Goal: Information Seeking & Learning: Check status

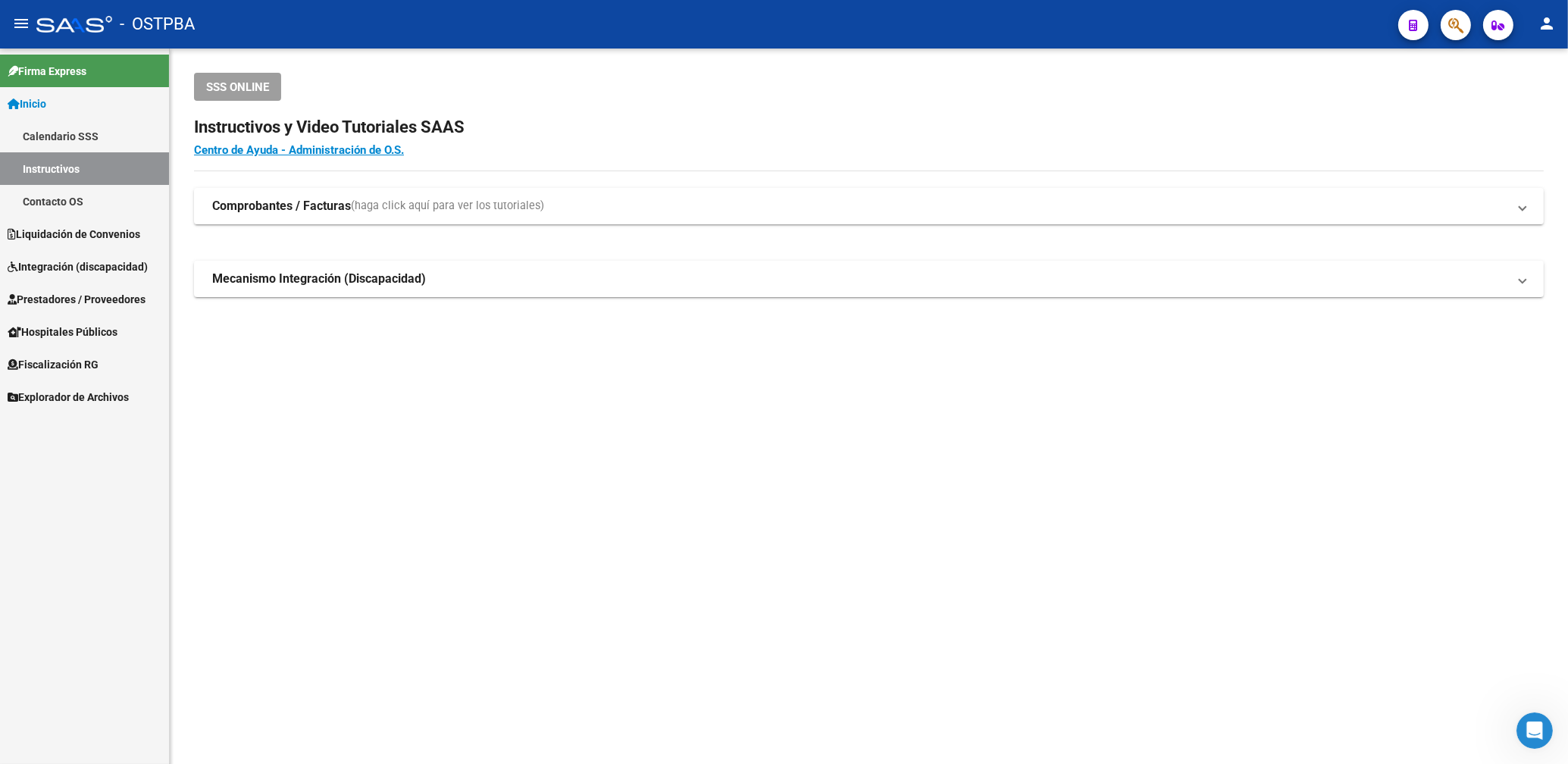
click at [81, 394] on span "Explorador de Archivos" at bounding box center [69, 396] width 121 height 17
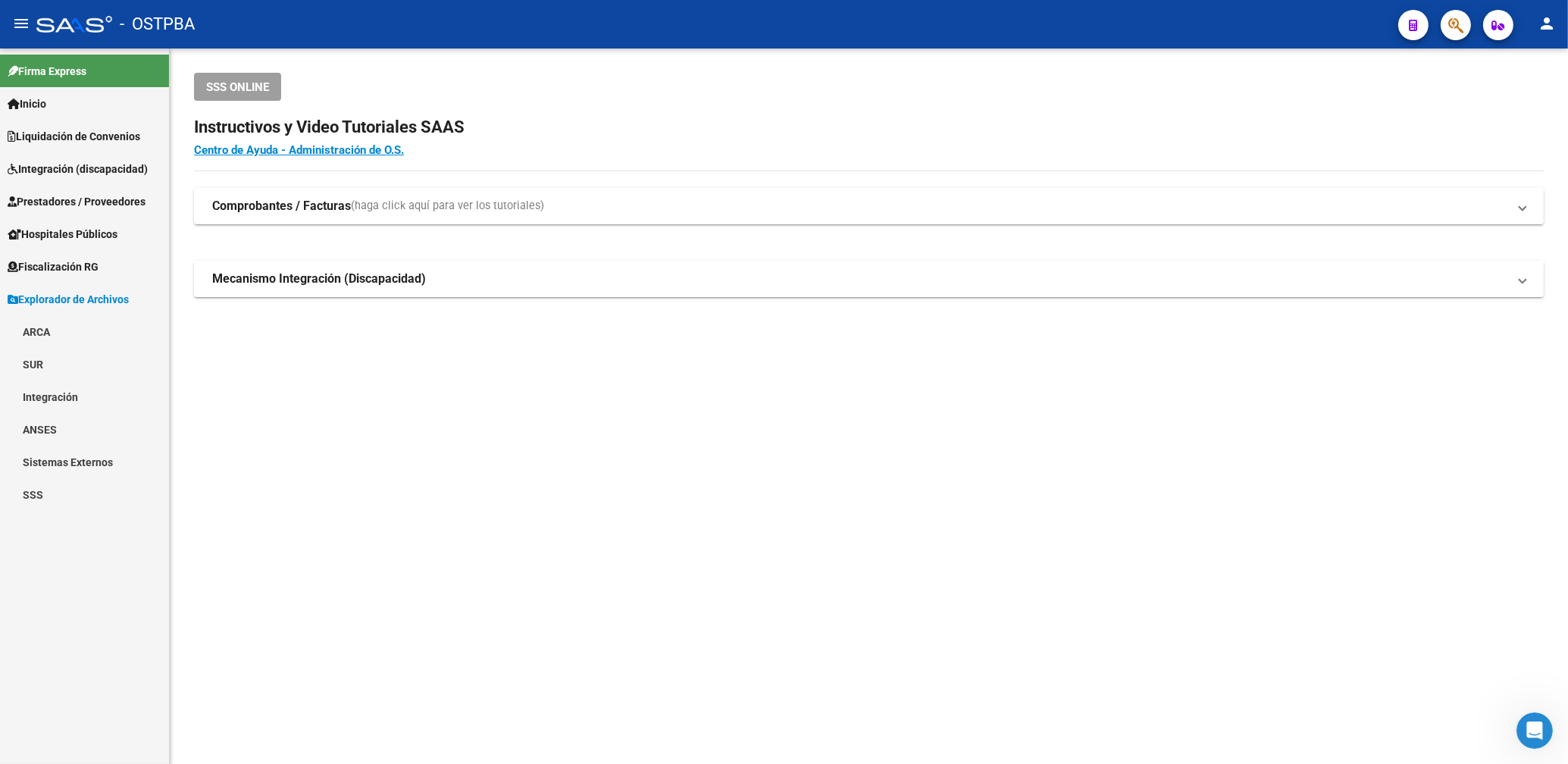
click at [45, 331] on link "ARCA" at bounding box center [84, 331] width 169 height 33
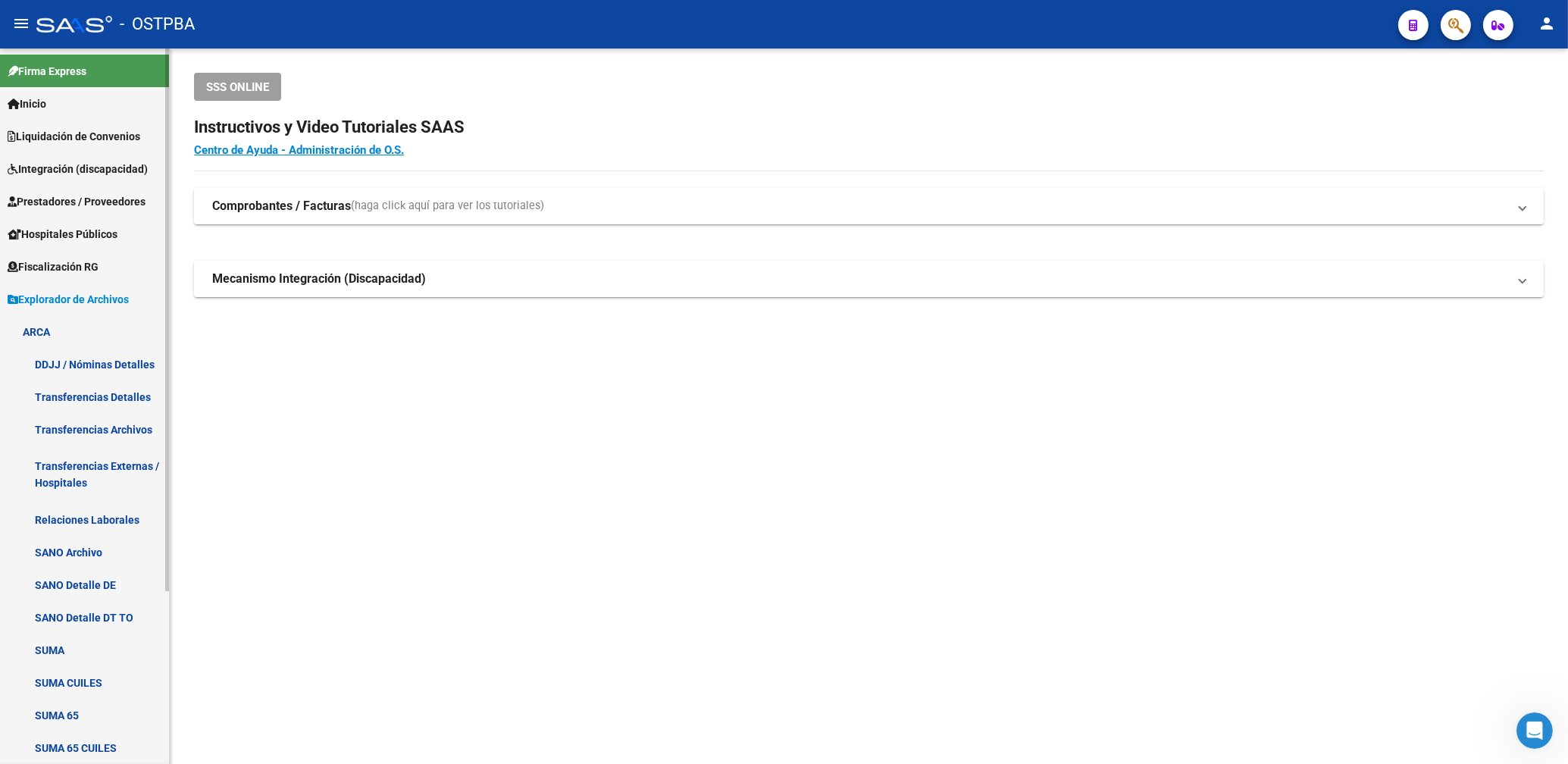
click at [113, 429] on link "Transferencias Archivos" at bounding box center [84, 429] width 169 height 33
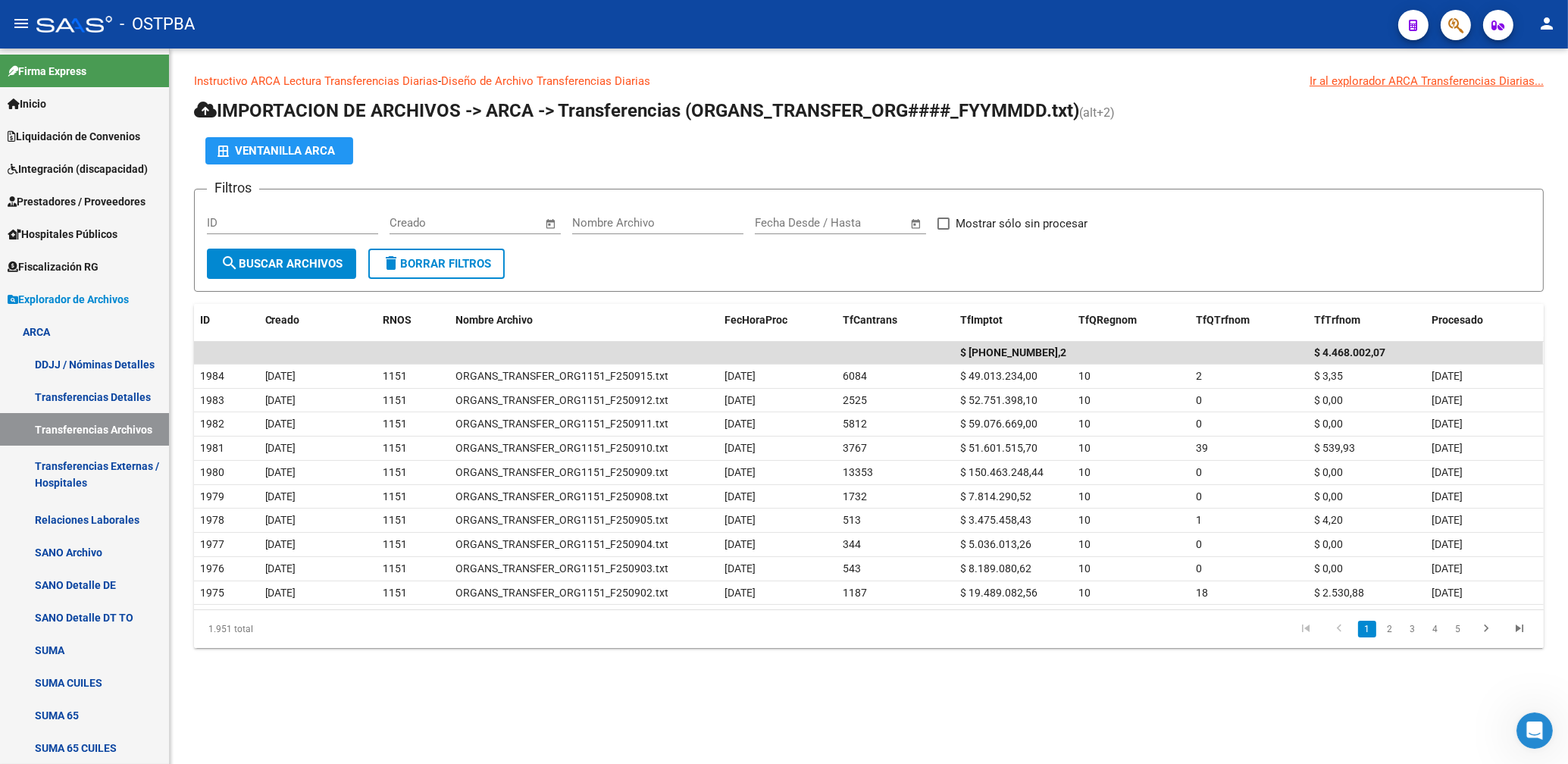
click at [1114, 151] on div "Ventanilla ARCA" at bounding box center [868, 150] width 1350 height 27
click at [78, 200] on span "Prestadores / Proveedores" at bounding box center [77, 202] width 138 height 17
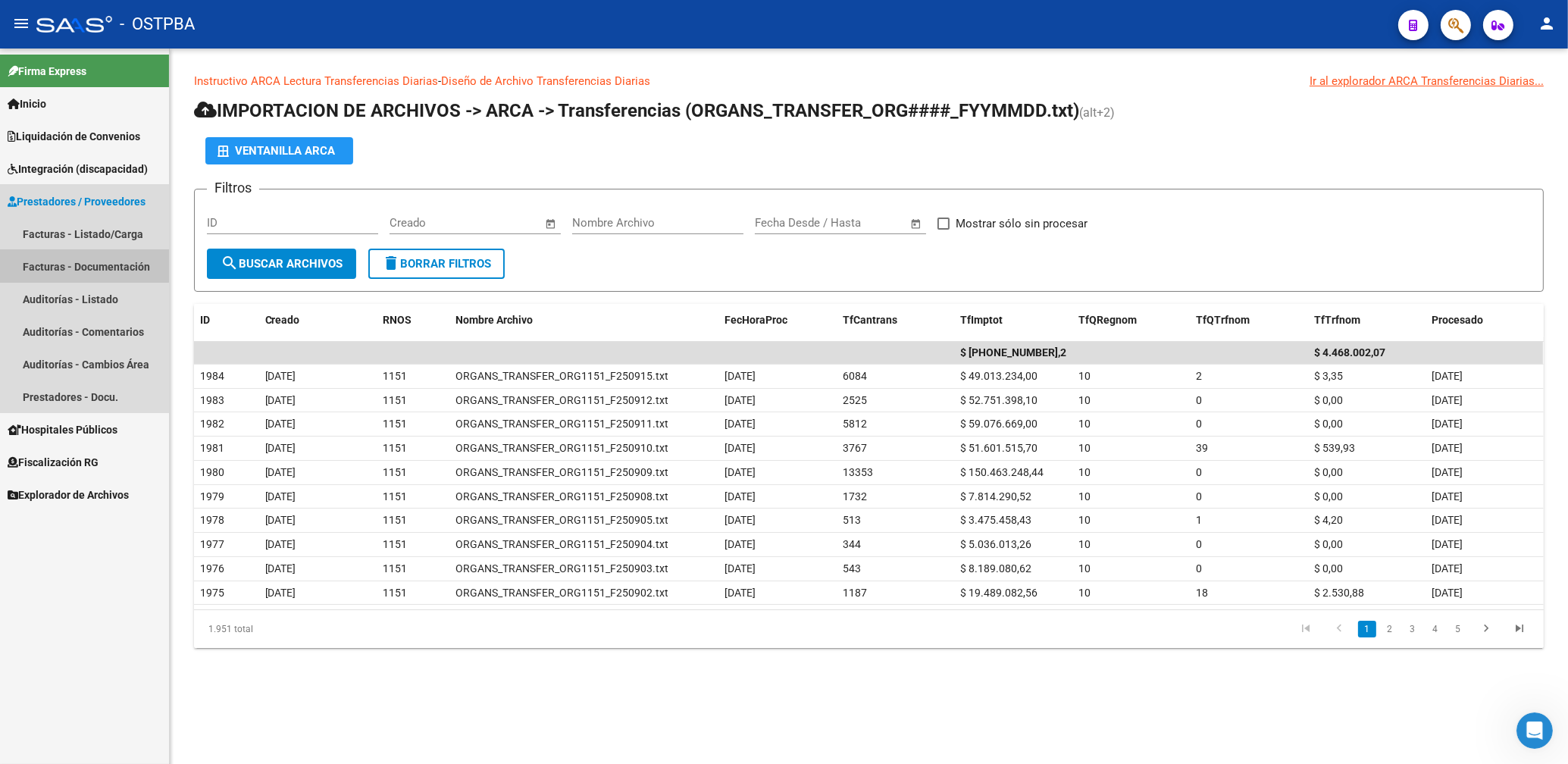
click at [81, 259] on link "Facturas - Documentación" at bounding box center [84, 266] width 169 height 33
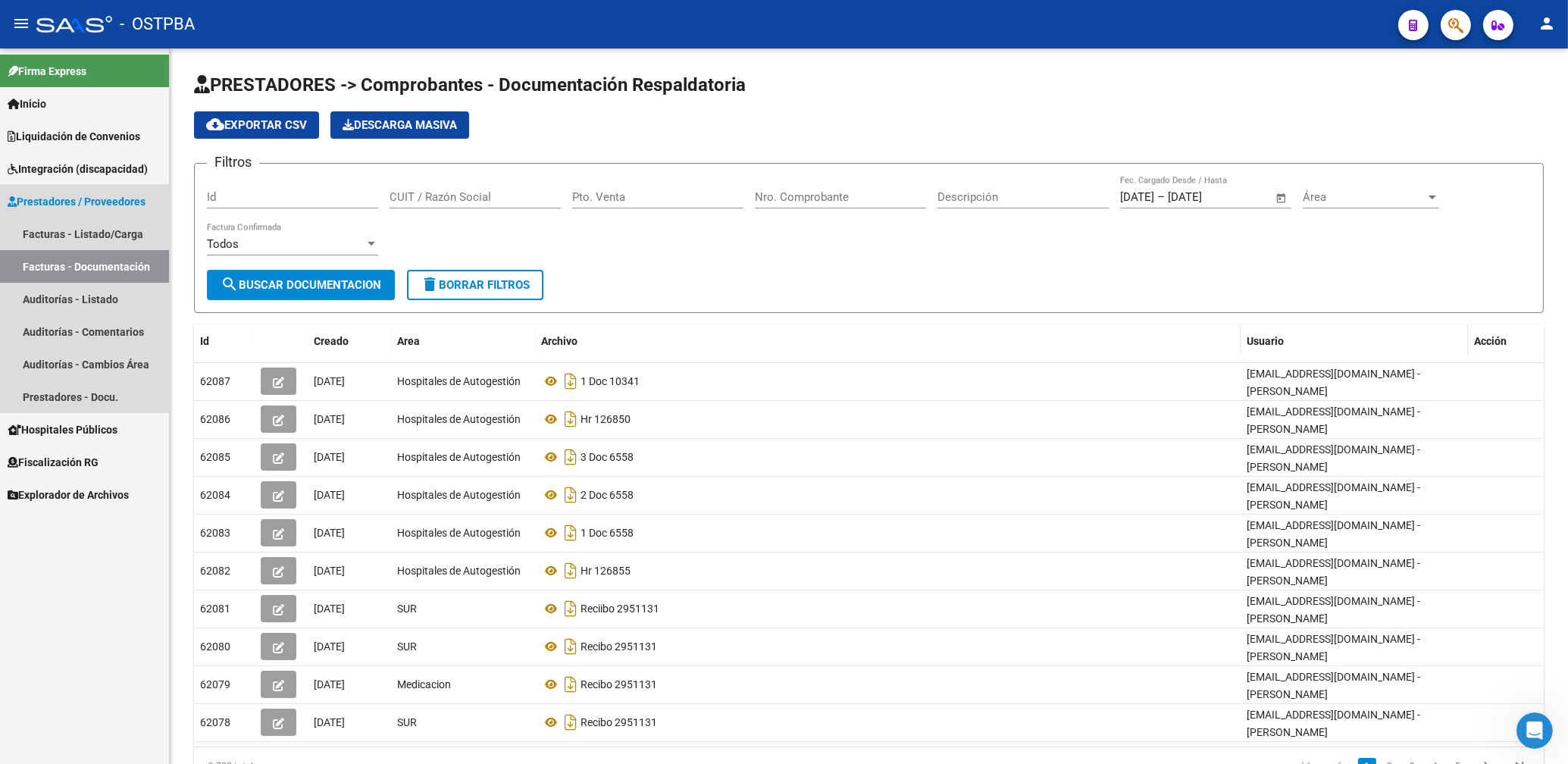
click at [80, 197] on span "Prestadores / Proveedores" at bounding box center [77, 202] width 138 height 17
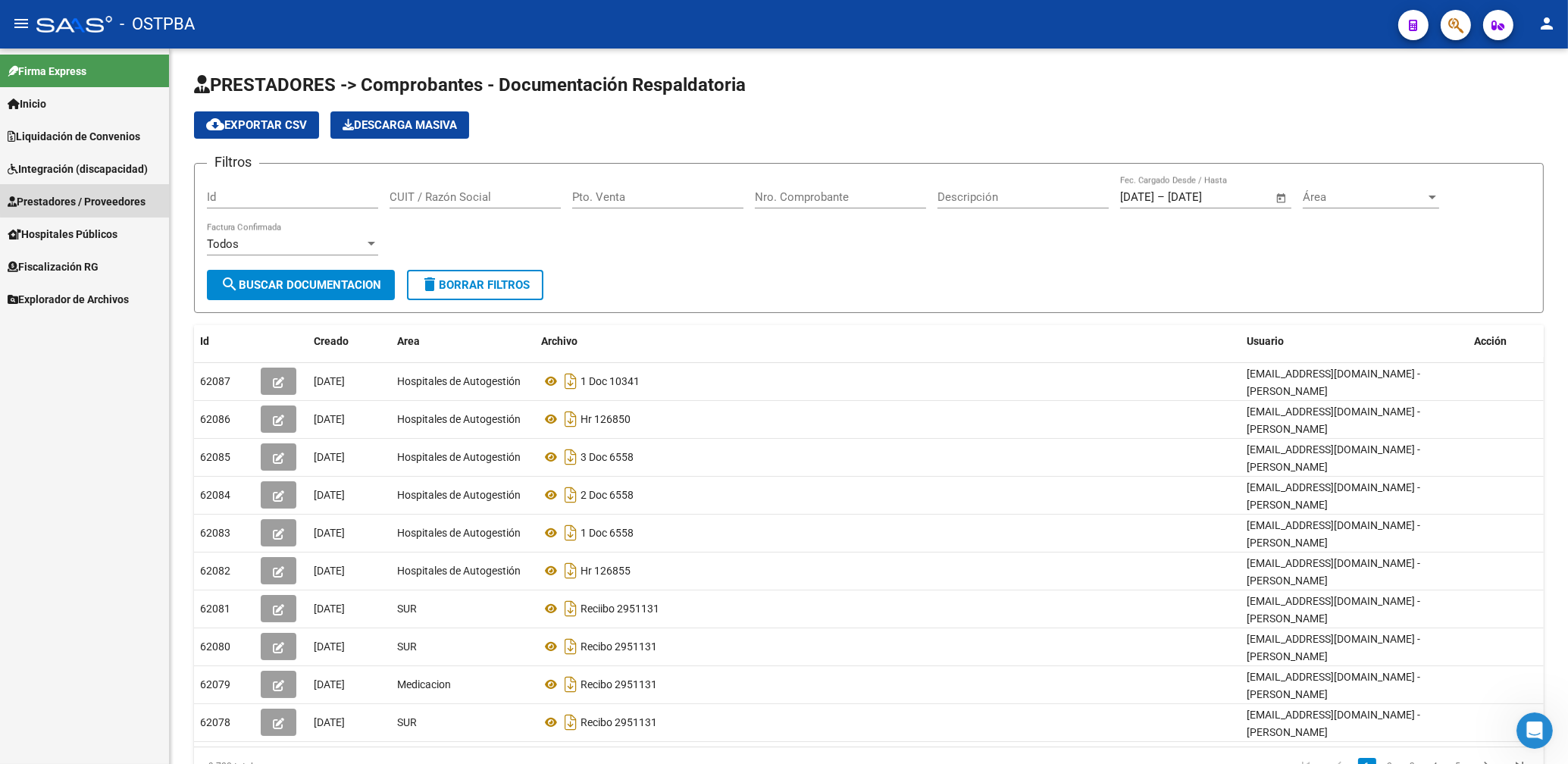
click at [89, 192] on link "Prestadores / Proveedores" at bounding box center [84, 201] width 169 height 33
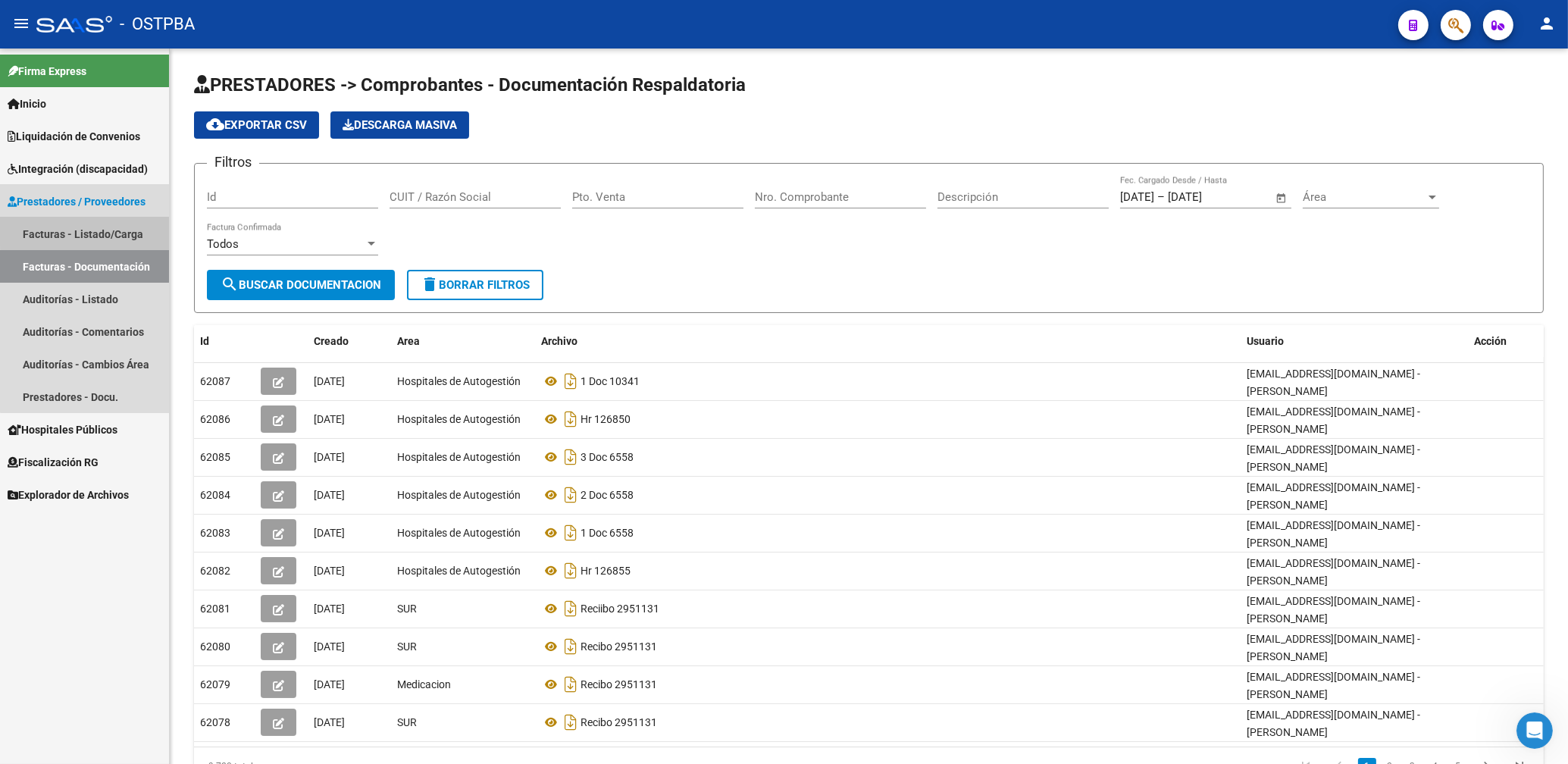
click at [94, 229] on link "Facturas - Listado/Carga" at bounding box center [84, 233] width 169 height 33
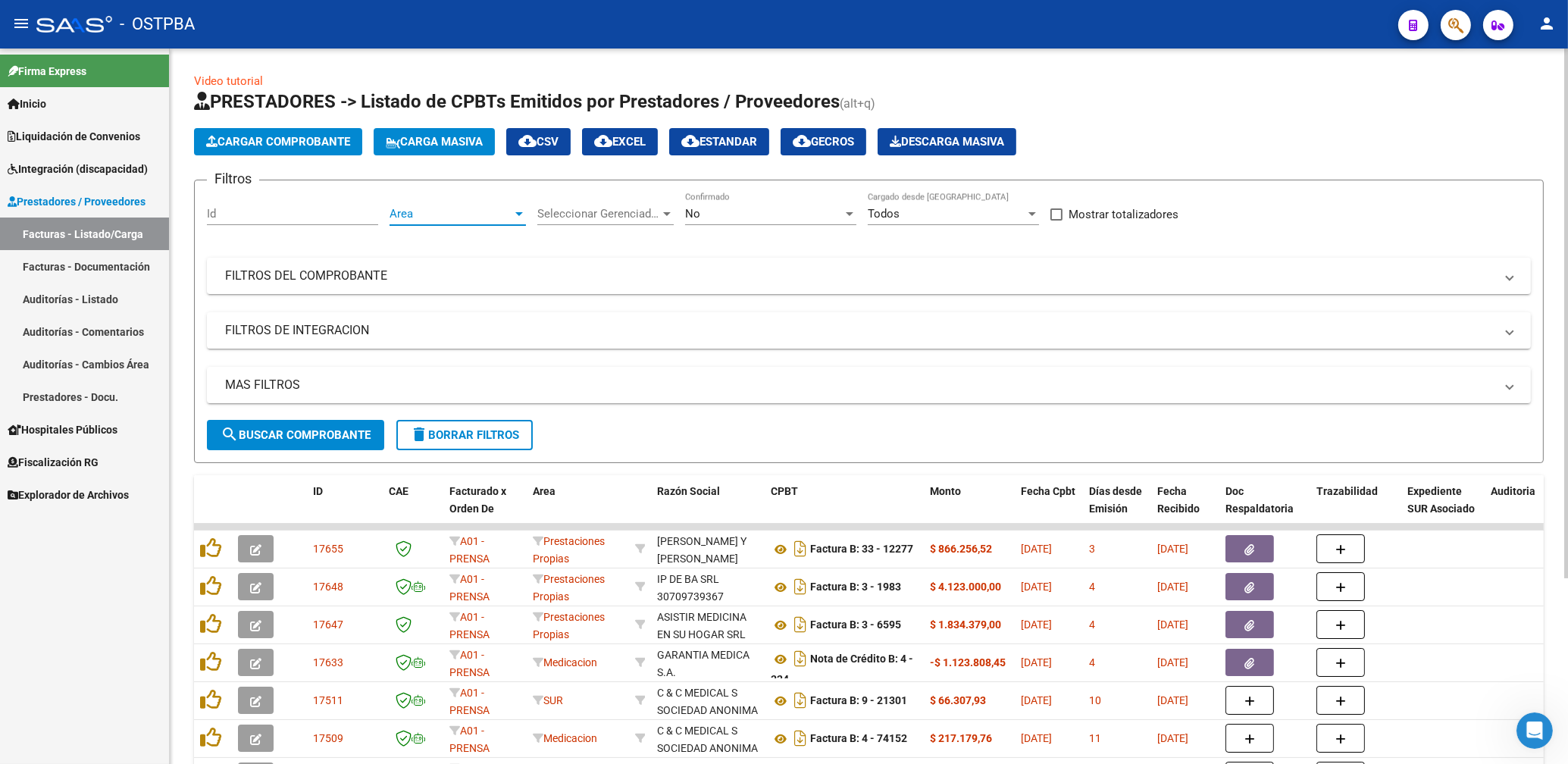
click at [476, 213] on span "Area" at bounding box center [451, 214] width 123 height 14
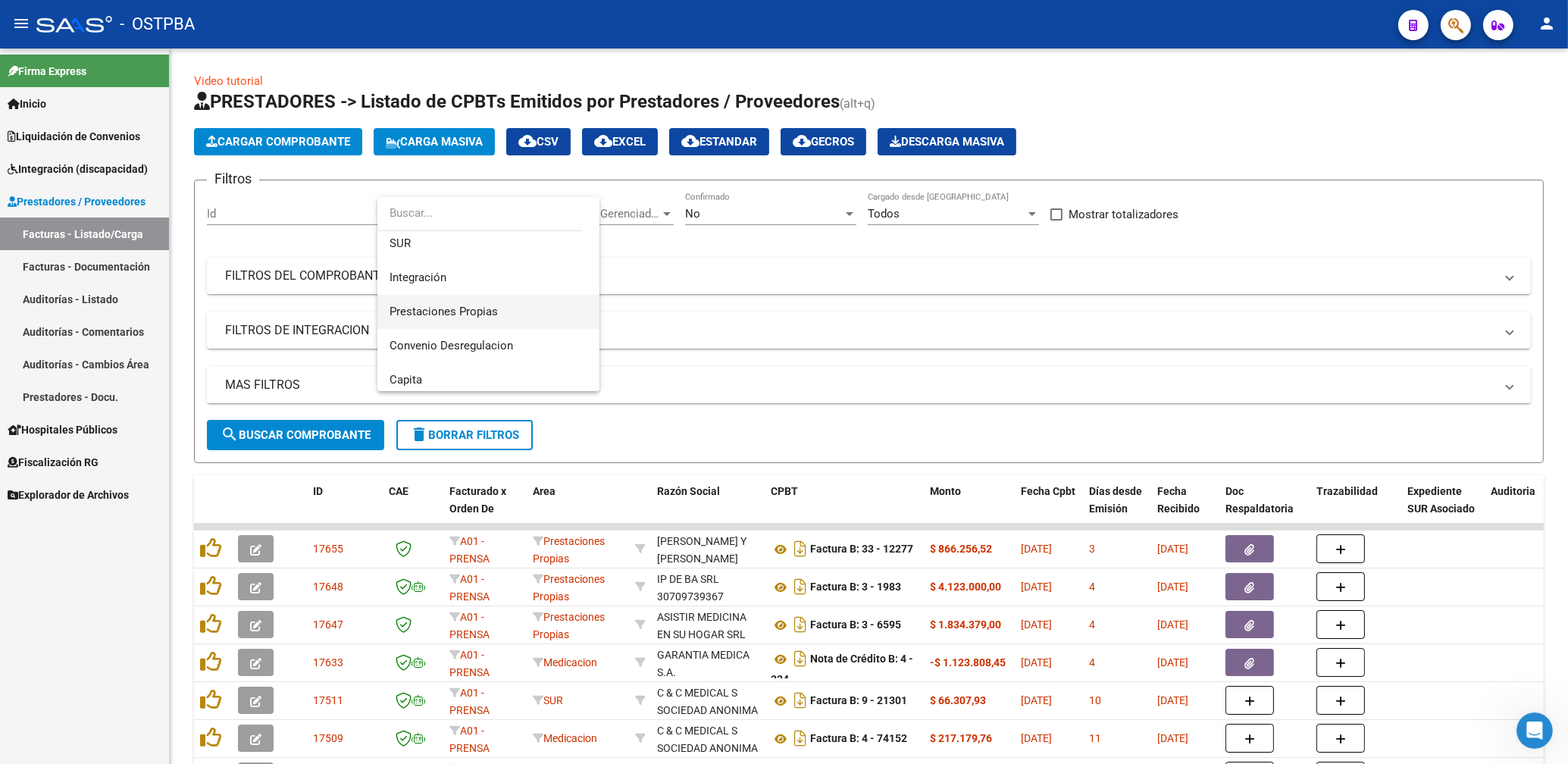
scroll to position [109, 0]
click at [491, 312] on span "Prestaciones Propias" at bounding box center [443, 309] width 108 height 14
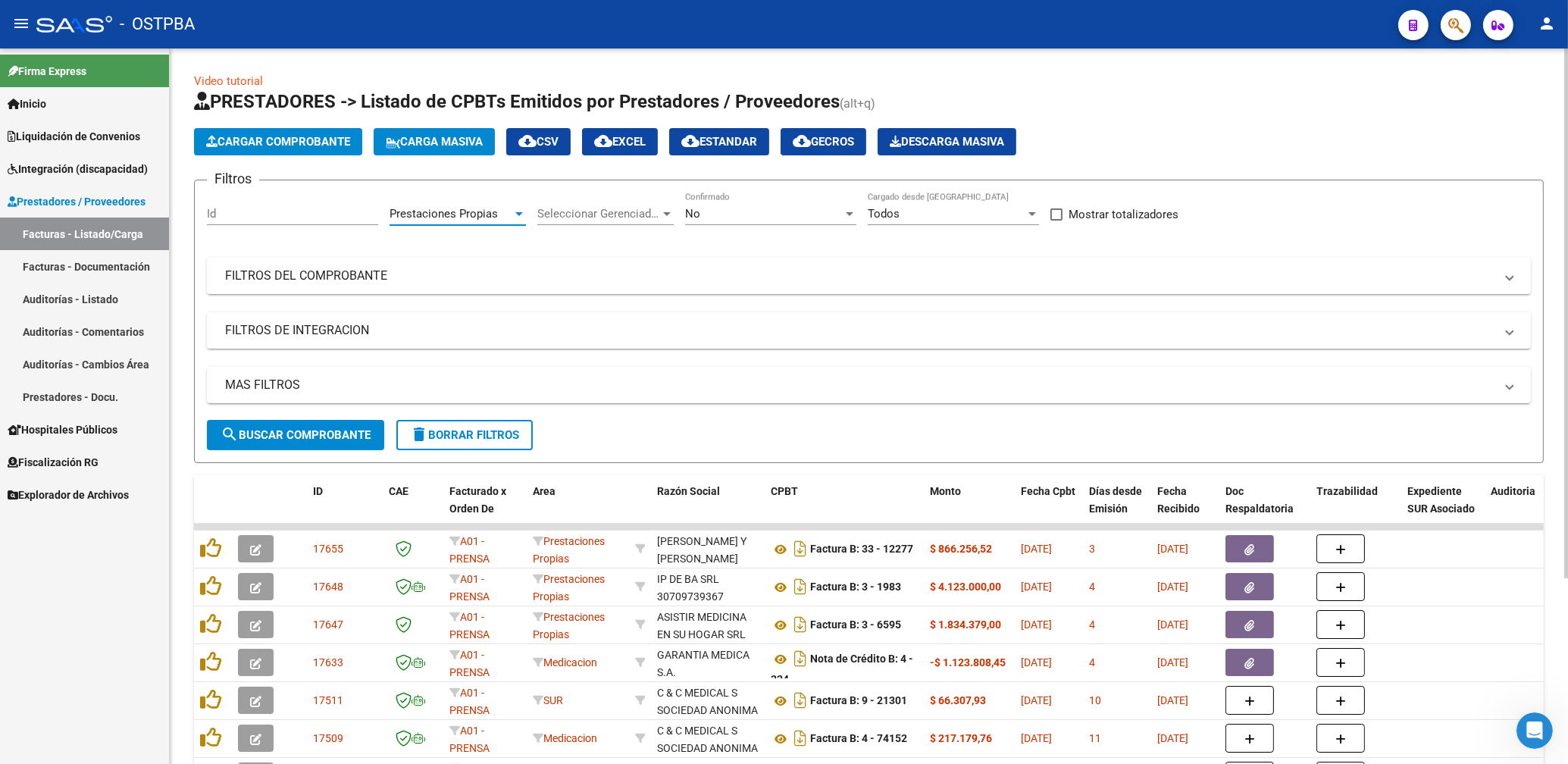
click at [708, 221] on div "No Confirmado" at bounding box center [771, 209] width 171 height 33
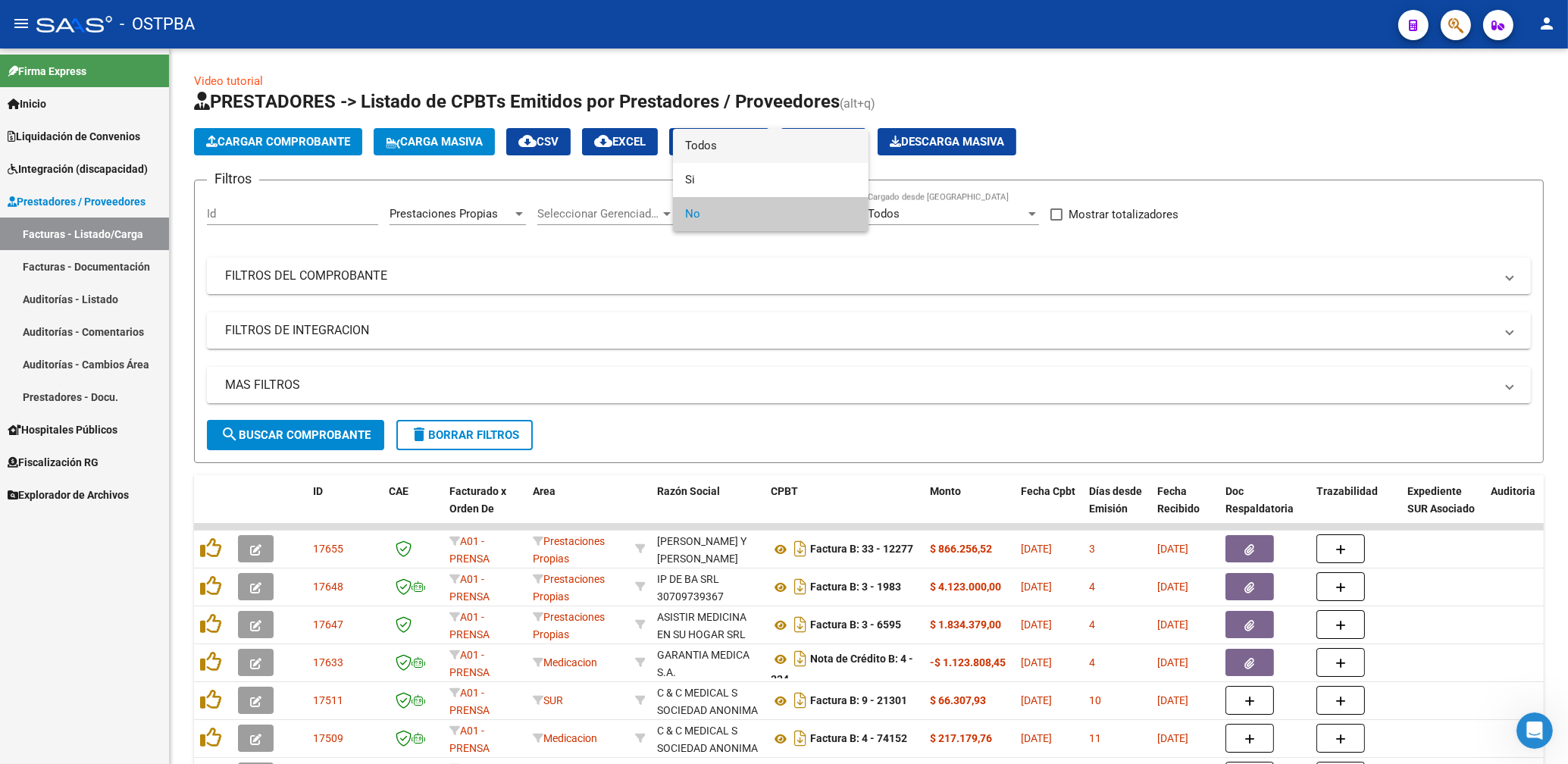
click at [704, 149] on span "Todos" at bounding box center [771, 146] width 171 height 34
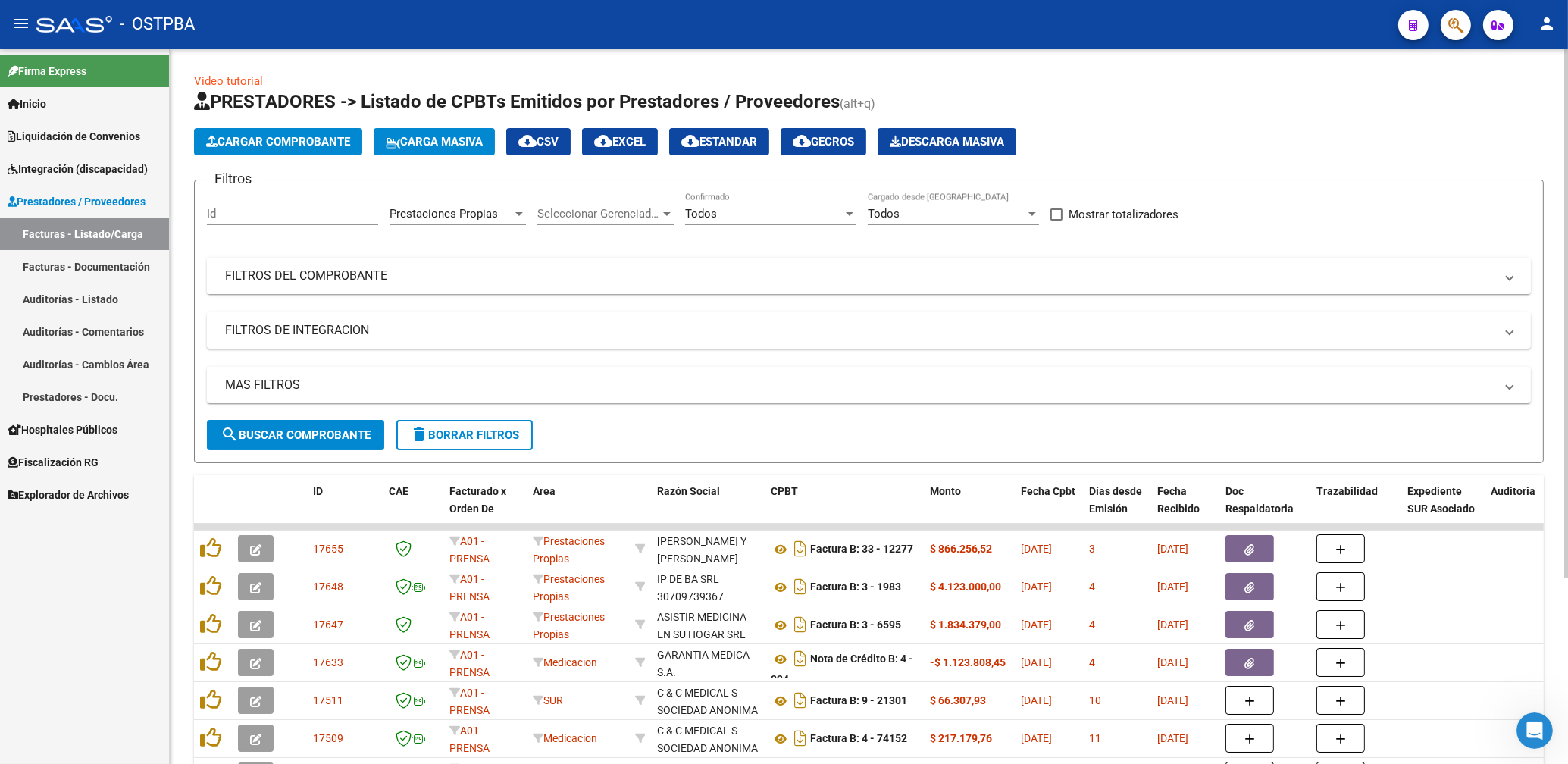
click at [913, 284] on mat-expansion-panel-header "FILTROS DEL COMPROBANTE" at bounding box center [868, 275] width 1325 height 37
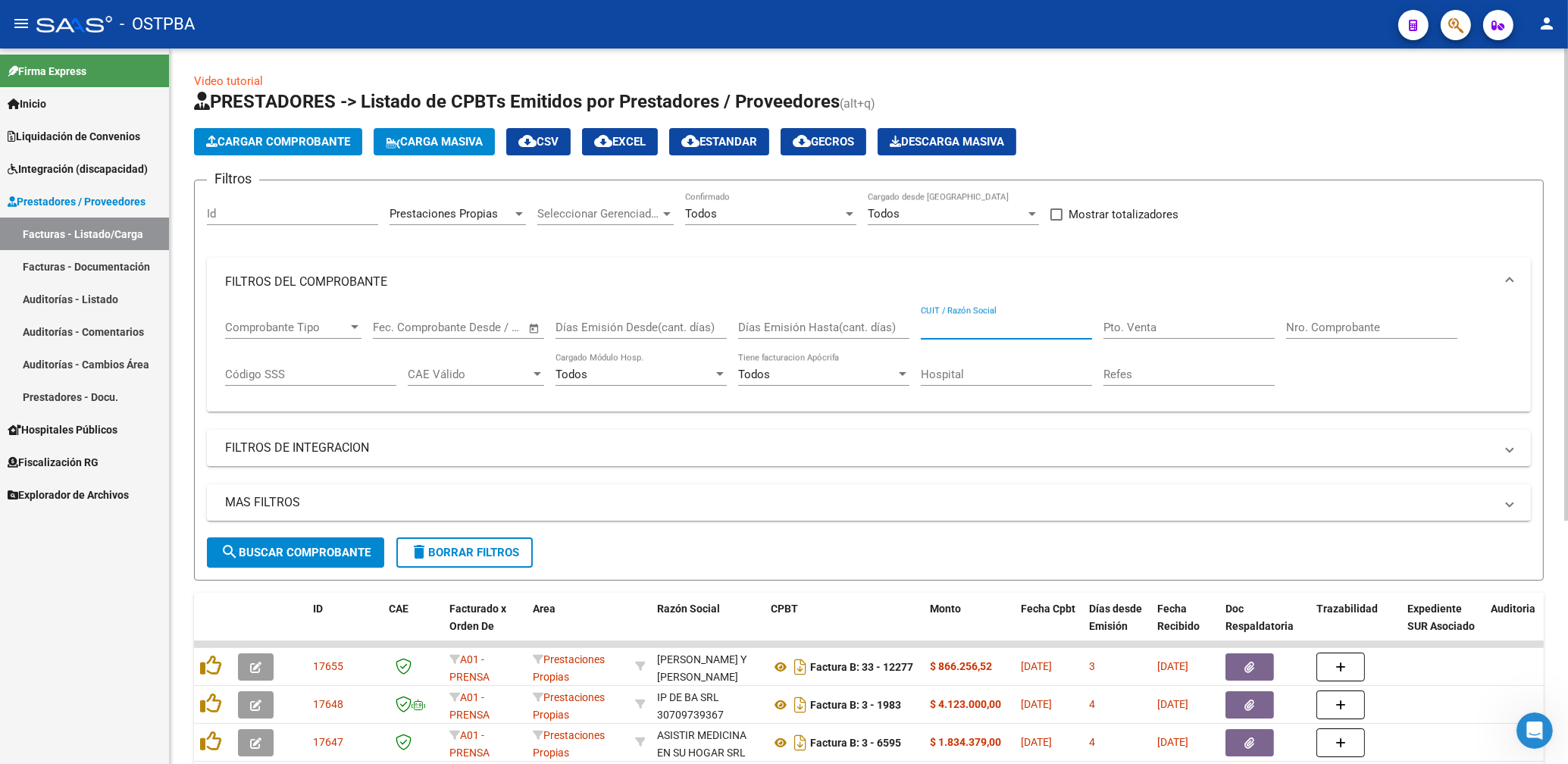
click at [1028, 327] on input "CUIT / Razón Social" at bounding box center [1007, 328] width 171 height 14
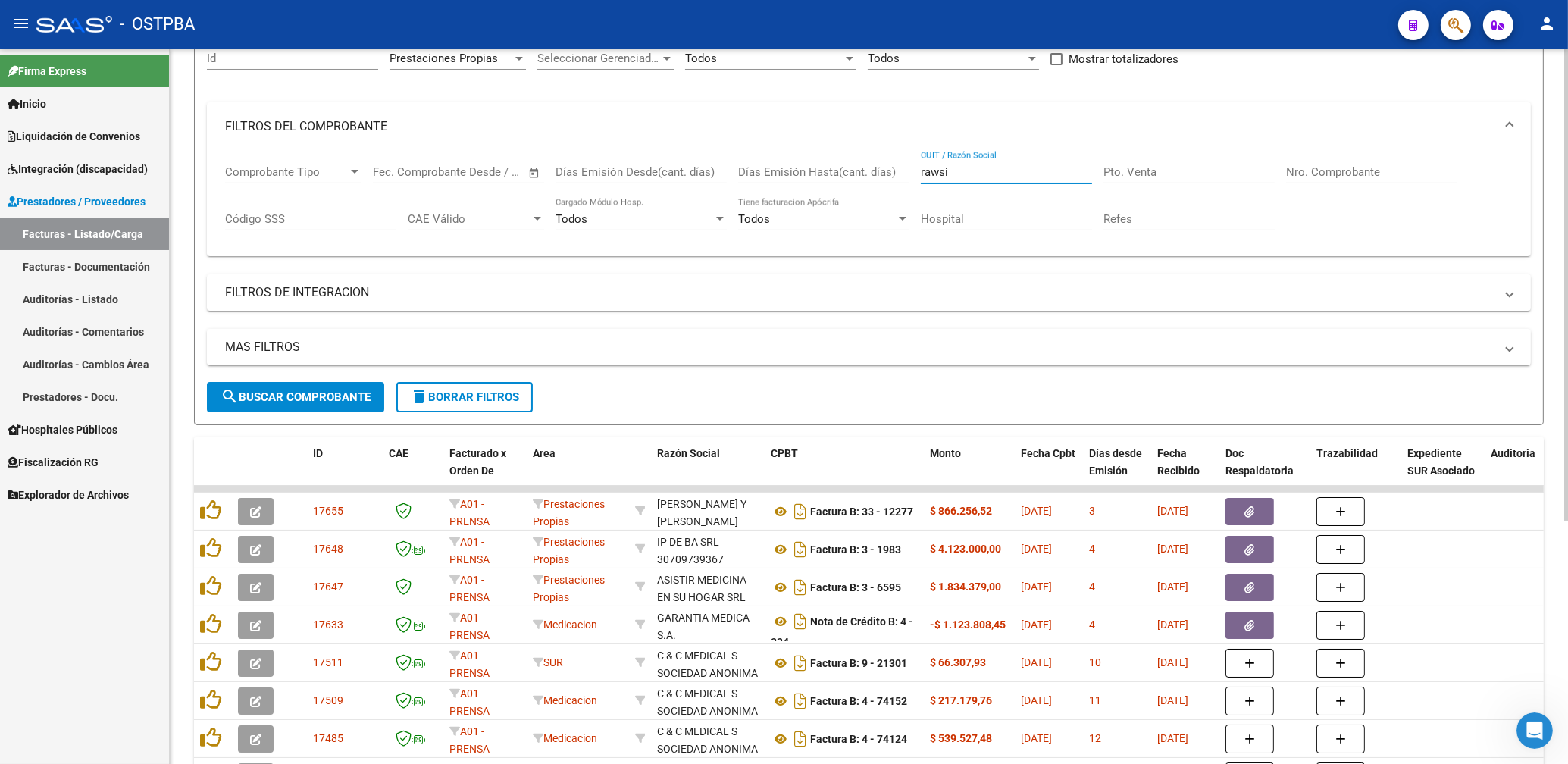
scroll to position [162, 0]
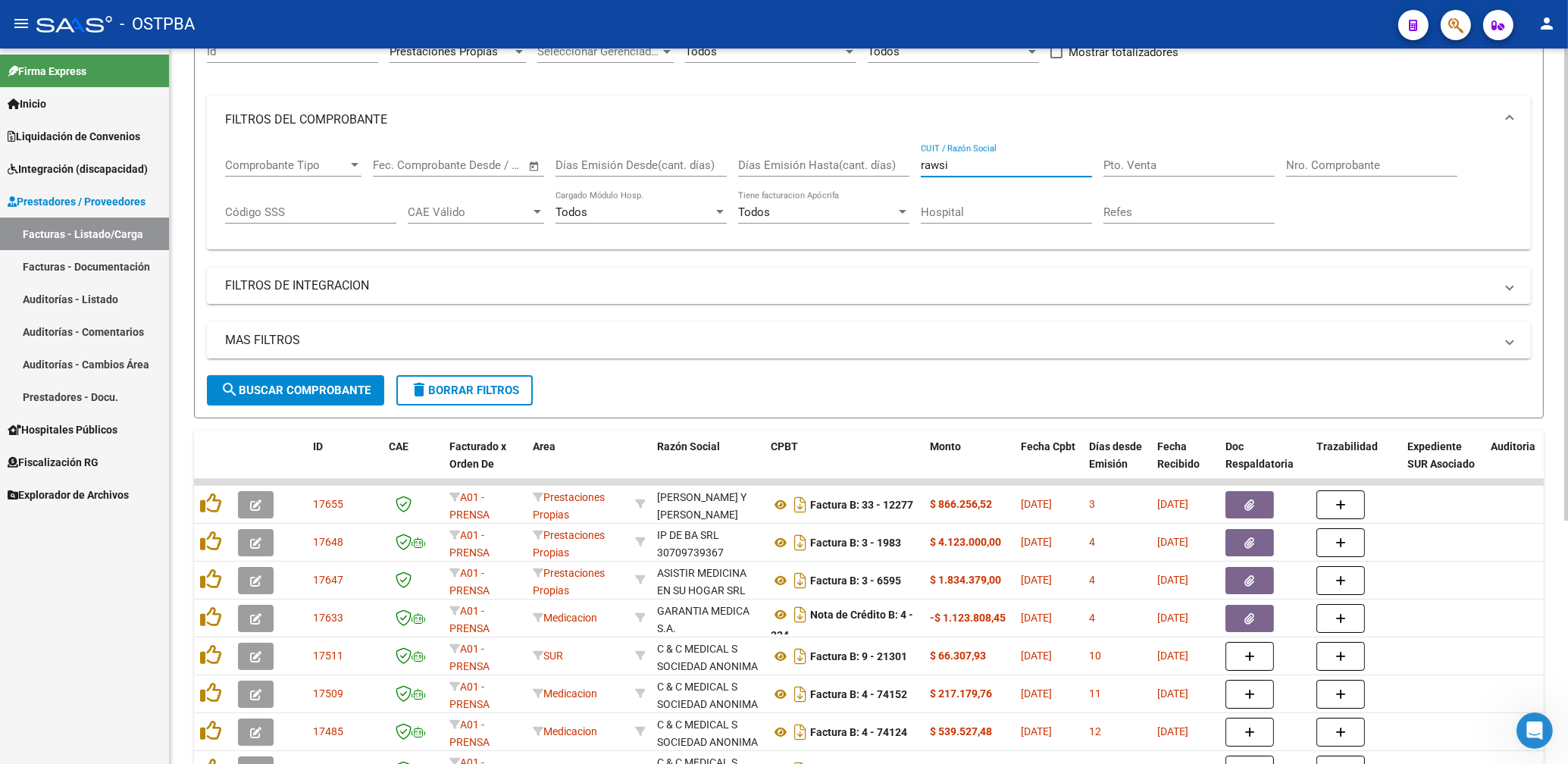
click at [370, 394] on span "search Buscar Comprobante" at bounding box center [295, 390] width 150 height 14
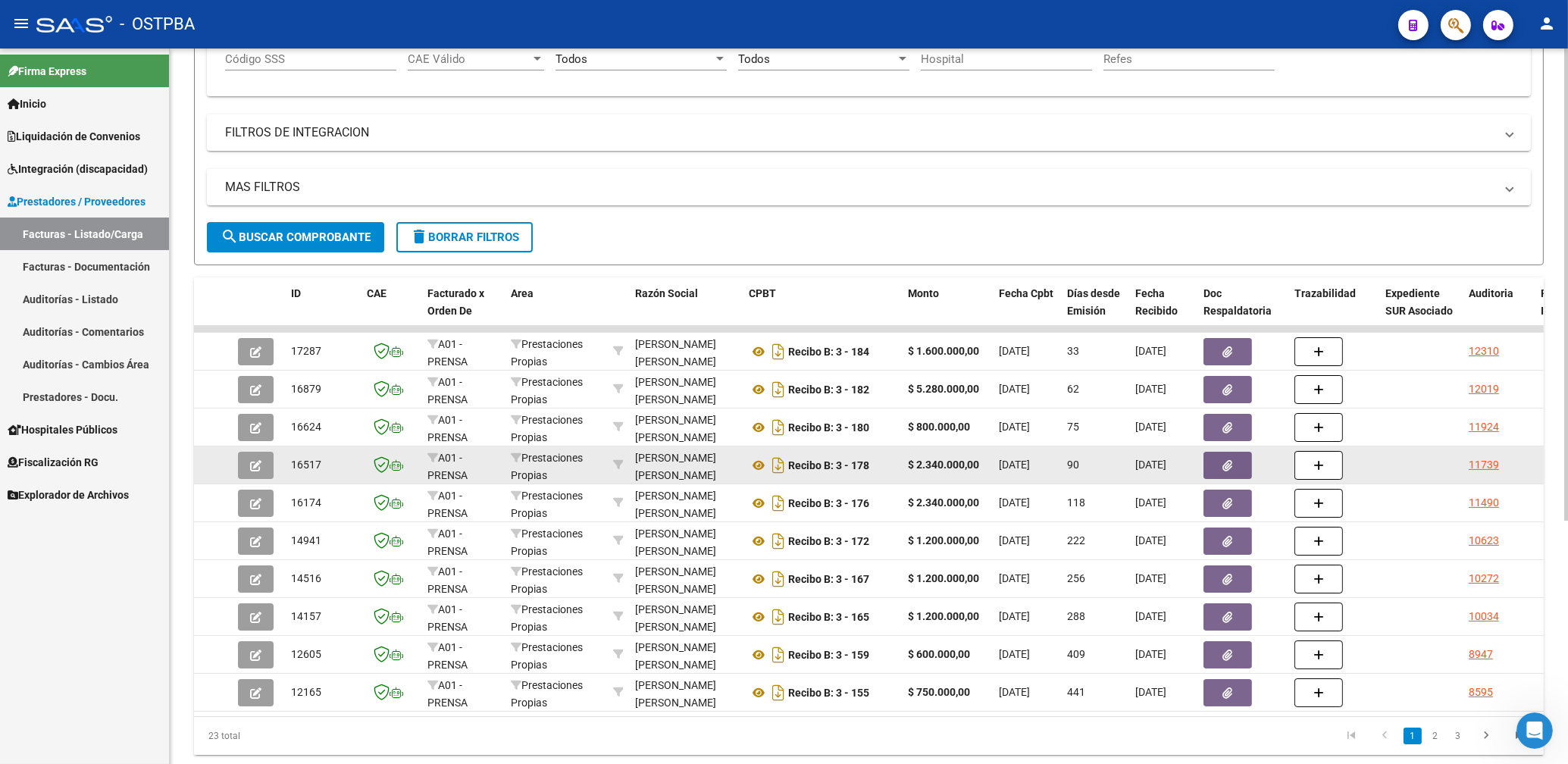
scroll to position [325, 0]
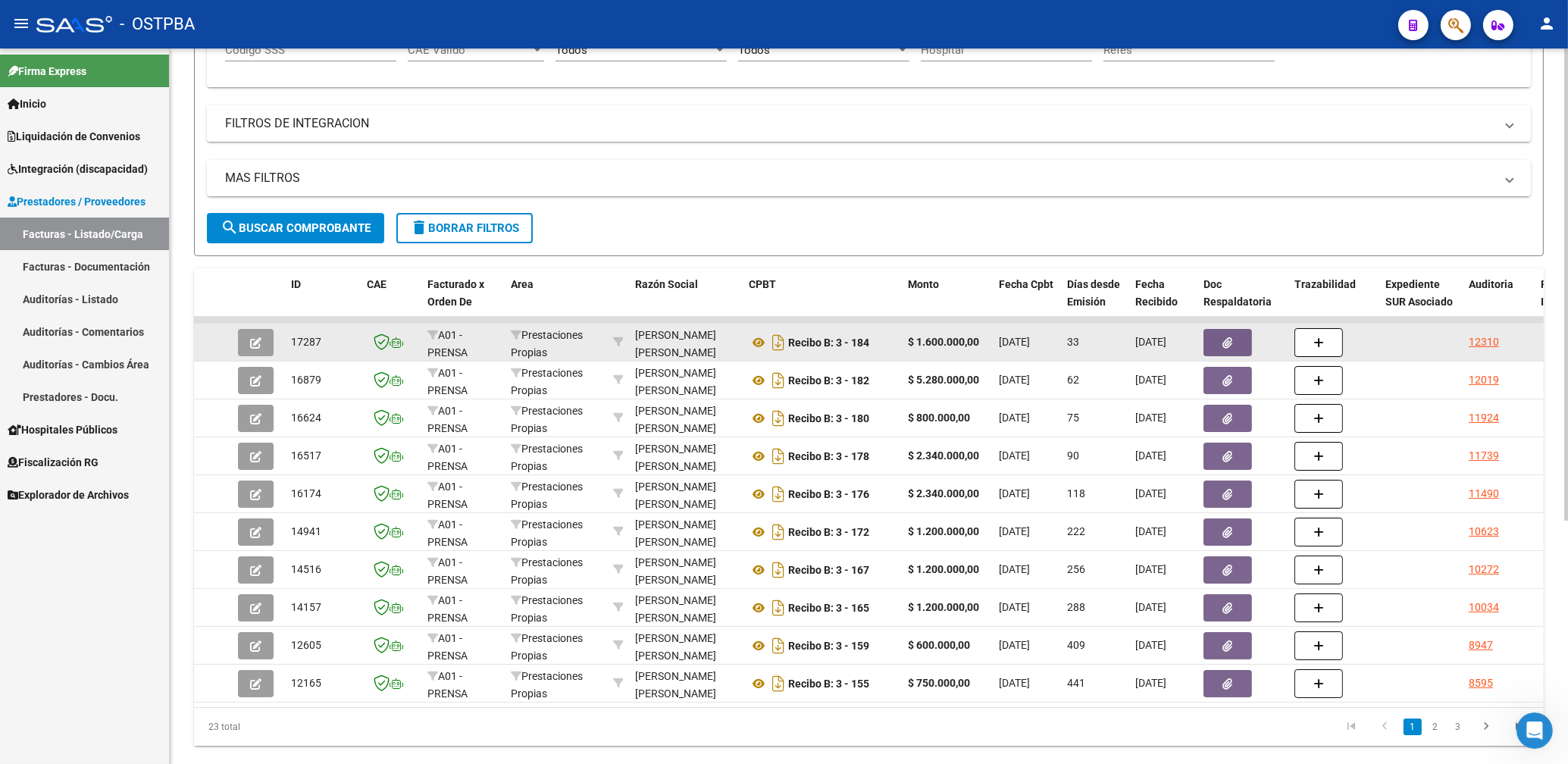
click at [1218, 347] on button "button" at bounding box center [1227, 342] width 49 height 27
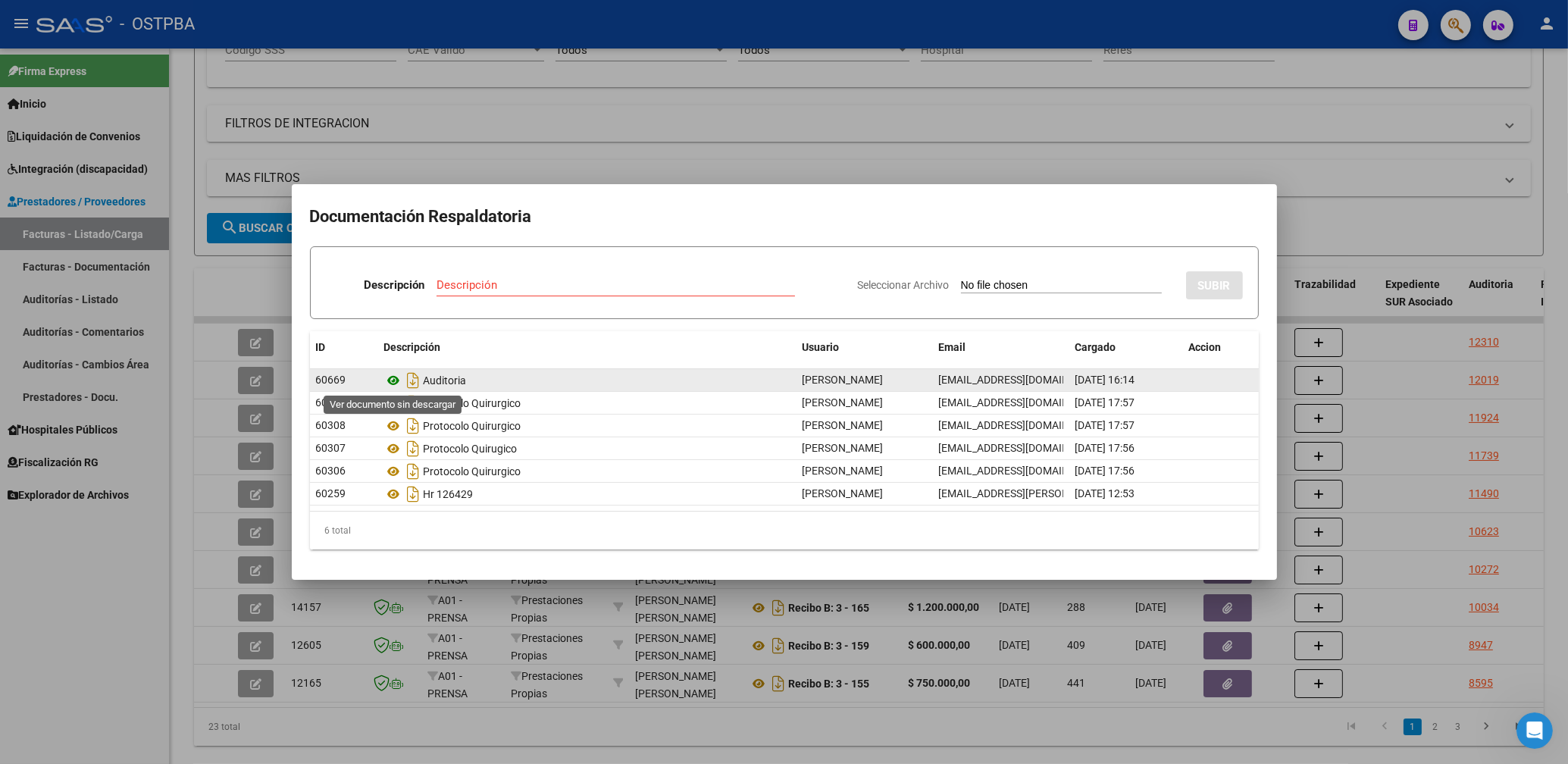
click at [392, 382] on icon at bounding box center [394, 381] width 20 height 18
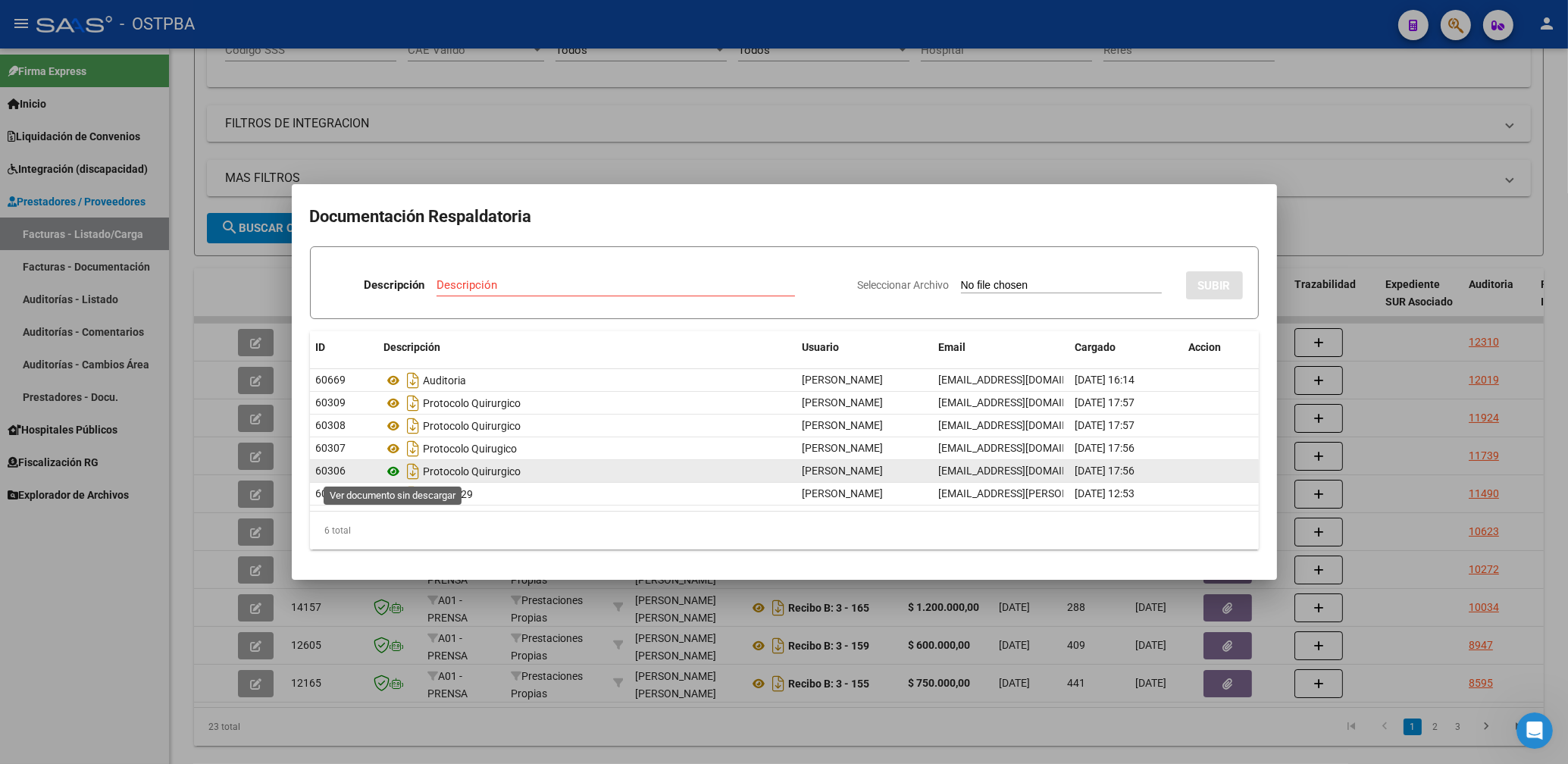
click at [392, 472] on icon at bounding box center [394, 471] width 20 height 18
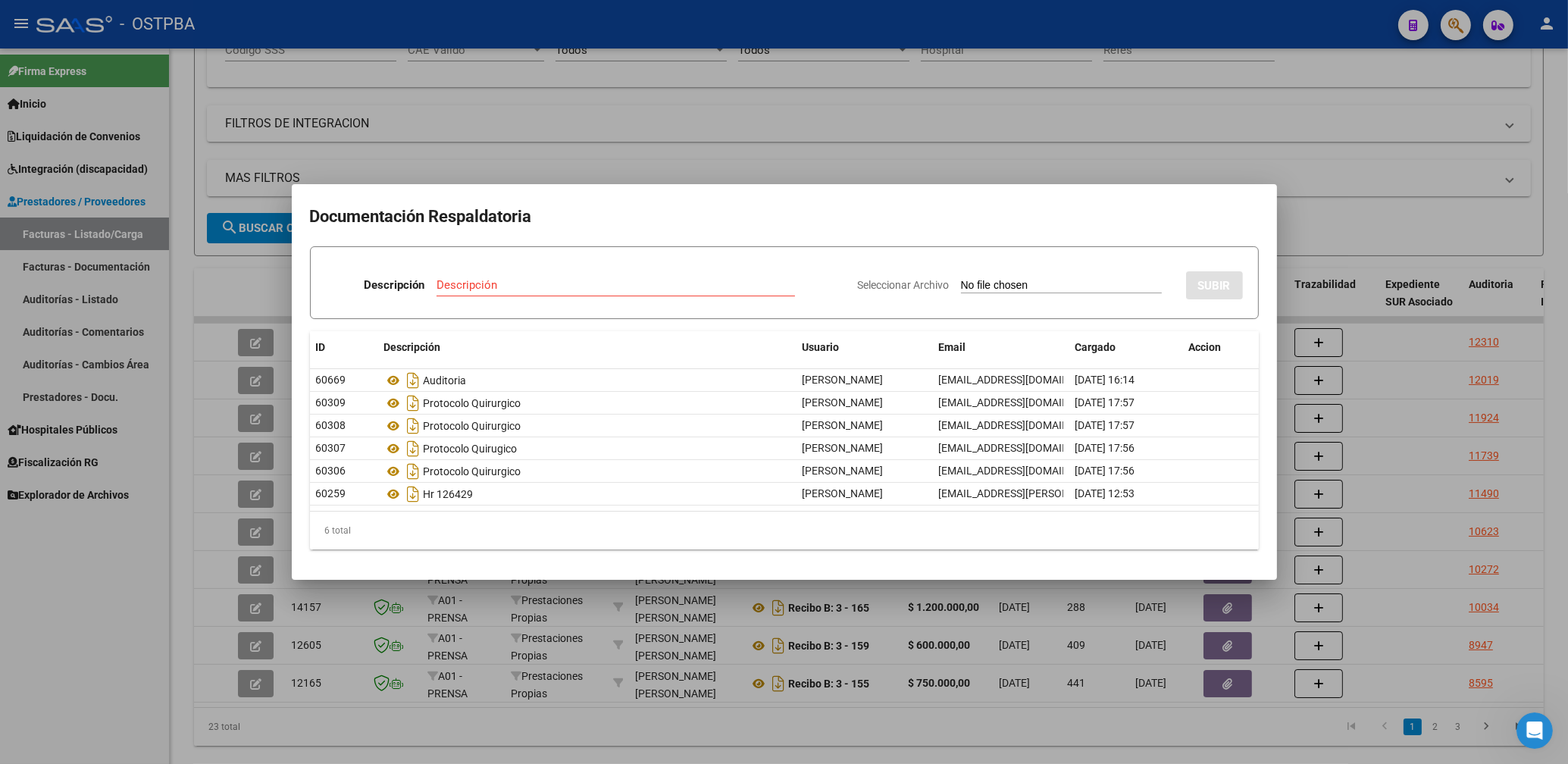
click at [855, 99] on div at bounding box center [784, 382] width 1568 height 764
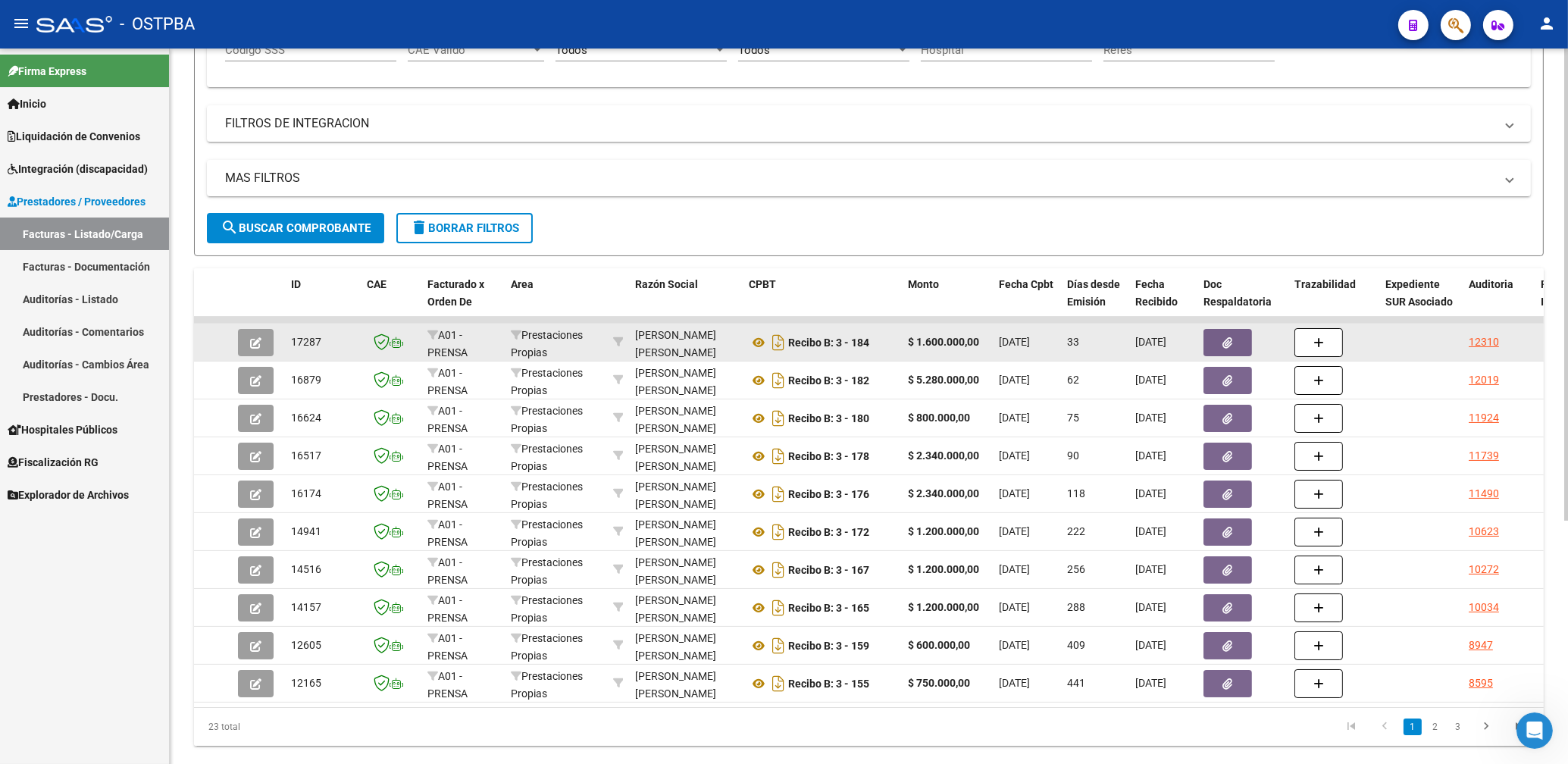
drag, startPoint x: 715, startPoint y: 350, endPoint x: 635, endPoint y: 350, distance: 80.0
click at [635, 350] on div "[PERSON_NAME] [PERSON_NAME] 20138817289" at bounding box center [686, 343] width 101 height 32
copy div "20138817289"
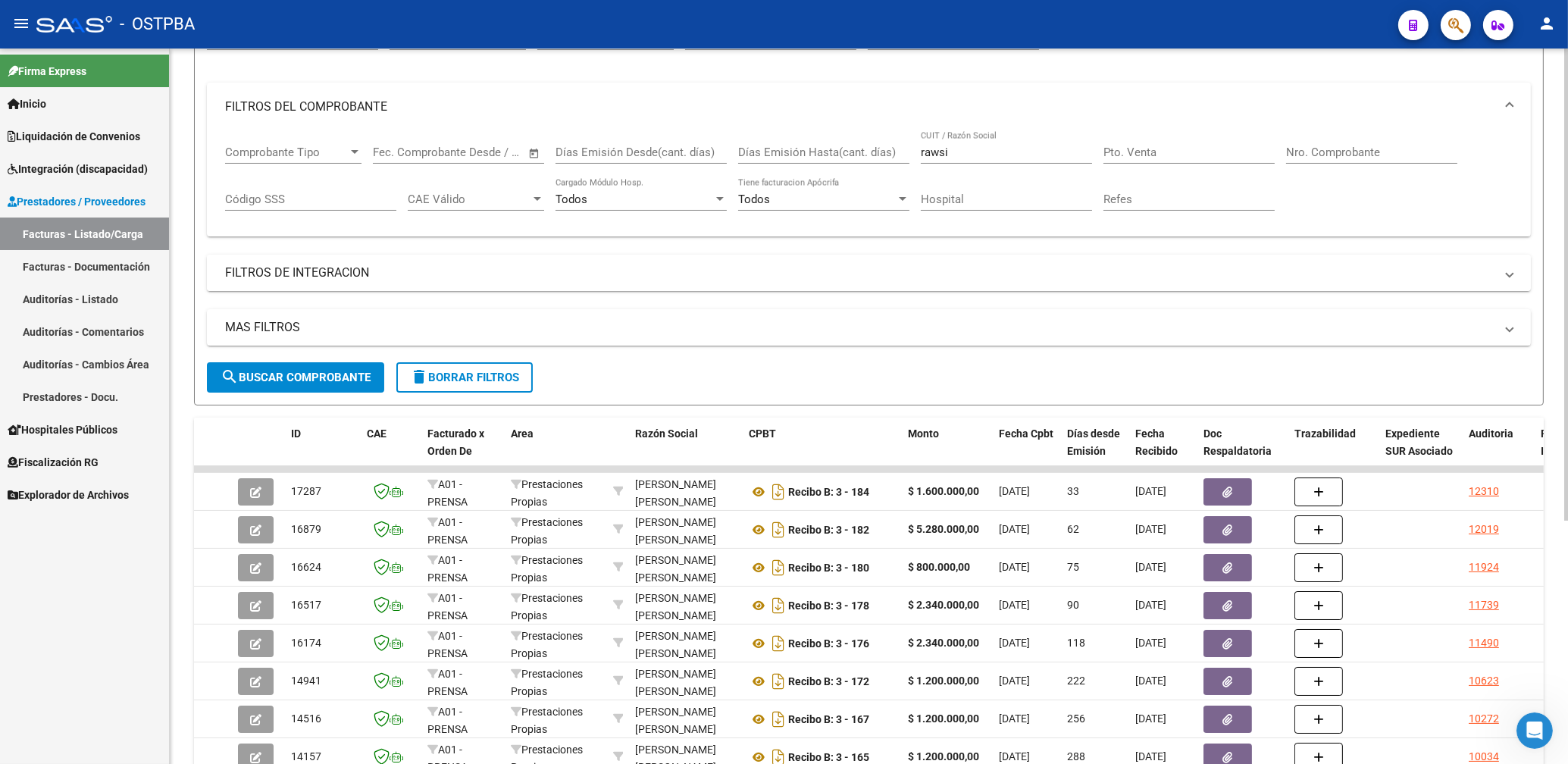
scroll to position [0, 0]
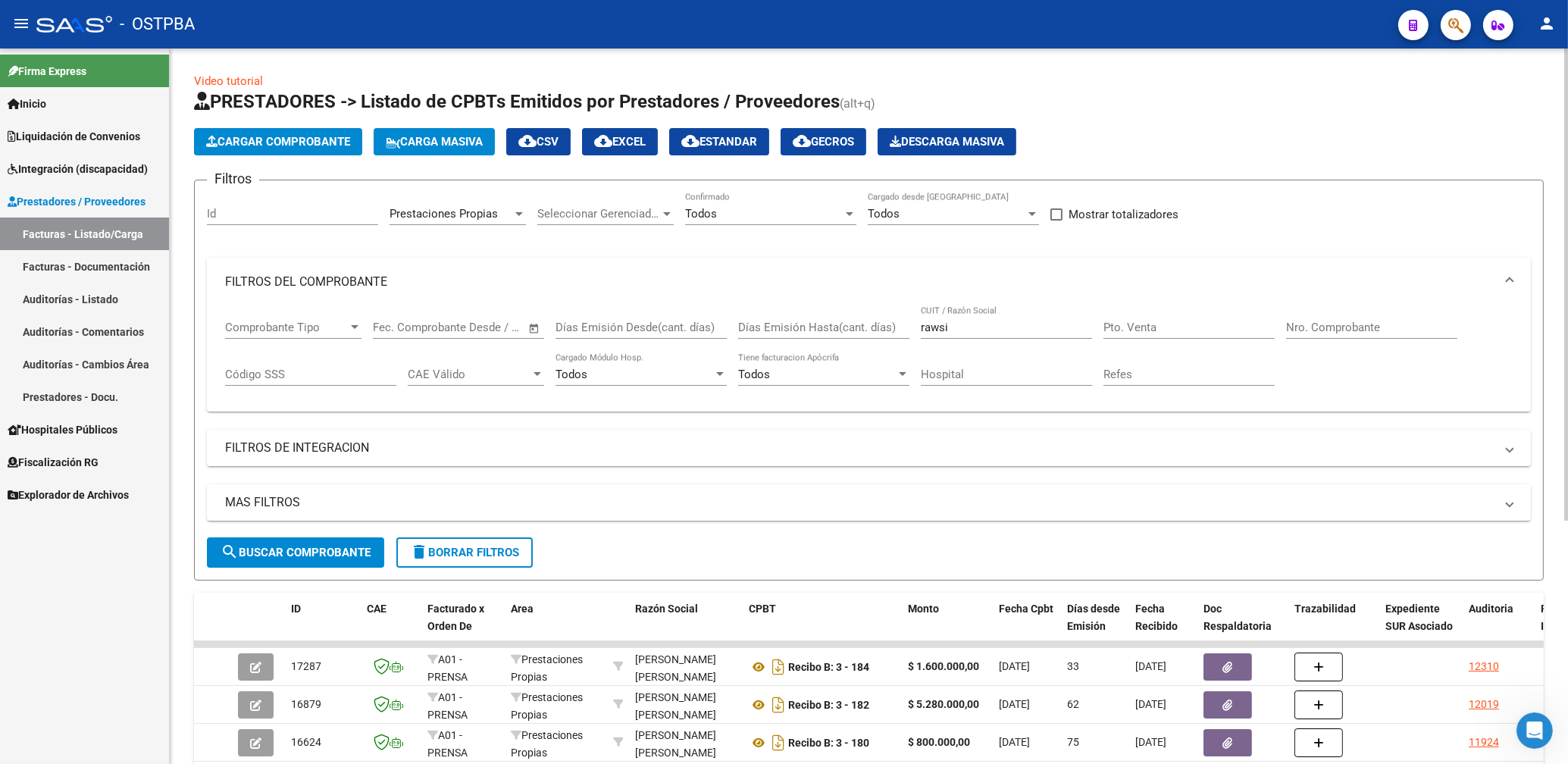
click at [971, 331] on input "rawsi" at bounding box center [1007, 328] width 171 height 14
type input "r"
paste input "20138817289"
click at [472, 221] on div "Prestaciones Propias Area" at bounding box center [457, 209] width 136 height 33
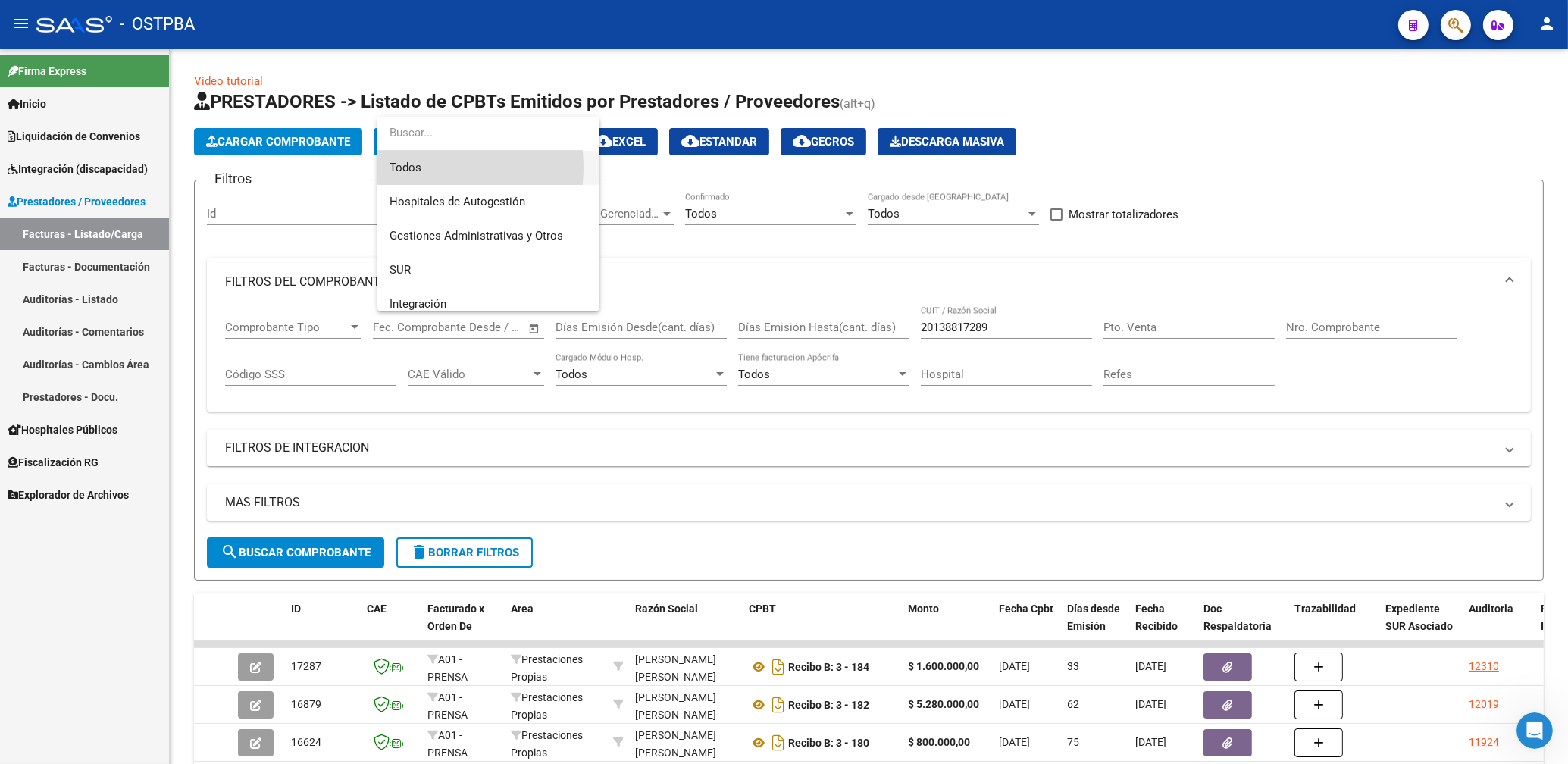
click at [404, 167] on span "Todos" at bounding box center [488, 168] width 198 height 34
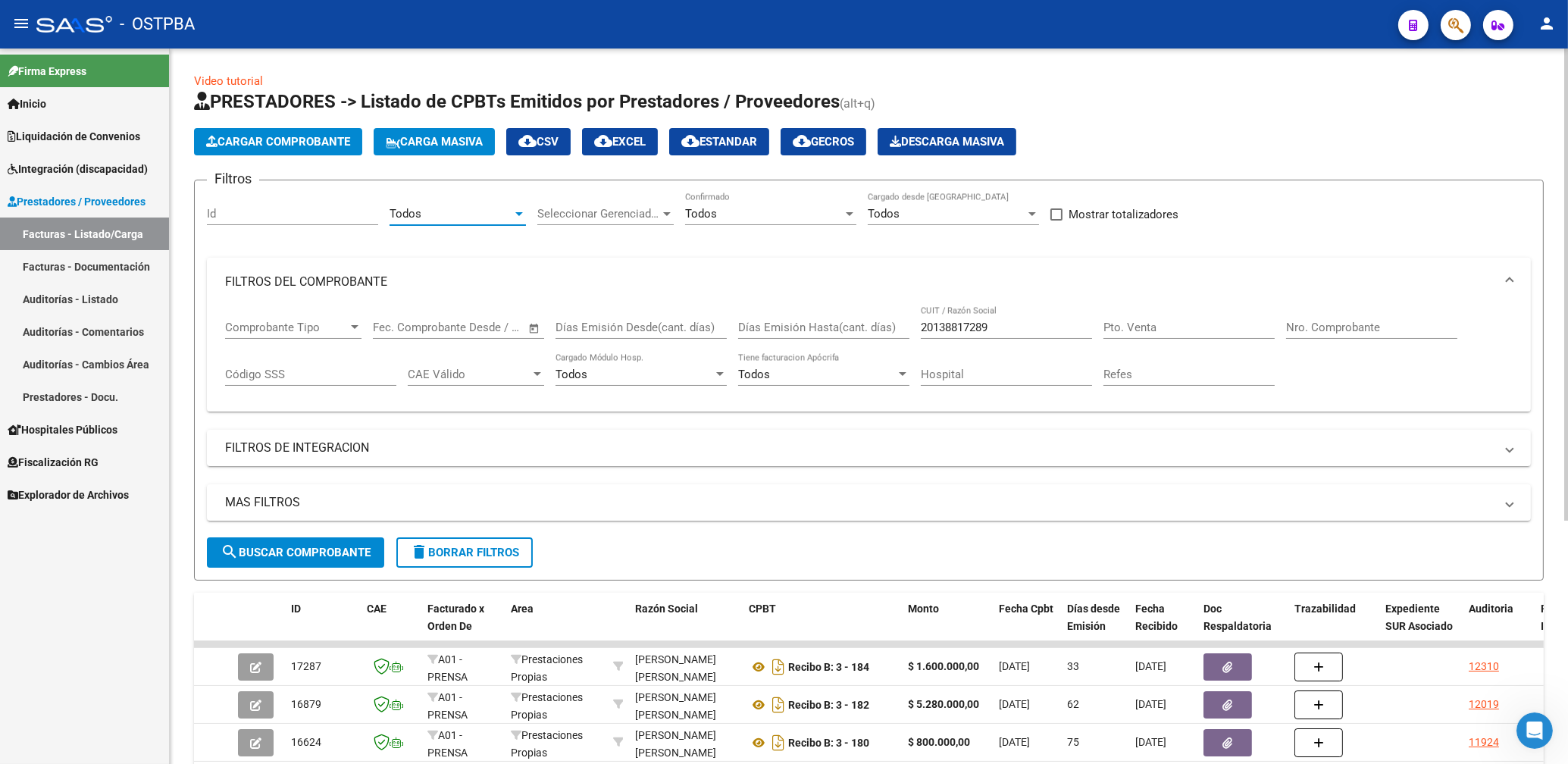
click at [351, 542] on button "search Buscar Comprobante" at bounding box center [295, 552] width 178 height 31
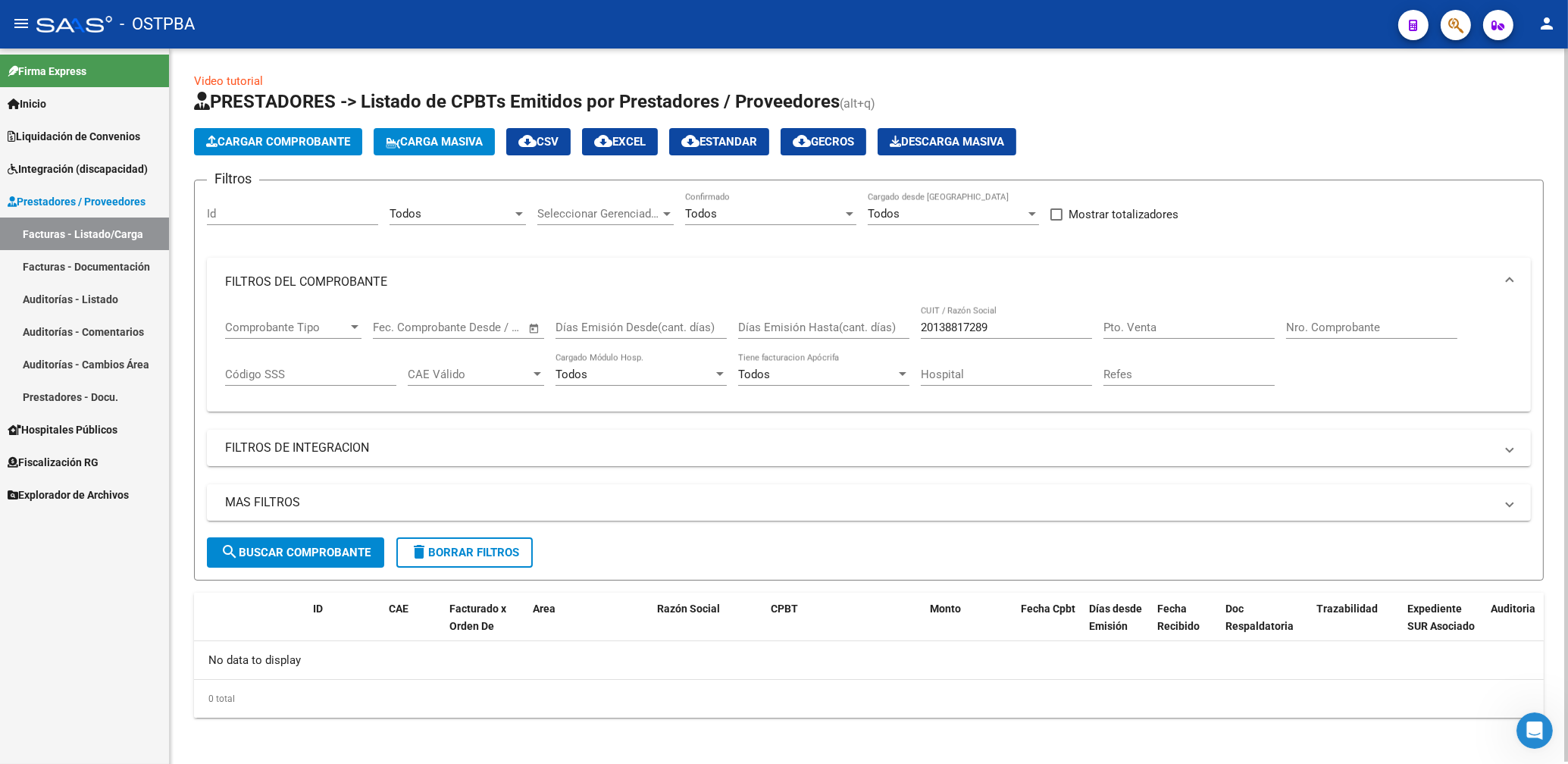
scroll to position [2, 0]
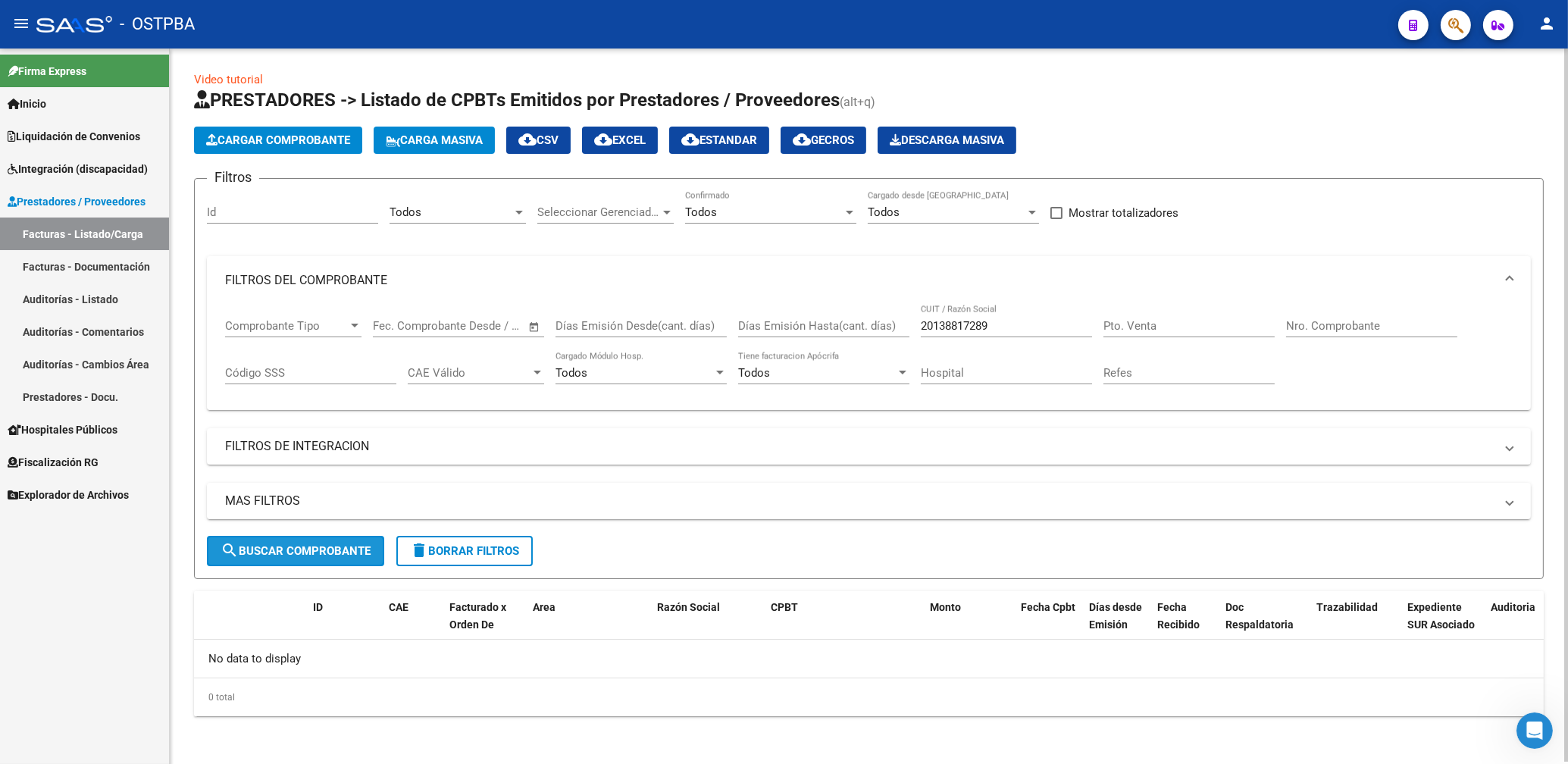
click at [359, 552] on span "search Buscar Comprobante" at bounding box center [295, 551] width 150 height 14
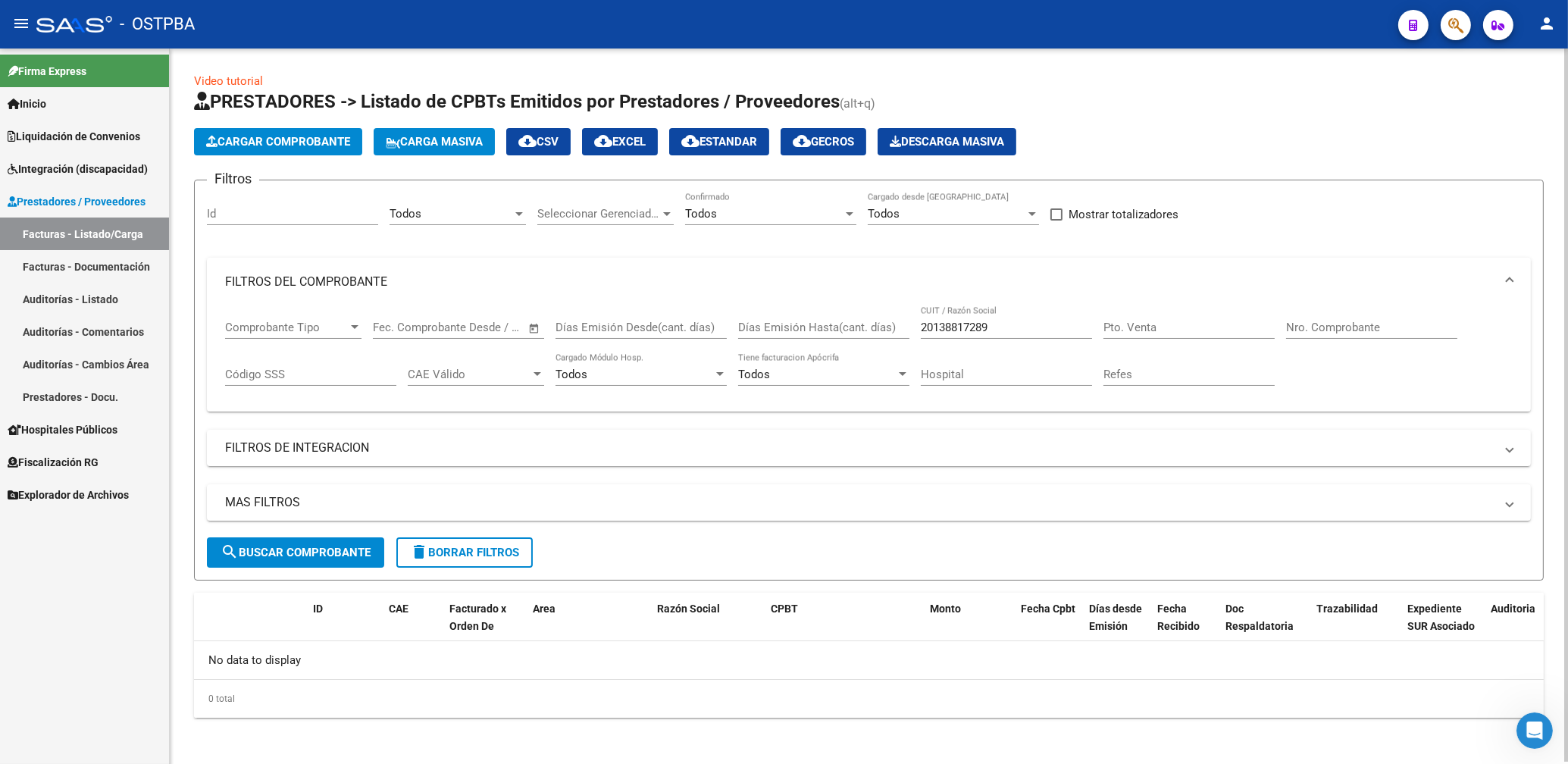
click at [521, 212] on div at bounding box center [520, 214] width 14 height 12
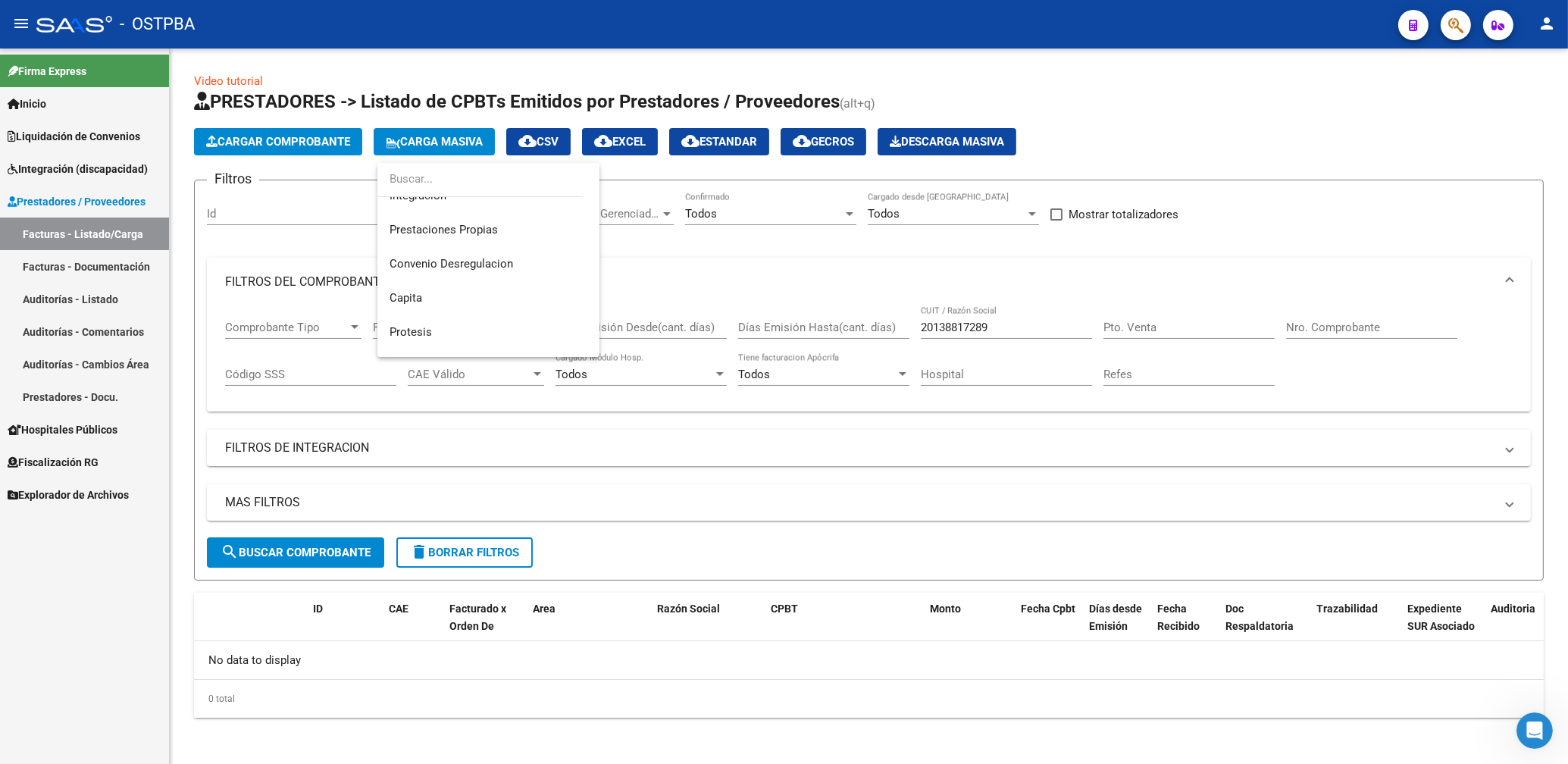
scroll to position [174, 0]
click at [460, 213] on span "Prestaciones Propias" at bounding box center [443, 210] width 108 height 14
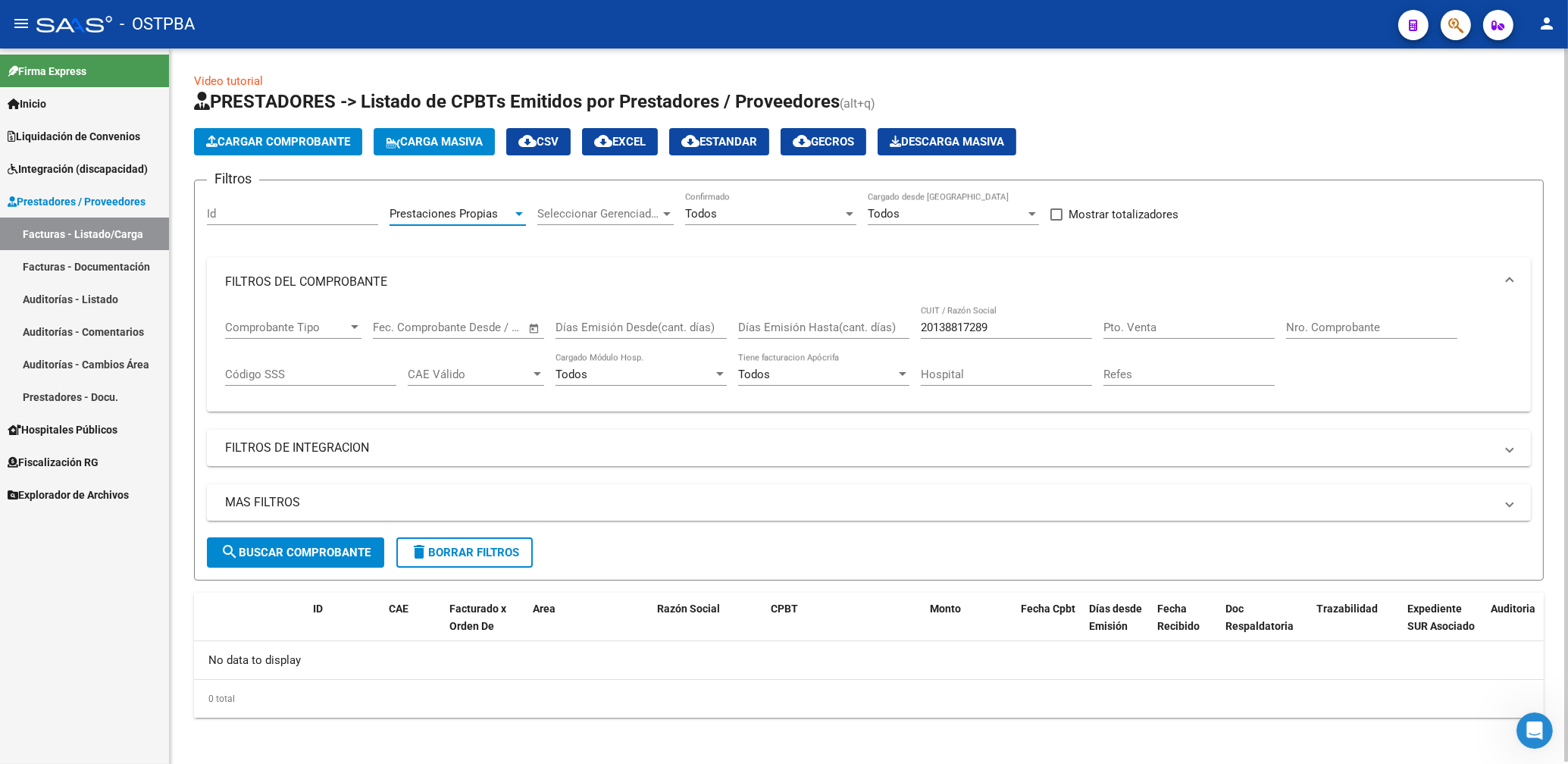
scroll to position [2, 0]
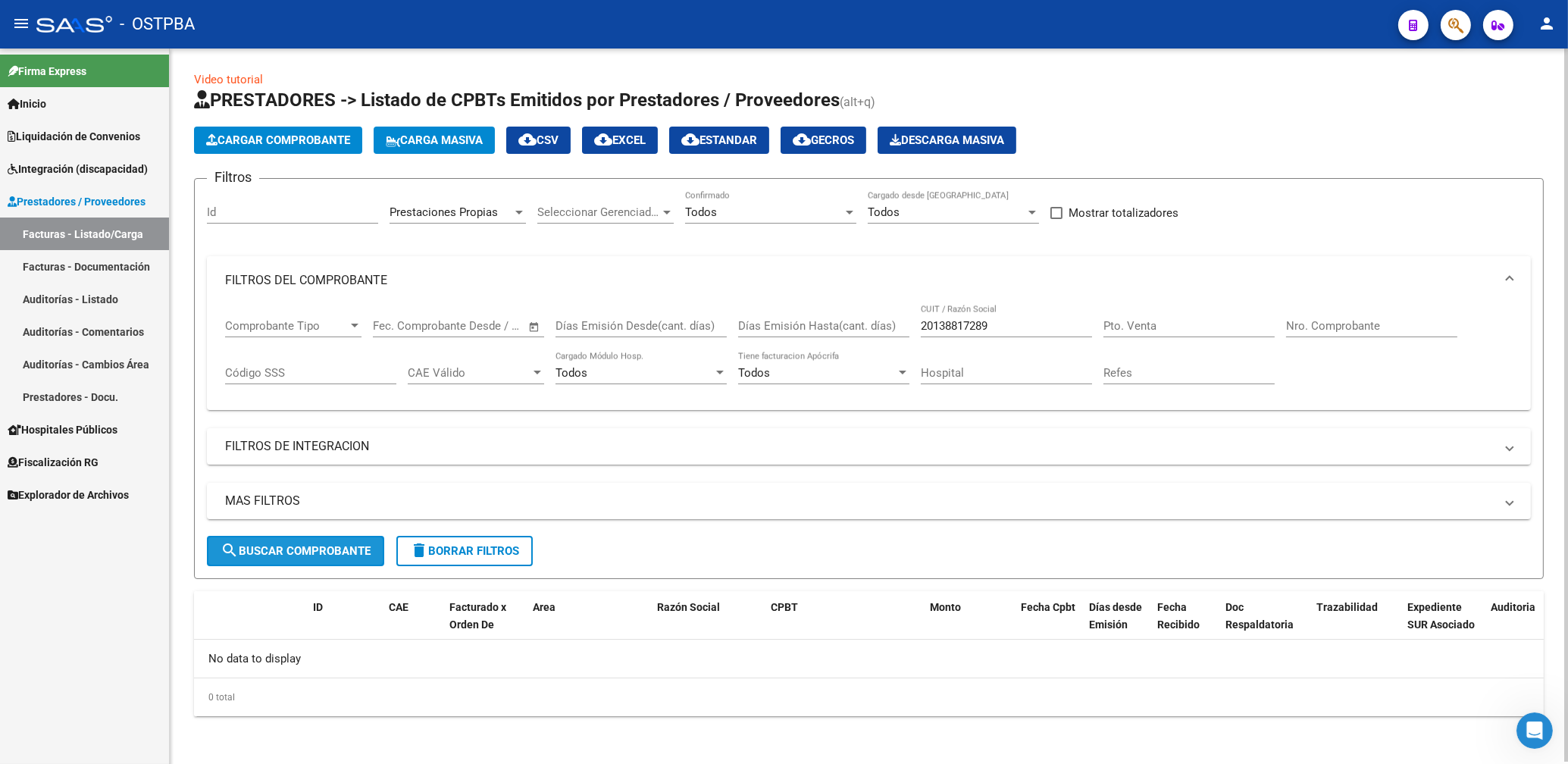
click at [309, 558] on button "search Buscar Comprobante" at bounding box center [295, 550] width 178 height 31
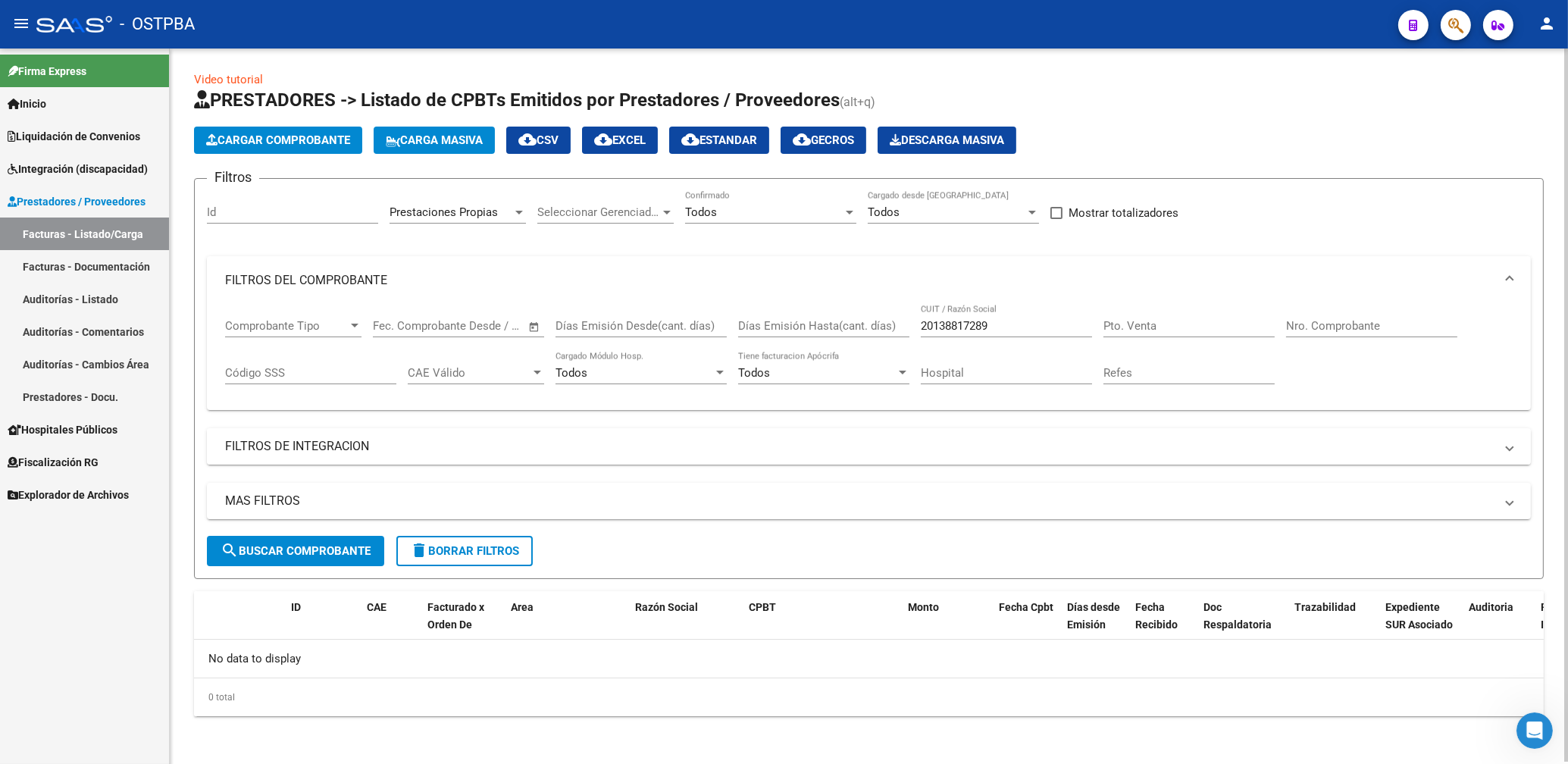
scroll to position [0, 0]
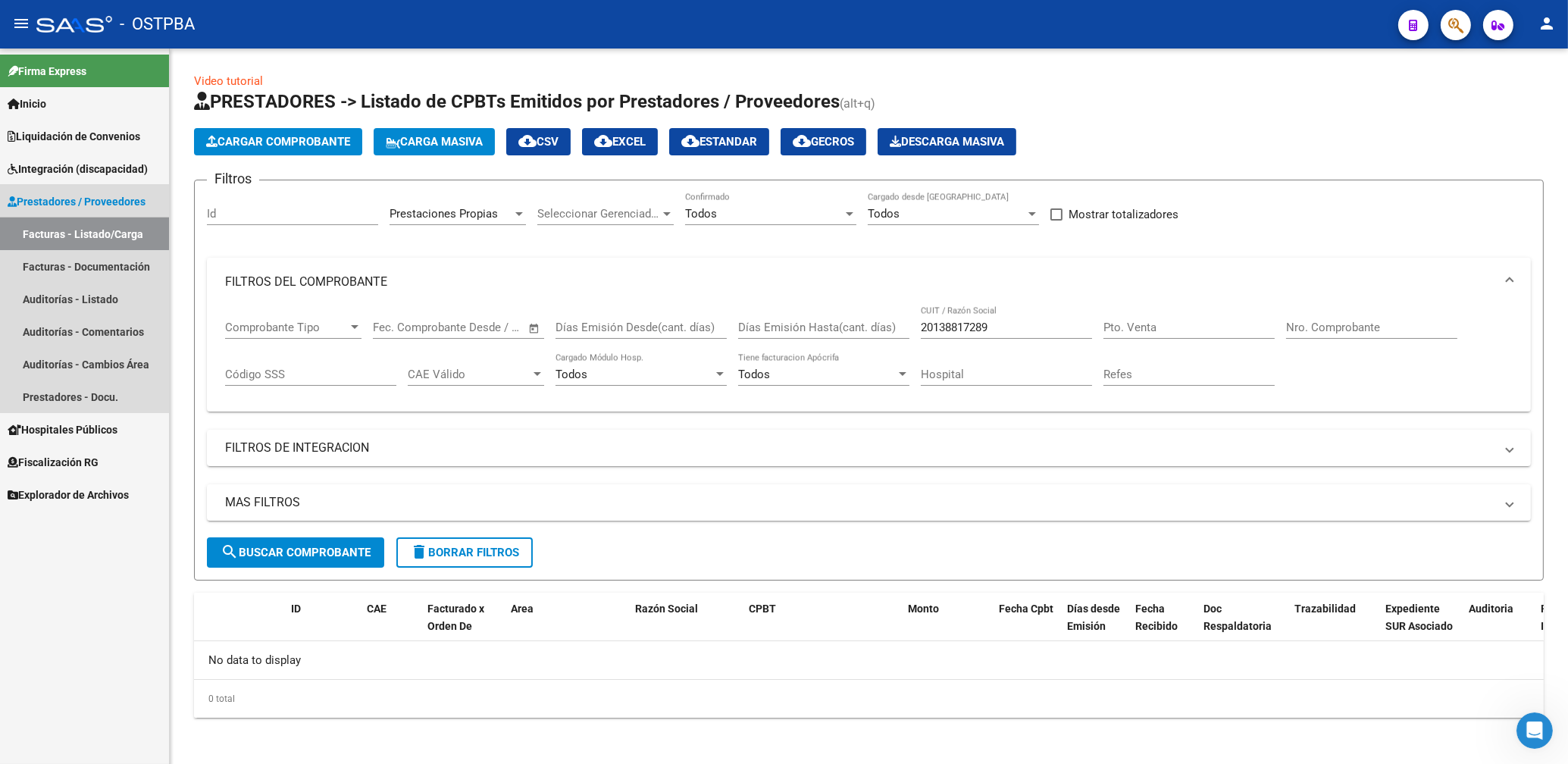
click at [78, 231] on link "Facturas - Listado/Carga" at bounding box center [84, 233] width 169 height 33
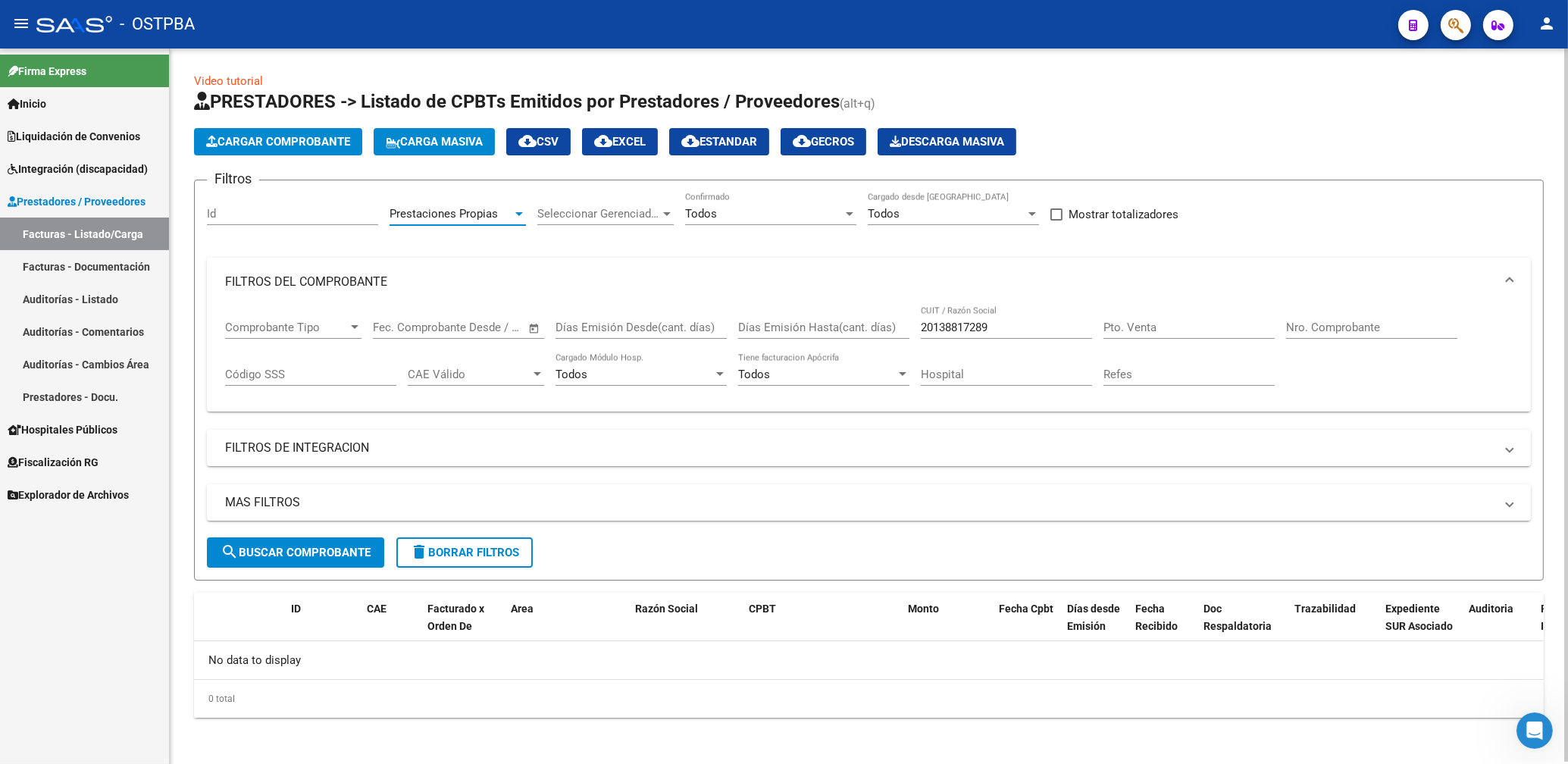
click at [471, 211] on span "Prestaciones Propias" at bounding box center [443, 214] width 108 height 14
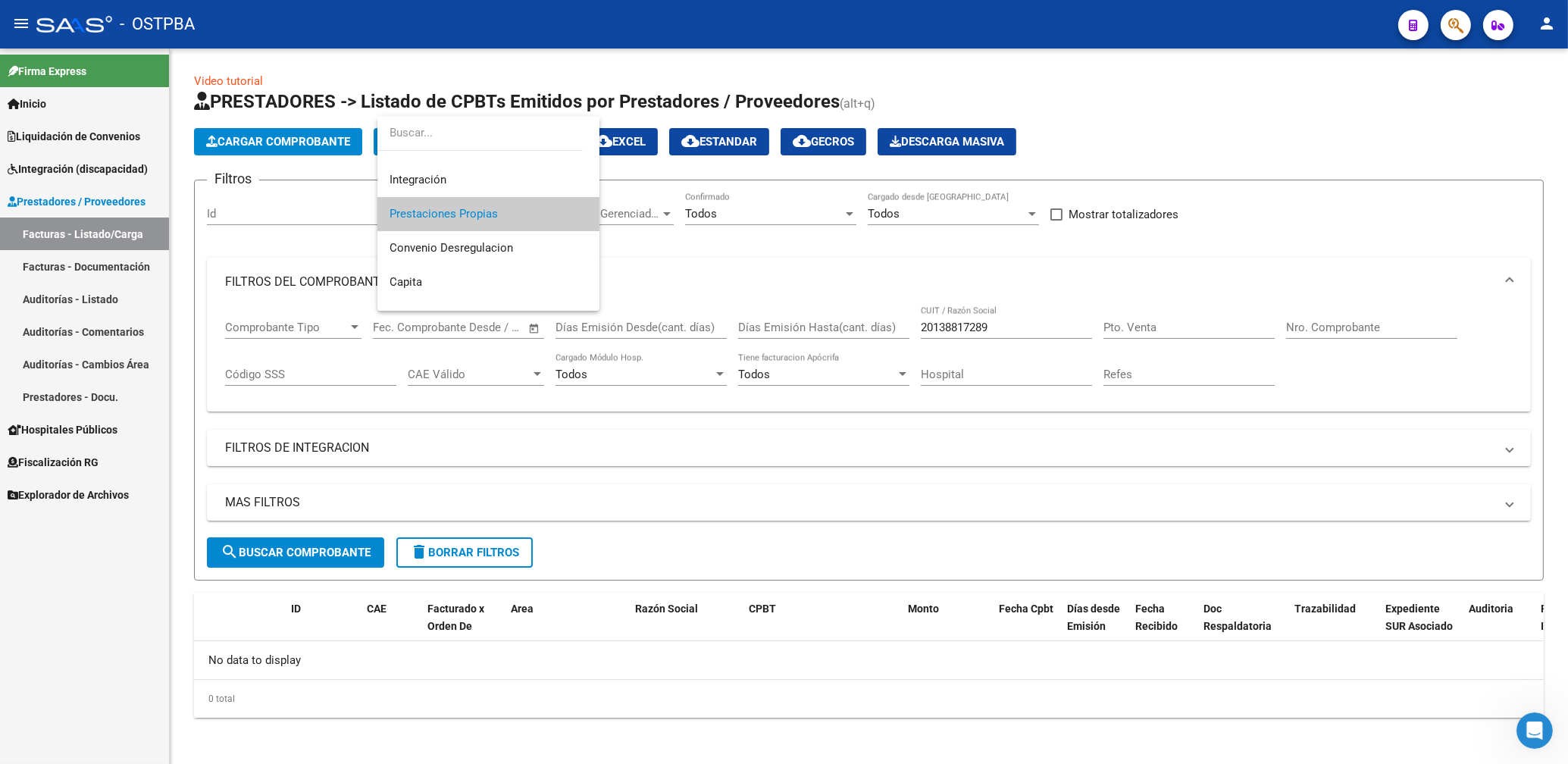
scroll to position [249, 0]
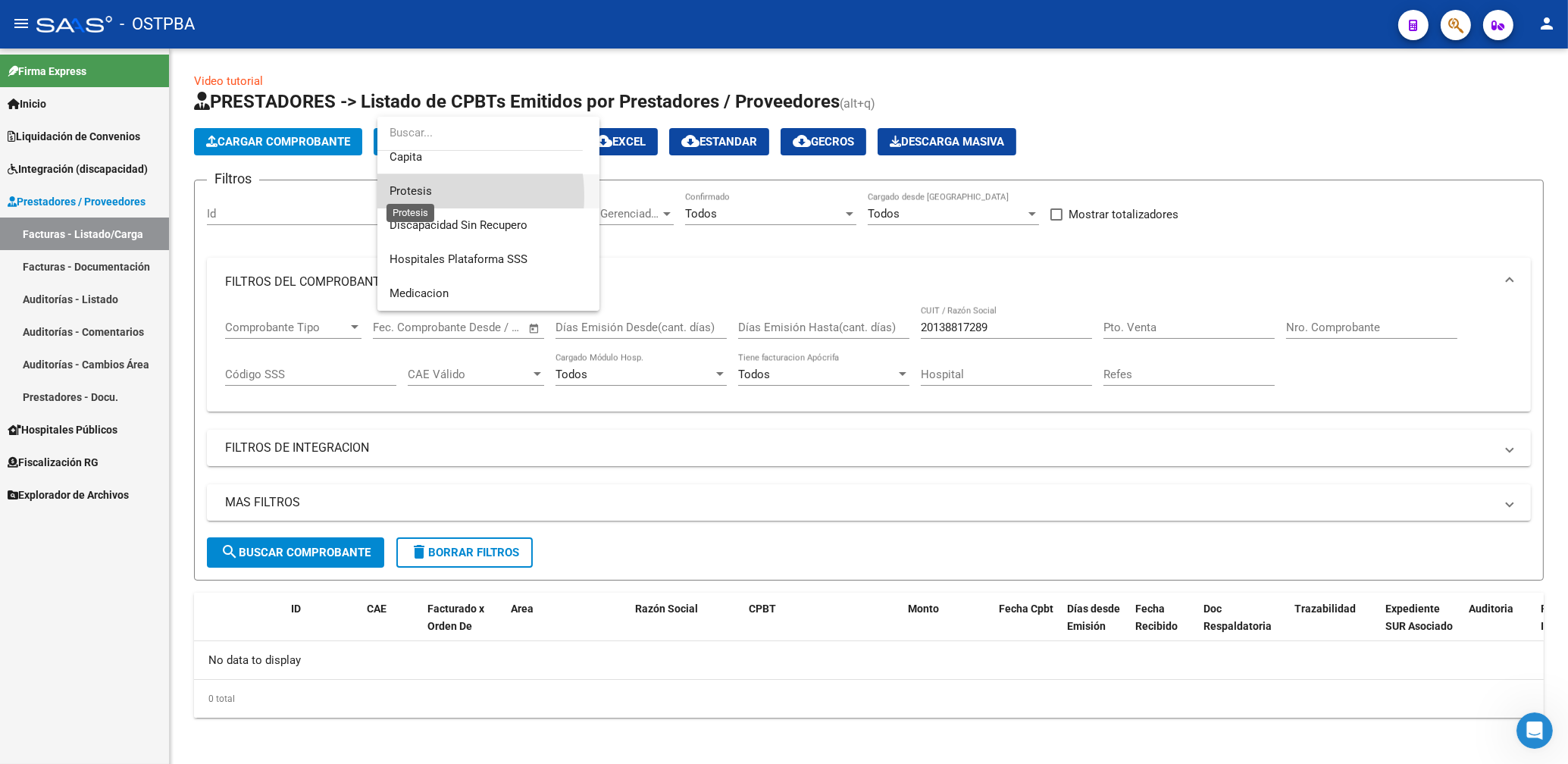
click at [418, 197] on span "Protesis" at bounding box center [410, 191] width 43 height 14
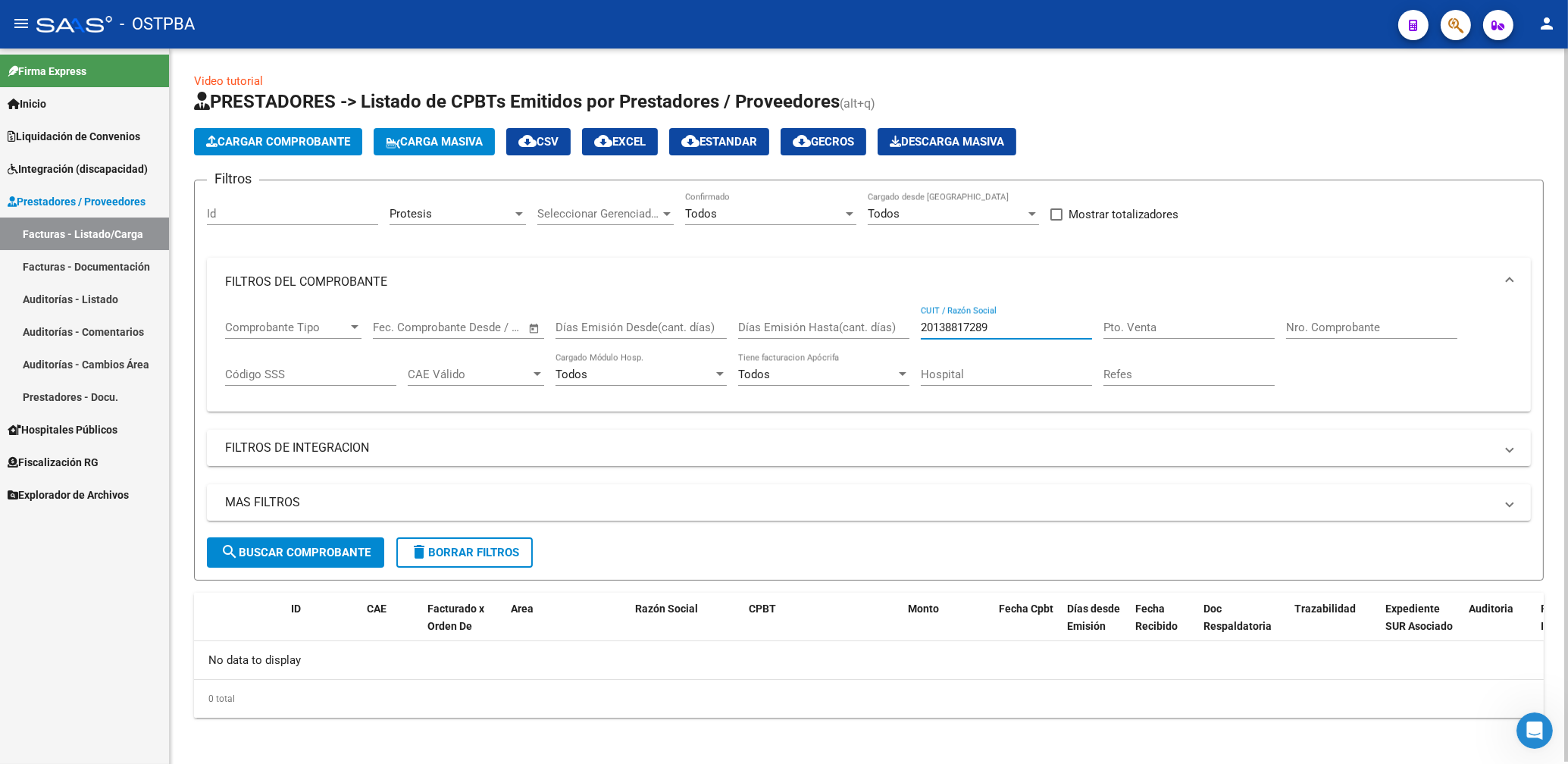
click at [1030, 325] on input "20138817289" at bounding box center [1007, 328] width 171 height 14
type input "2"
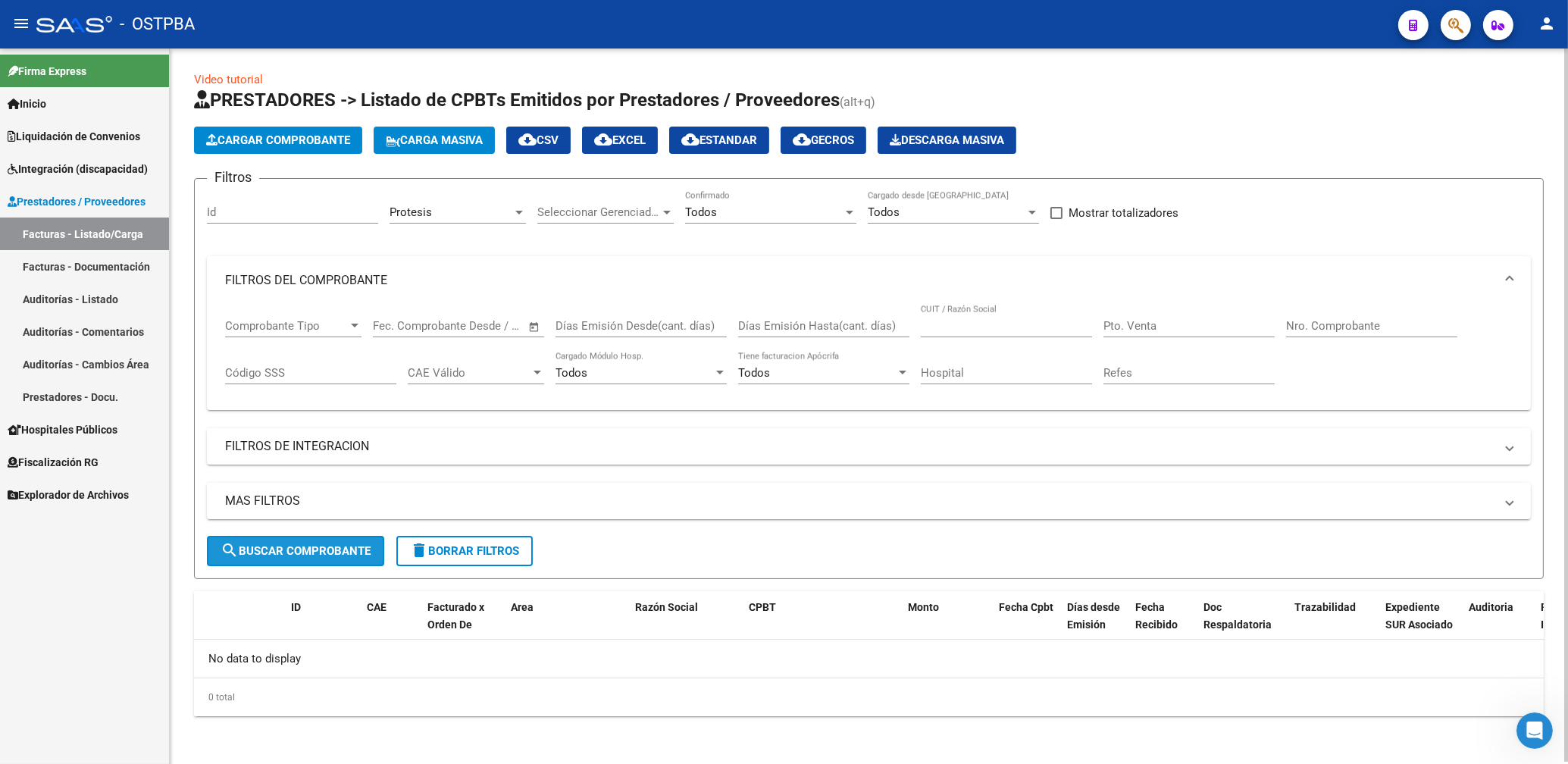
click at [321, 555] on span "search Buscar Comprobante" at bounding box center [295, 551] width 150 height 14
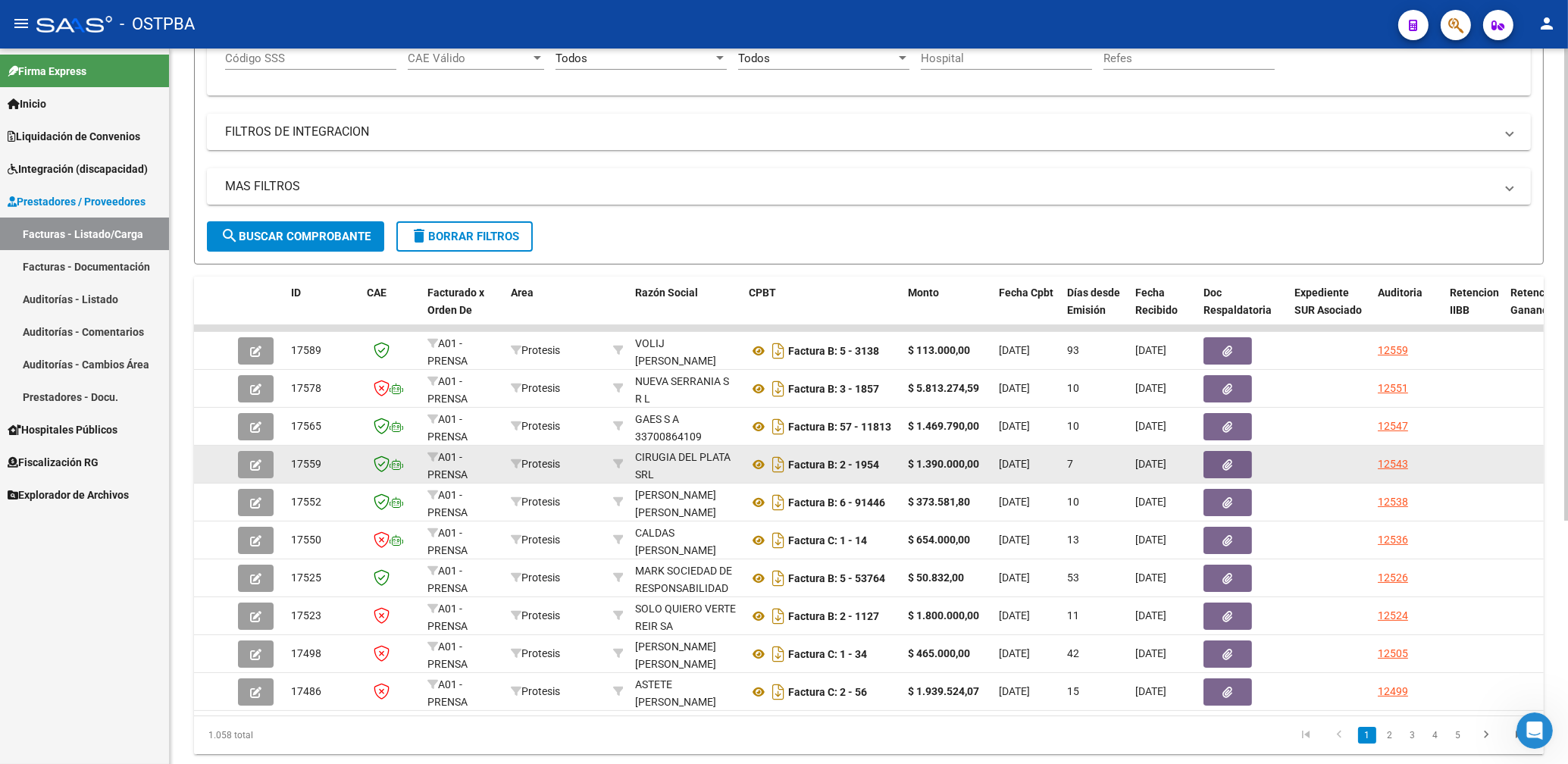
scroll to position [368, 0]
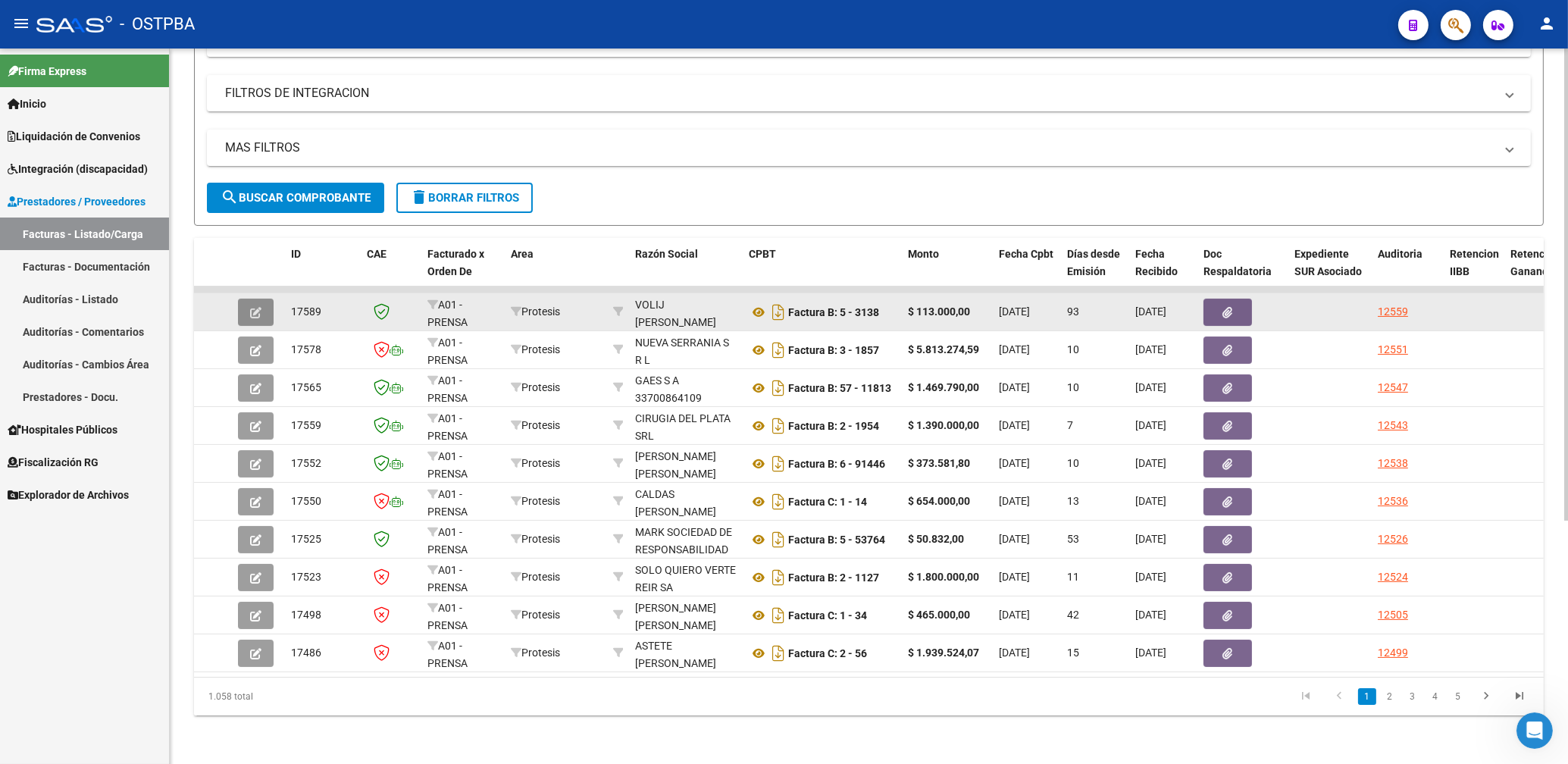
click at [248, 305] on button "button" at bounding box center [256, 312] width 36 height 27
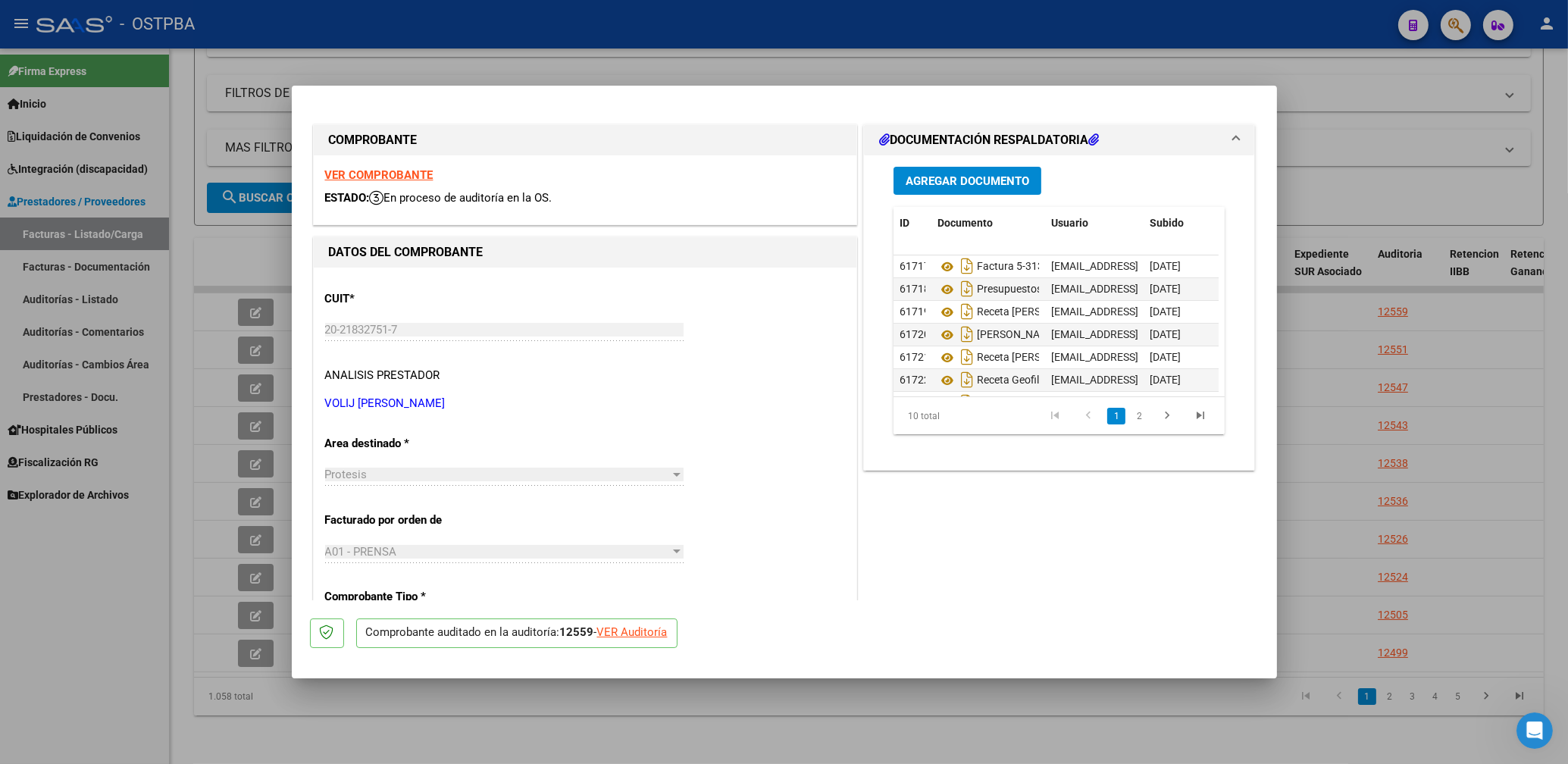
click at [392, 181] on strong "VER COMPROBANTE" at bounding box center [379, 175] width 108 height 14
click at [623, 52] on div at bounding box center [784, 382] width 1568 height 764
type input "$ 0,00"
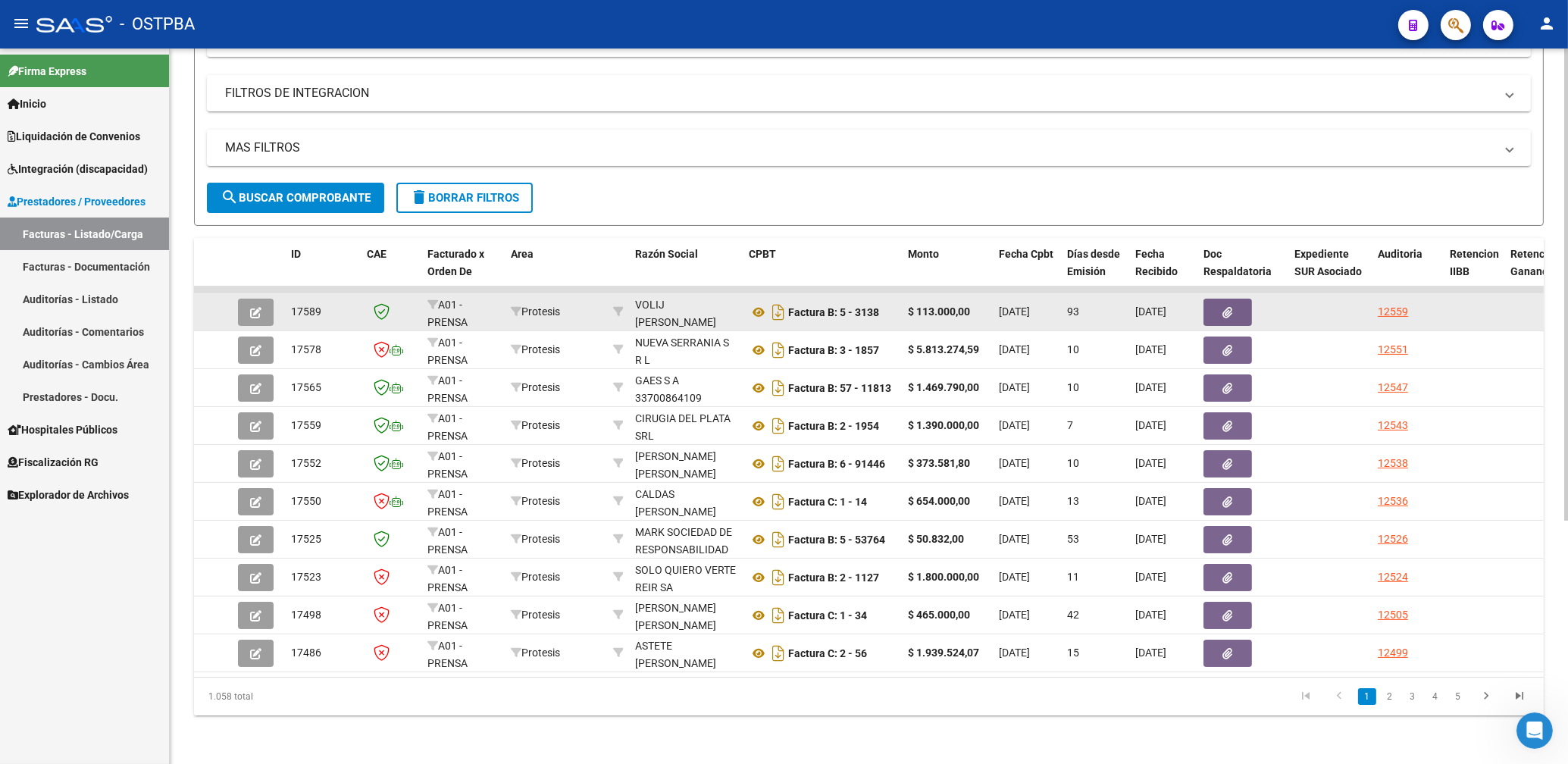
click at [1243, 299] on button "button" at bounding box center [1227, 312] width 49 height 27
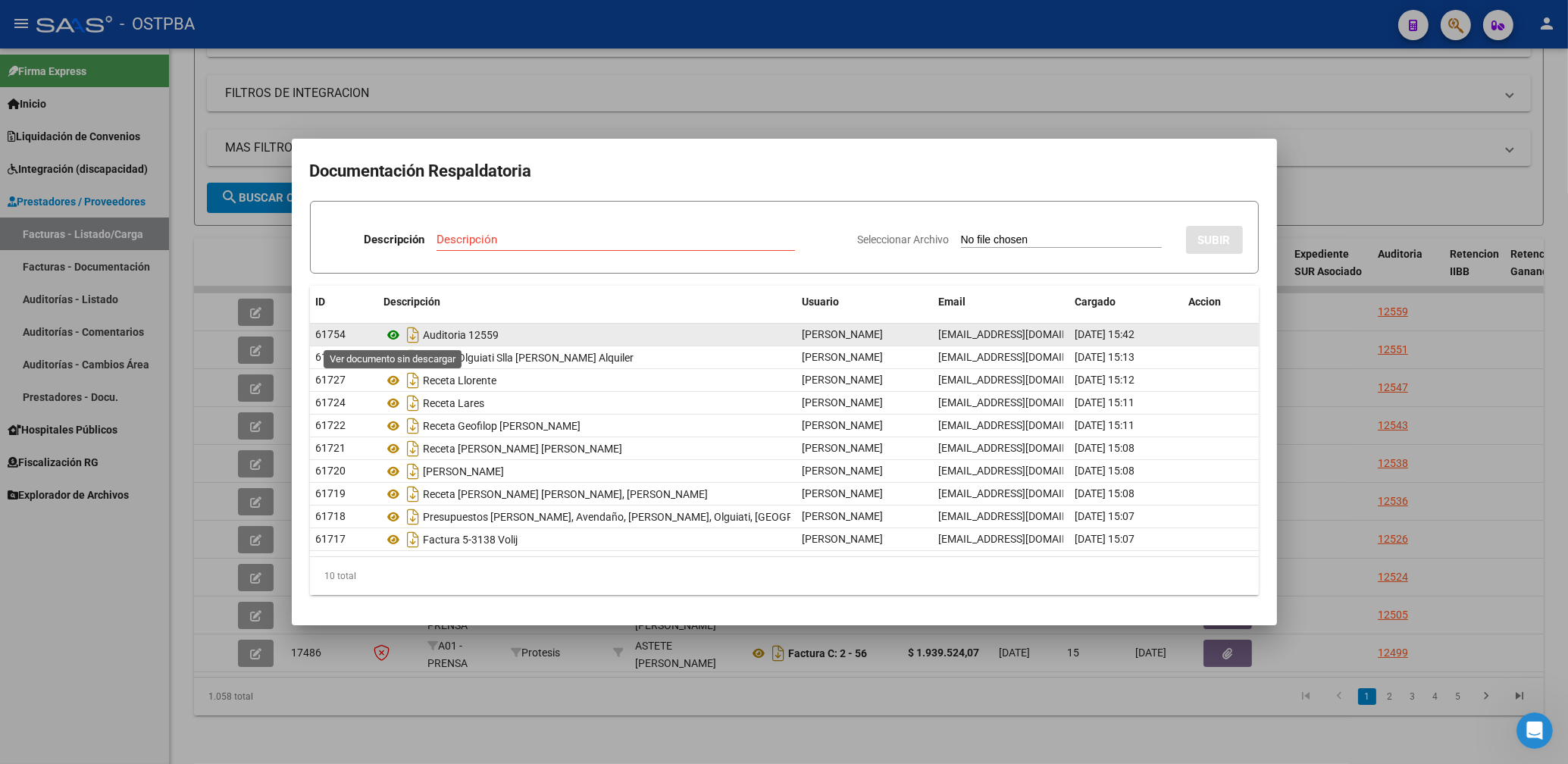
click at [392, 333] on icon at bounding box center [394, 335] width 20 height 18
click at [397, 332] on icon at bounding box center [394, 335] width 20 height 18
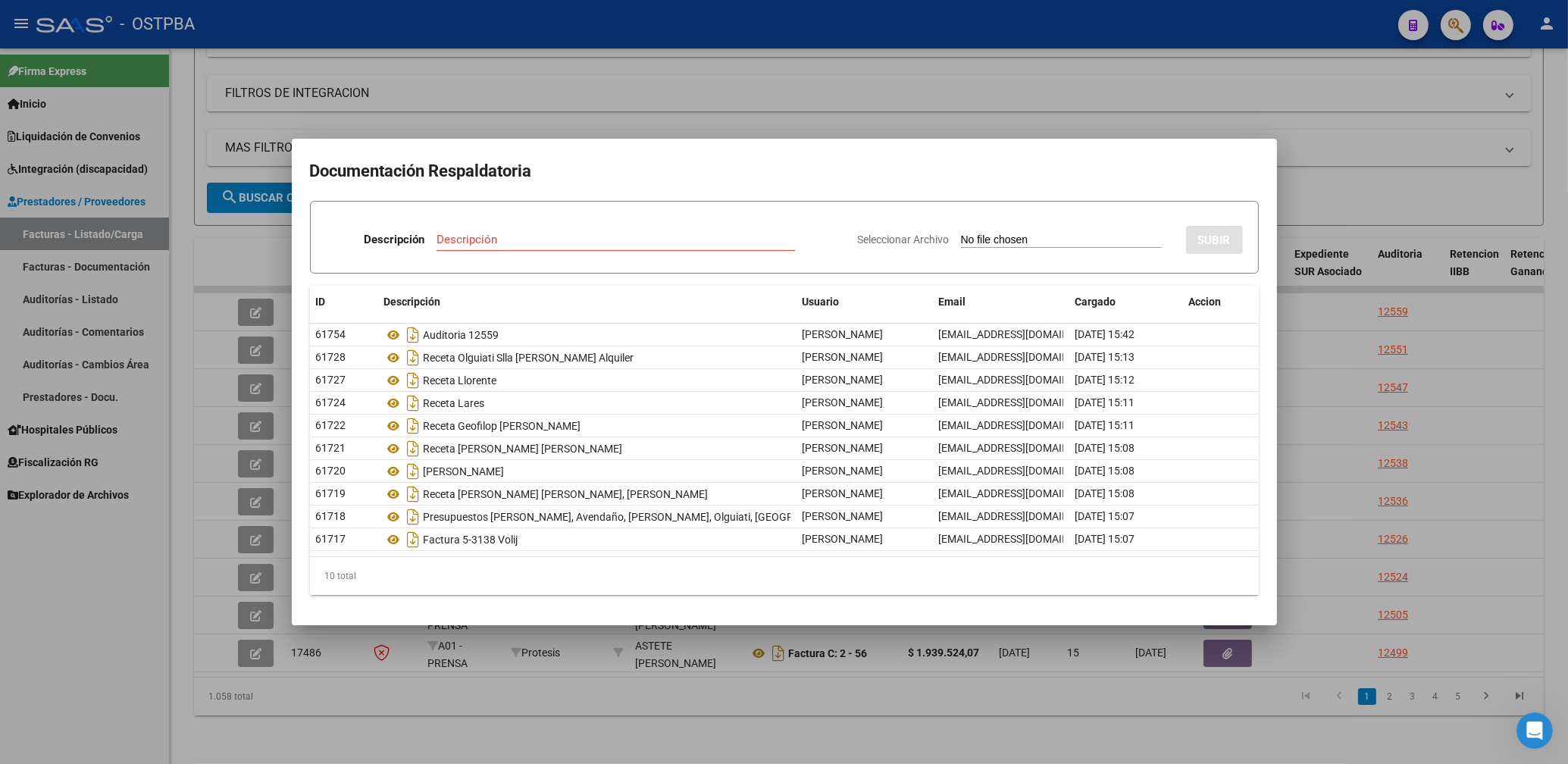
click at [64, 667] on div at bounding box center [784, 382] width 1568 height 764
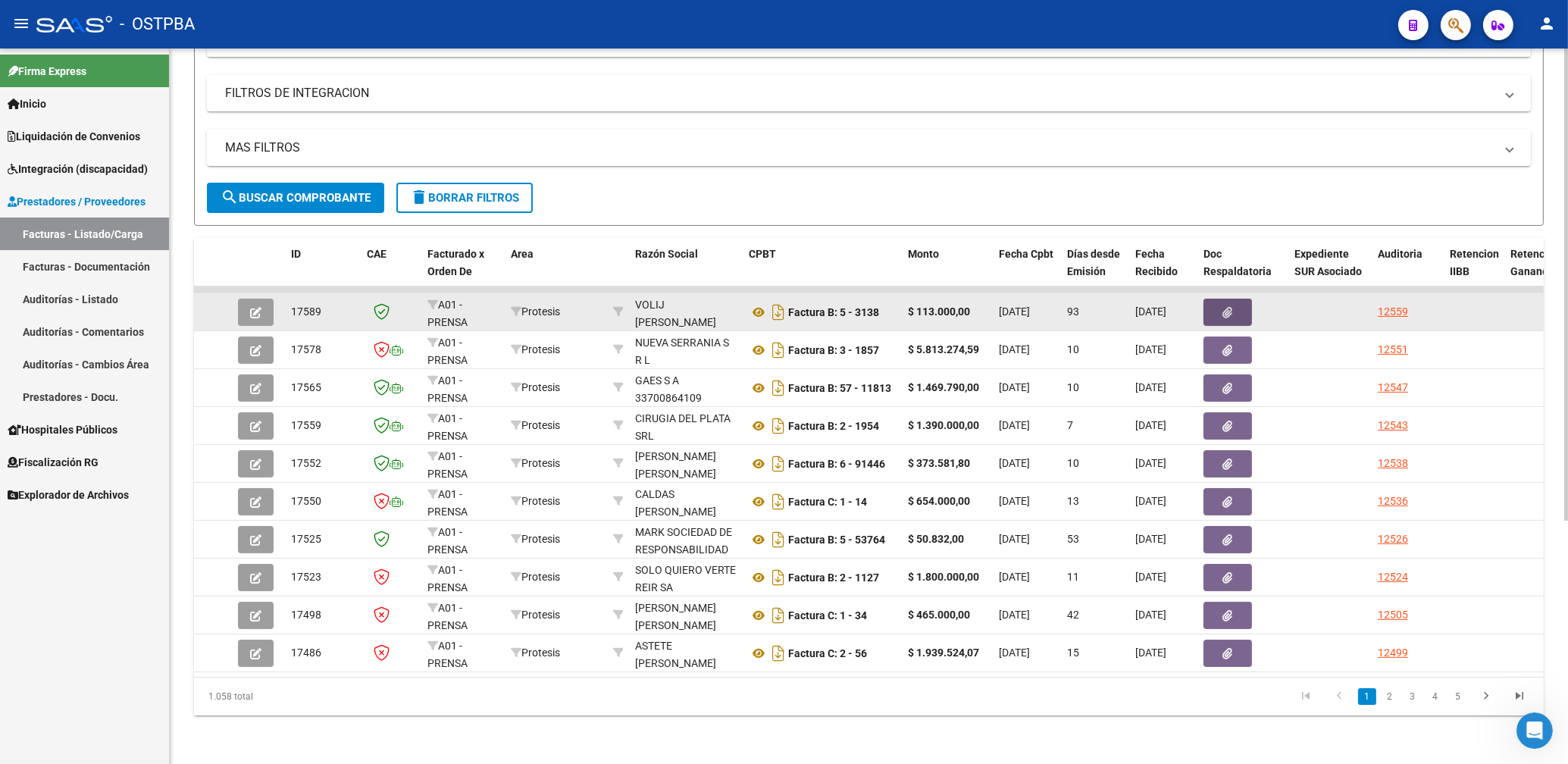
click at [1234, 302] on button "button" at bounding box center [1227, 312] width 49 height 27
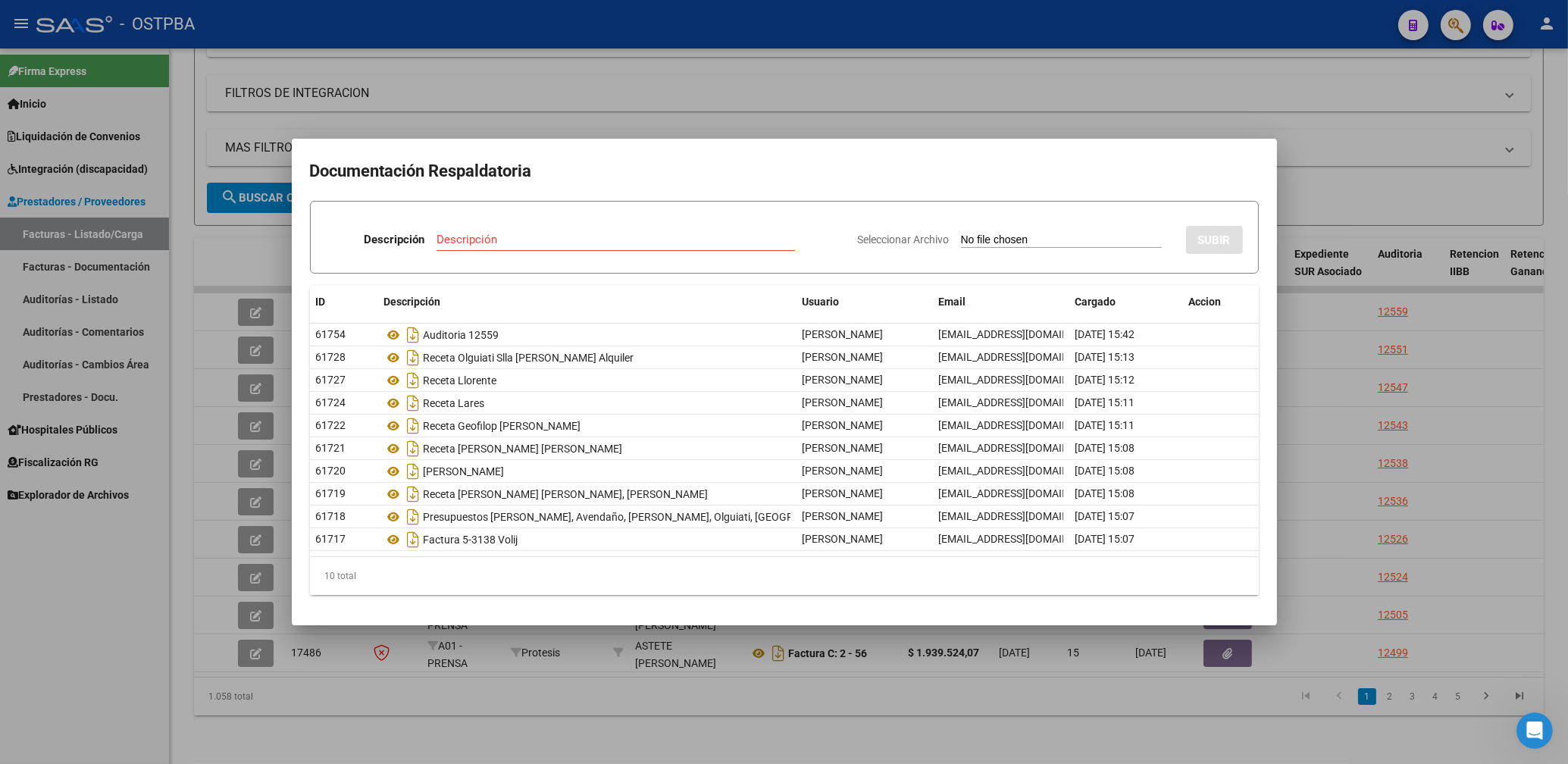
click at [29, 658] on div at bounding box center [784, 382] width 1568 height 764
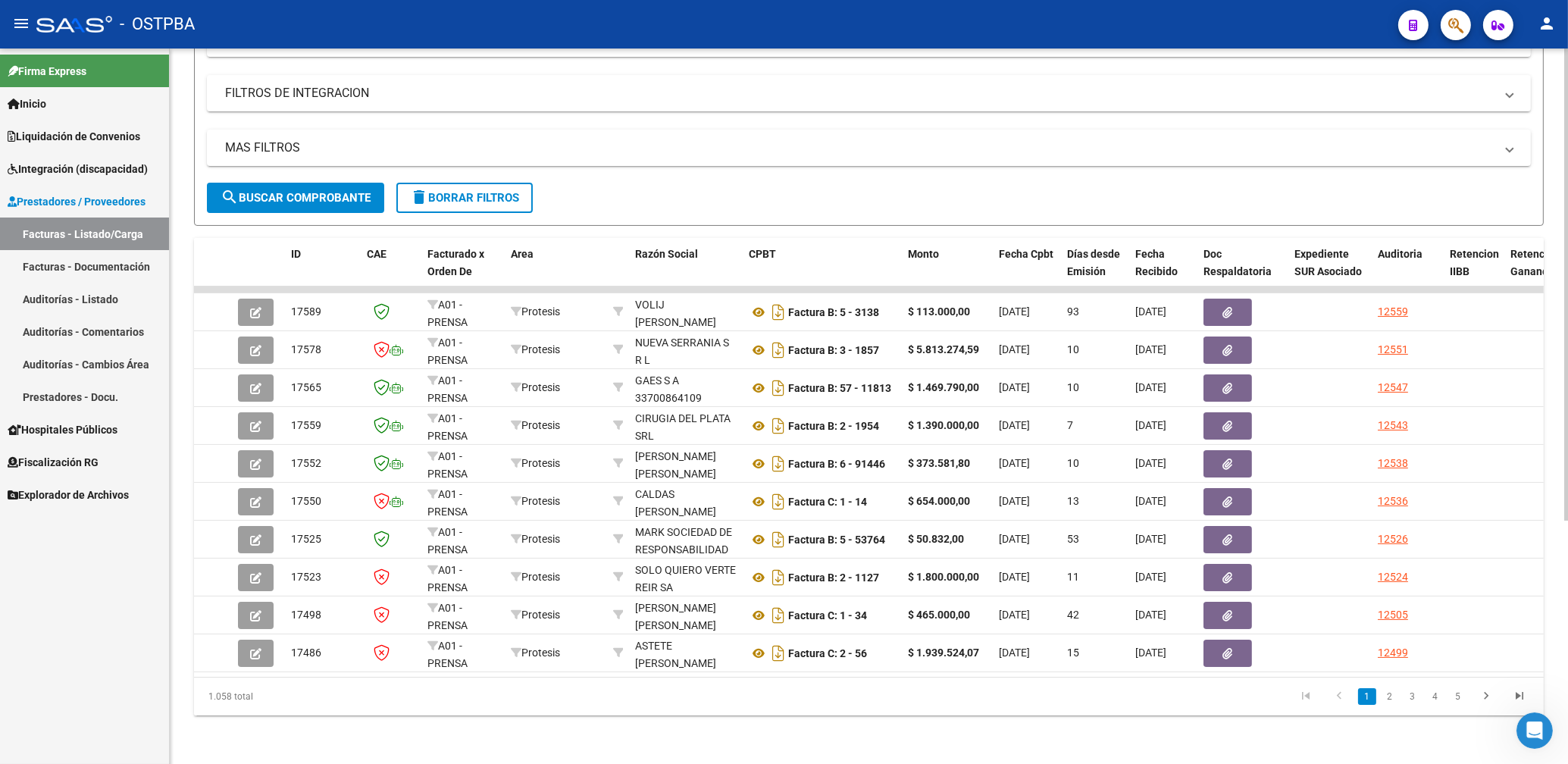
click at [305, 166] on div "MAS FILTROS Todos Con Doc. Respaldatoria Todos Con Trazabilidad Todos Asociado …" at bounding box center [868, 155] width 1325 height 53
click at [305, 191] on span "search Buscar Comprobante" at bounding box center [295, 198] width 150 height 14
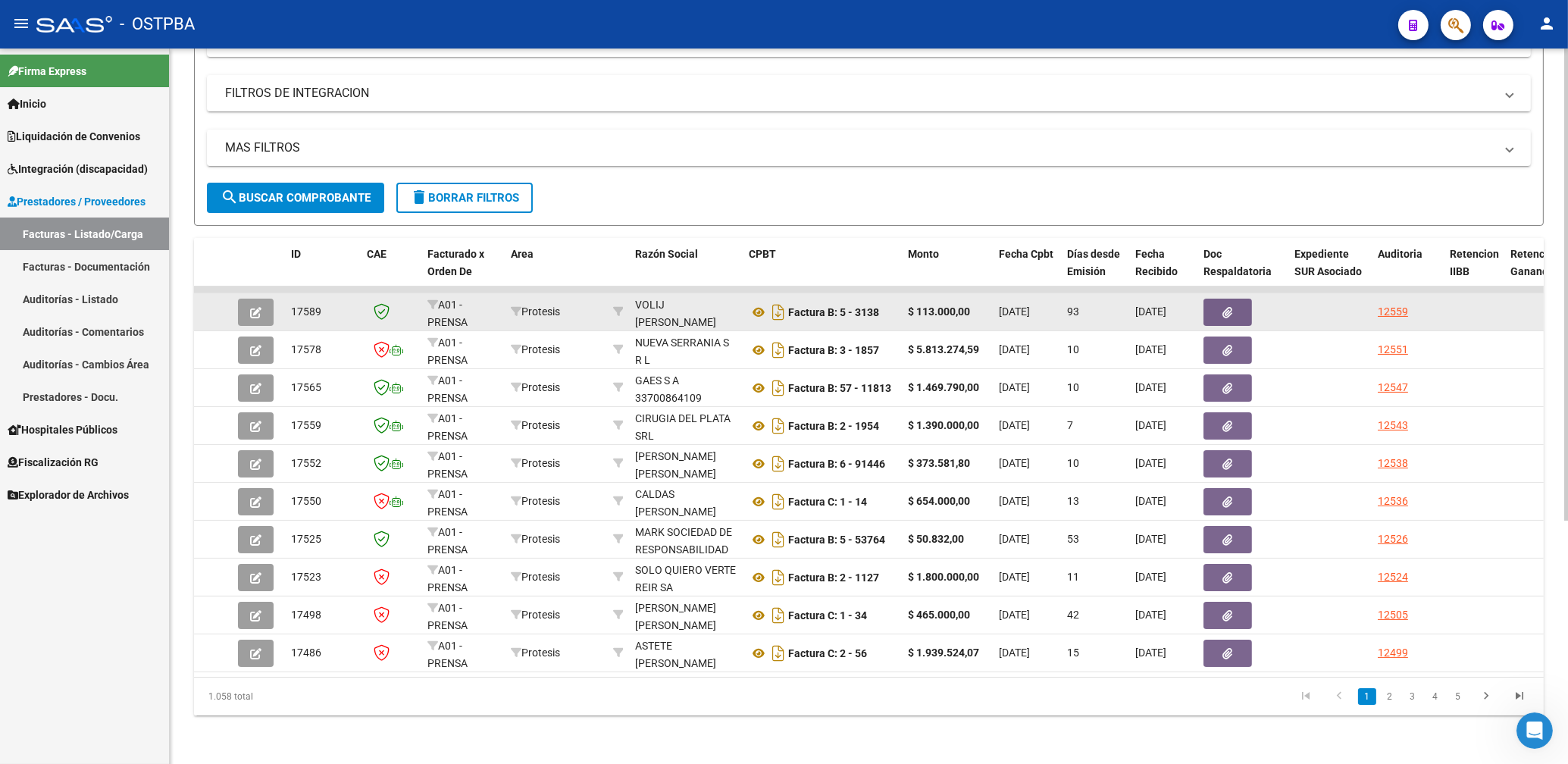
click at [1224, 307] on icon "button" at bounding box center [1228, 312] width 10 height 11
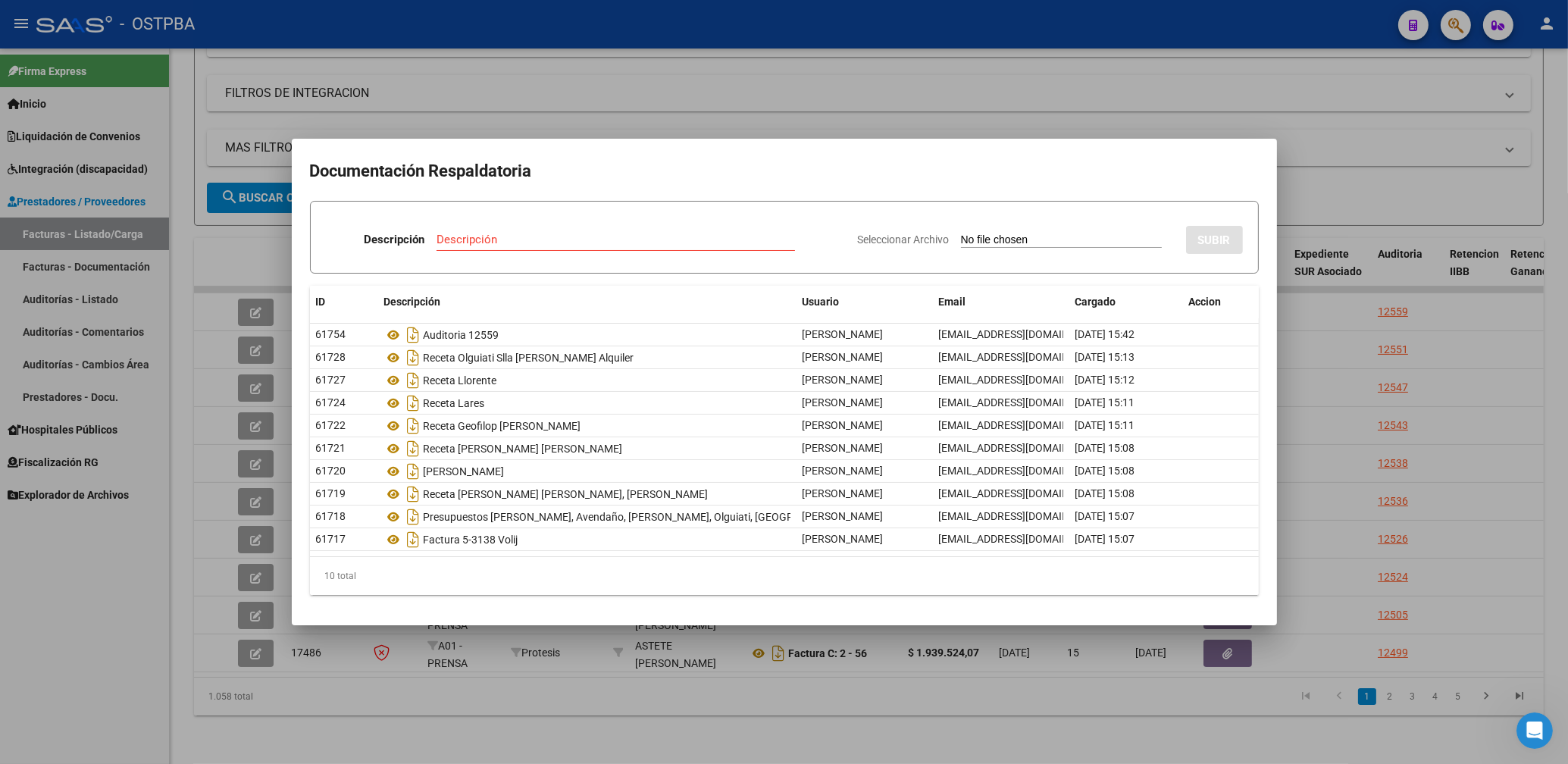
click at [1056, 122] on div at bounding box center [784, 382] width 1568 height 764
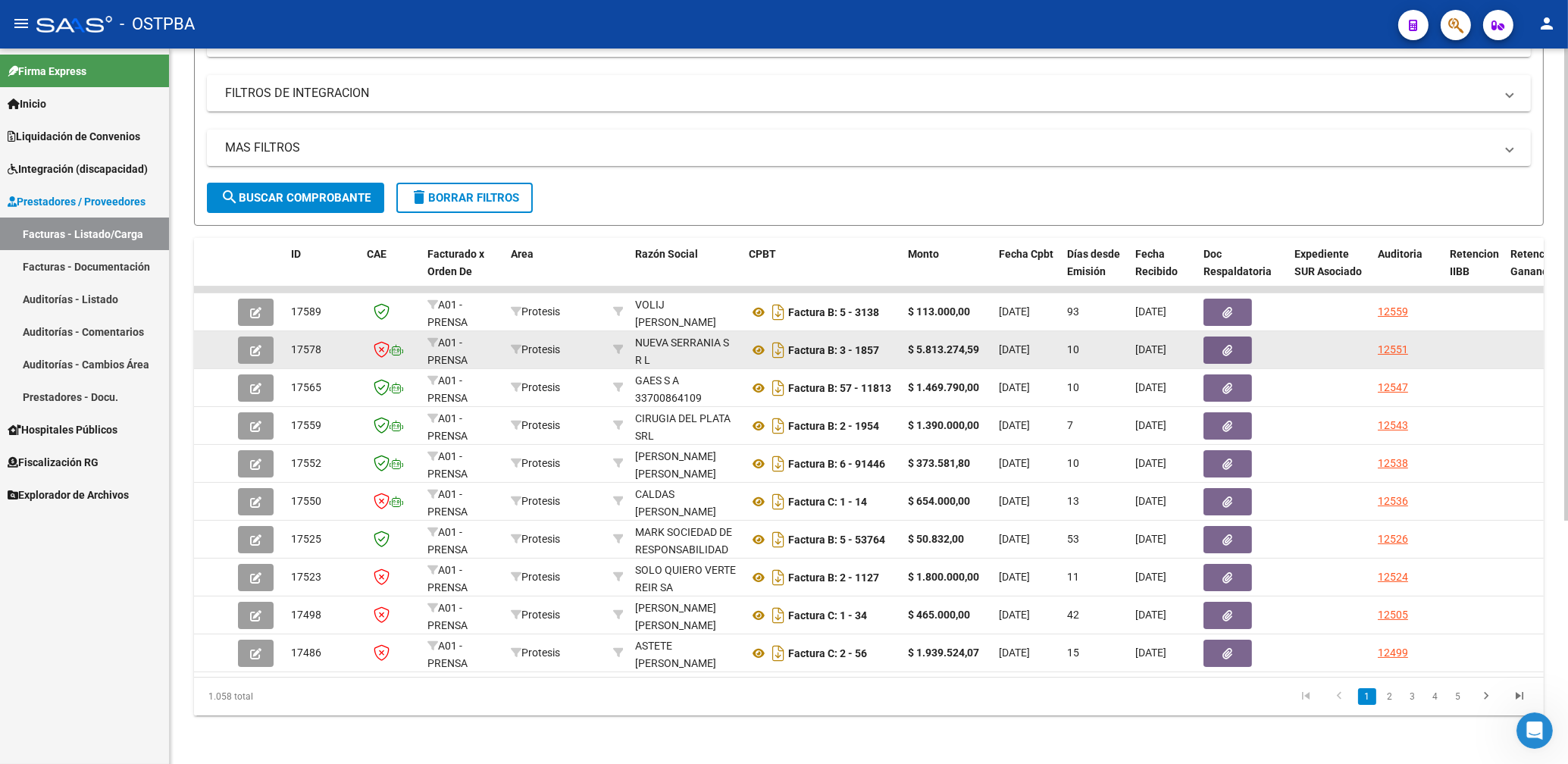
click at [1245, 337] on button "button" at bounding box center [1227, 350] width 49 height 27
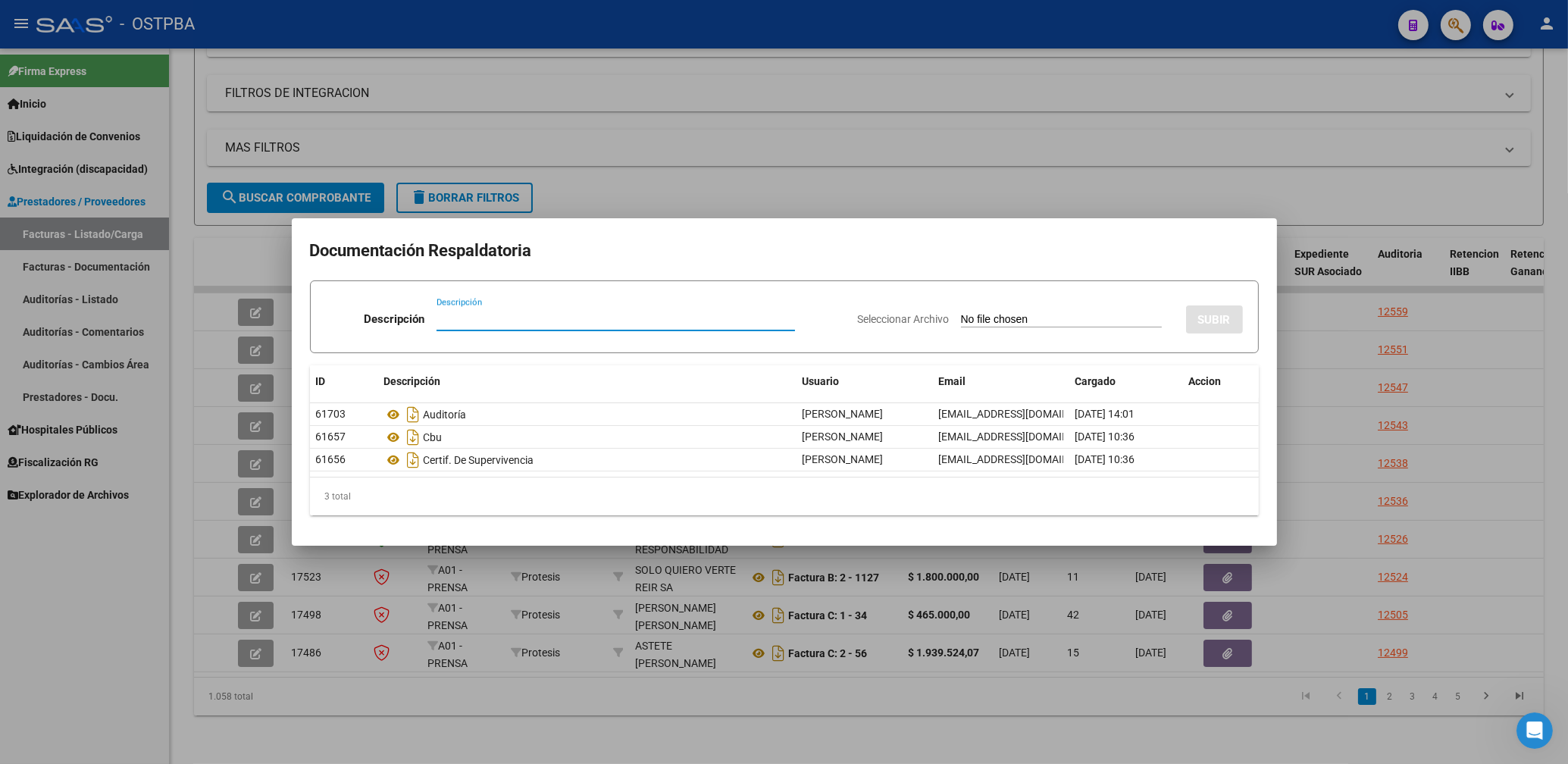
click at [760, 186] on div at bounding box center [784, 382] width 1568 height 764
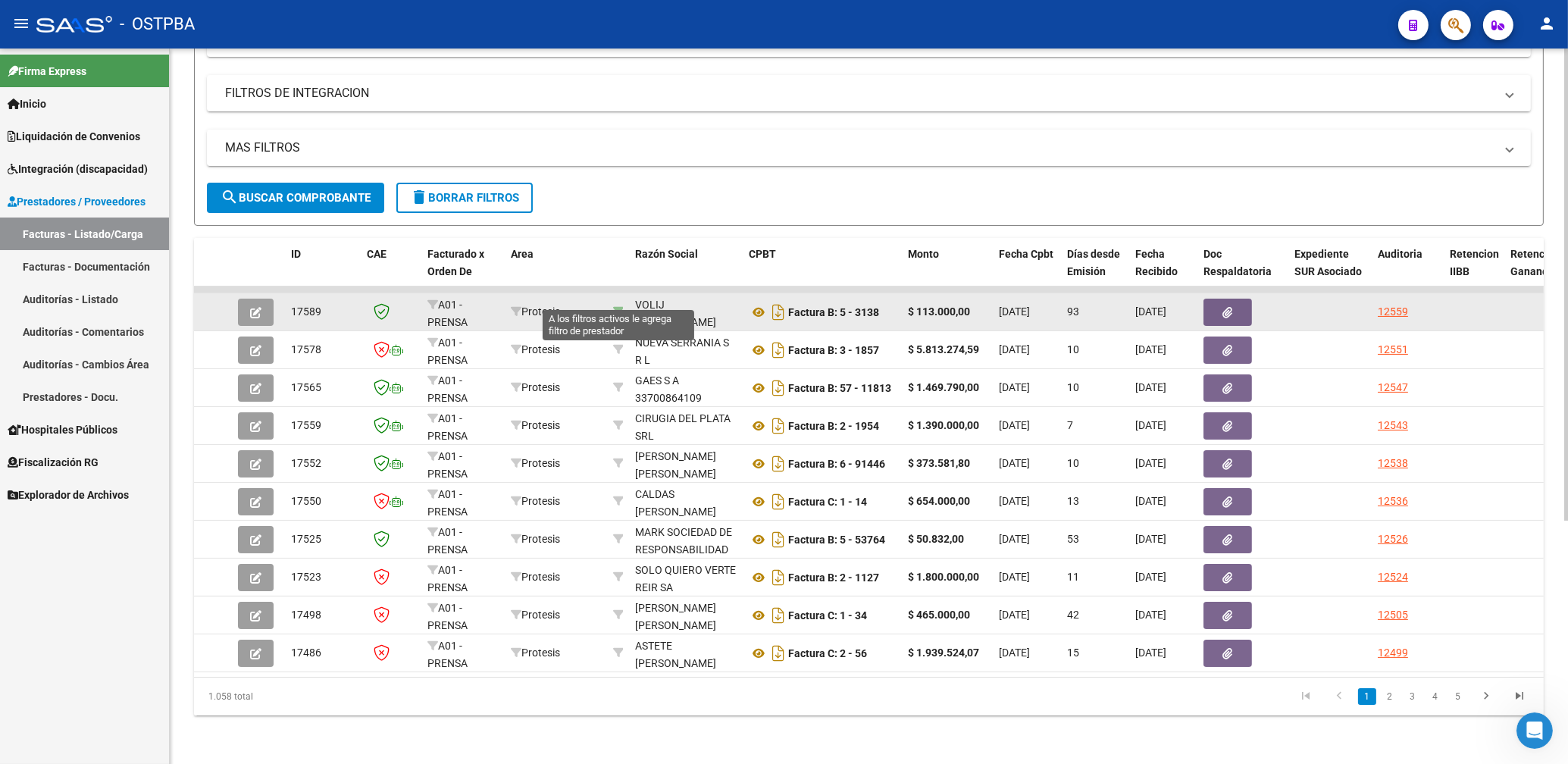
click at [614, 306] on icon at bounding box center [618, 311] width 11 height 11
type input "20218327517"
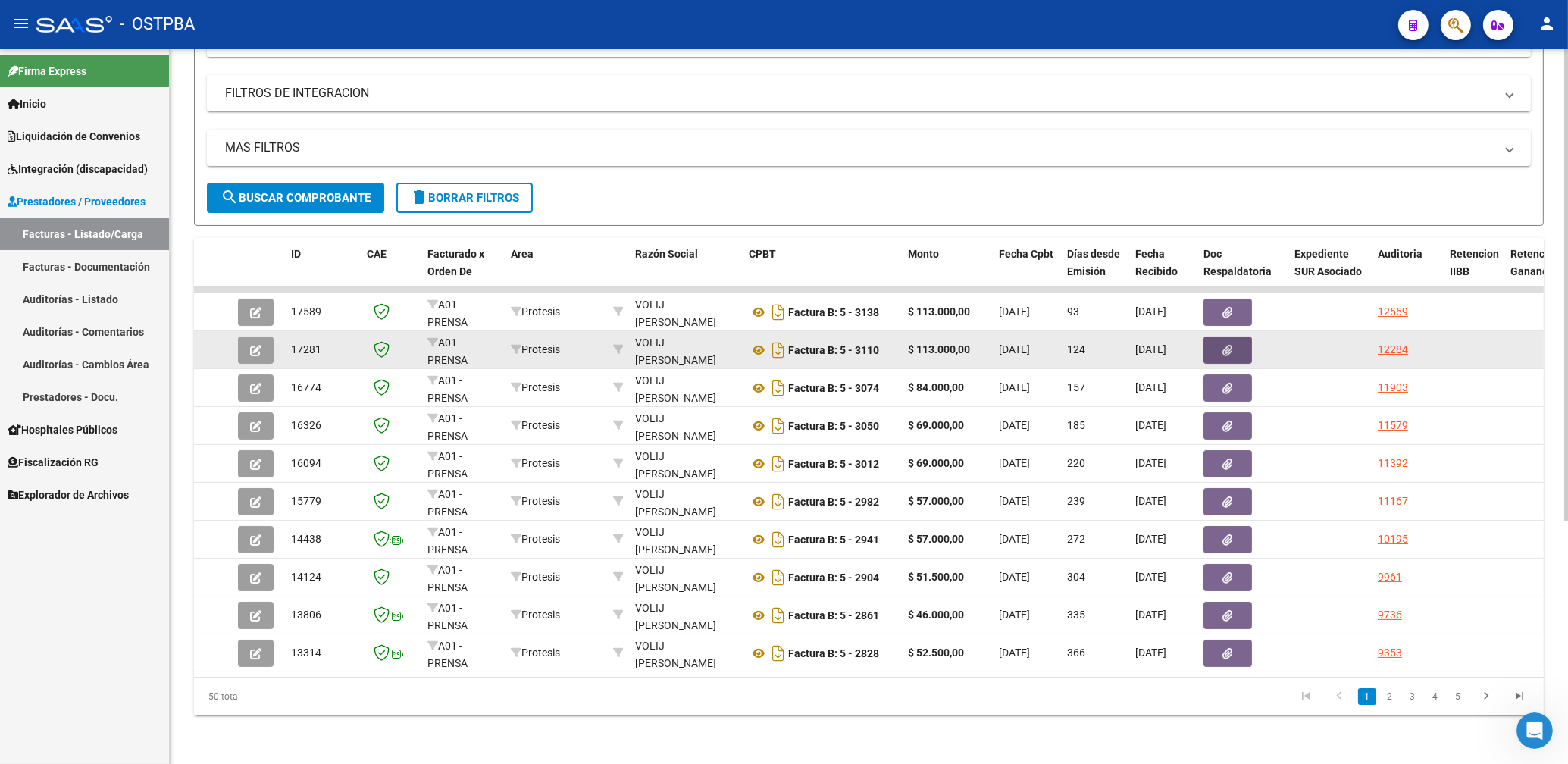
click at [1222, 337] on button "button" at bounding box center [1227, 350] width 49 height 27
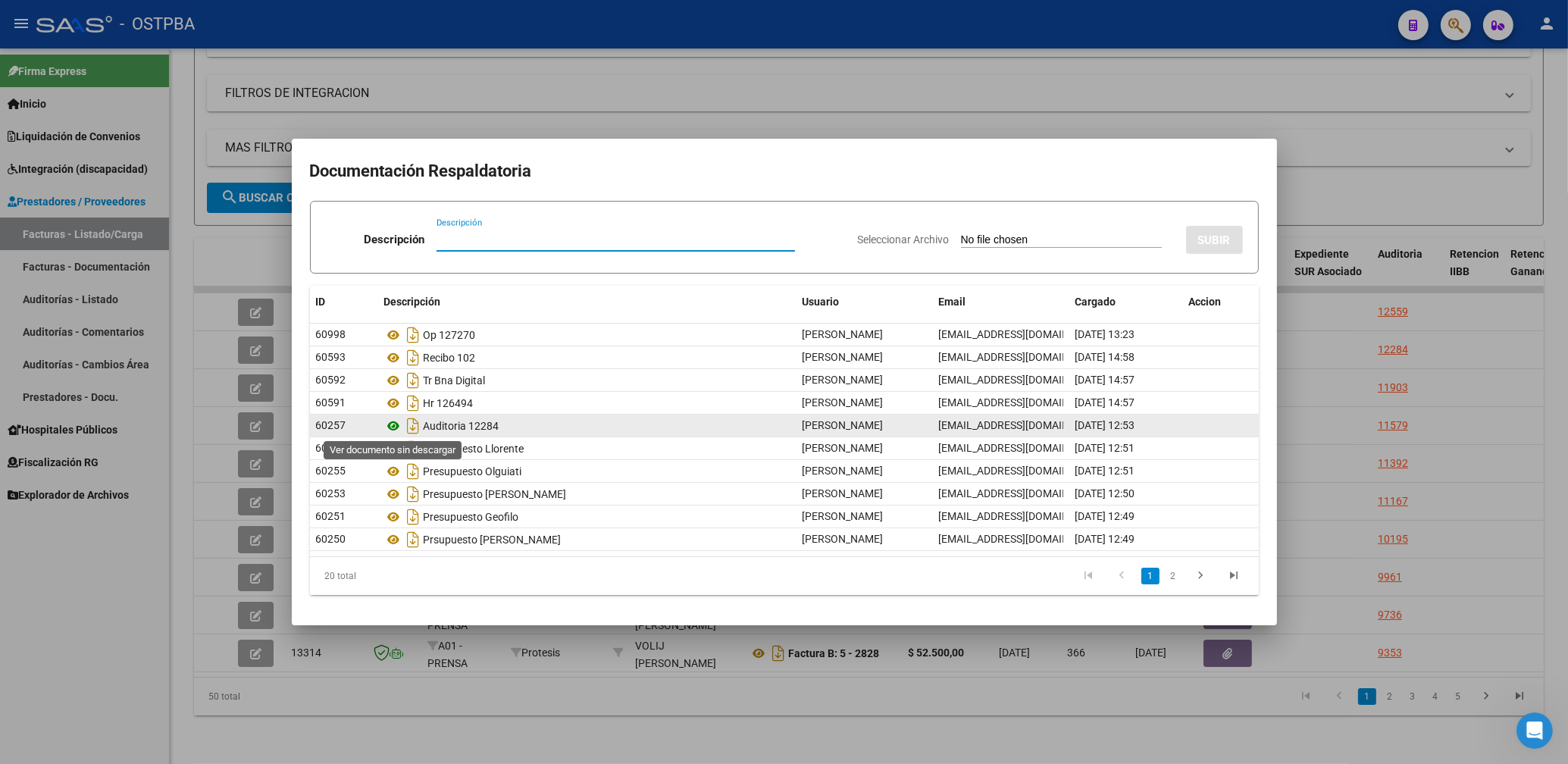
click at [394, 433] on icon at bounding box center [394, 426] width 20 height 18
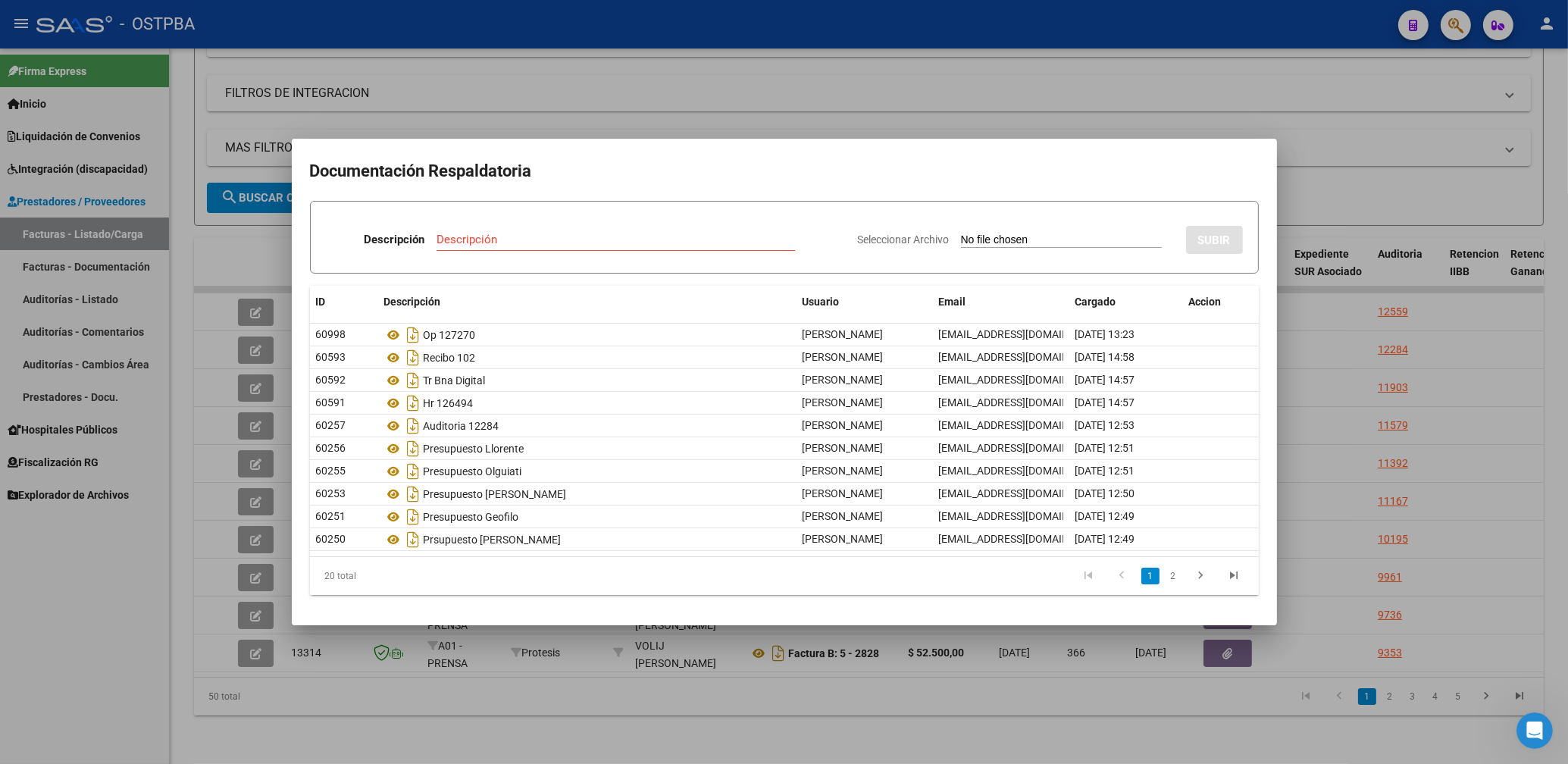
click at [672, 123] on div at bounding box center [784, 382] width 1568 height 764
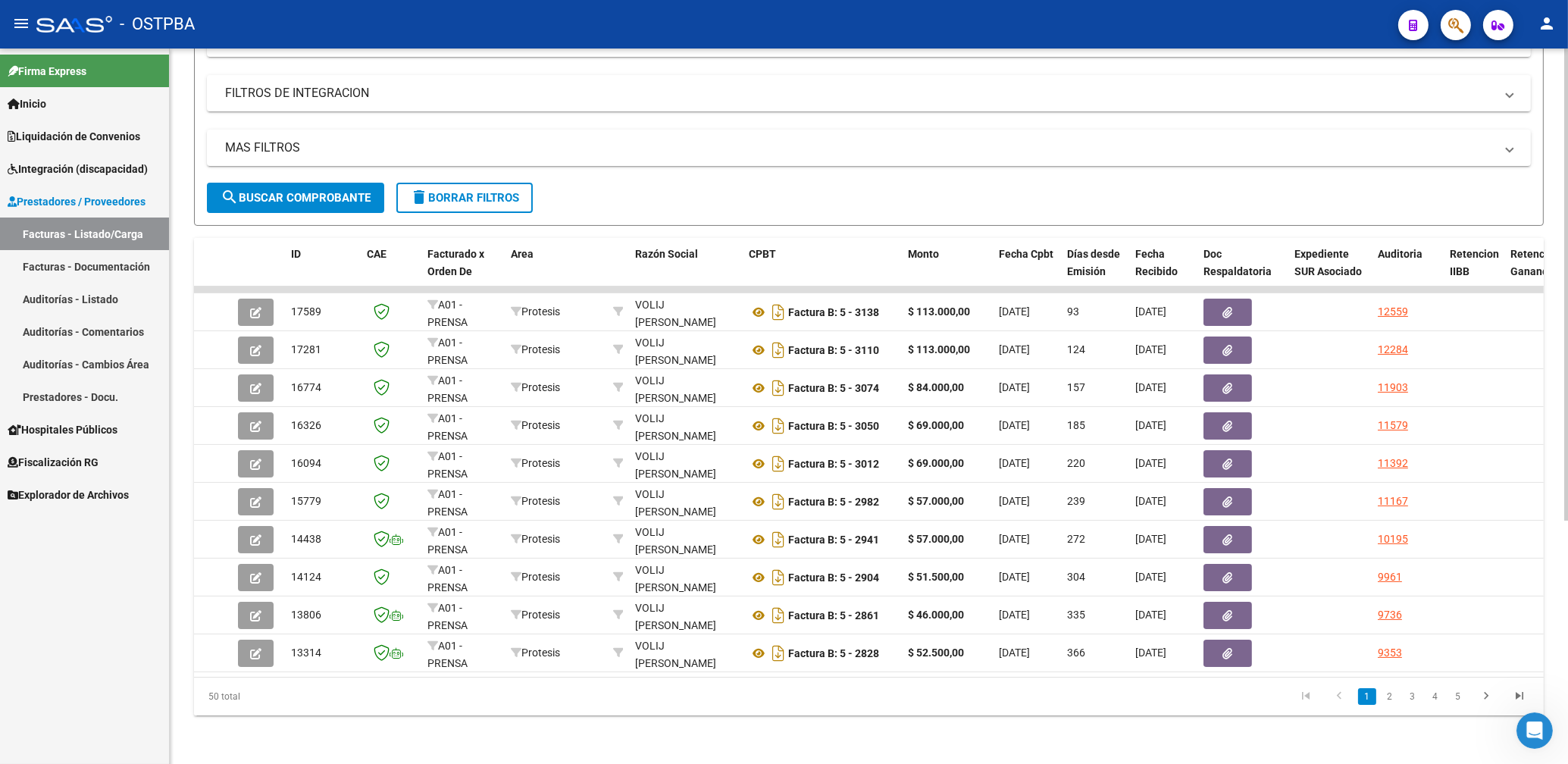
click at [472, 191] on span "delete Borrar Filtros" at bounding box center [465, 198] width 109 height 14
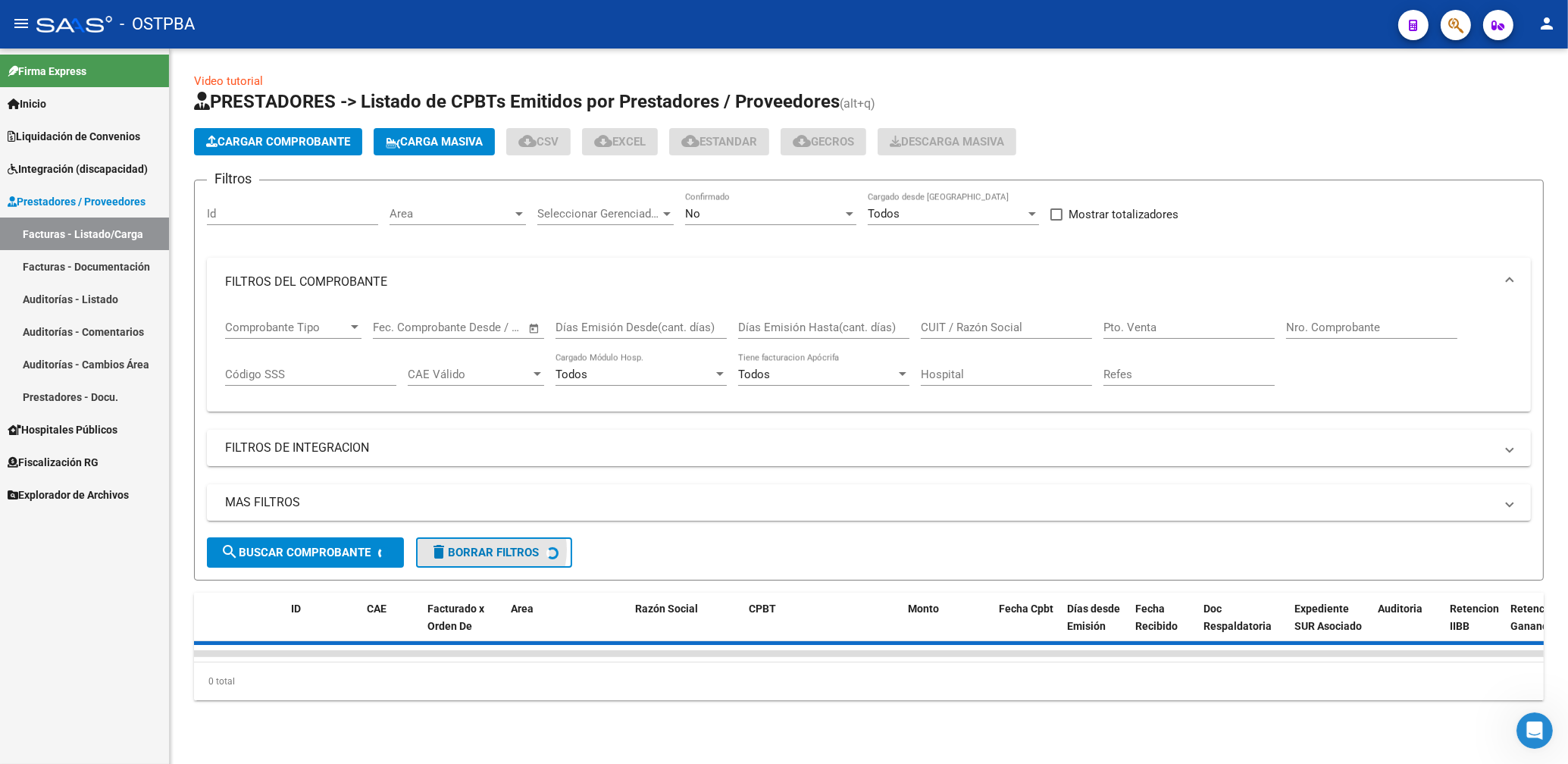
scroll to position [0, 0]
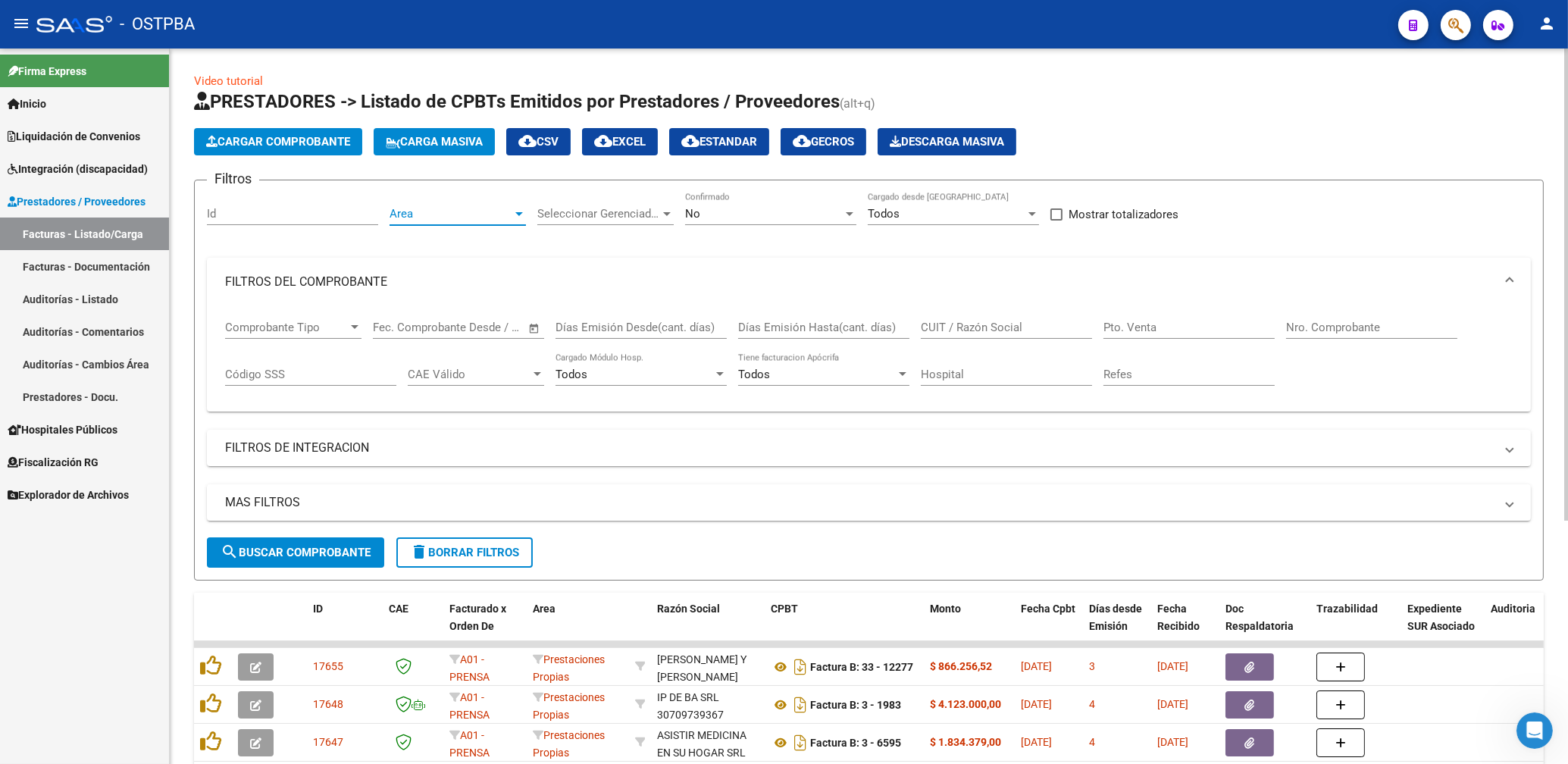
click at [441, 215] on span "Area" at bounding box center [451, 214] width 123 height 14
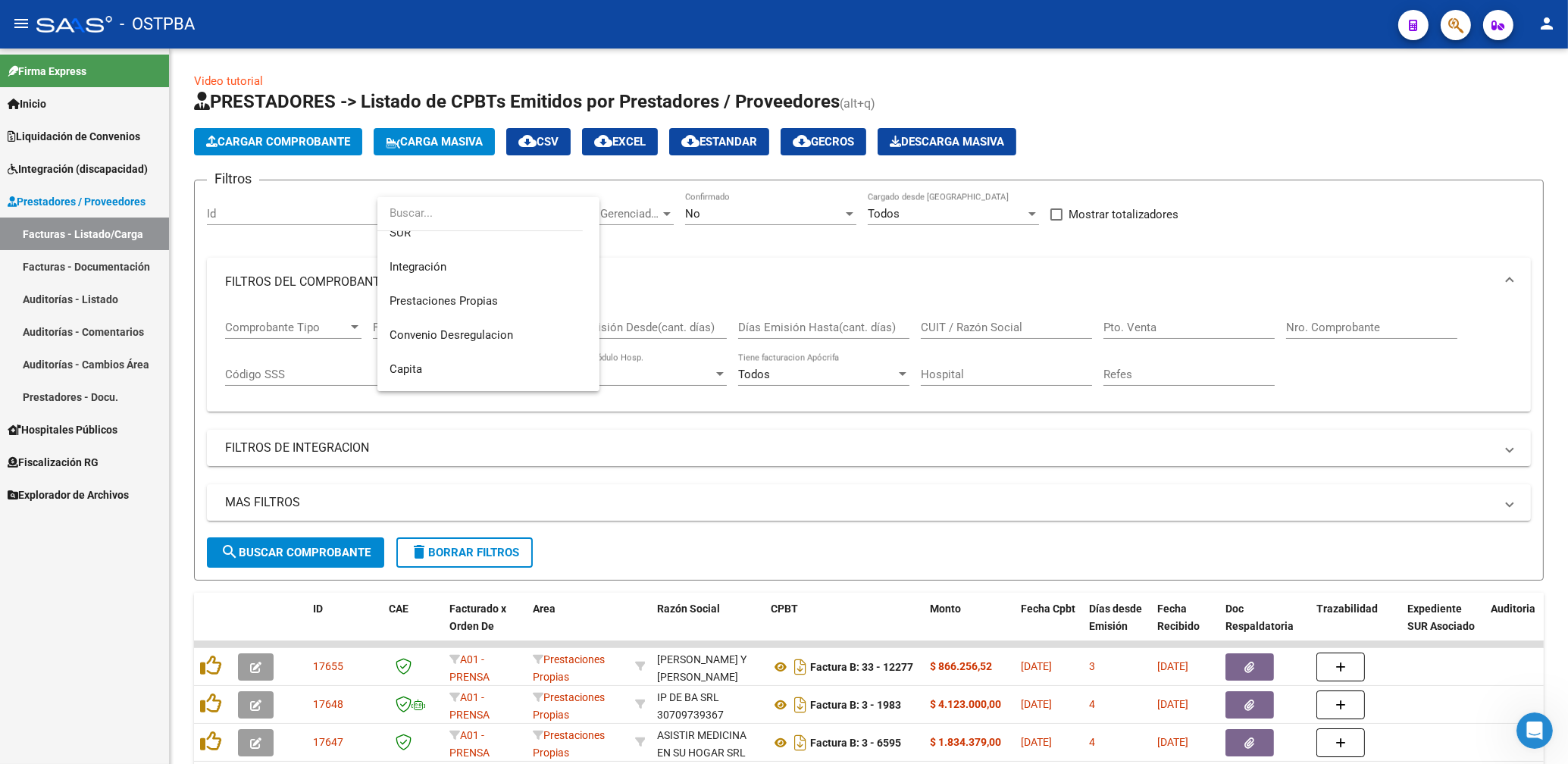
scroll to position [249, 0]
drag, startPoint x: 418, startPoint y: 273, endPoint x: 450, endPoint y: 263, distance: 33.5
click at [421, 269] on span "Protesis" at bounding box center [410, 271] width 43 height 14
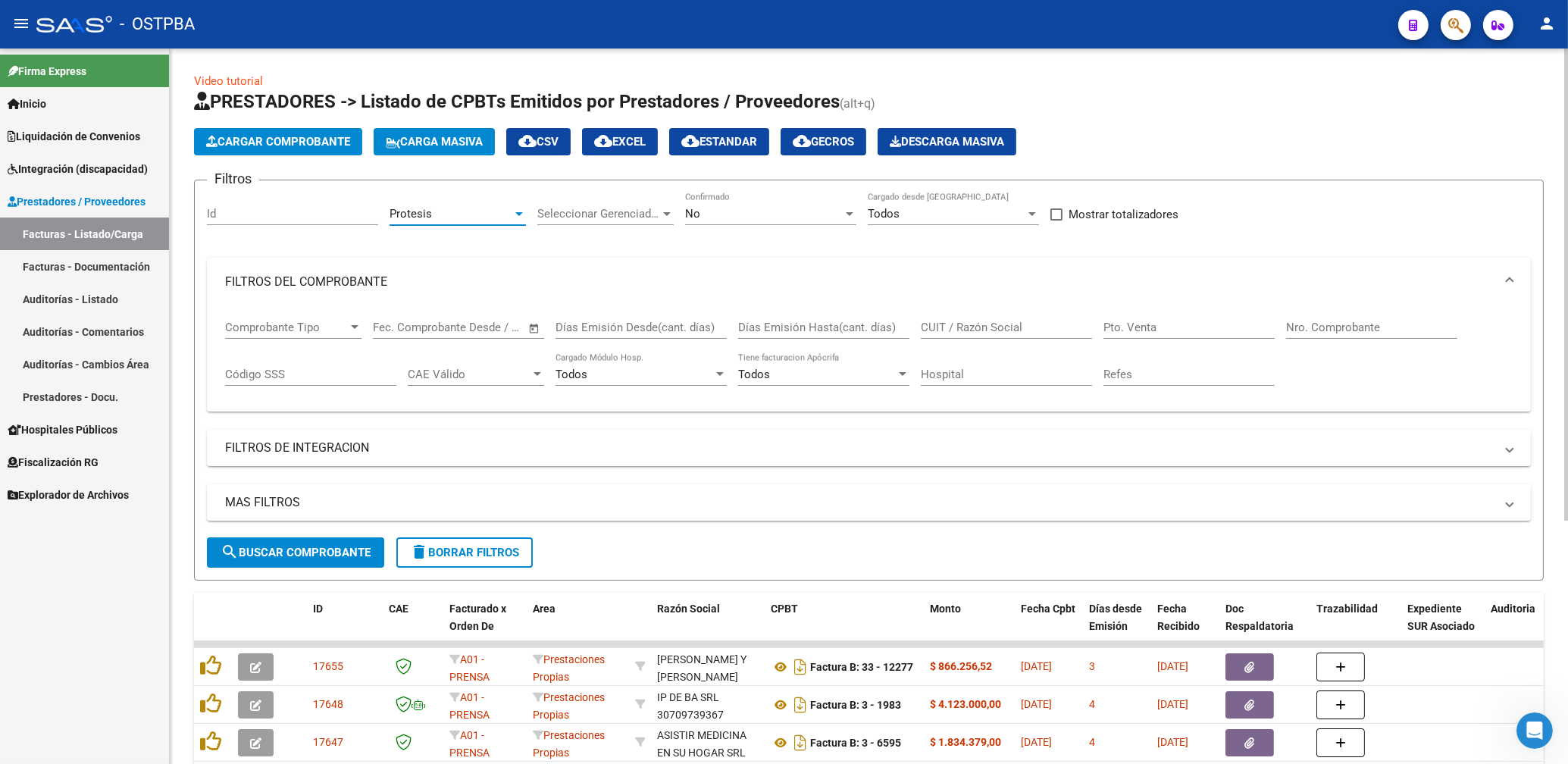
click at [709, 216] on div "No" at bounding box center [764, 214] width 158 height 14
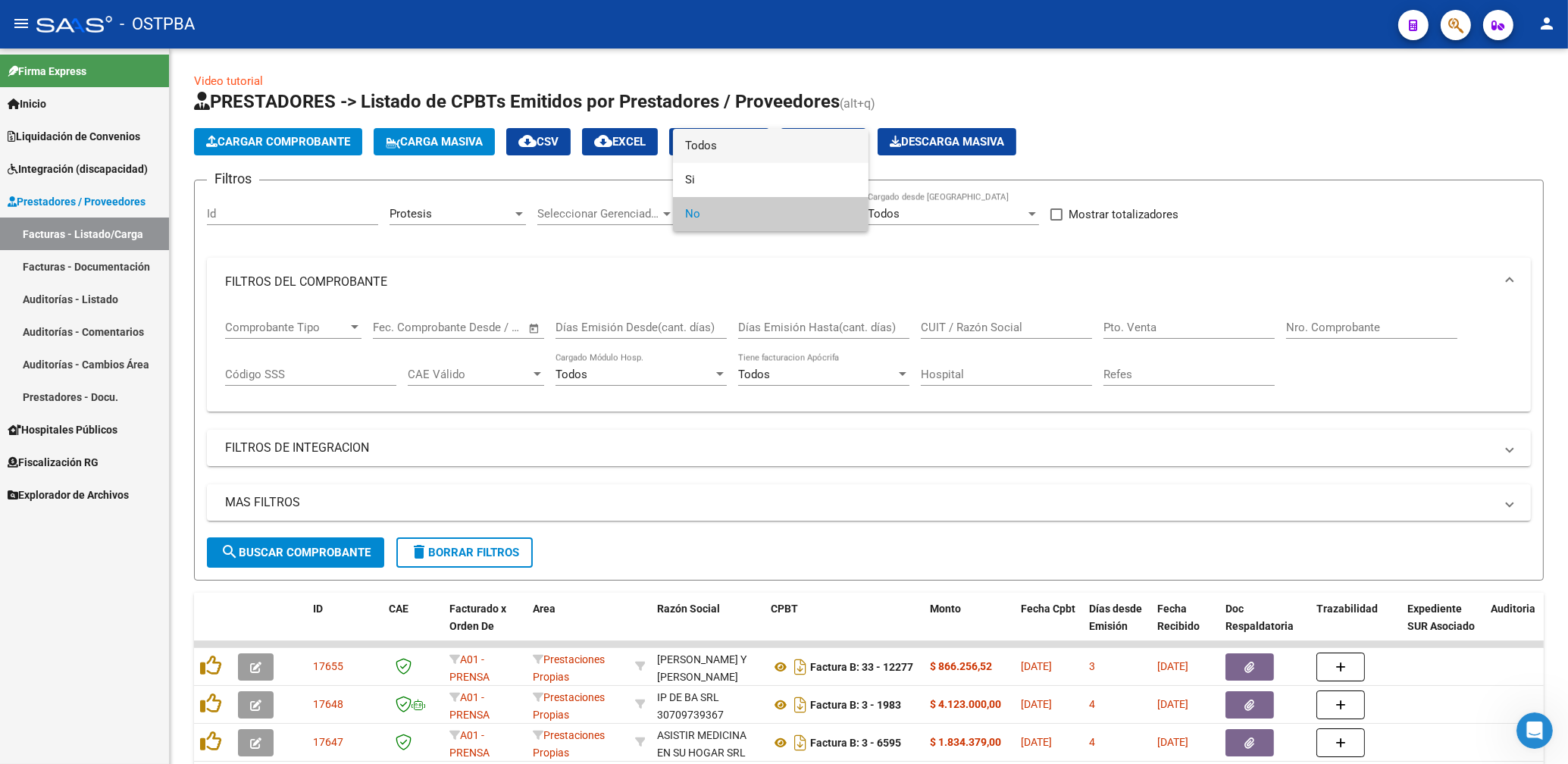
click at [705, 151] on span "Todos" at bounding box center [771, 146] width 171 height 34
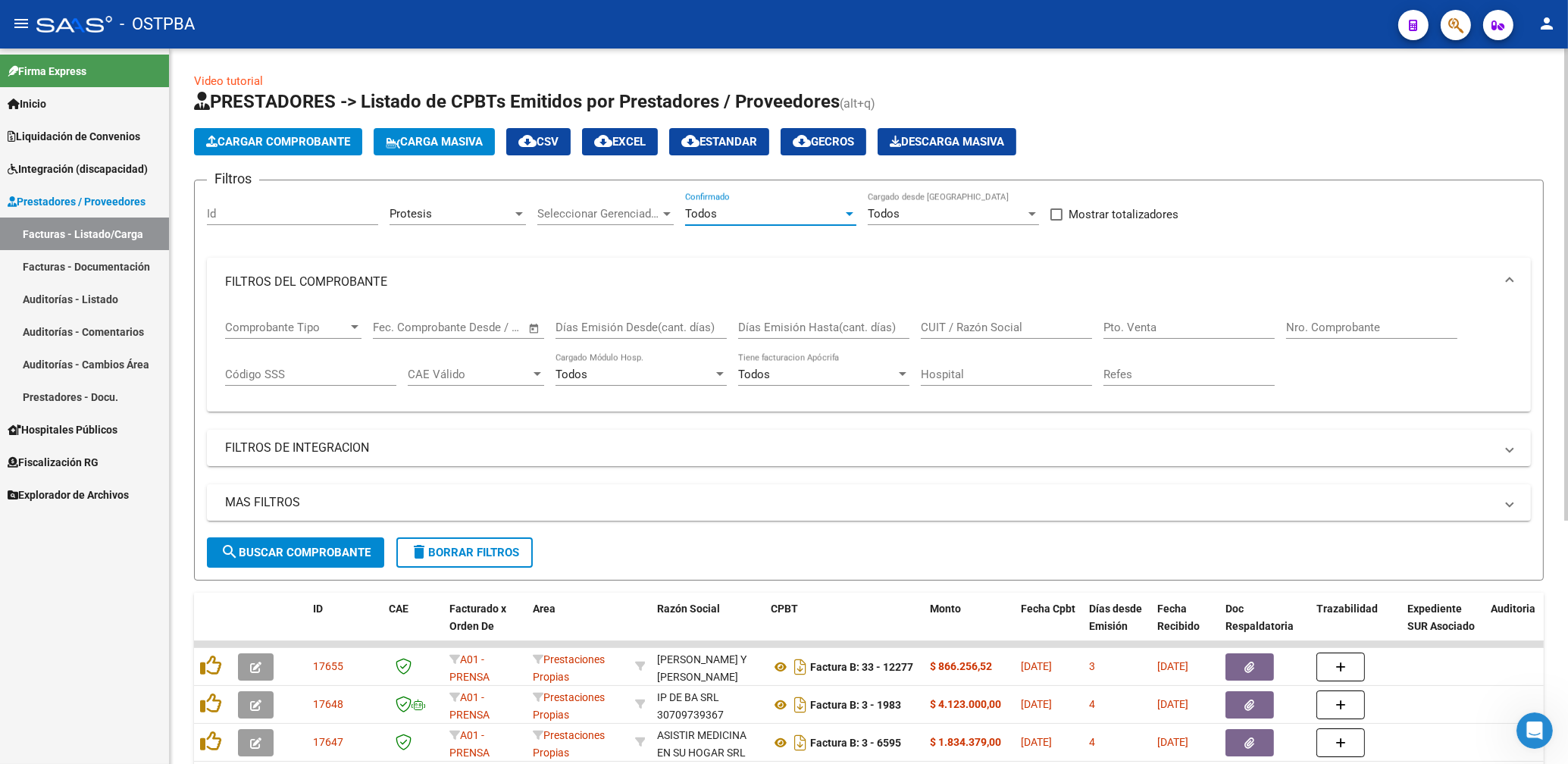
click at [332, 549] on span "search Buscar Comprobante" at bounding box center [295, 552] width 150 height 14
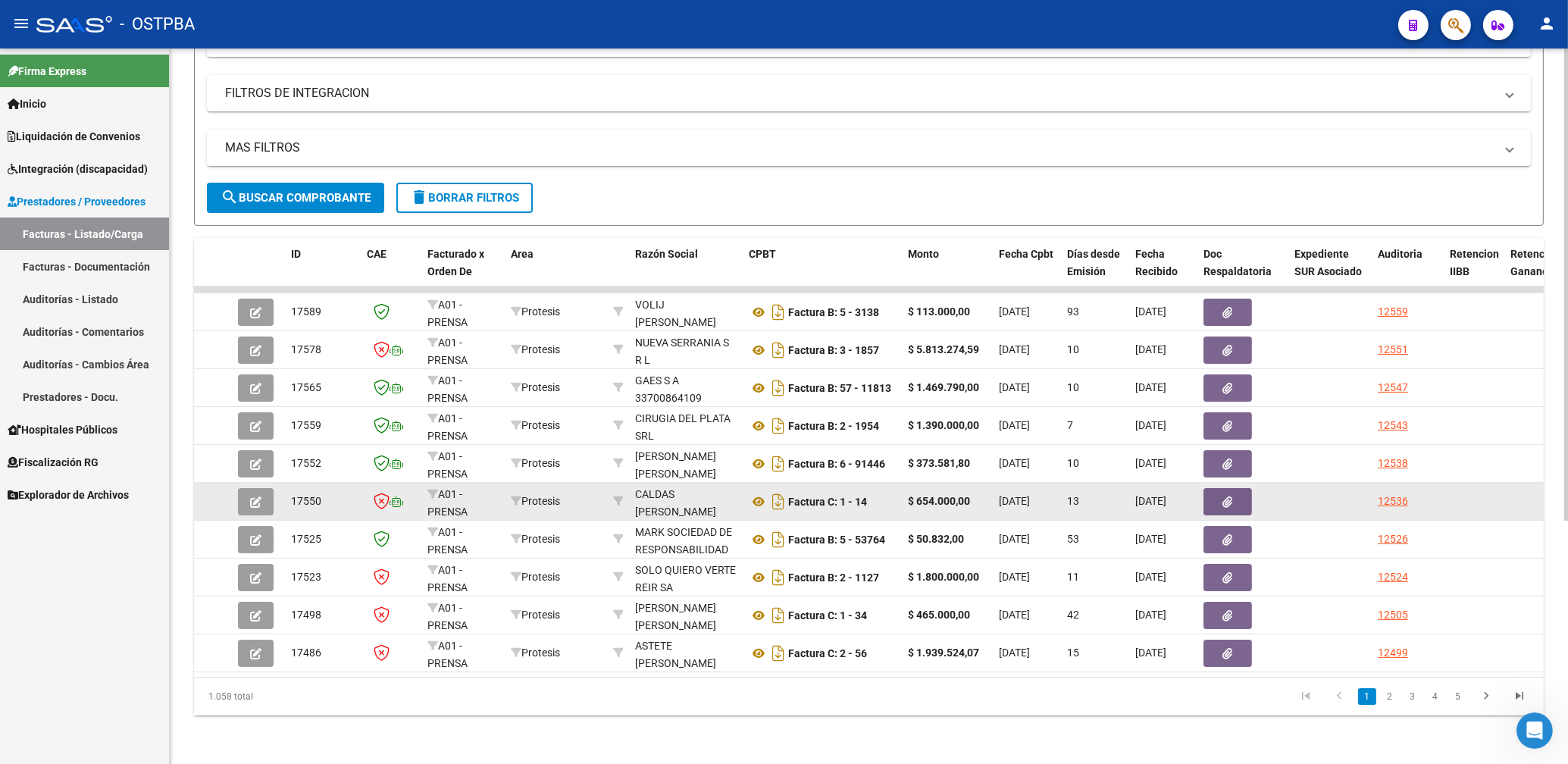
scroll to position [1, 0]
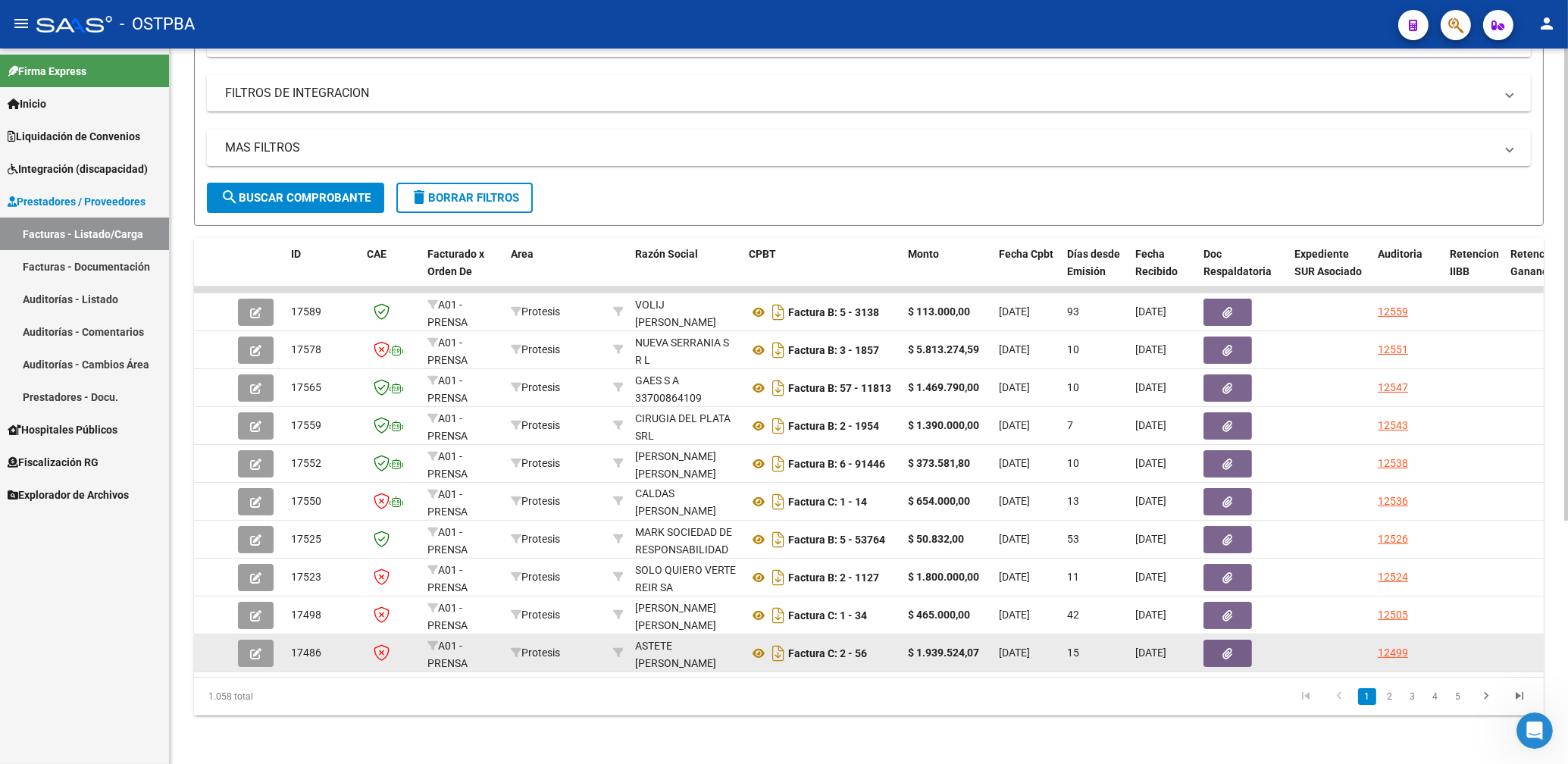
click at [1231, 648] on icon "button" at bounding box center [1228, 653] width 10 height 11
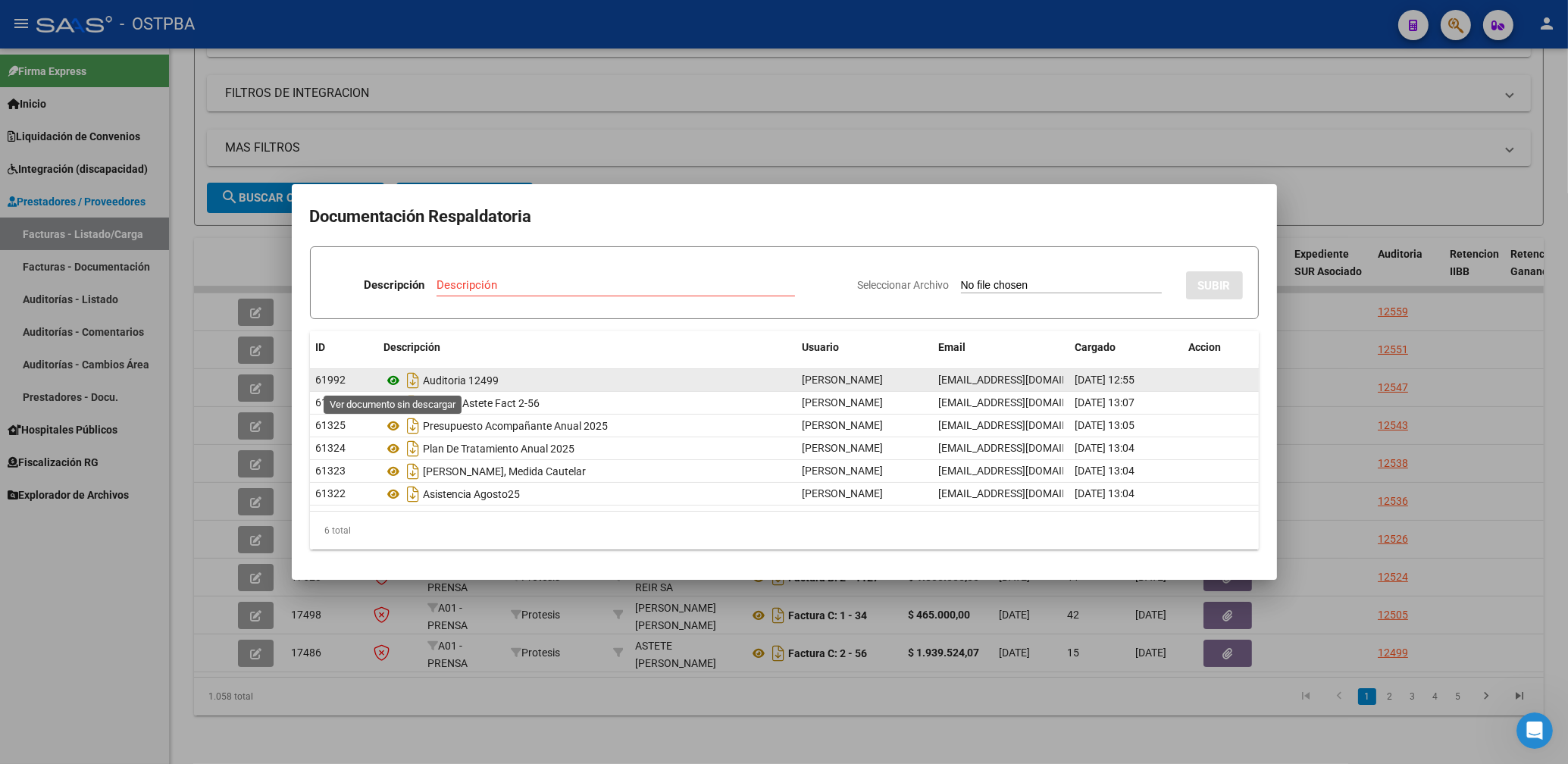
click at [392, 376] on icon at bounding box center [394, 381] width 20 height 18
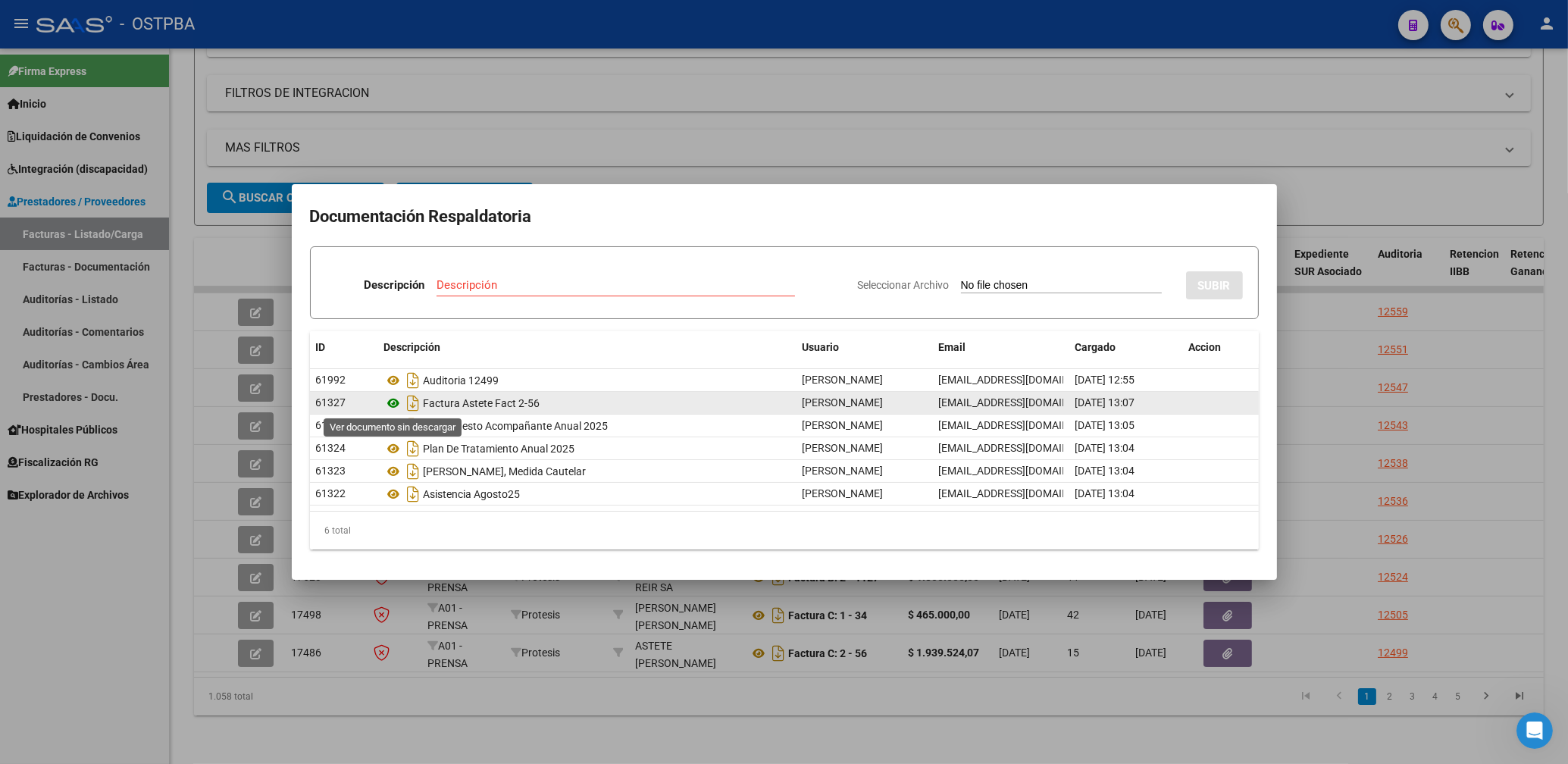
click at [393, 404] on icon at bounding box center [394, 403] width 20 height 18
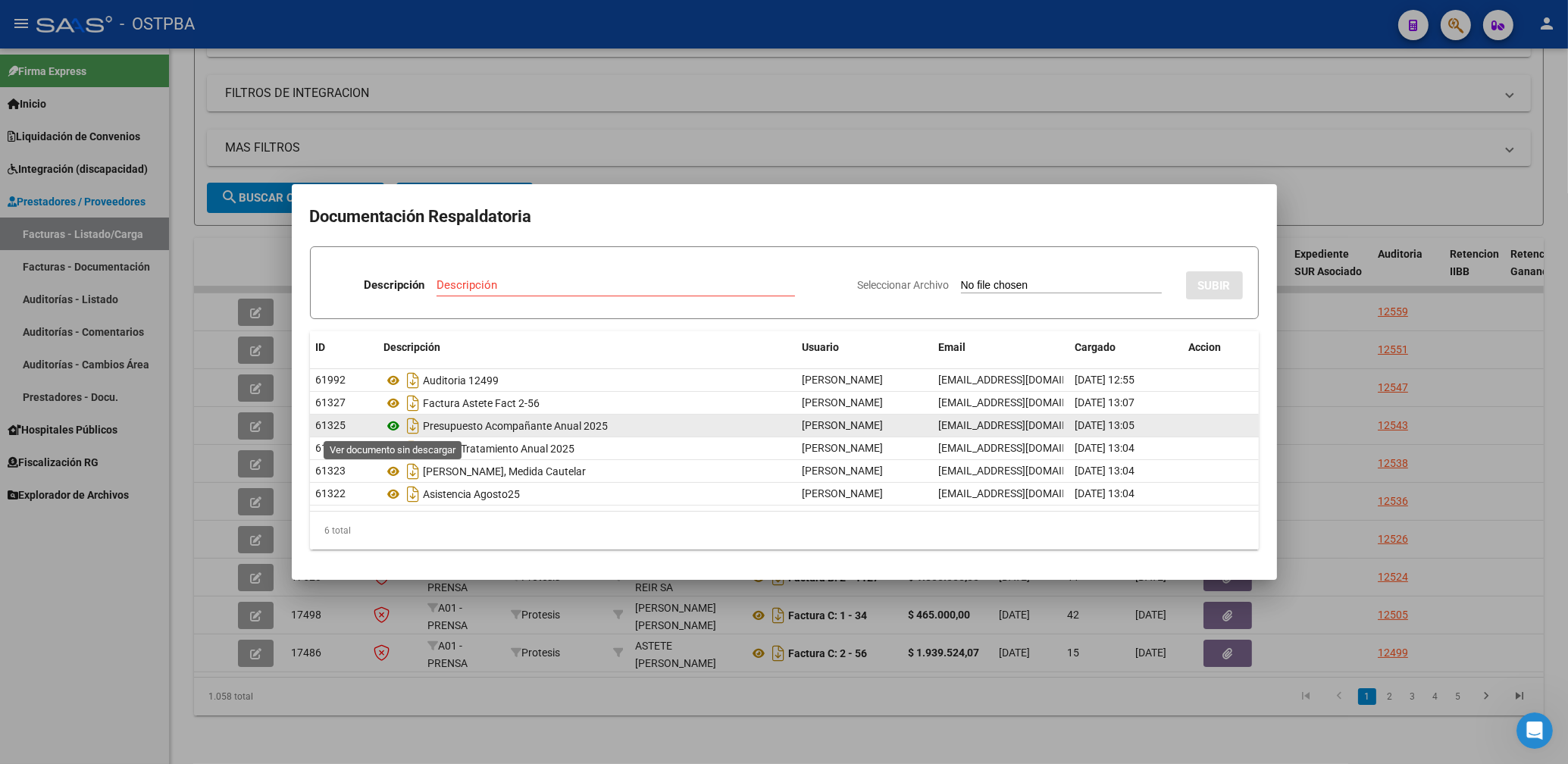
click at [393, 421] on icon at bounding box center [394, 426] width 20 height 18
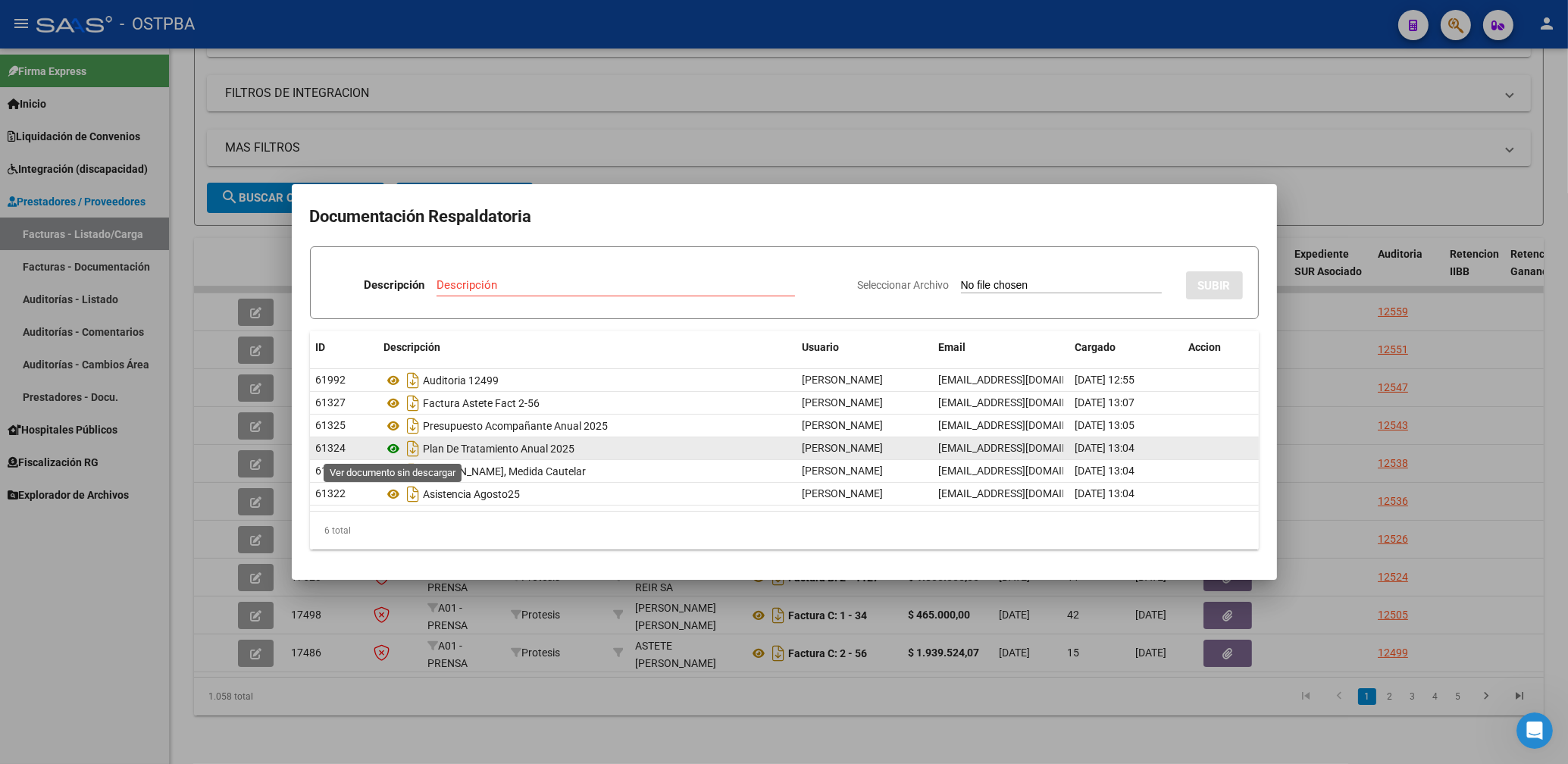
click at [392, 452] on icon at bounding box center [394, 448] width 20 height 18
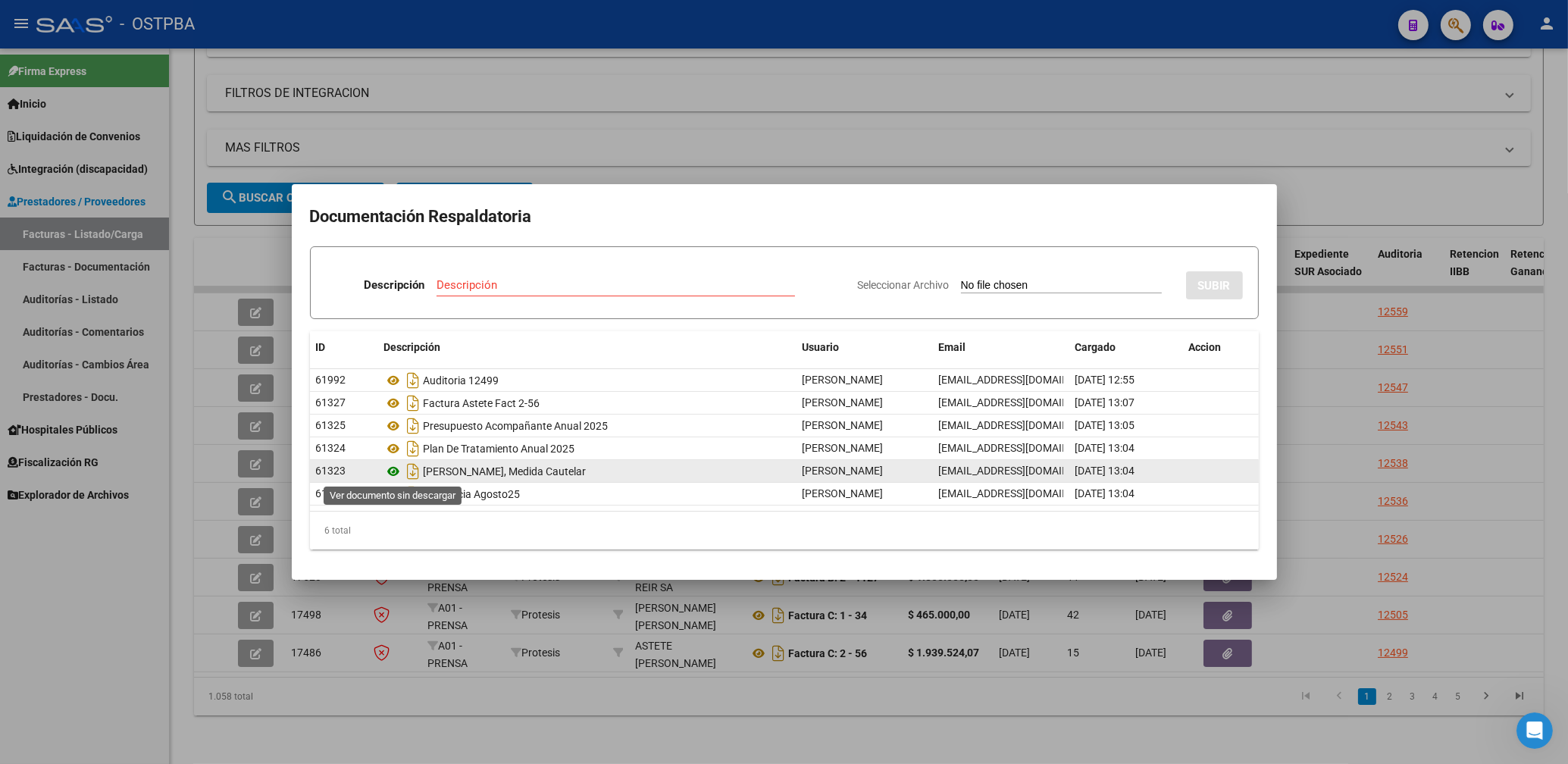
click at [392, 471] on icon at bounding box center [394, 471] width 20 height 18
click at [398, 472] on icon at bounding box center [394, 471] width 20 height 18
click at [398, 467] on icon at bounding box center [394, 471] width 20 height 18
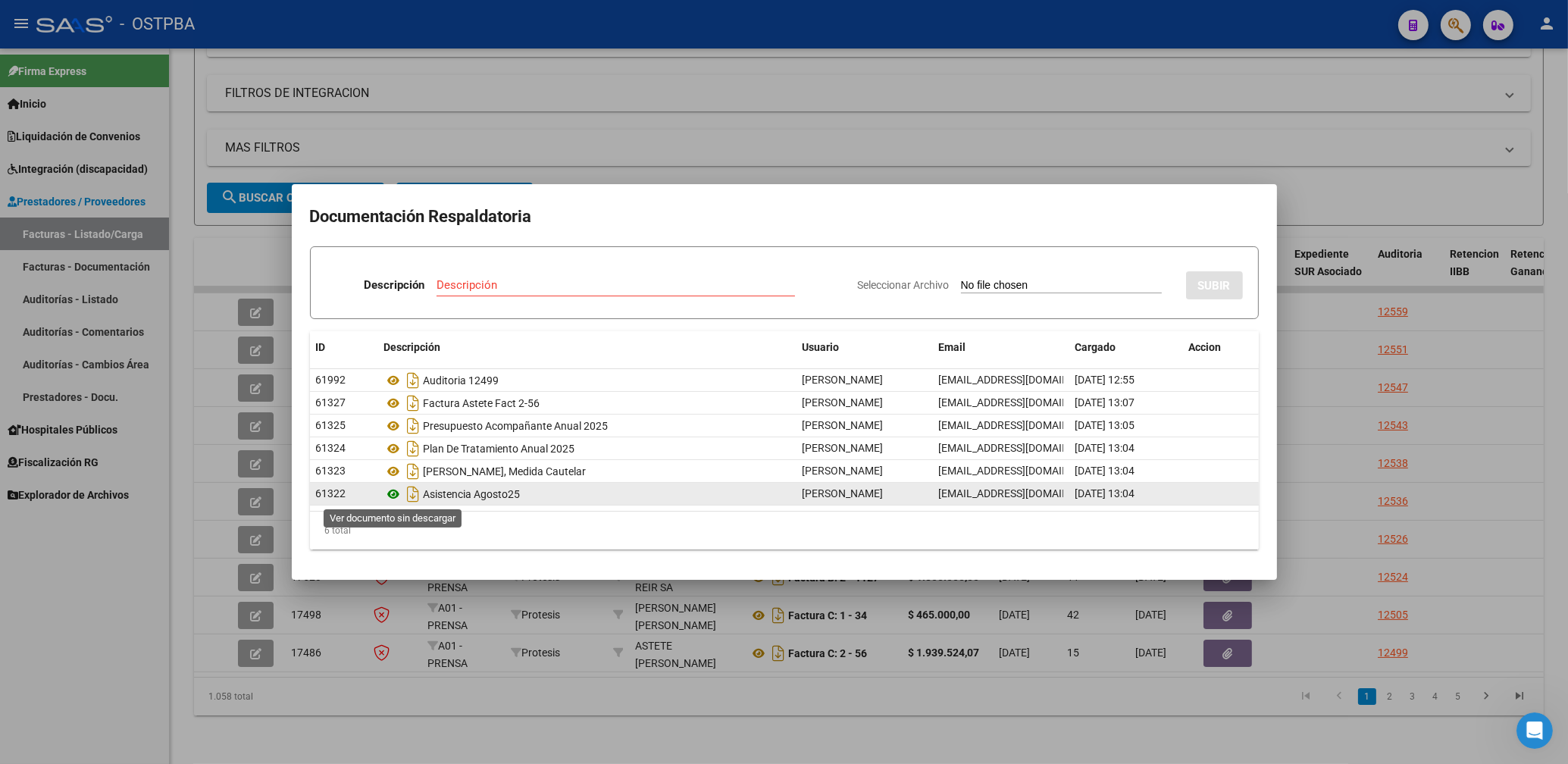
click at [396, 495] on icon at bounding box center [394, 494] width 20 height 18
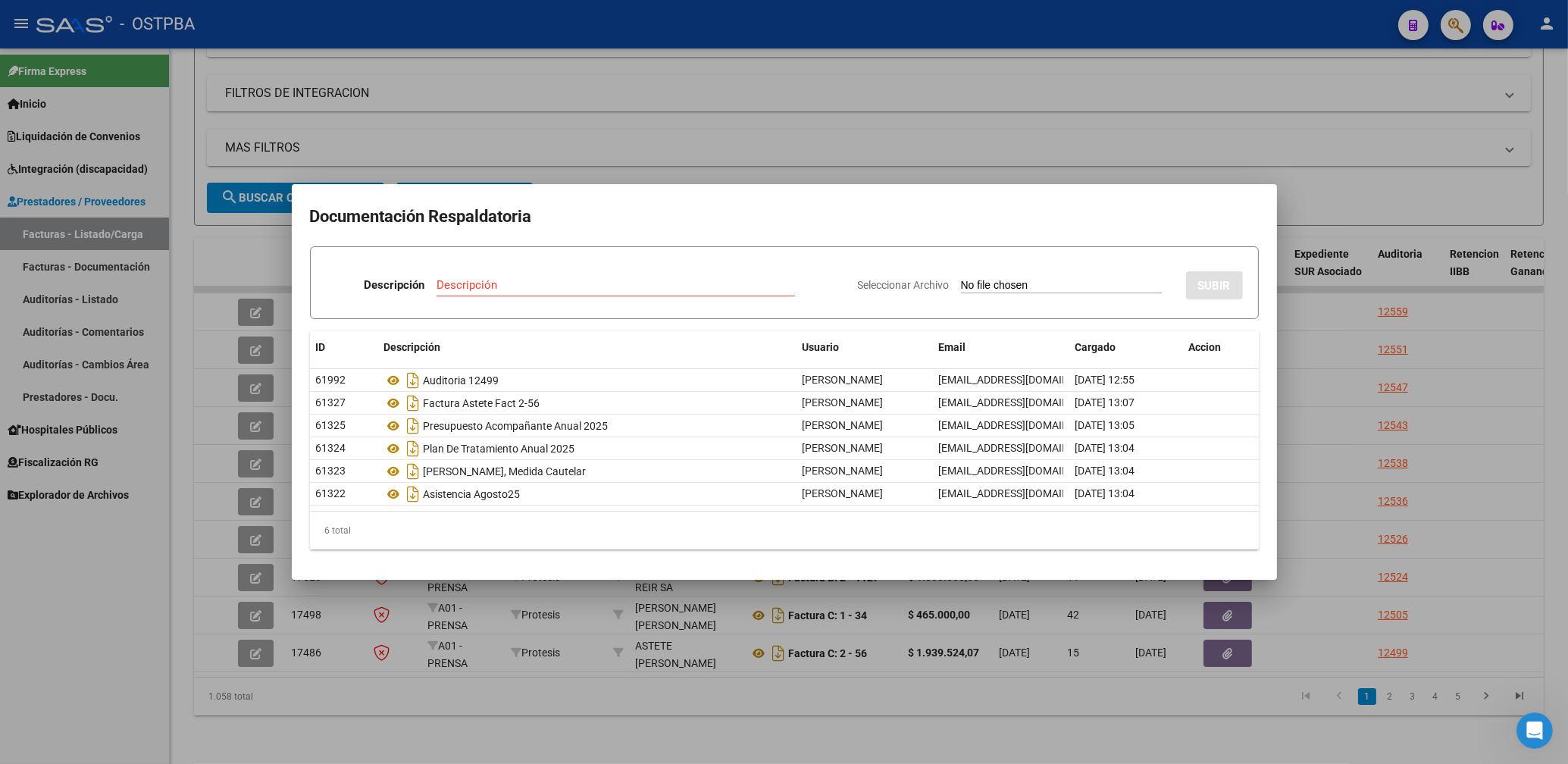
click at [777, 143] on div at bounding box center [784, 382] width 1568 height 764
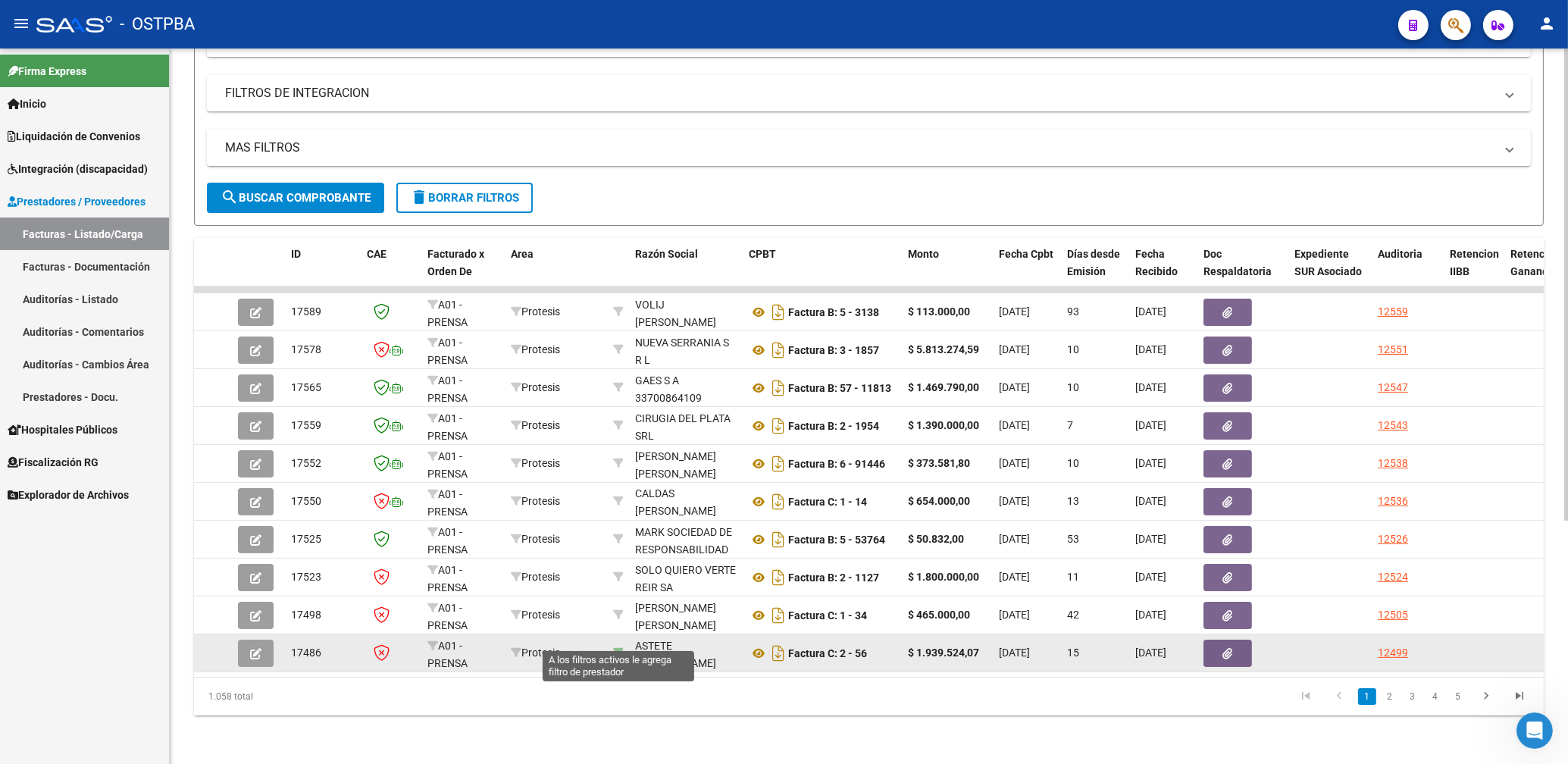
click at [622, 647] on icon at bounding box center [618, 652] width 11 height 11
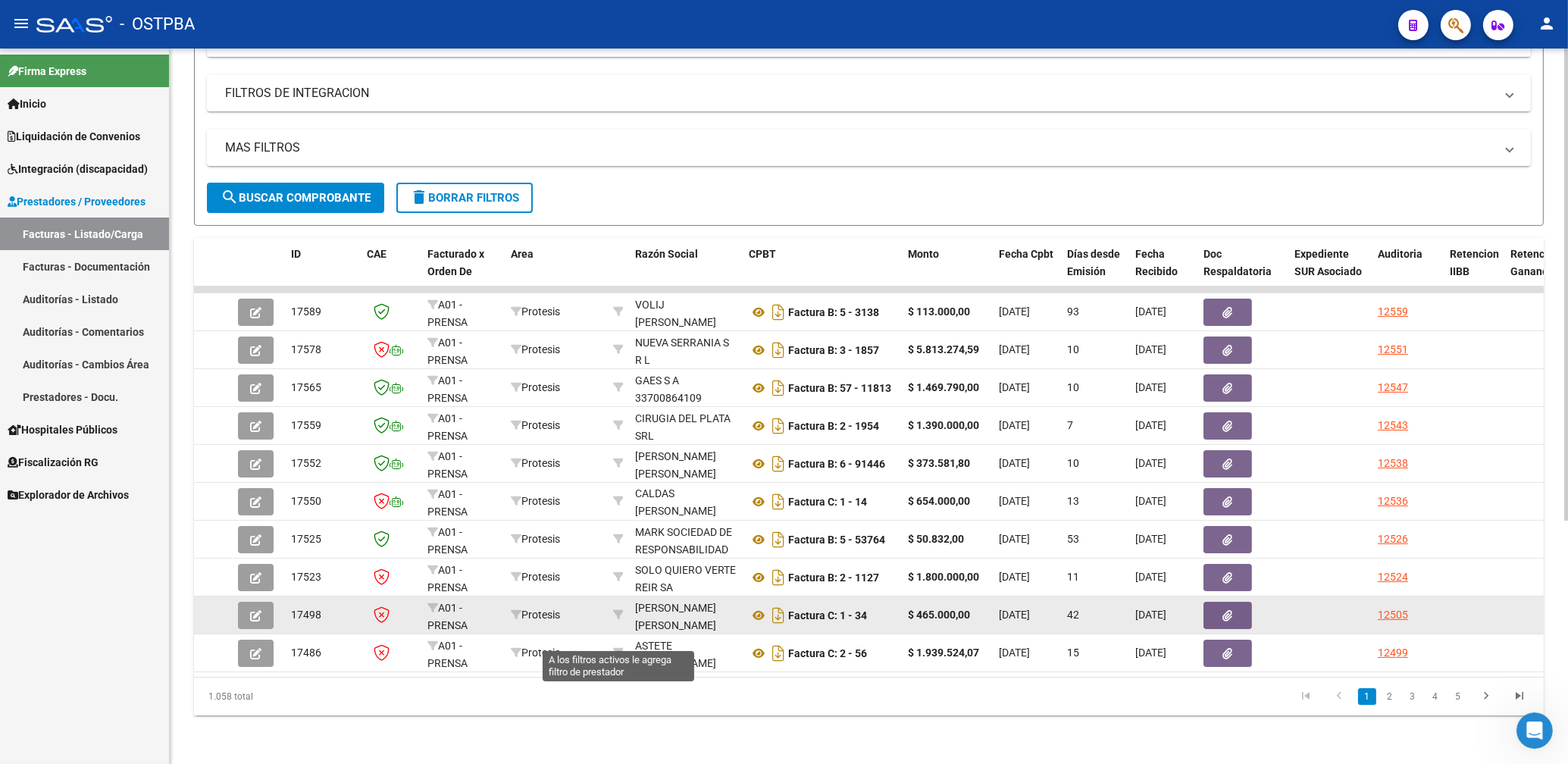
type input "27938579860"
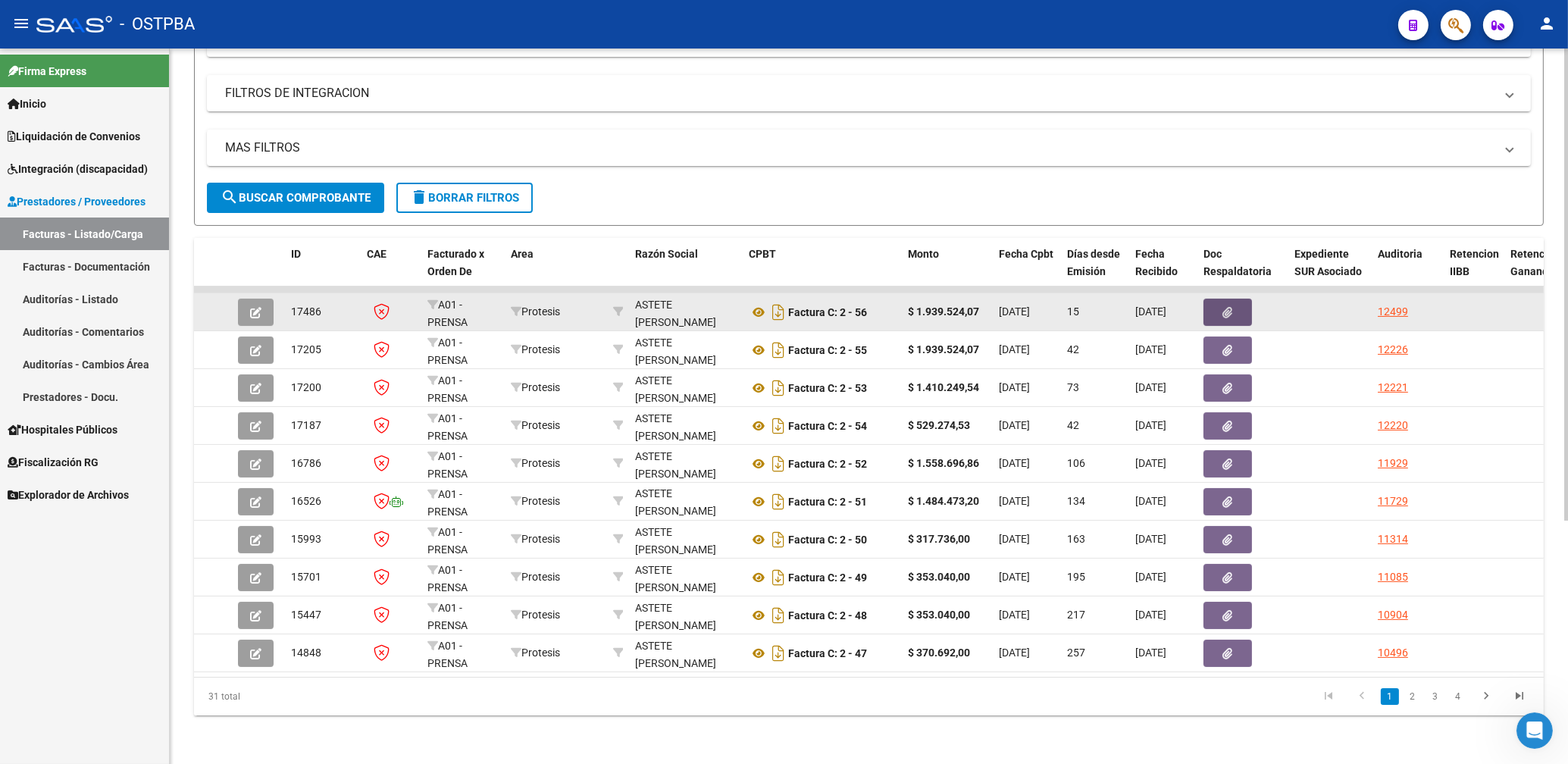
click at [1241, 299] on button "button" at bounding box center [1227, 312] width 49 height 27
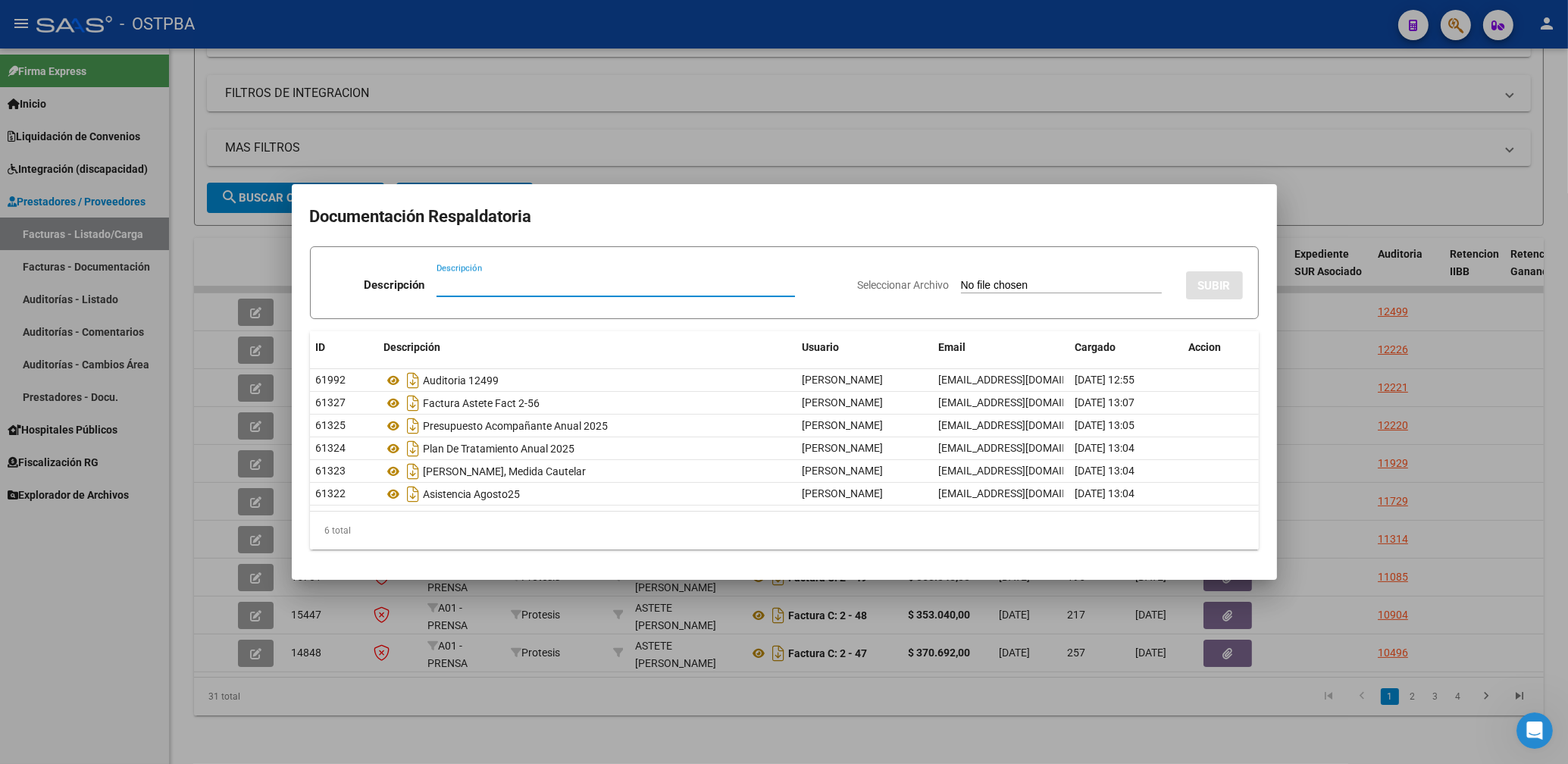
drag, startPoint x: 612, startPoint y: 708, endPoint x: 590, endPoint y: 708, distance: 22.0
click at [610, 708] on div at bounding box center [784, 382] width 1568 height 764
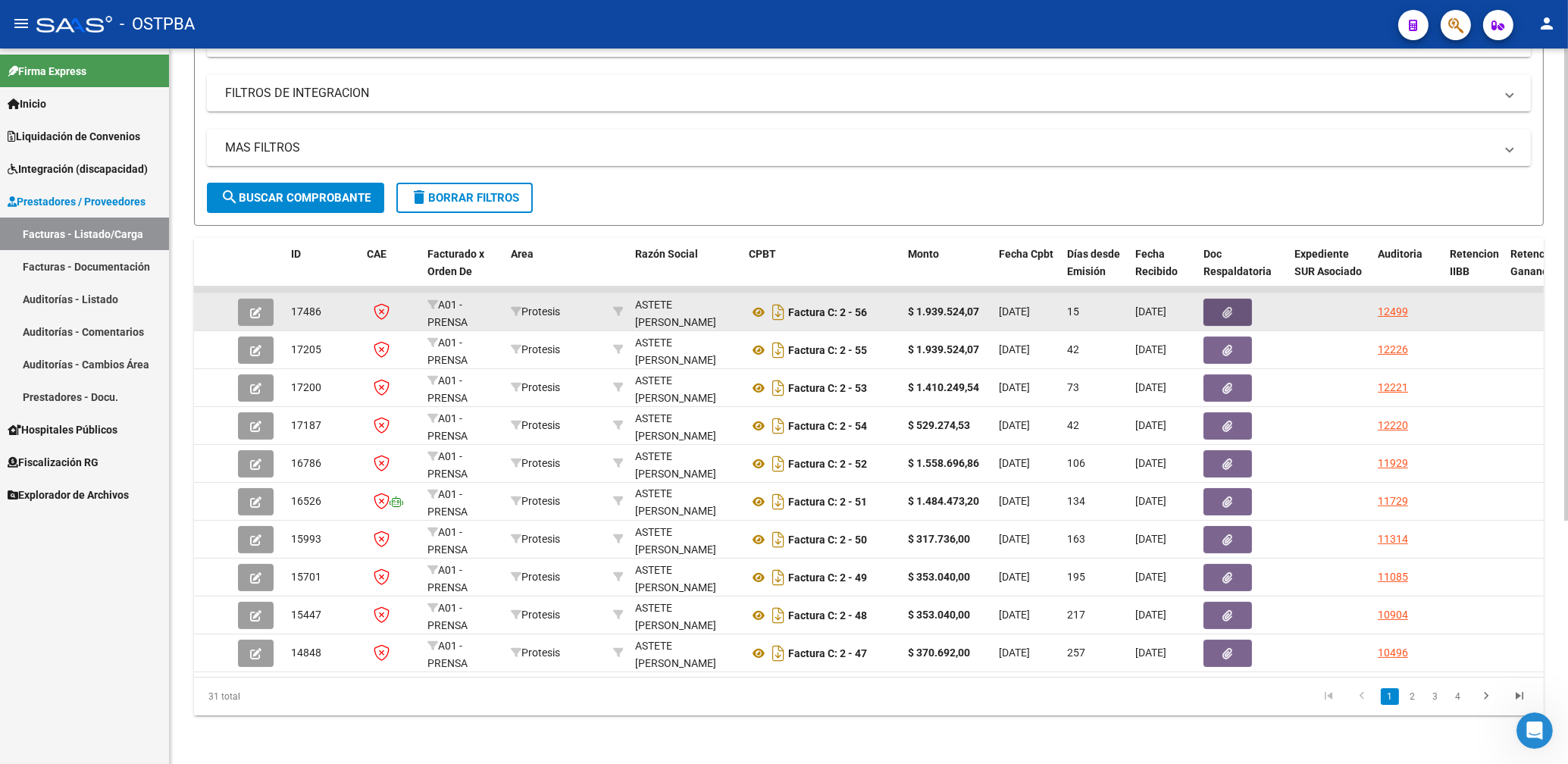
click at [1239, 299] on button "button" at bounding box center [1227, 312] width 49 height 27
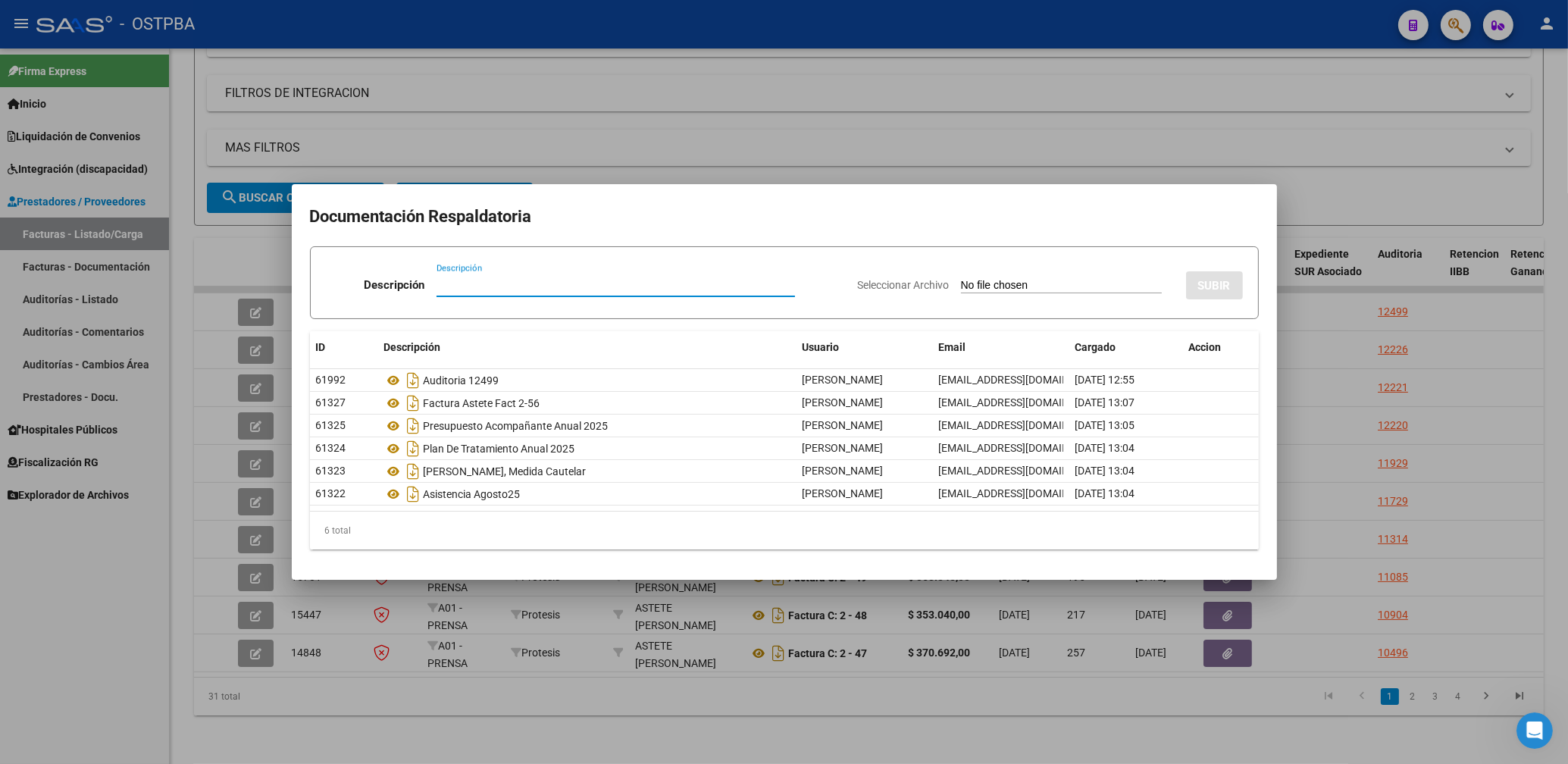
drag, startPoint x: 795, startPoint y: 142, endPoint x: 791, endPoint y: 133, distance: 9.8
click at [795, 141] on div at bounding box center [784, 382] width 1568 height 764
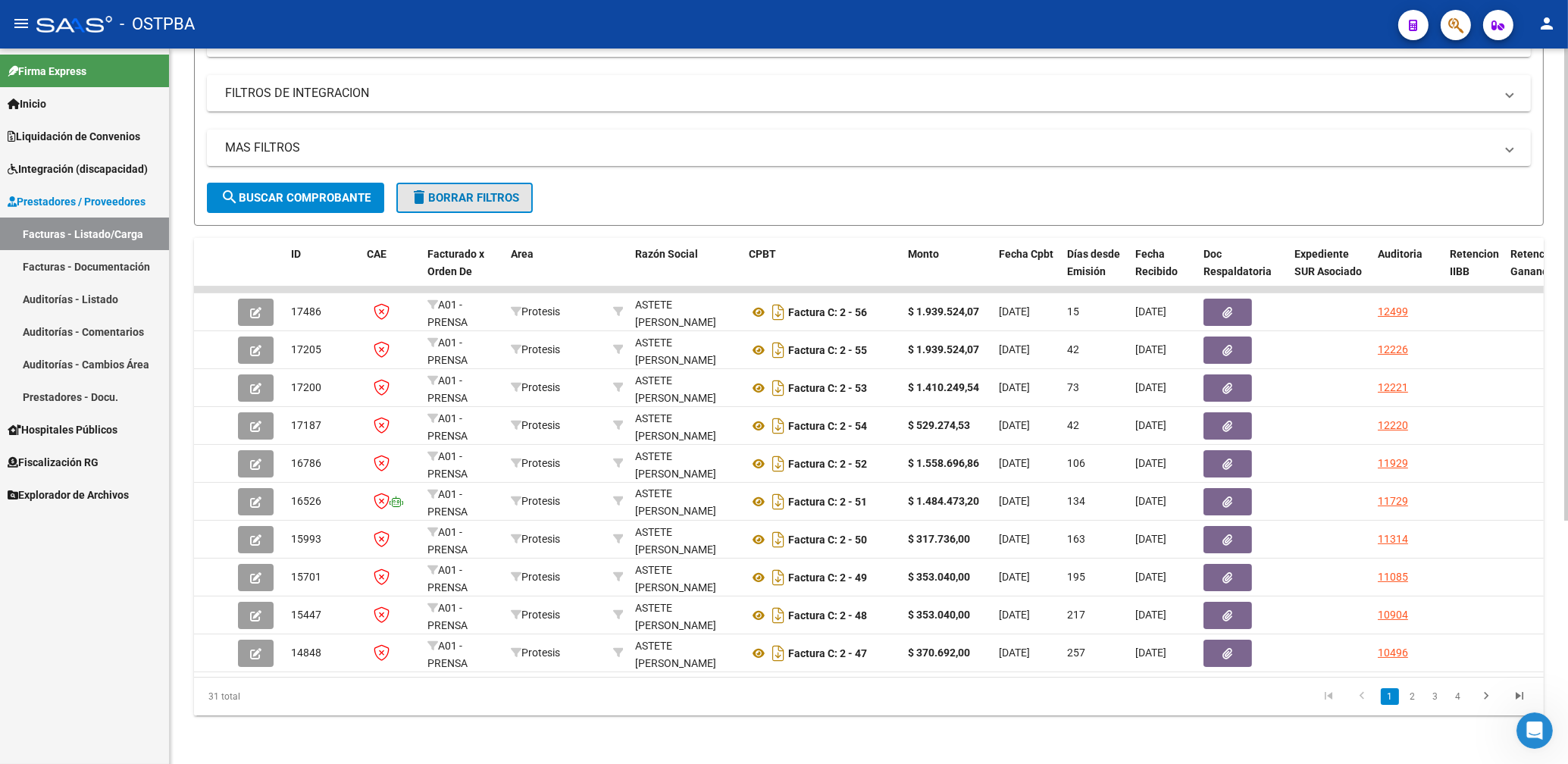
click at [496, 191] on span "delete Borrar Filtros" at bounding box center [465, 198] width 109 height 14
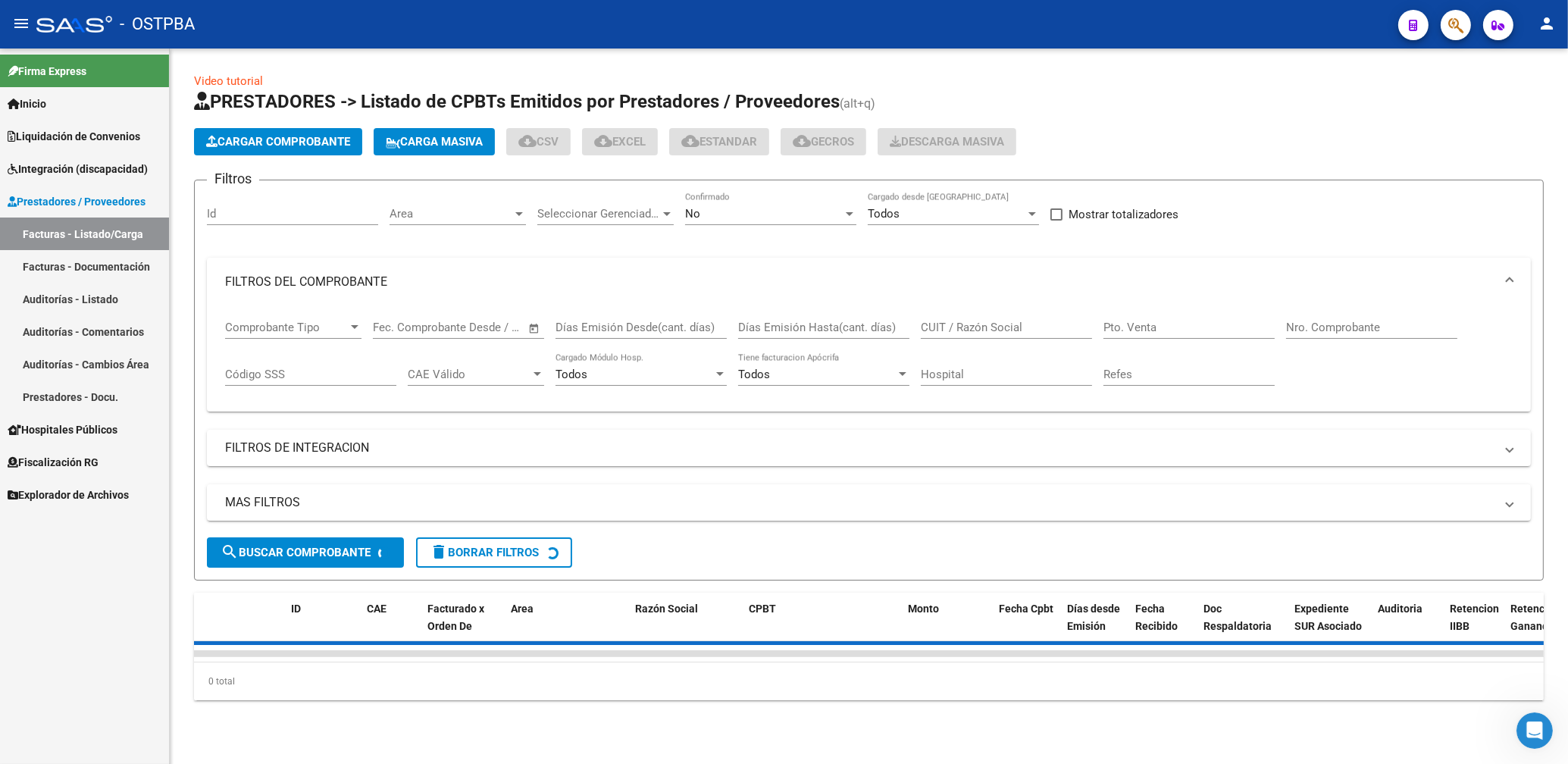
scroll to position [0, 0]
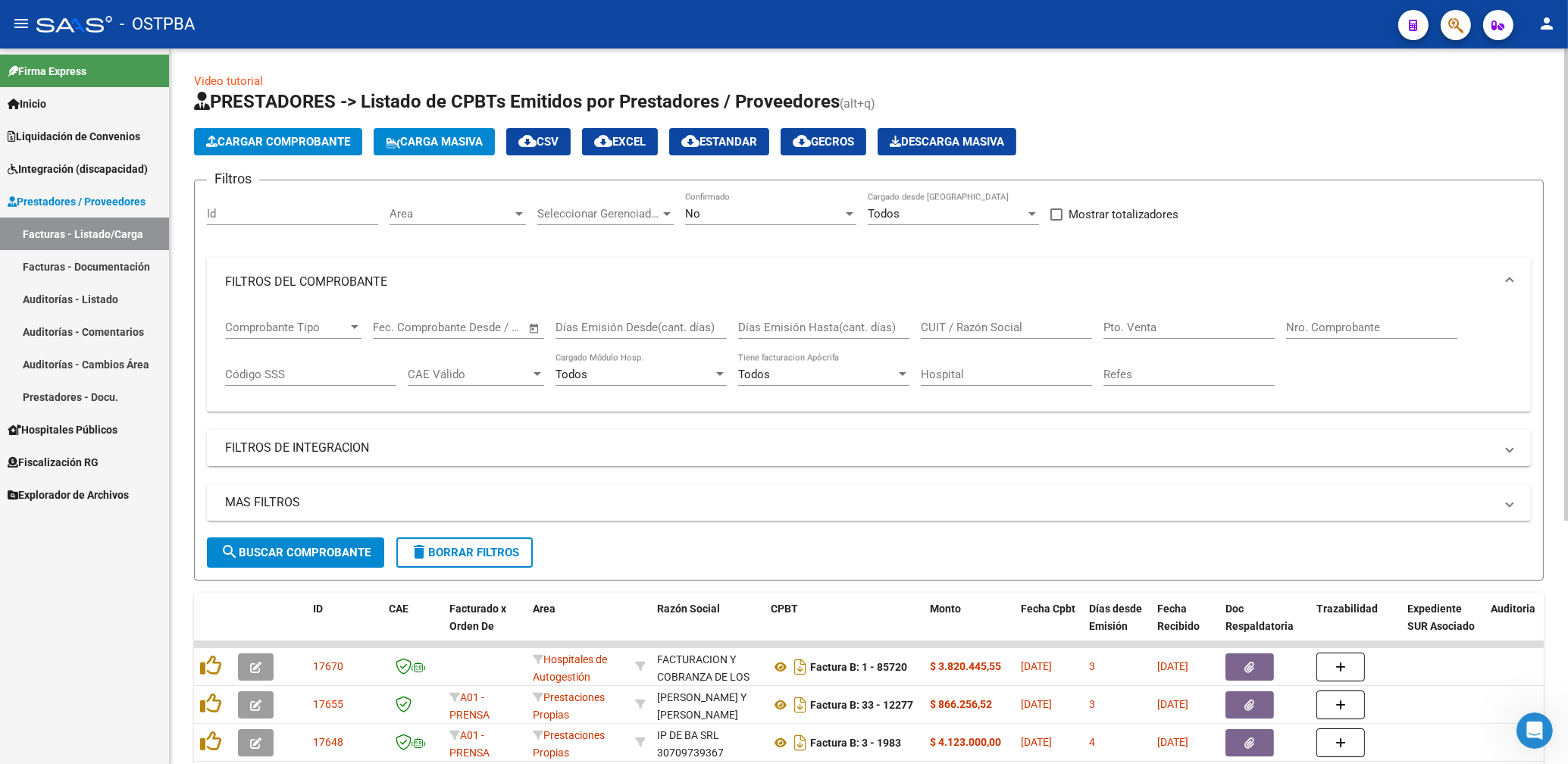
click at [439, 211] on span "Area" at bounding box center [451, 214] width 123 height 14
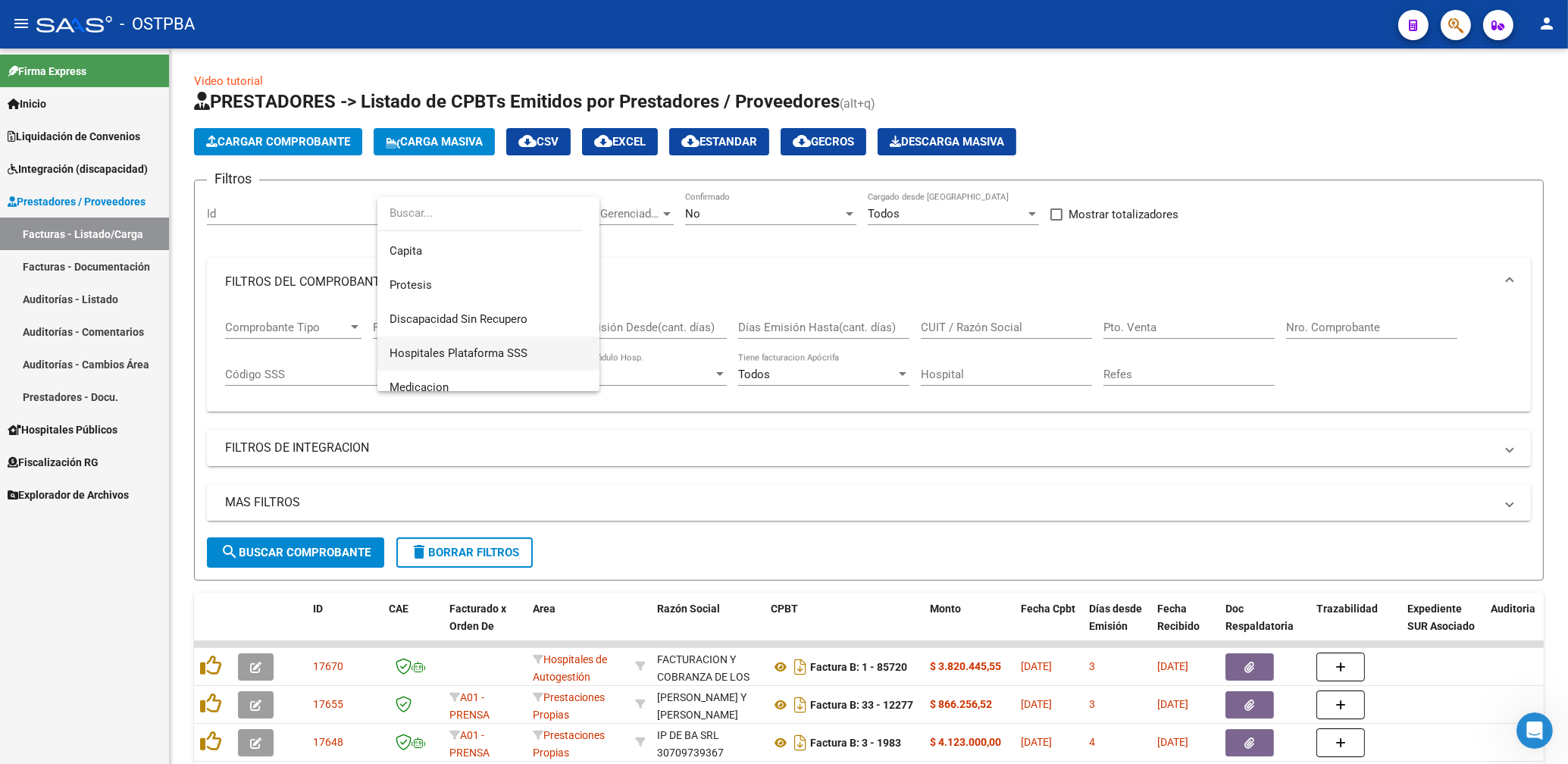
scroll to position [237, 0]
drag, startPoint x: 425, startPoint y: 279, endPoint x: 469, endPoint y: 266, distance: 45.9
click at [428, 278] on span "Protesis" at bounding box center [410, 283] width 43 height 14
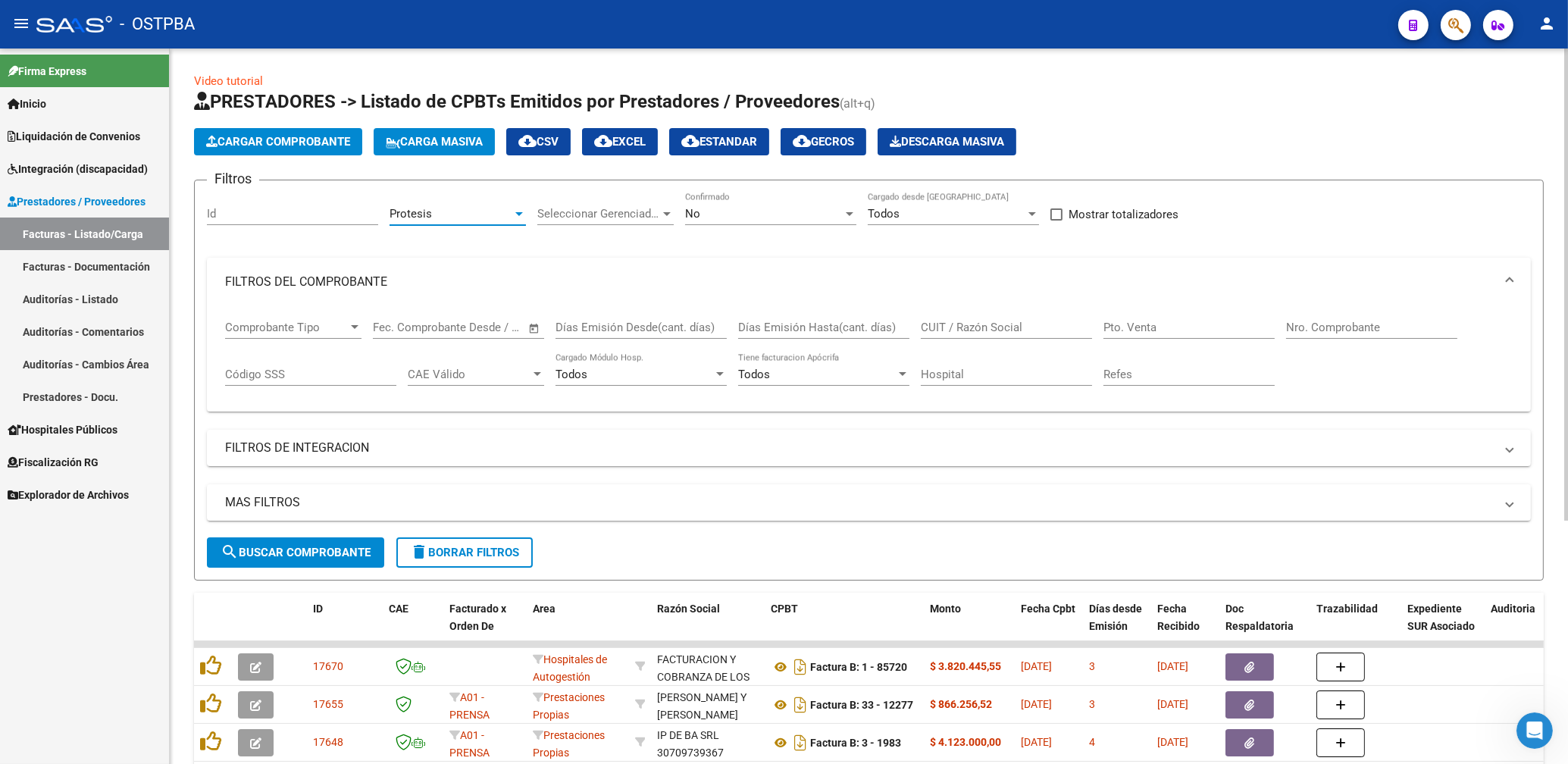
click at [723, 221] on div "No Confirmado" at bounding box center [771, 209] width 171 height 33
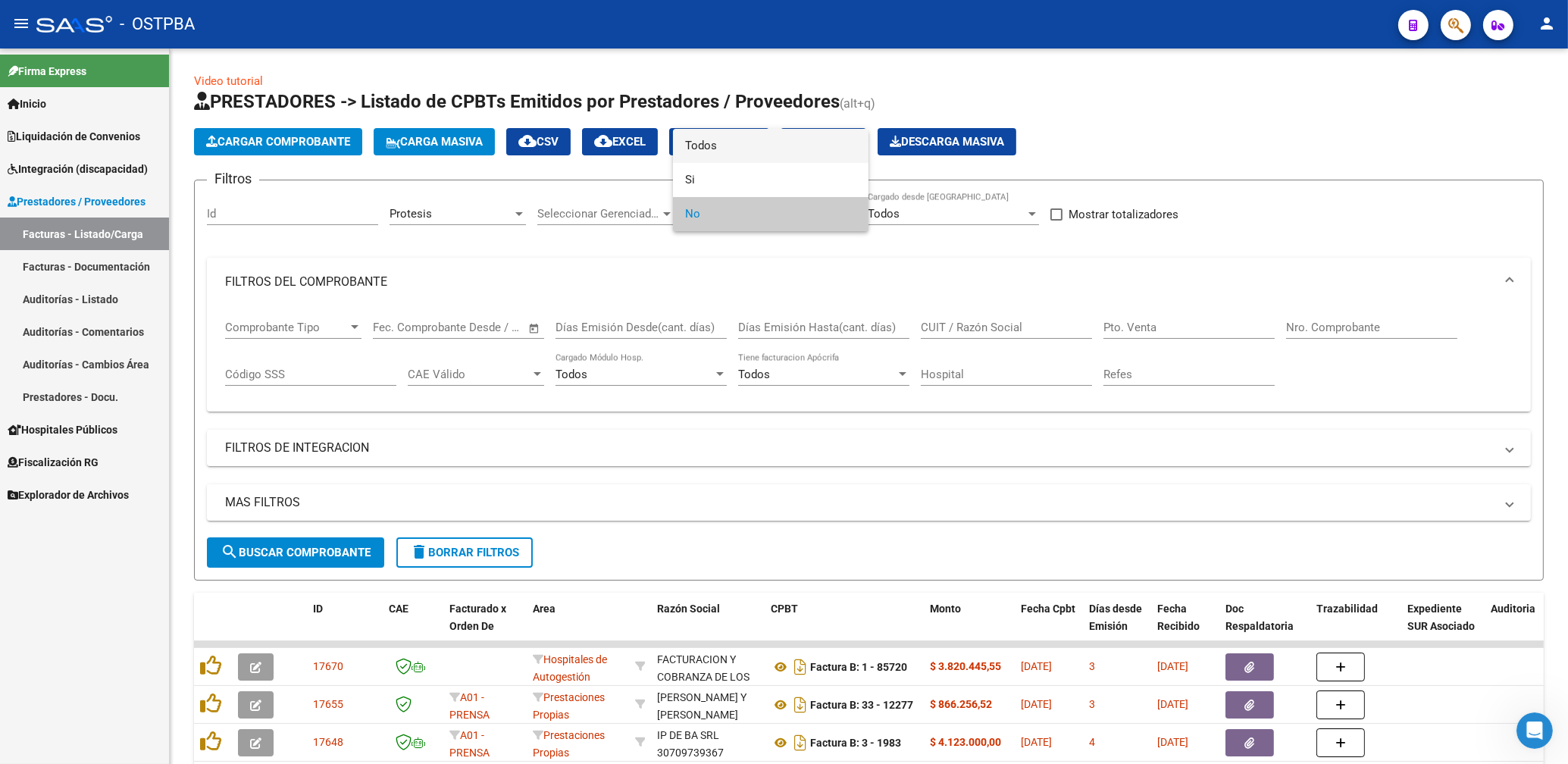
drag, startPoint x: 711, startPoint y: 143, endPoint x: 706, endPoint y: 174, distance: 31.4
click at [711, 145] on span "Todos" at bounding box center [771, 146] width 171 height 34
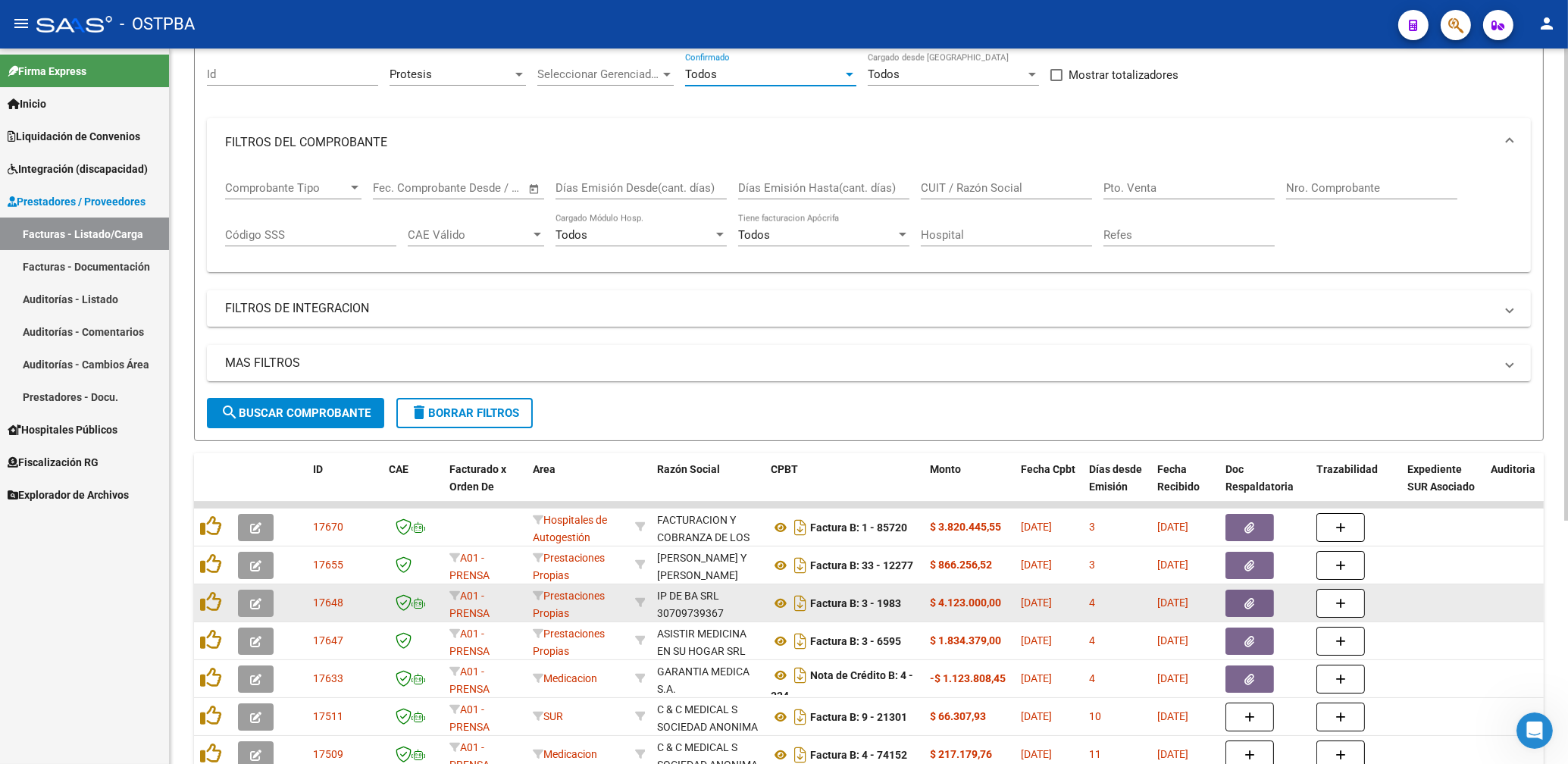
scroll to position [243, 0]
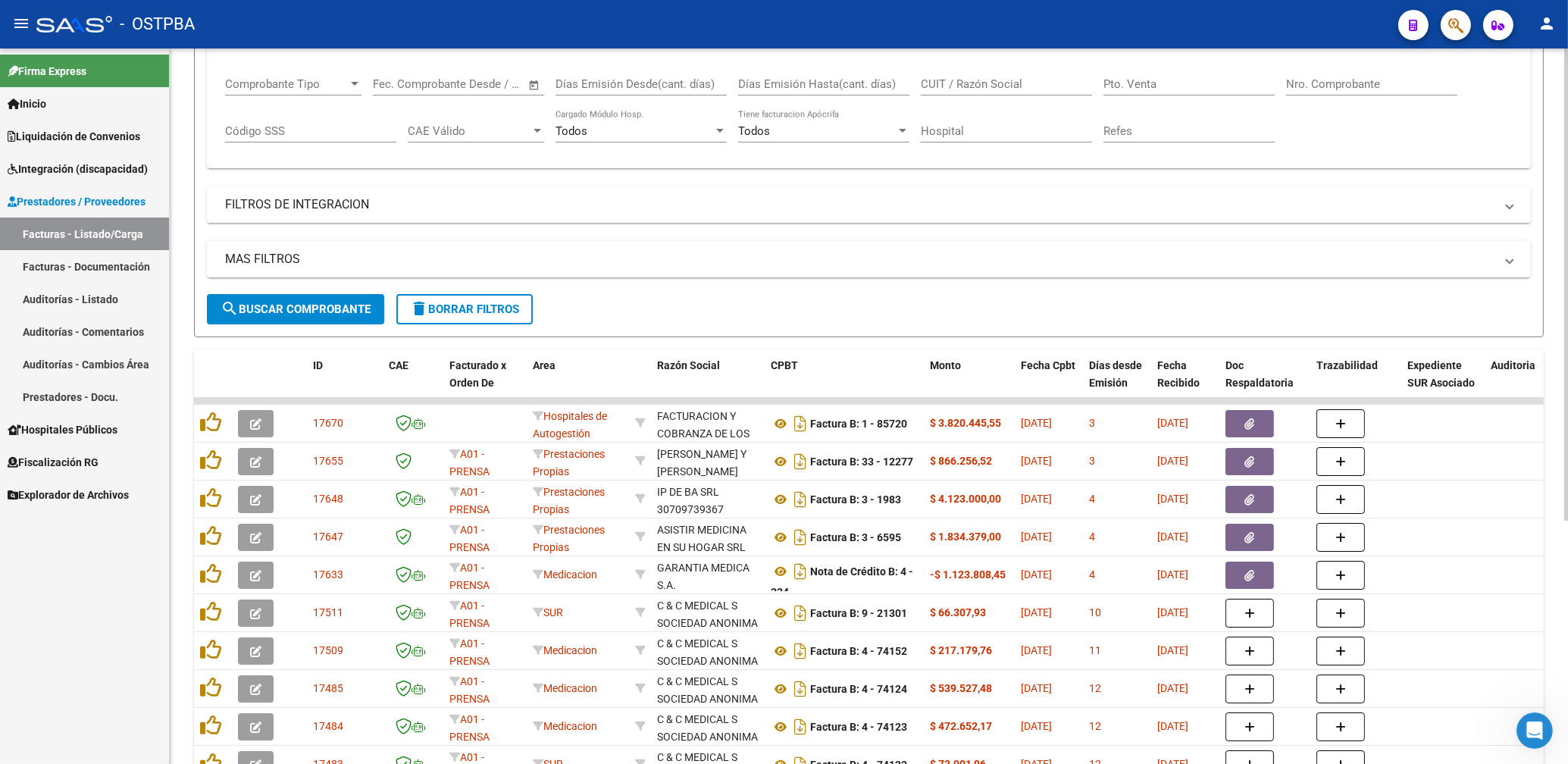
click at [326, 294] on div "MAS FILTROS Todos Con Doc. Respaldatoria Todos Con Trazabilidad Todos Asociado …" at bounding box center [868, 267] width 1325 height 53
click at [321, 304] on span "search Buscar Comprobante" at bounding box center [295, 309] width 150 height 14
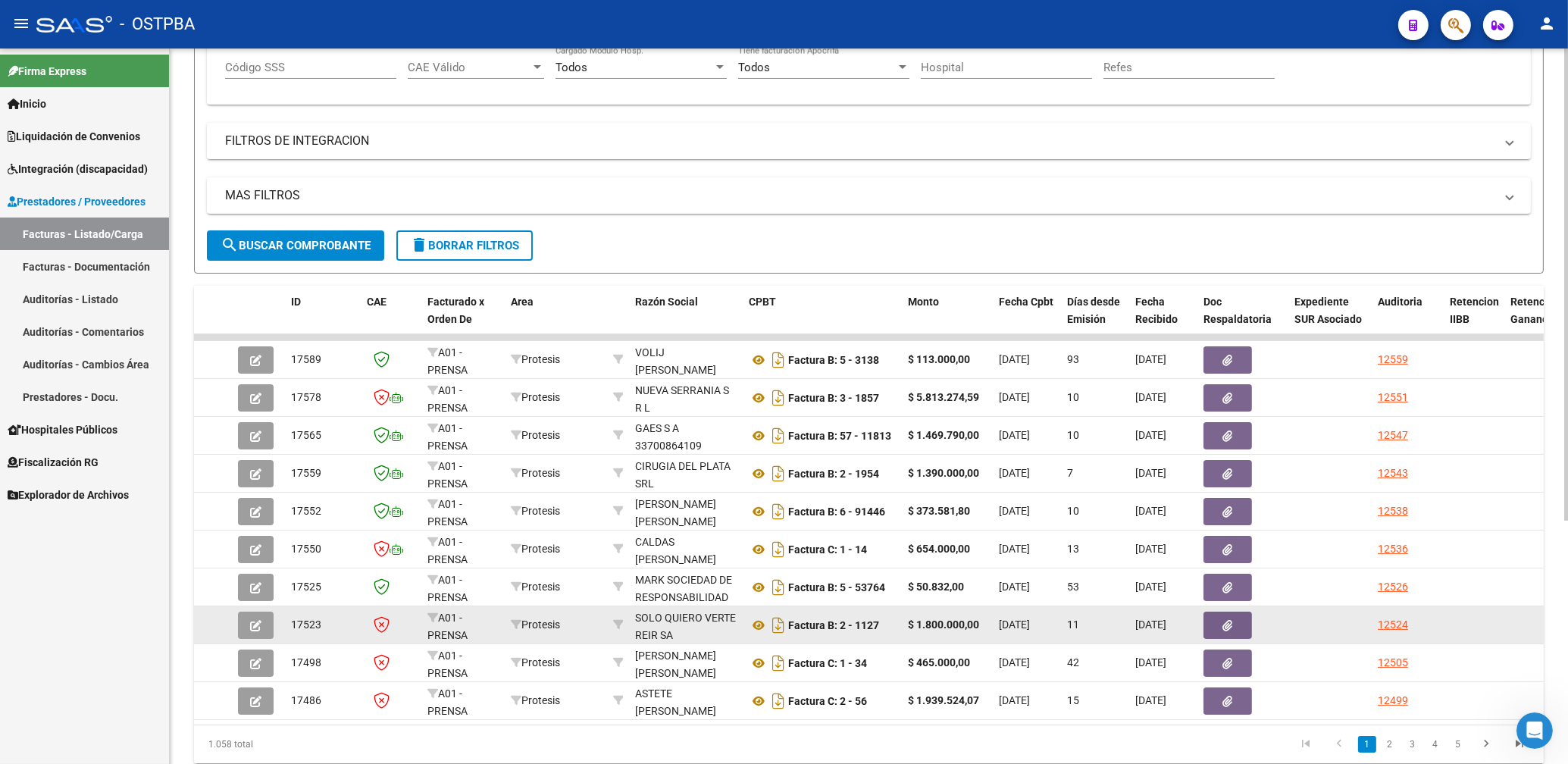
scroll to position [368, 0]
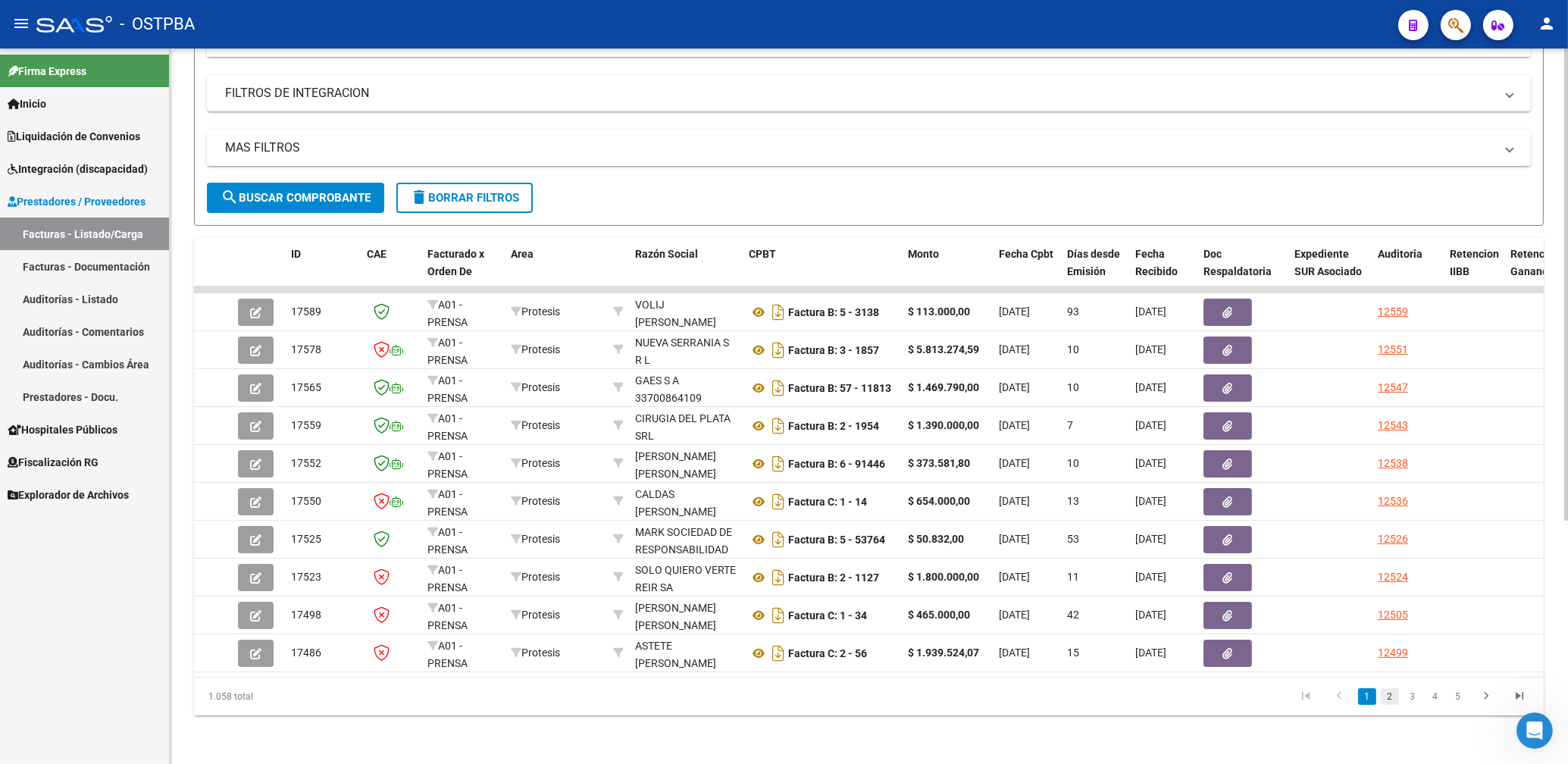
click at [1383, 693] on link "2" at bounding box center [1390, 696] width 18 height 17
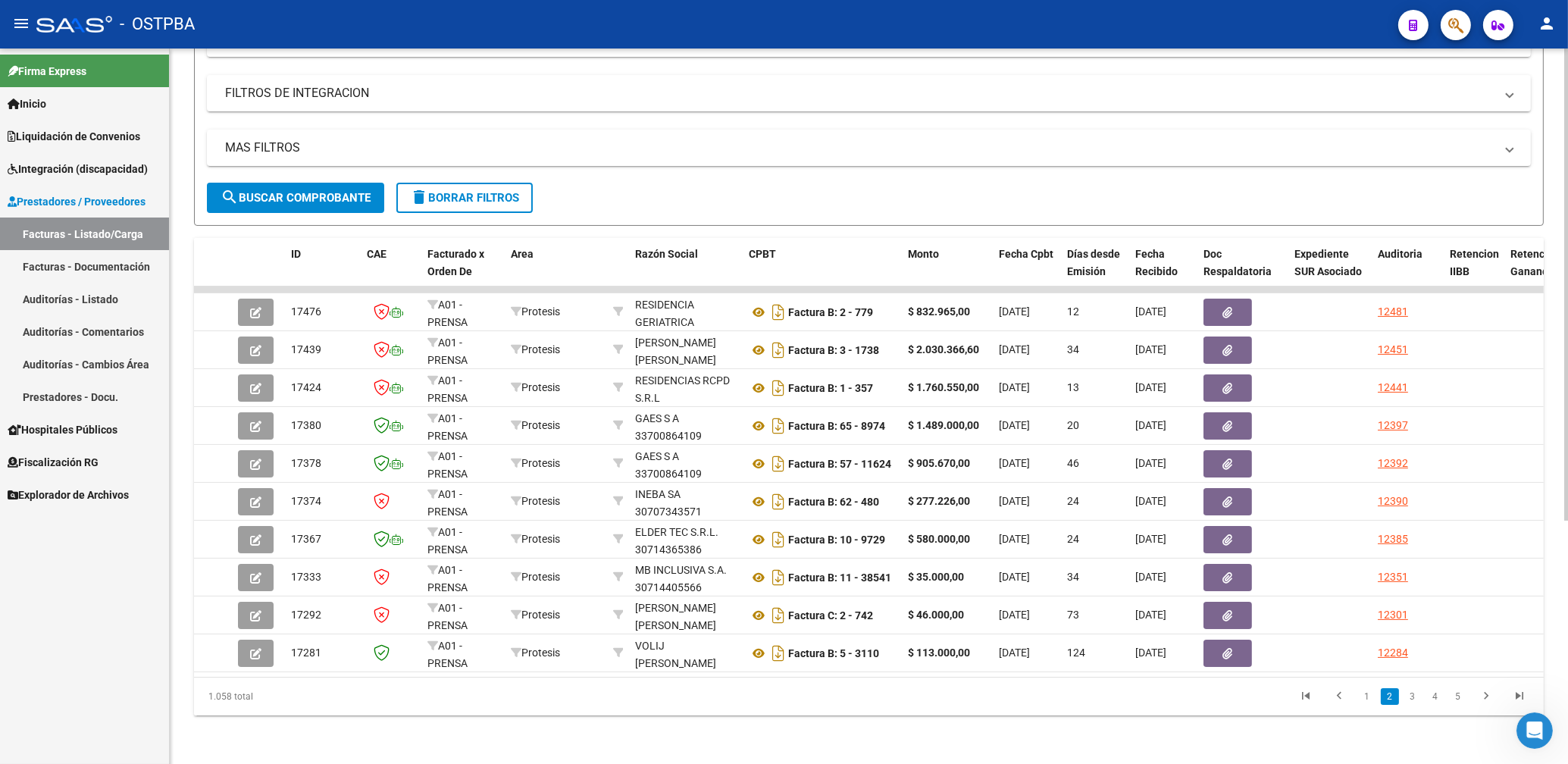
click at [309, 191] on span "search Buscar Comprobante" at bounding box center [295, 198] width 150 height 14
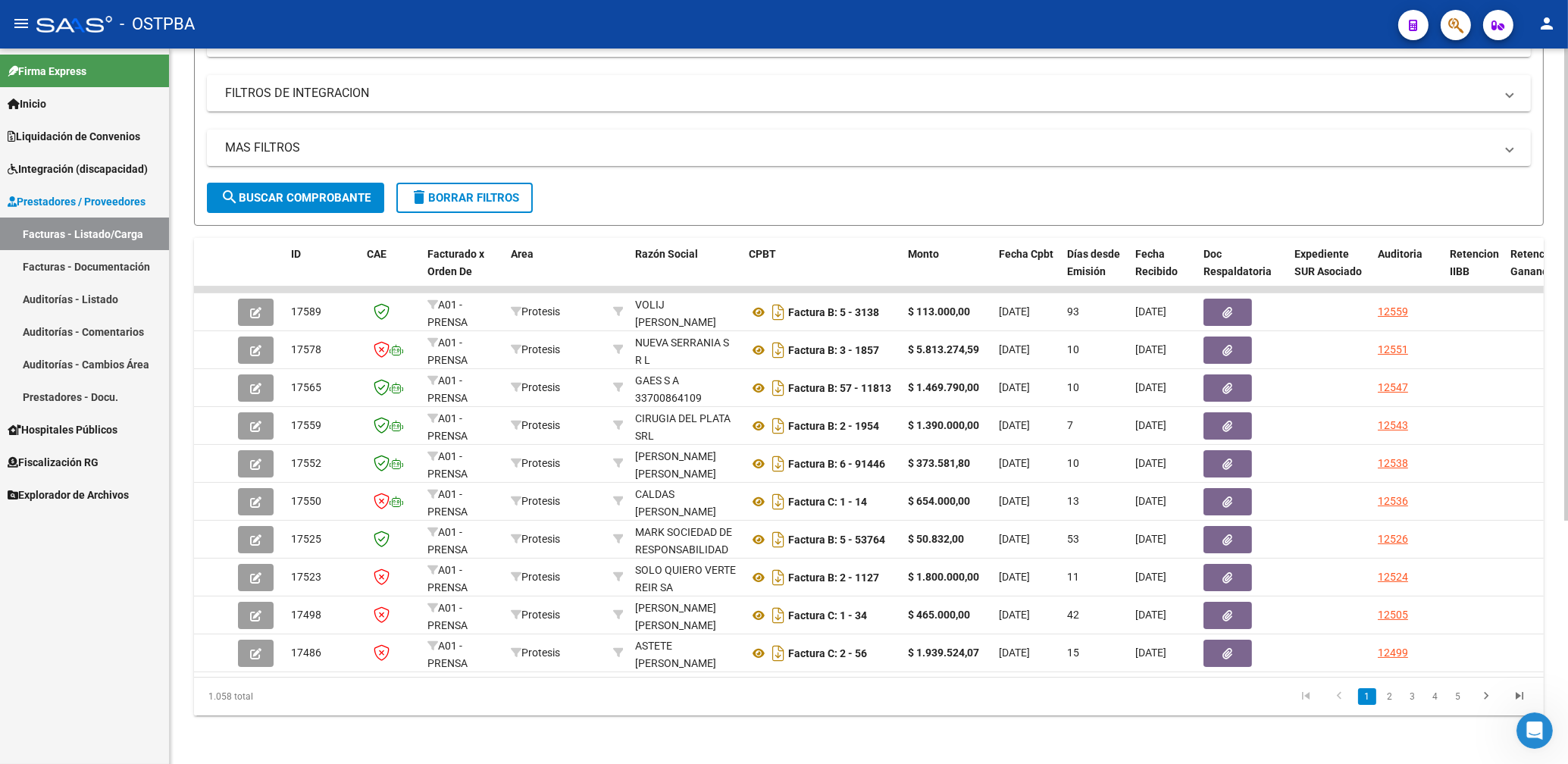
click at [457, 183] on button "delete Borrar Filtros" at bounding box center [464, 198] width 136 height 31
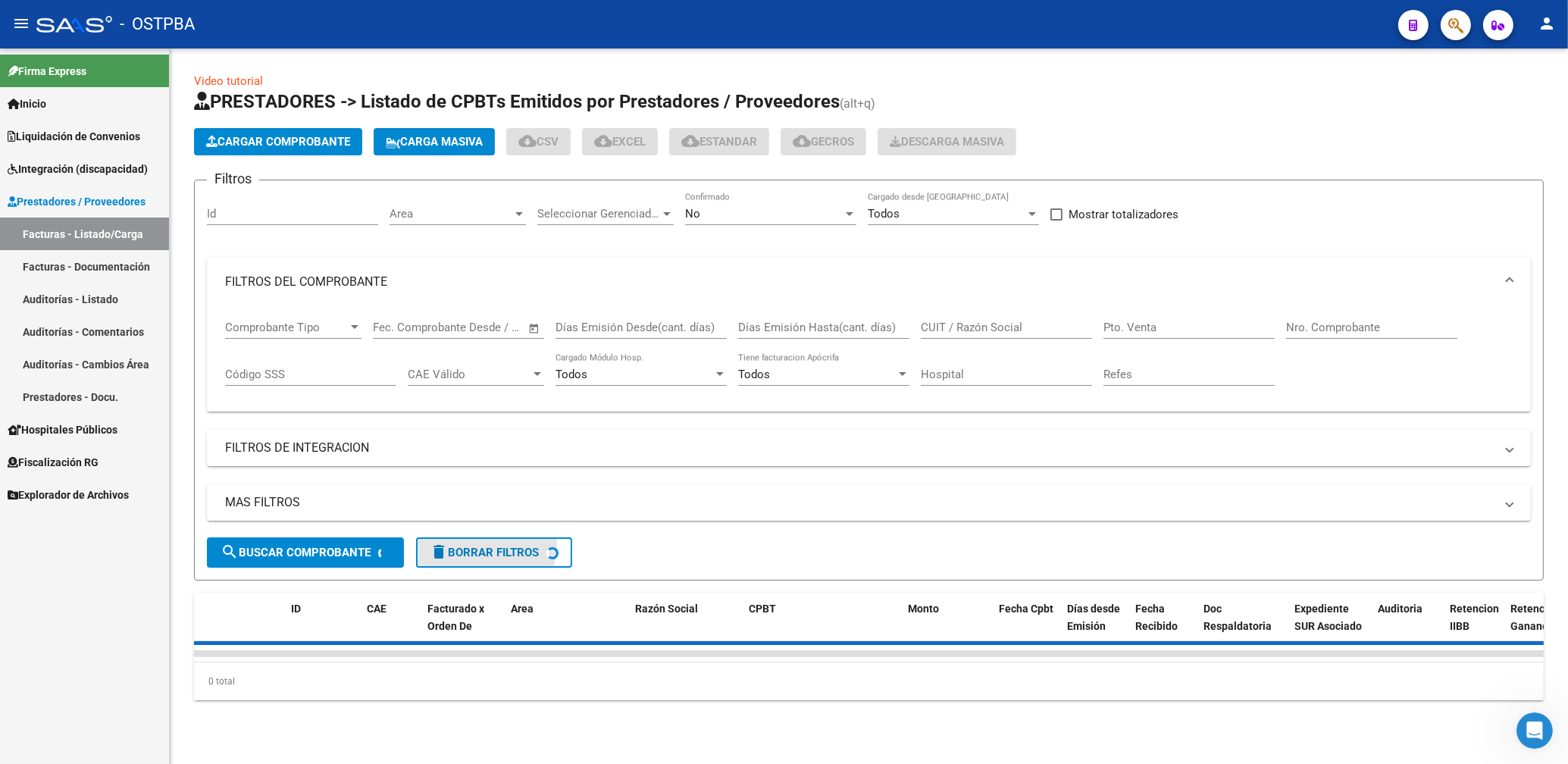
scroll to position [0, 0]
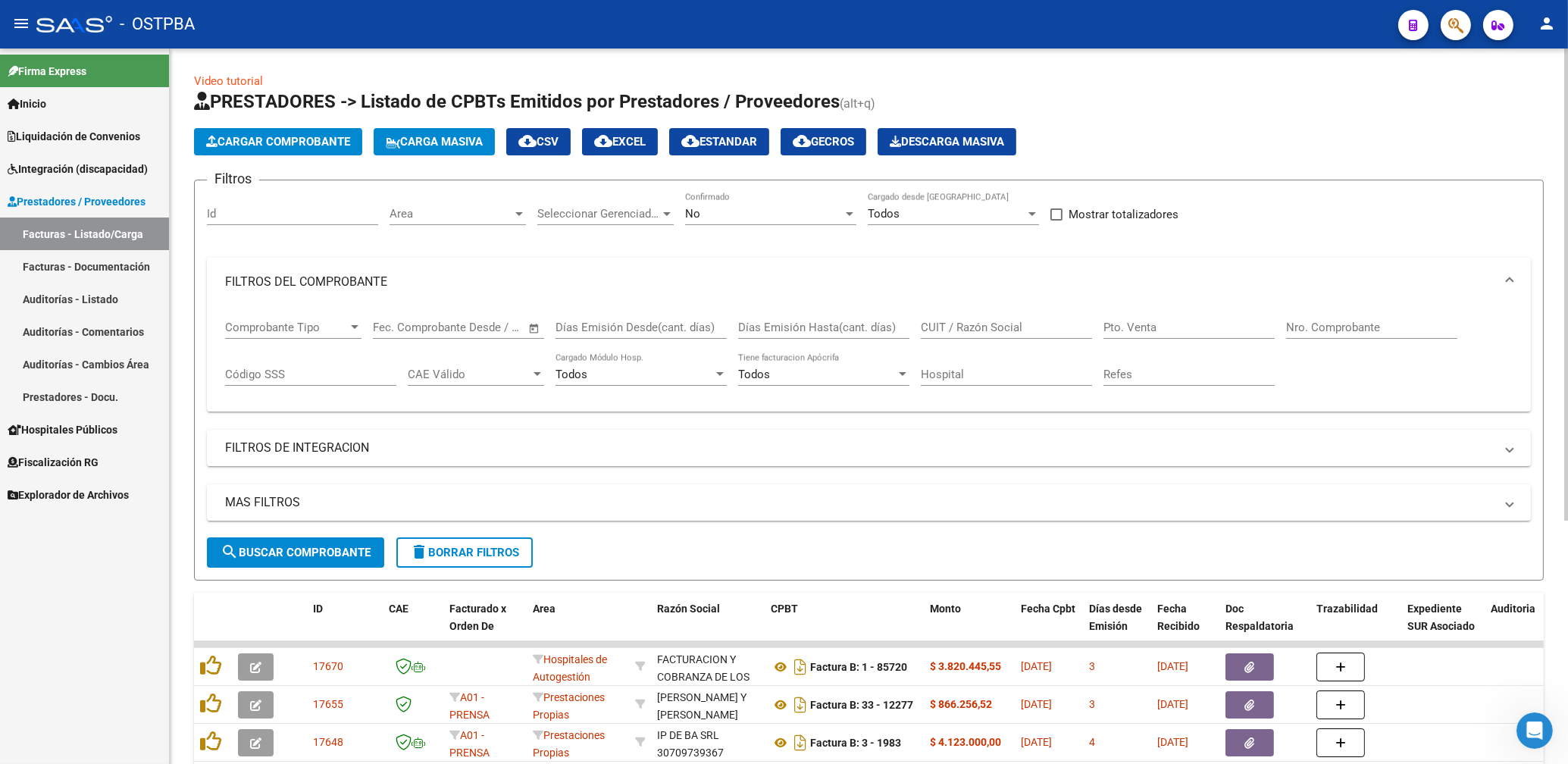
click at [462, 221] on div "Area Area" at bounding box center [457, 209] width 136 height 33
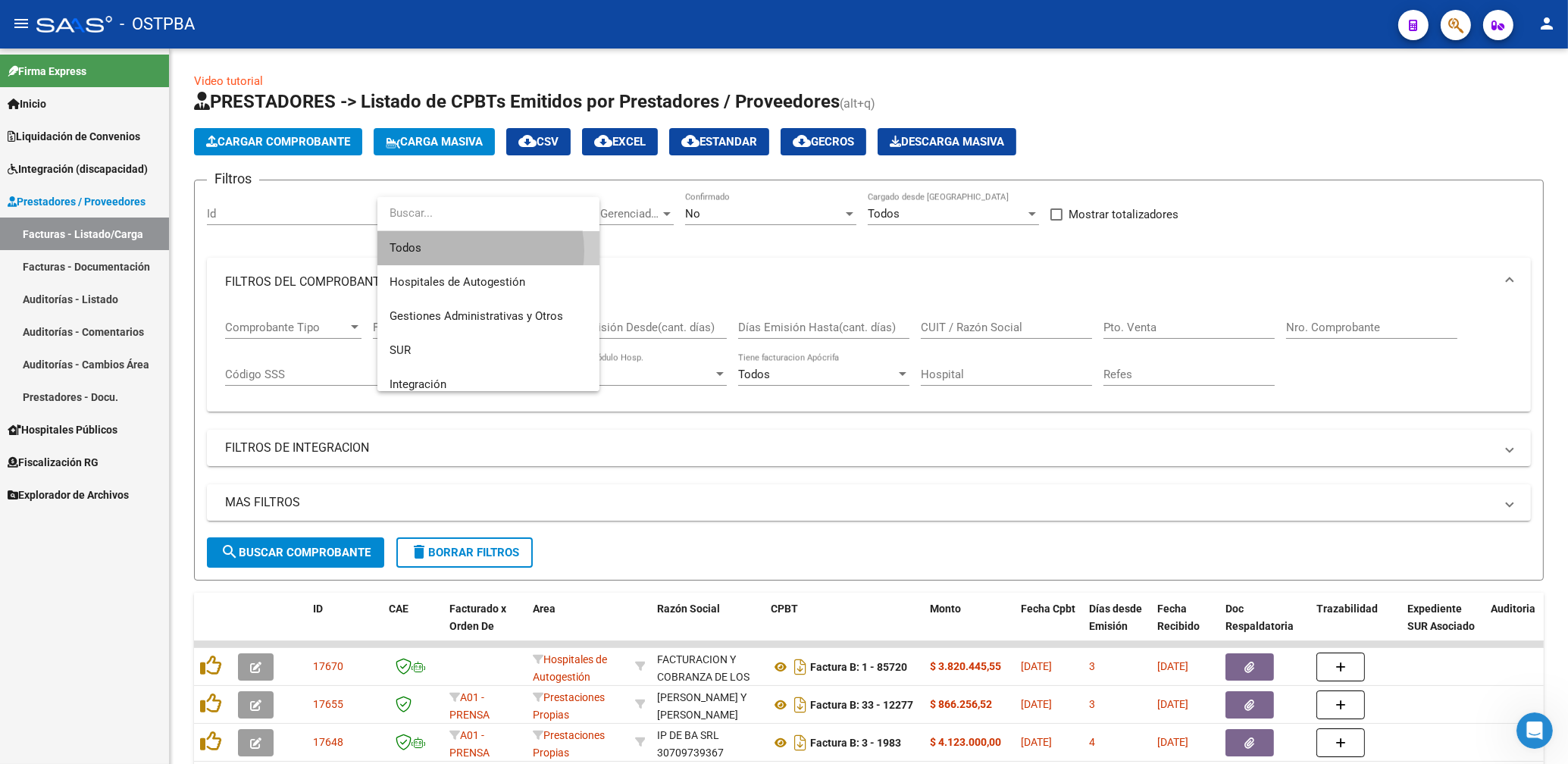
click at [478, 251] on span "Todos" at bounding box center [488, 248] width 198 height 34
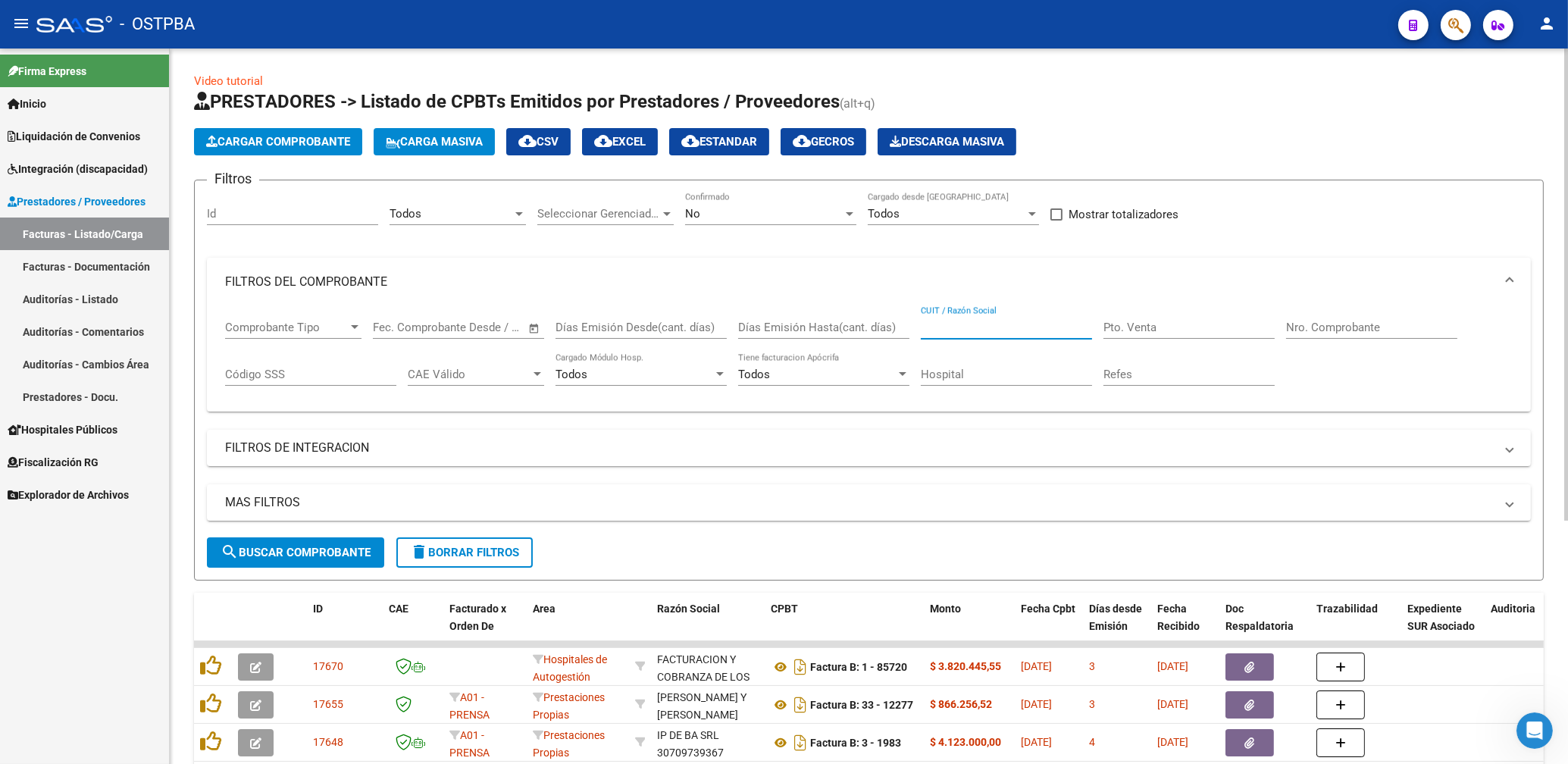
click at [987, 325] on input "CUIT / Razón Social" at bounding box center [1007, 328] width 171 height 14
click at [699, 224] on div "No Confirmado" at bounding box center [771, 209] width 171 height 33
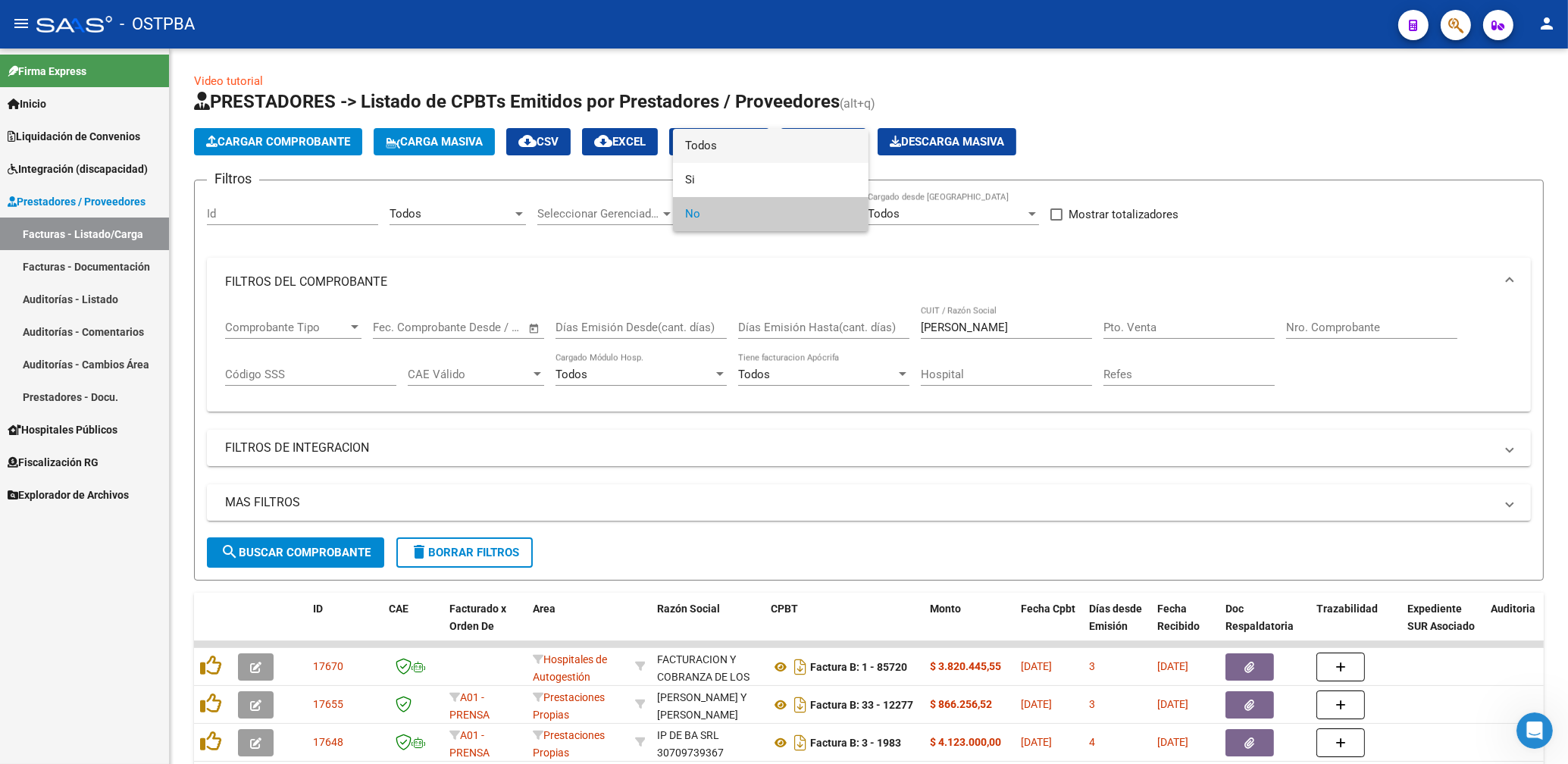
click at [700, 151] on span "Todos" at bounding box center [771, 146] width 171 height 34
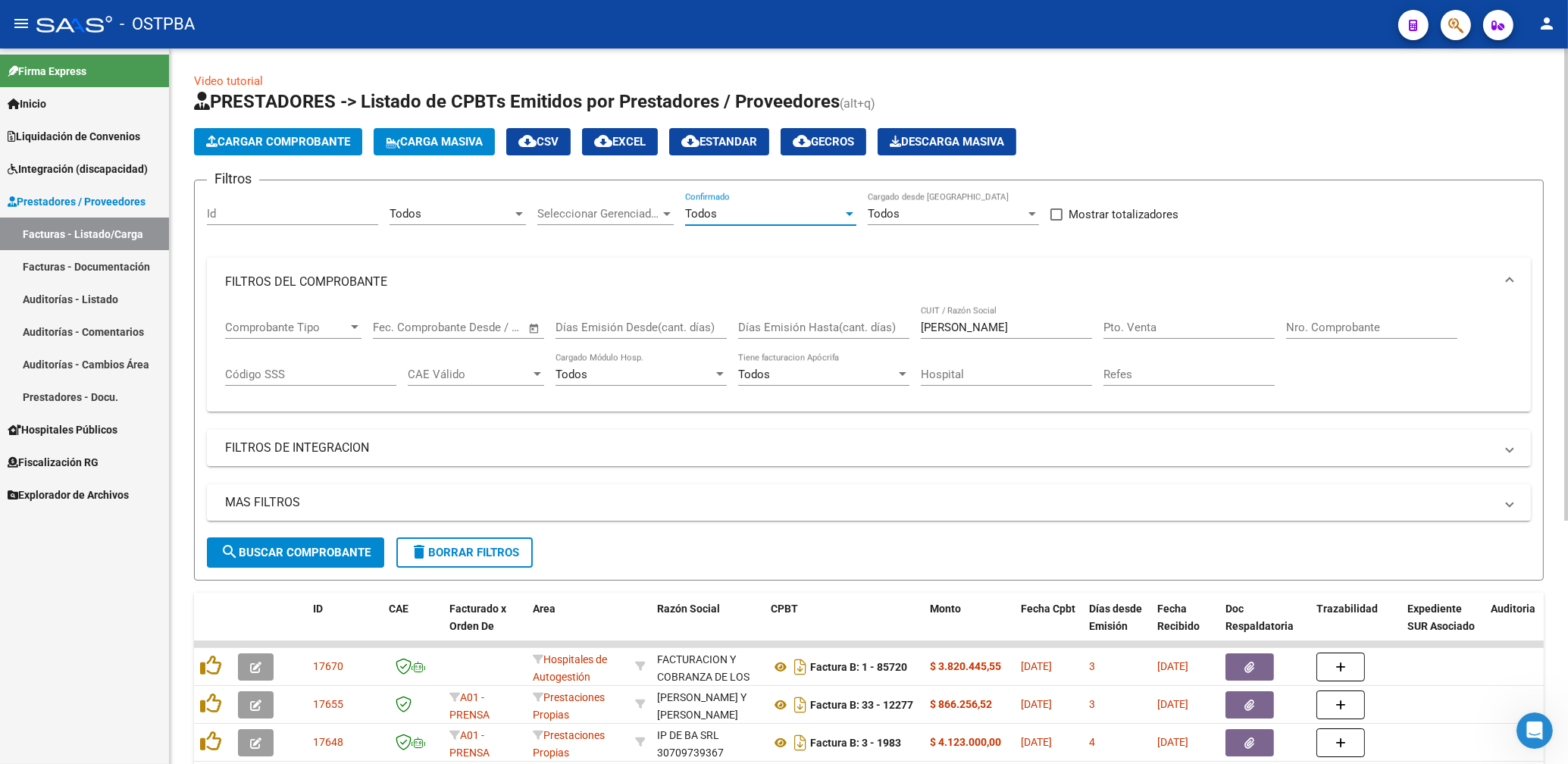
scroll to position [243, 0]
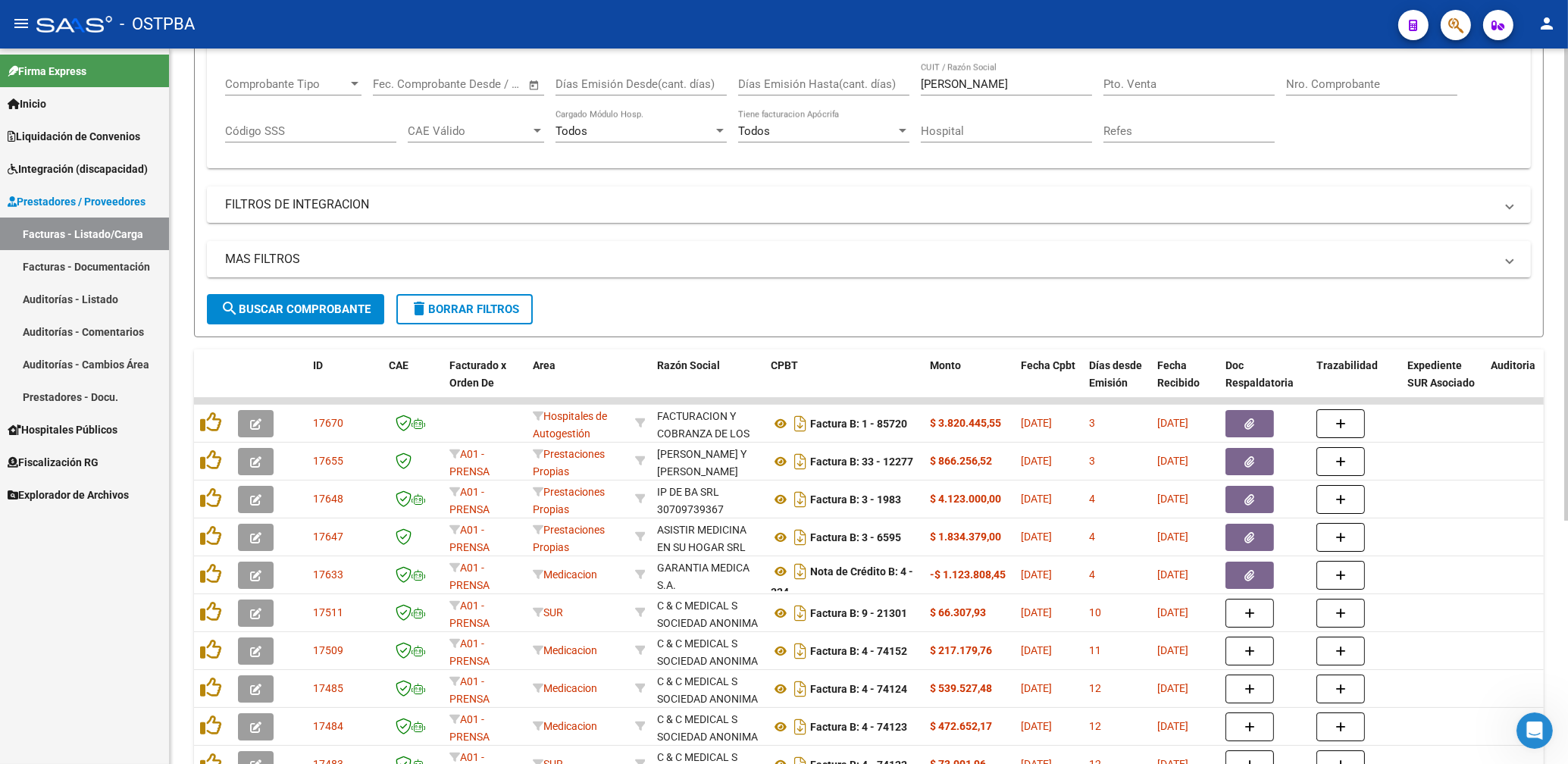
click at [342, 316] on span "search Buscar Comprobante" at bounding box center [295, 309] width 150 height 14
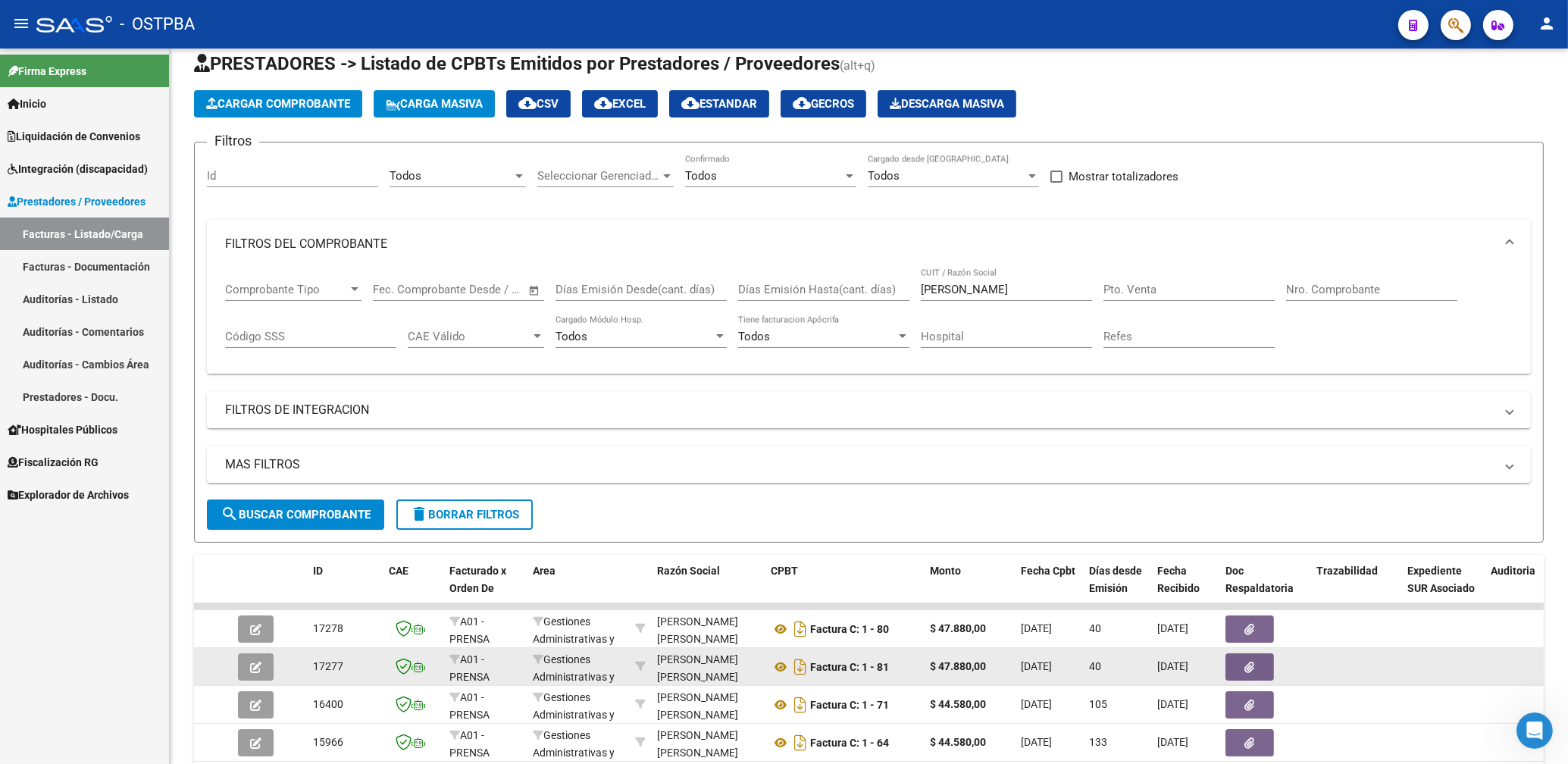
scroll to position [0, 0]
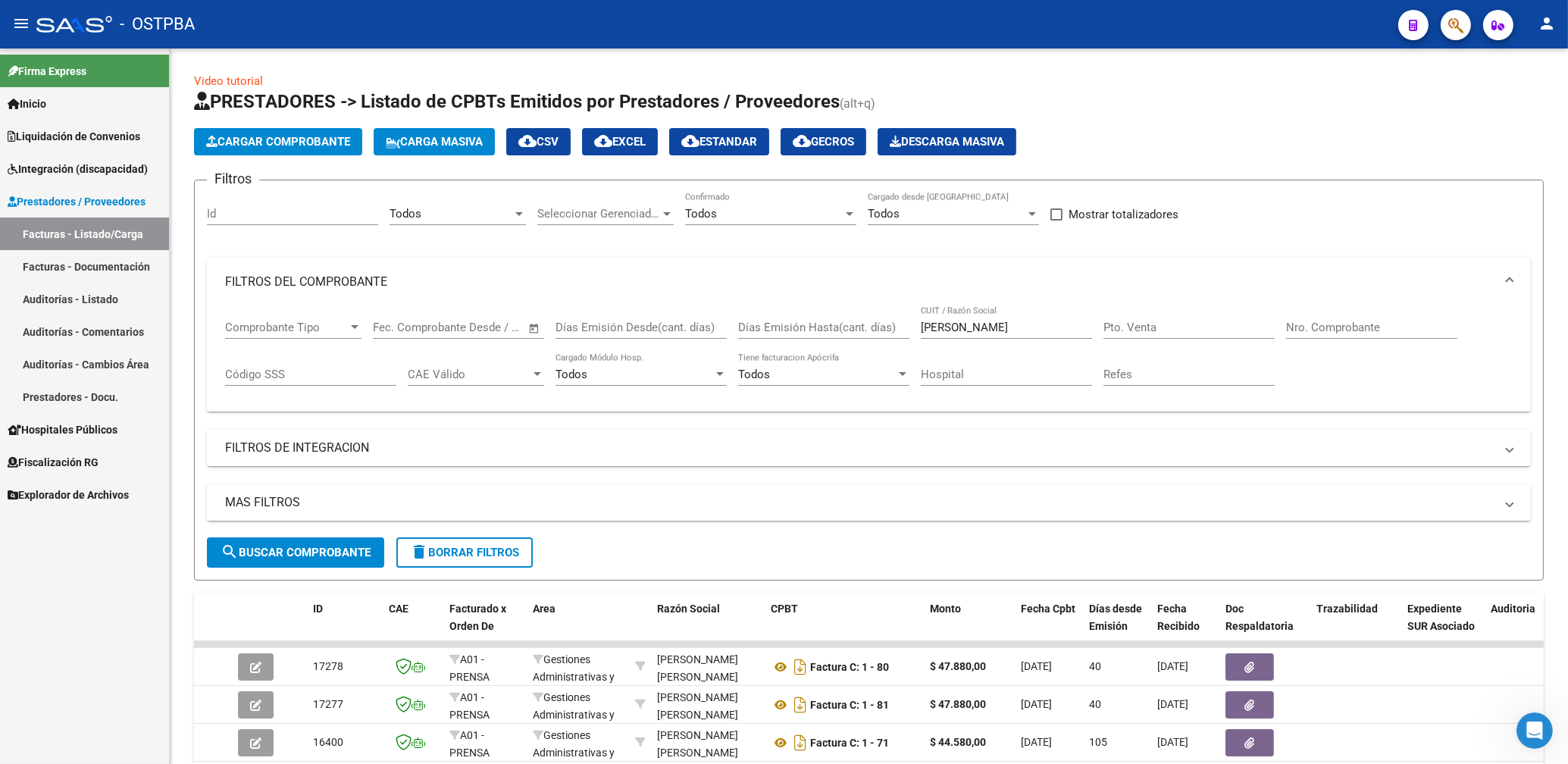
click at [974, 331] on input "[PERSON_NAME]" at bounding box center [1007, 328] width 171 height 14
type input "a"
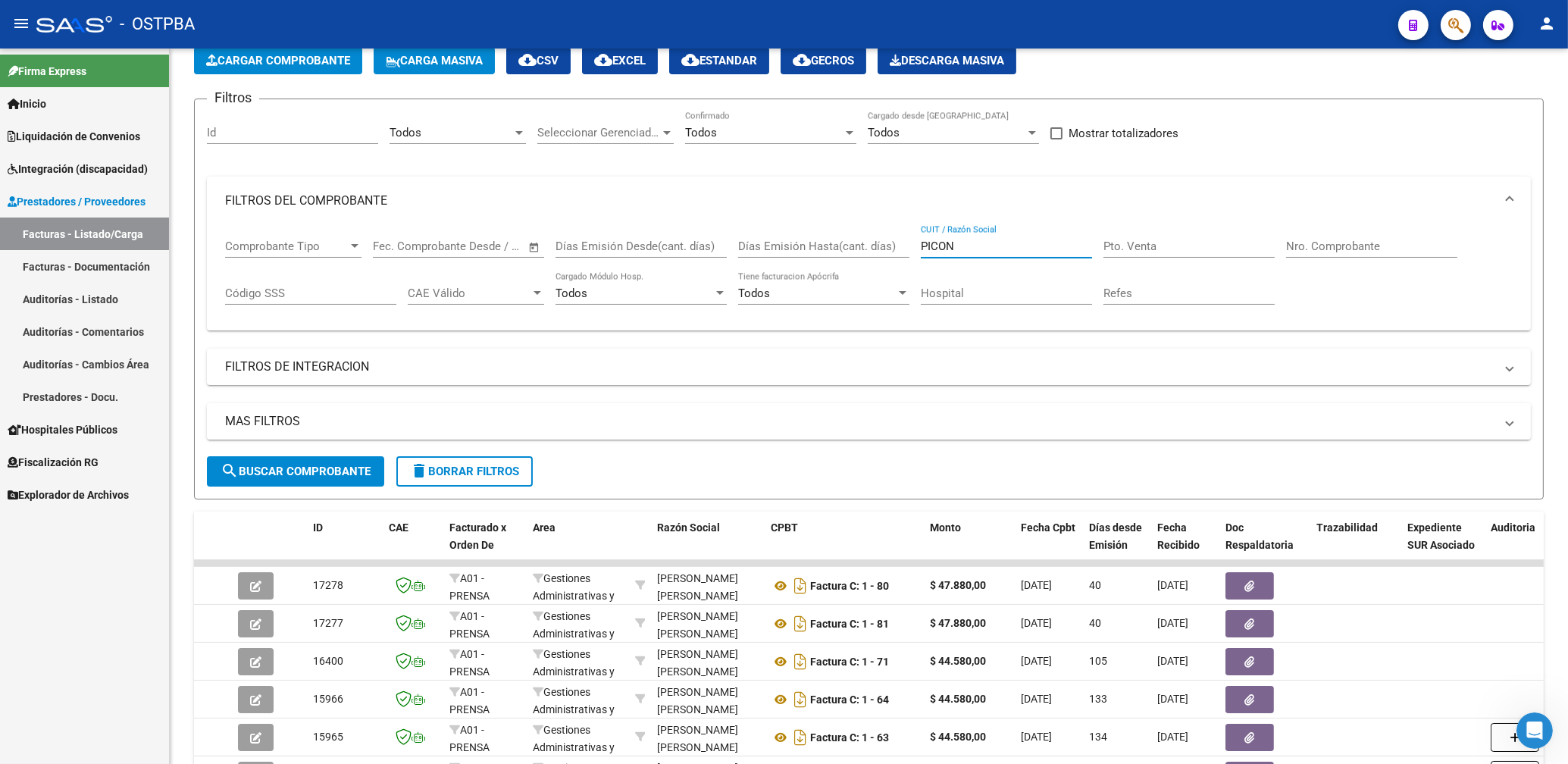
scroll to position [162, 0]
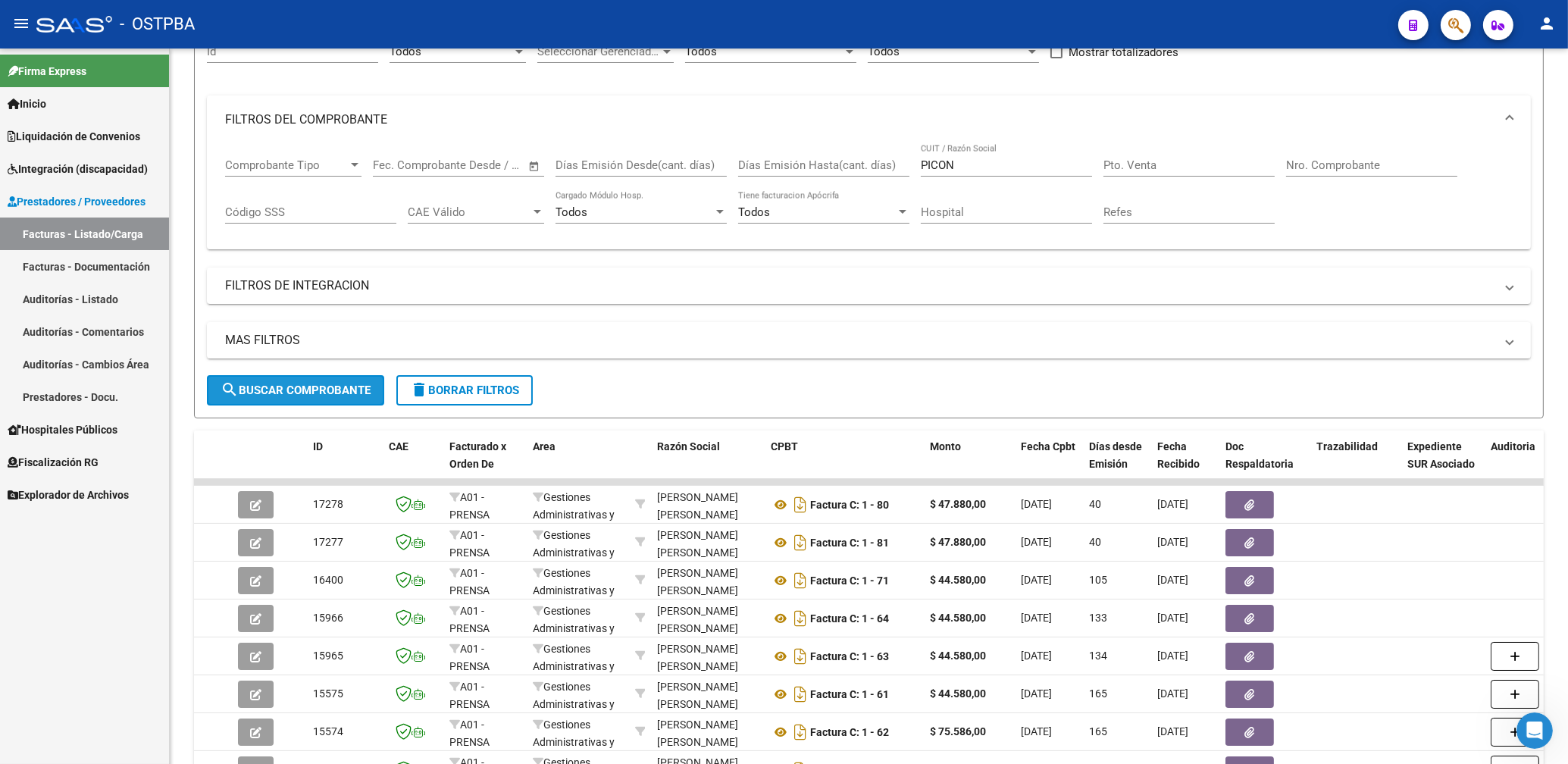
click at [348, 390] on span "search Buscar Comprobante" at bounding box center [295, 390] width 150 height 14
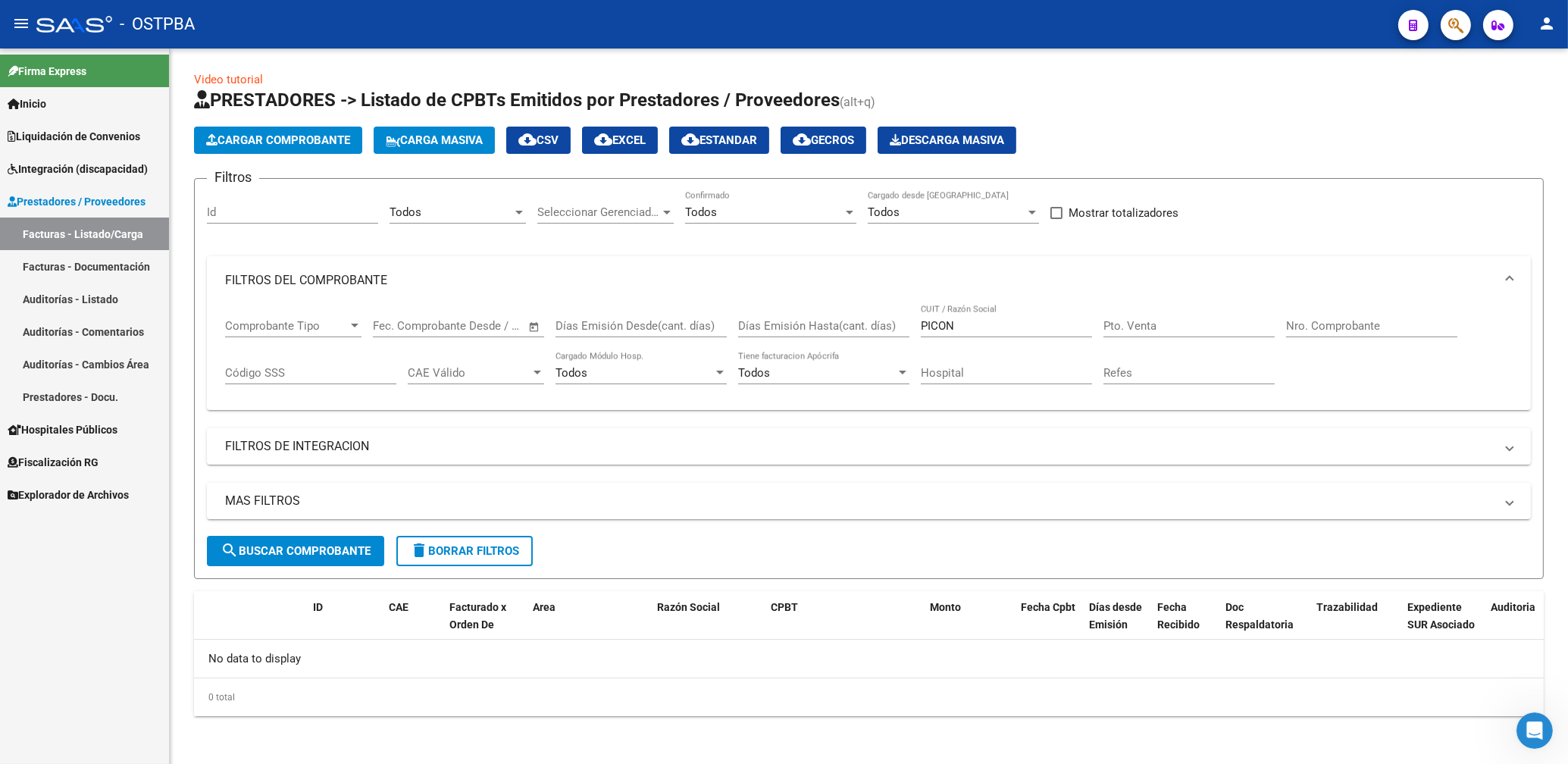
scroll to position [0, 0]
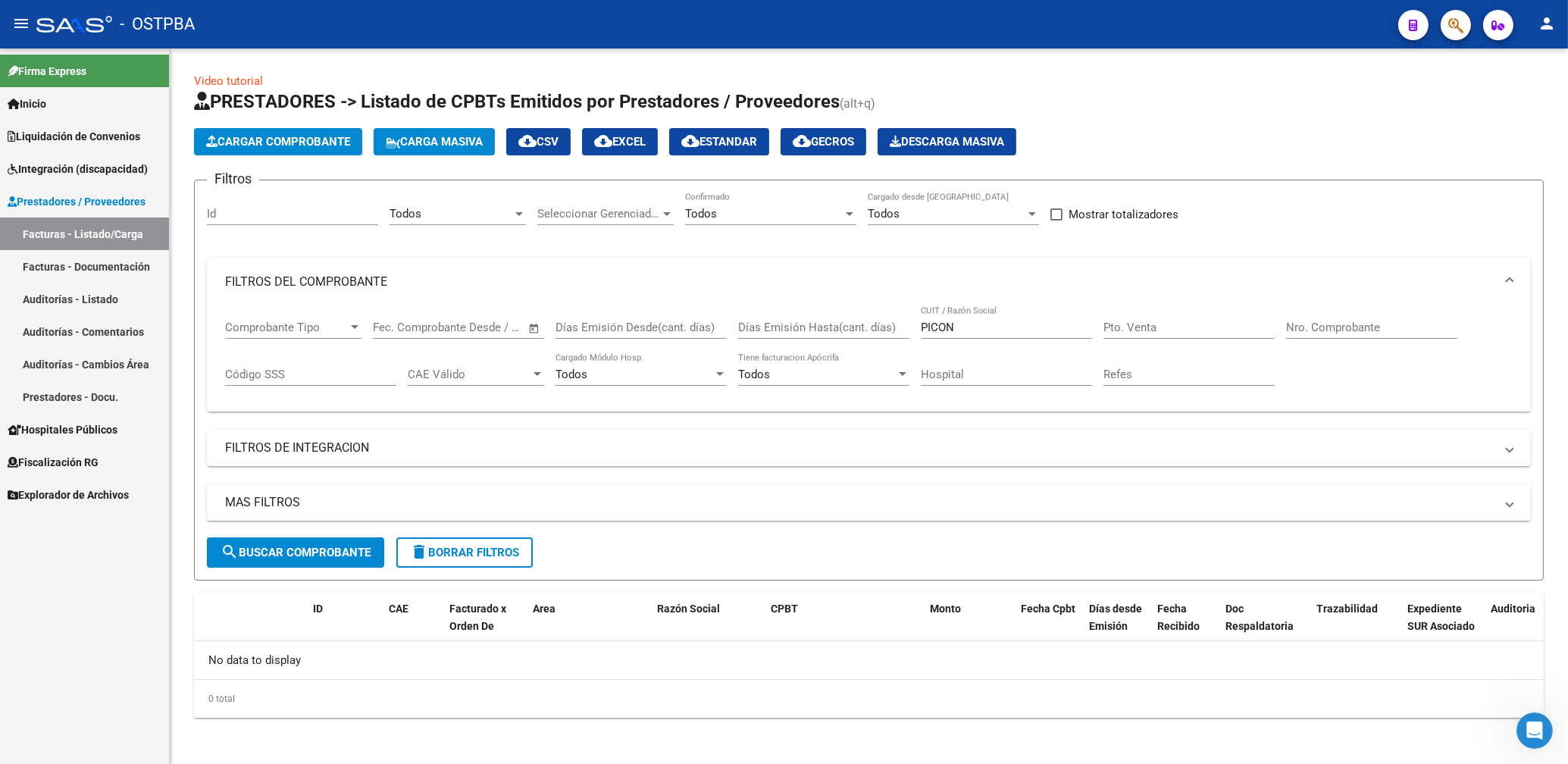
click at [970, 334] on input "PICON" at bounding box center [1007, 328] width 171 height 14
type input "P"
click at [271, 557] on span "search Buscar Comprobante" at bounding box center [295, 552] width 150 height 14
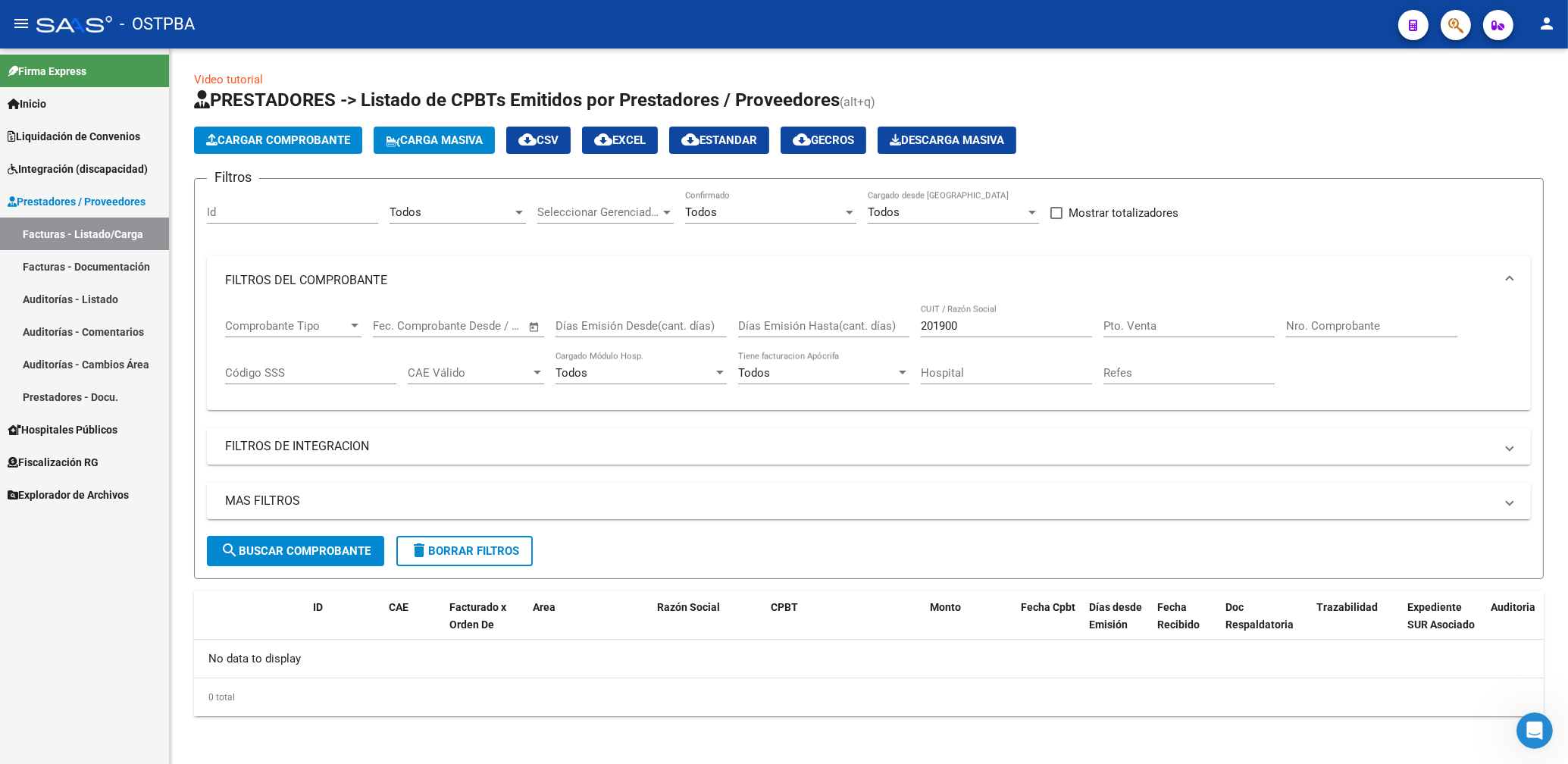
click at [996, 319] on div "201900 CUIT / Razón Social" at bounding box center [1007, 321] width 171 height 33
type input "2"
click at [334, 563] on button "search Buscar Comprobante" at bounding box center [295, 550] width 178 height 31
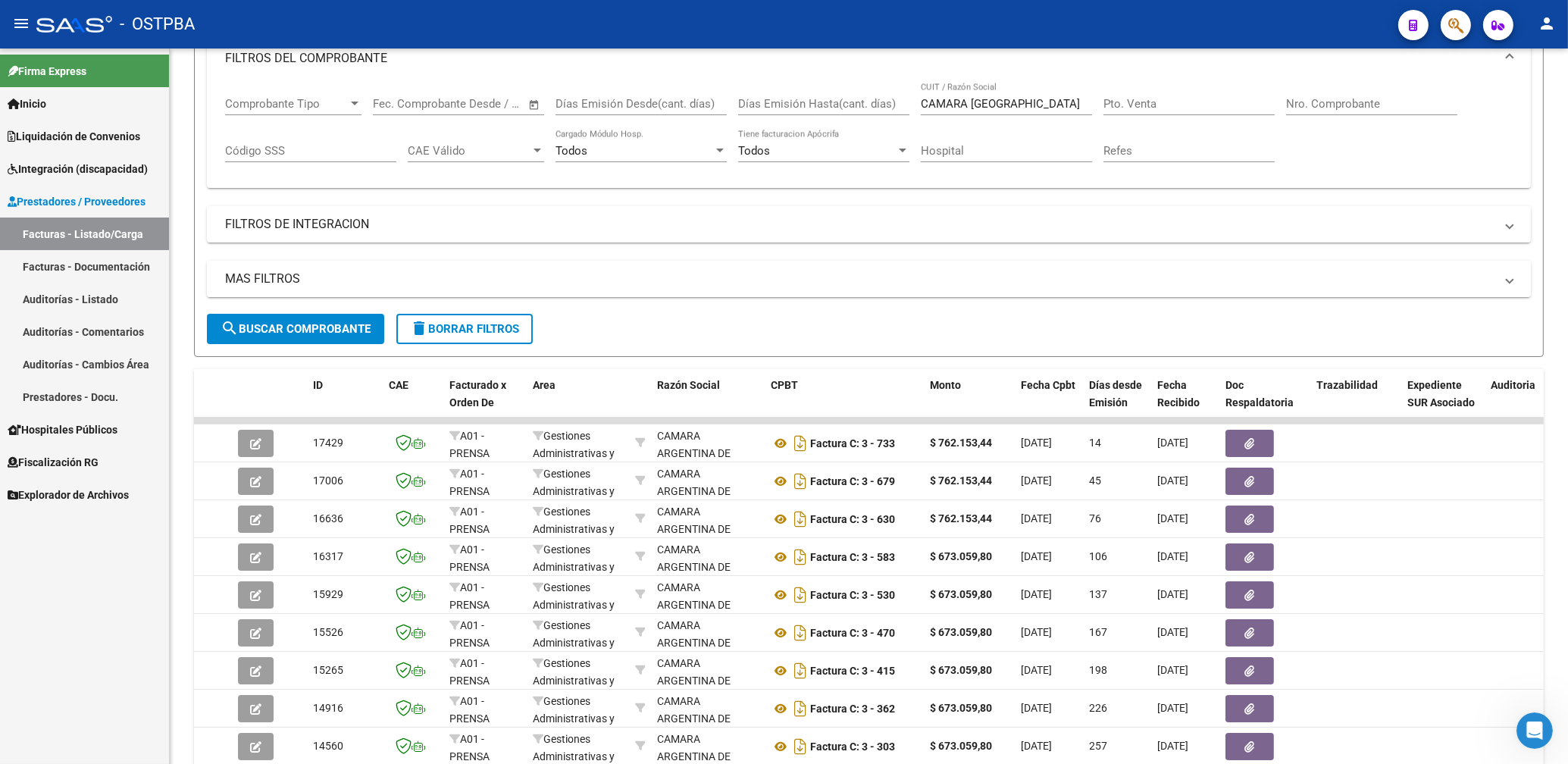
scroll to position [325, 0]
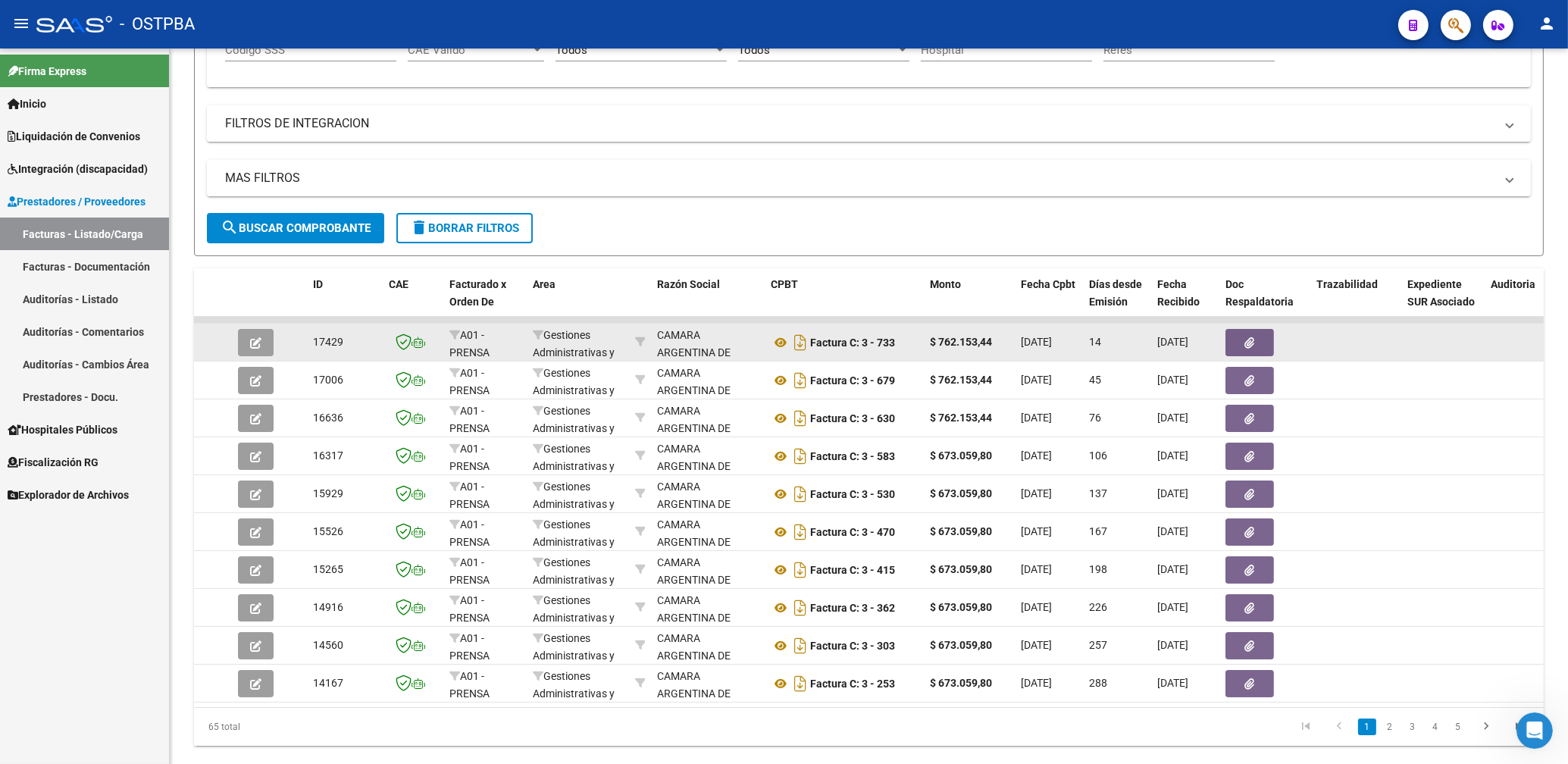
click at [1256, 341] on button "button" at bounding box center [1250, 342] width 49 height 27
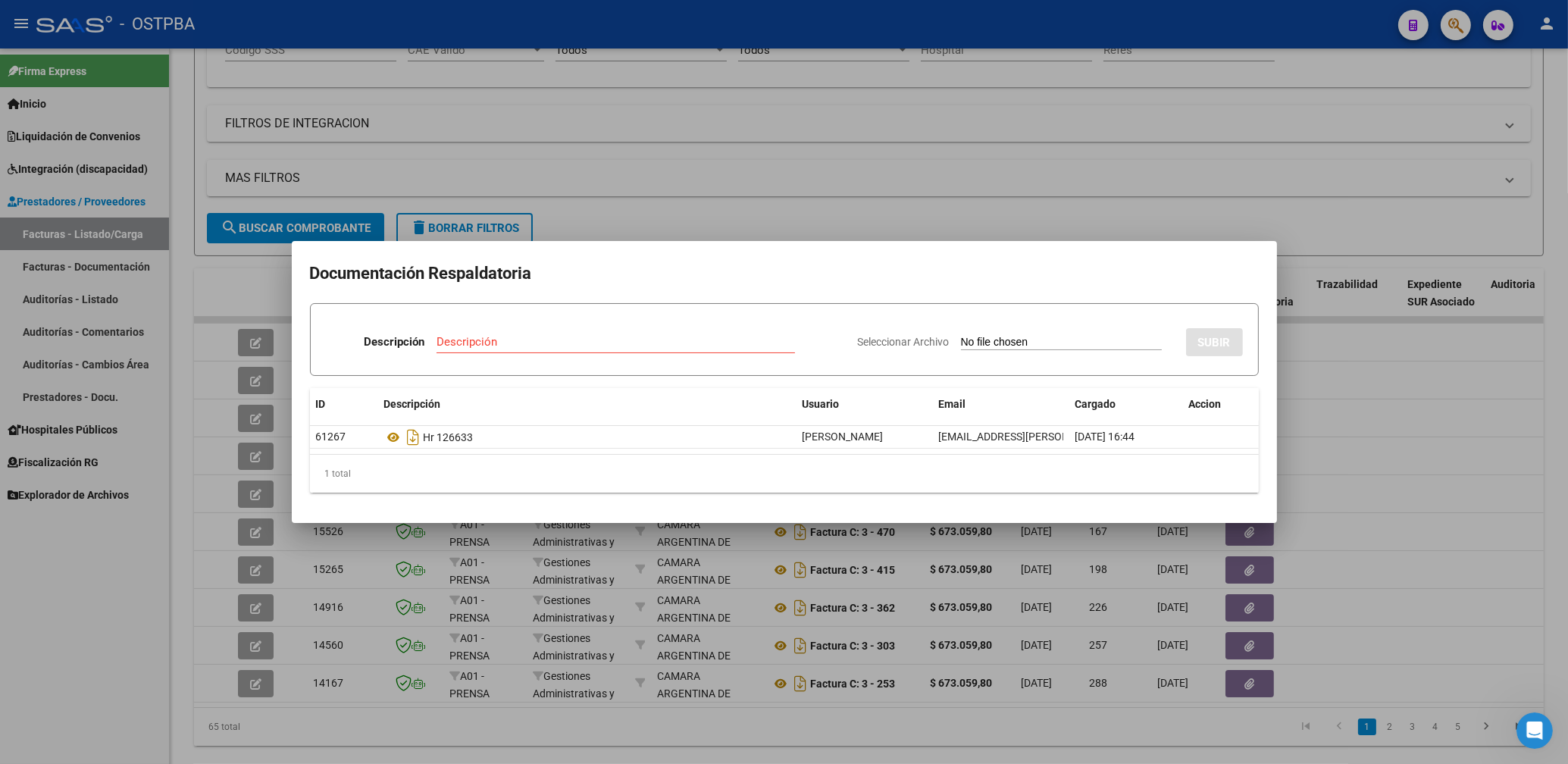
drag, startPoint x: 1148, startPoint y: 204, endPoint x: 1191, endPoint y: 287, distance: 93.5
click at [1150, 209] on div at bounding box center [784, 382] width 1568 height 764
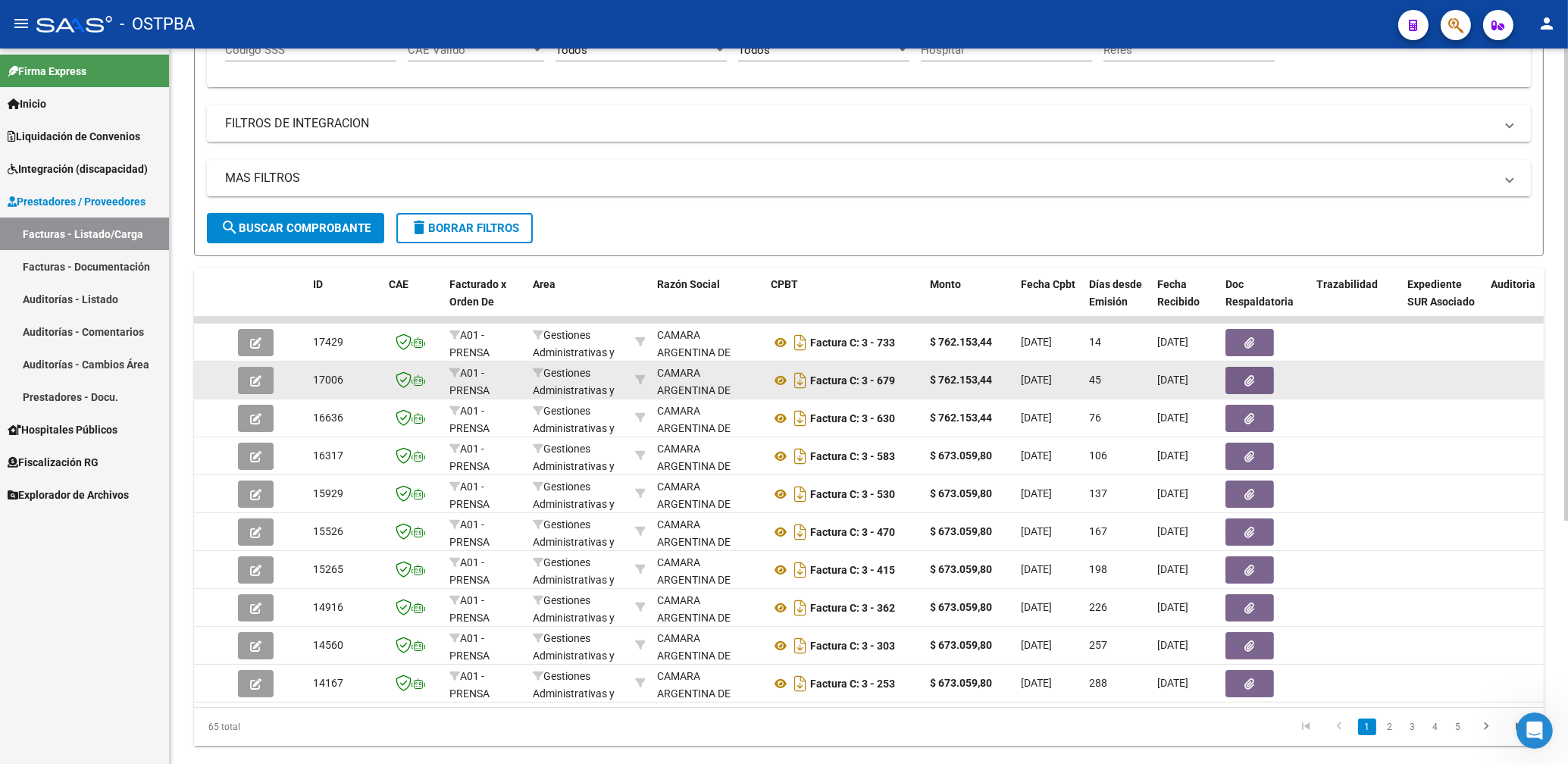
click at [1247, 382] on icon "button" at bounding box center [1250, 381] width 10 height 11
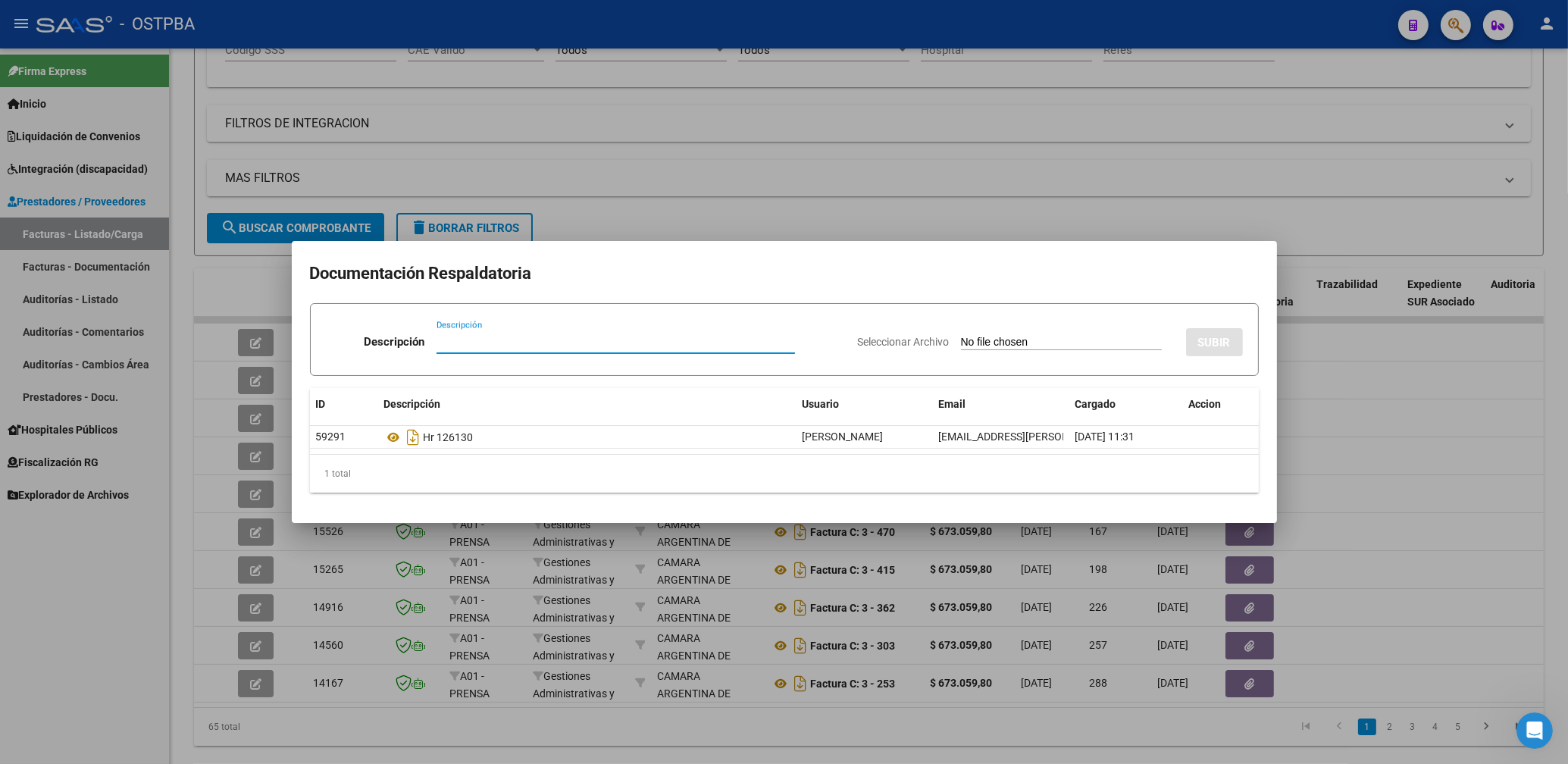
click at [965, 205] on div at bounding box center [784, 382] width 1568 height 764
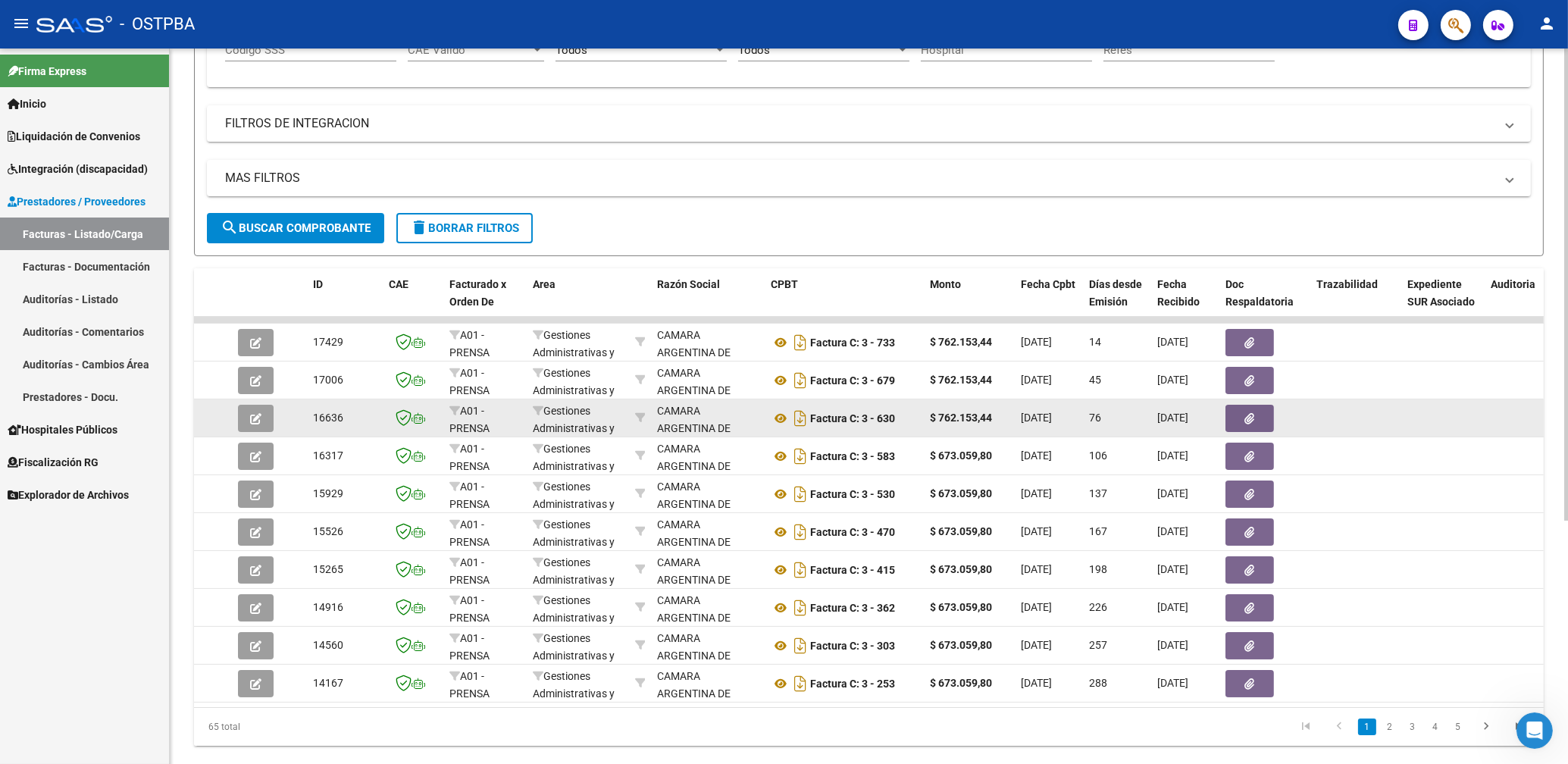
click at [1252, 414] on icon "button" at bounding box center [1250, 418] width 10 height 11
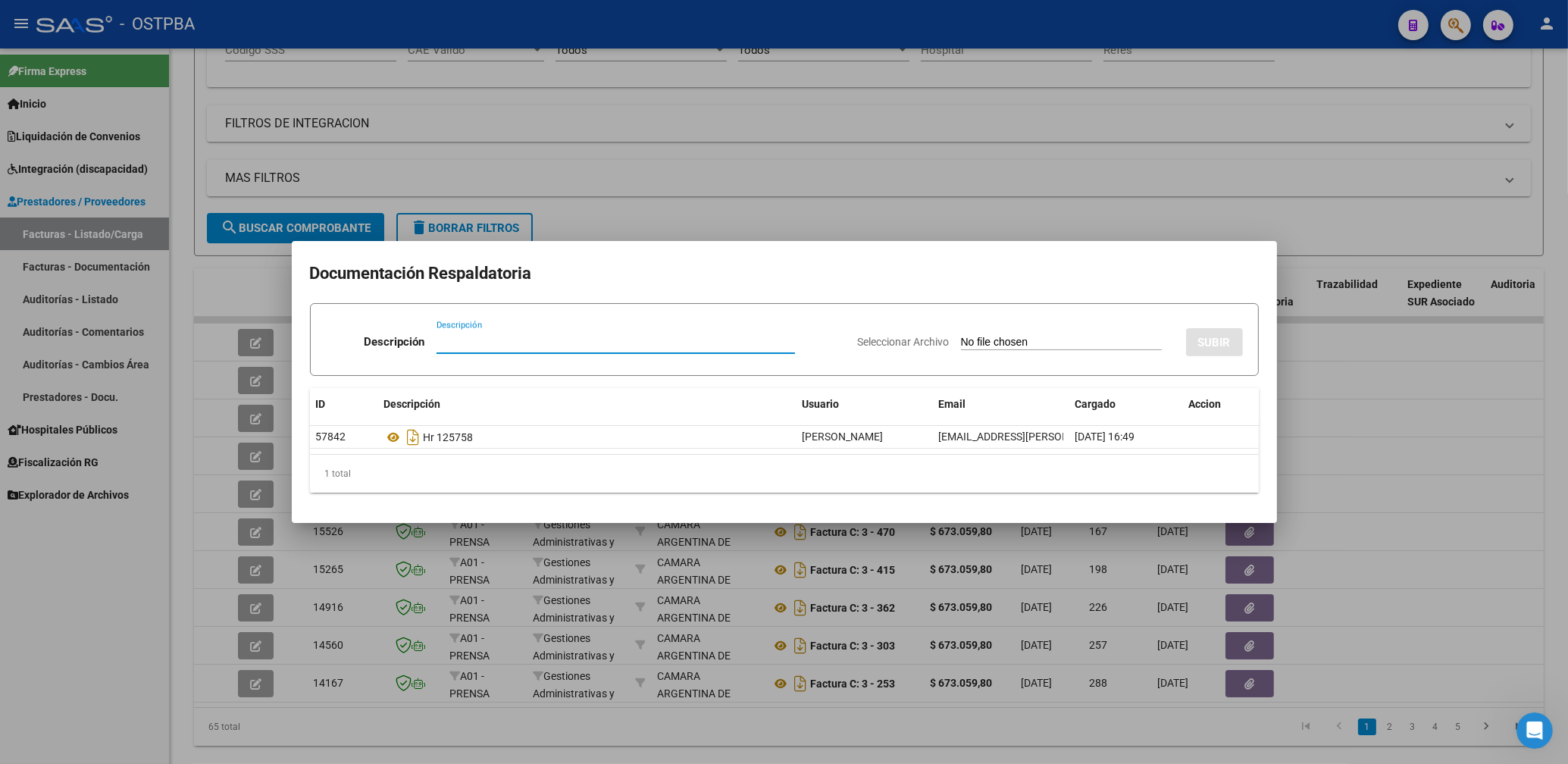
drag, startPoint x: 1105, startPoint y: 150, endPoint x: 1117, endPoint y: 189, distance: 40.8
click at [1106, 153] on div at bounding box center [784, 382] width 1568 height 764
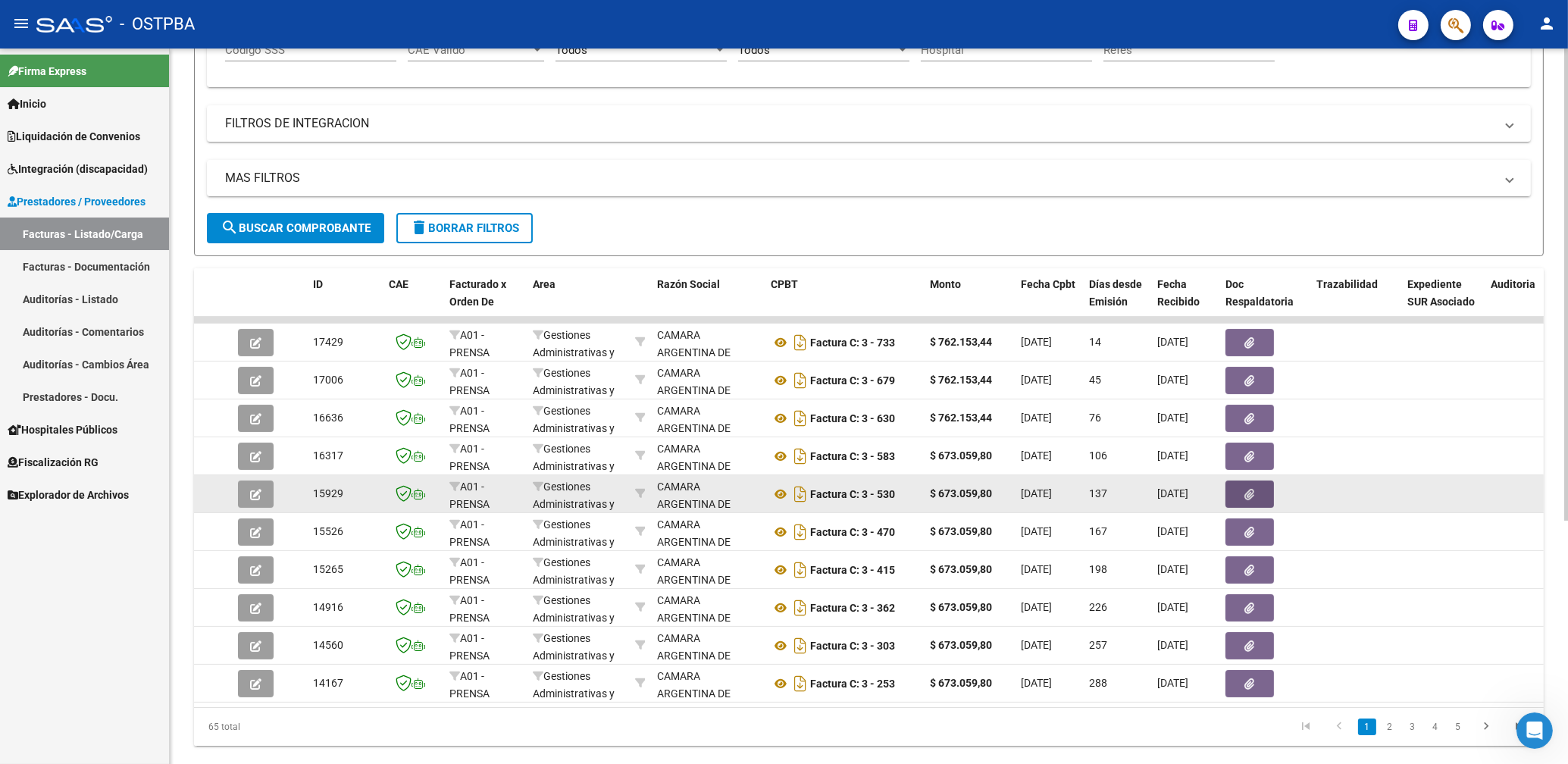
click at [1255, 484] on button "button" at bounding box center [1250, 494] width 49 height 27
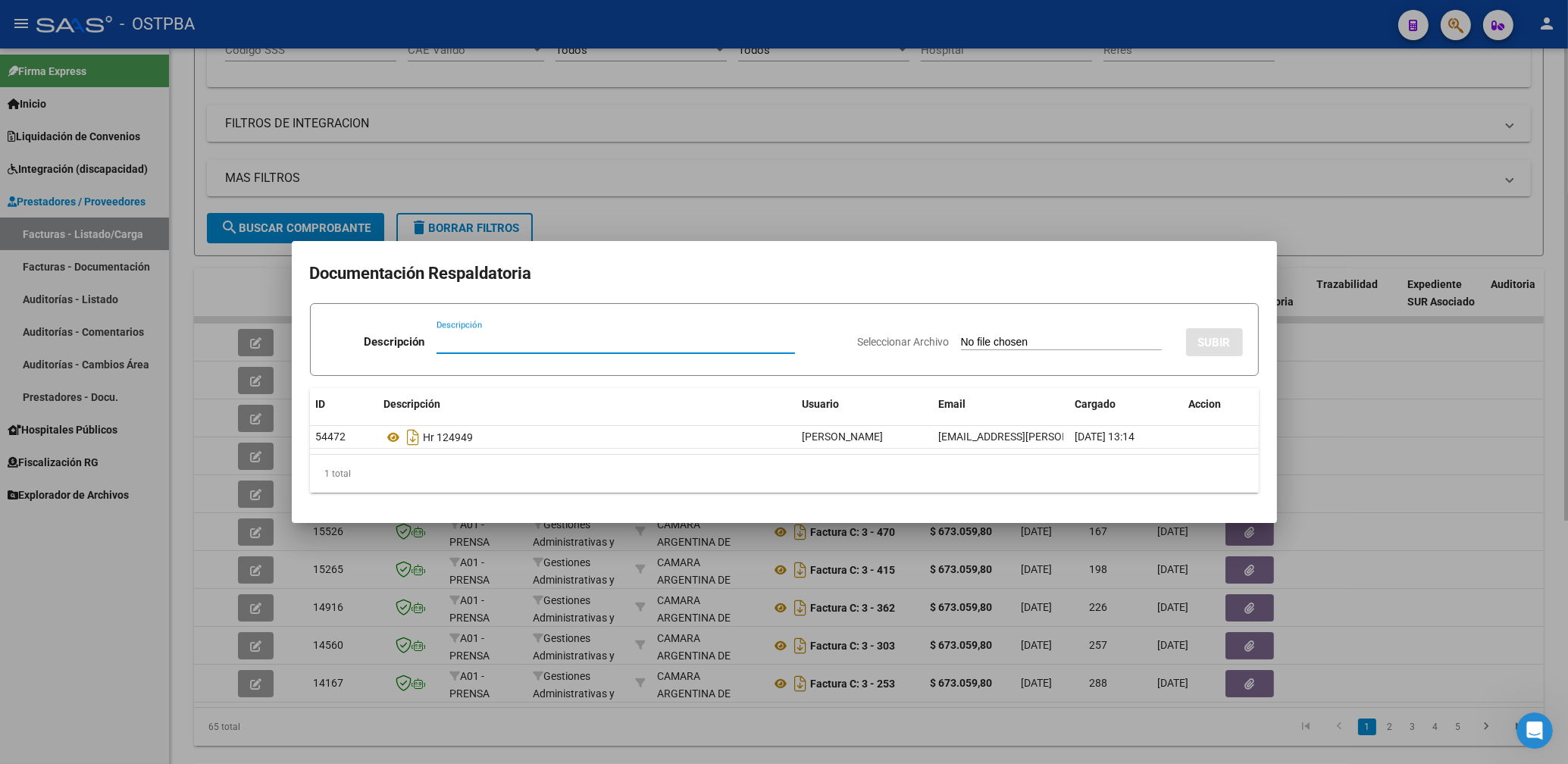
drag, startPoint x: 1073, startPoint y: 167, endPoint x: 1067, endPoint y: 205, distance: 38.5
click at [1072, 172] on div at bounding box center [784, 382] width 1568 height 764
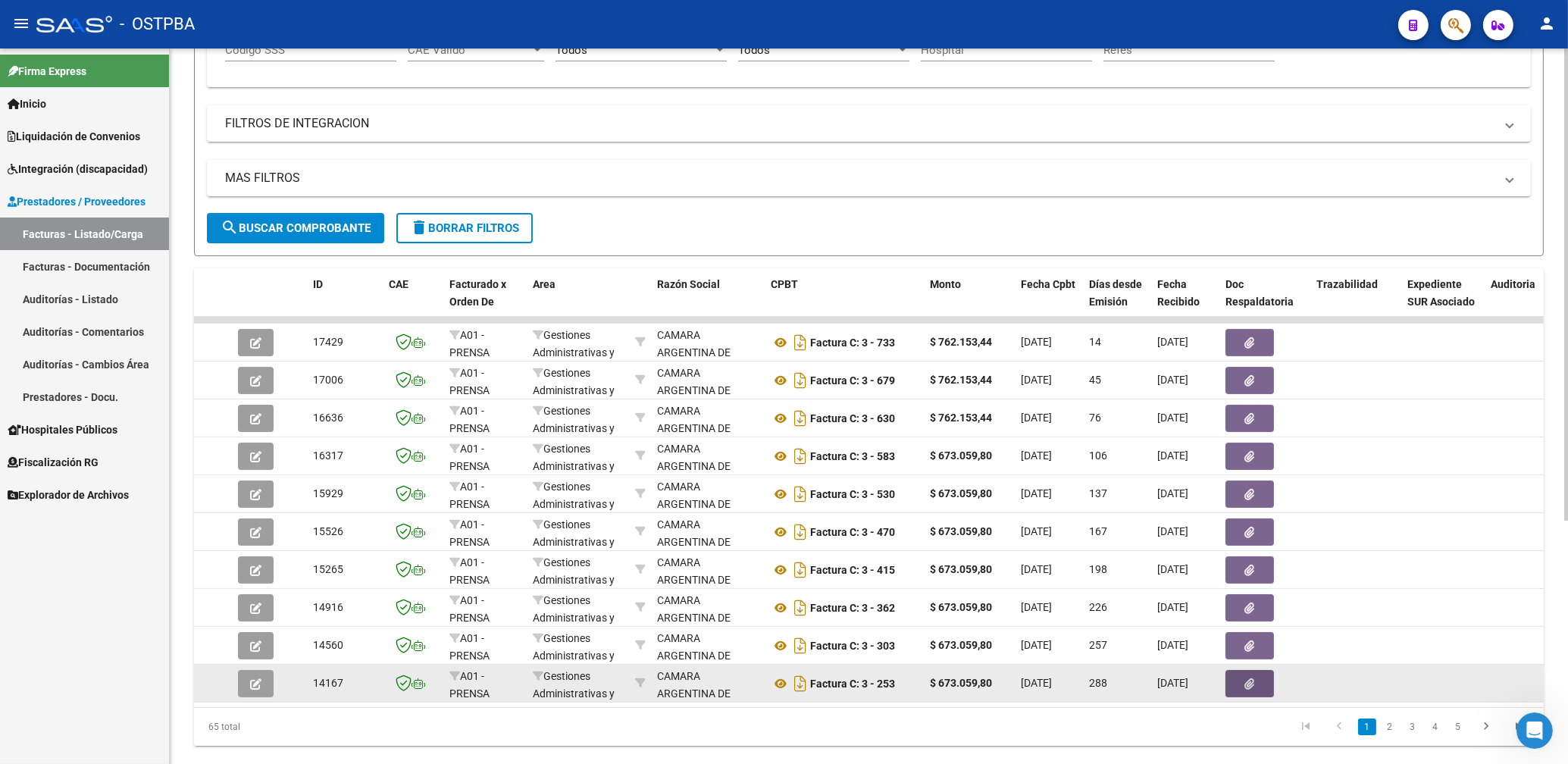
click at [1258, 684] on button "button" at bounding box center [1250, 683] width 49 height 27
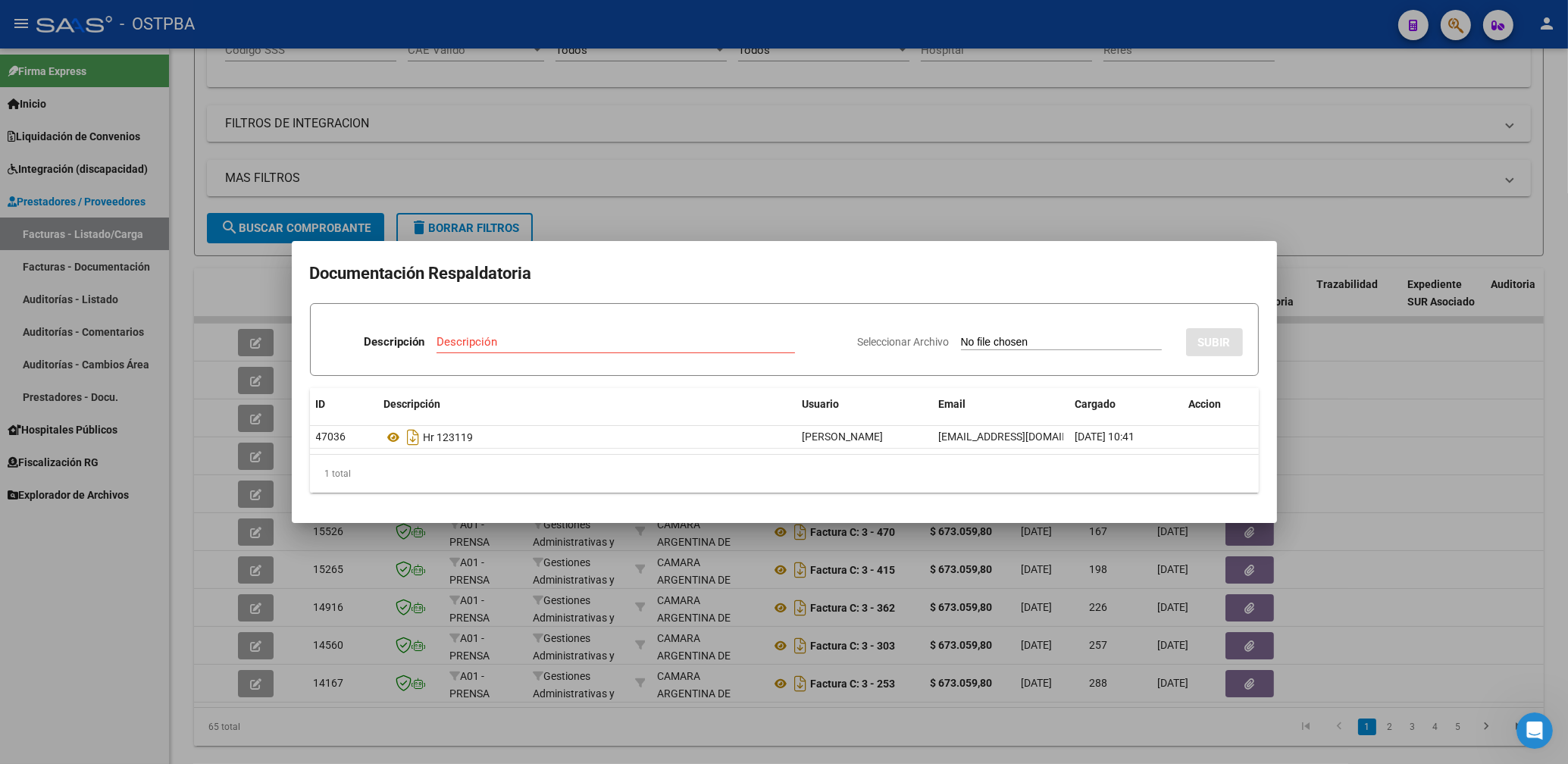
click at [958, 174] on div at bounding box center [784, 382] width 1568 height 764
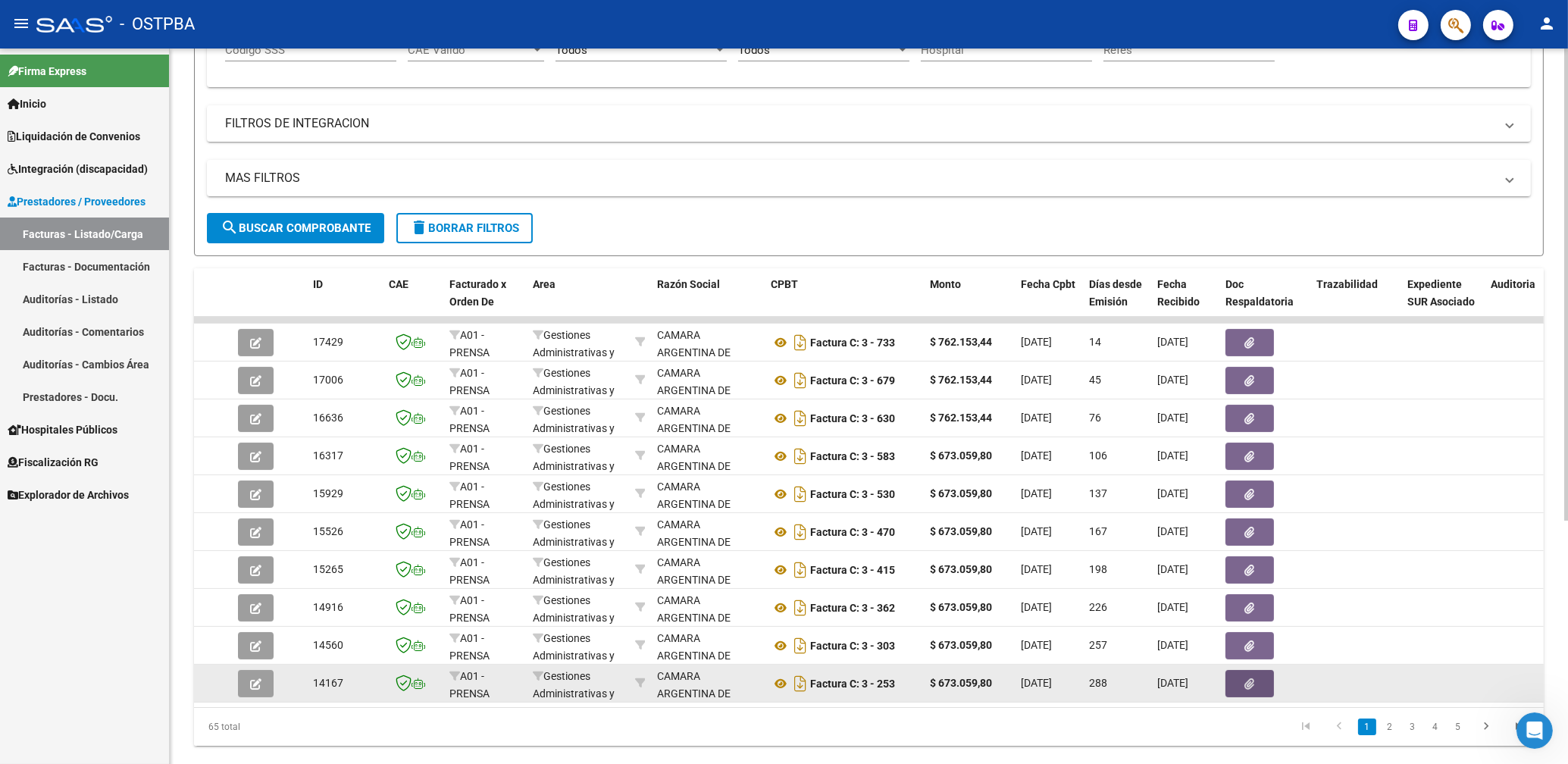
click at [1242, 683] on button "button" at bounding box center [1250, 683] width 49 height 27
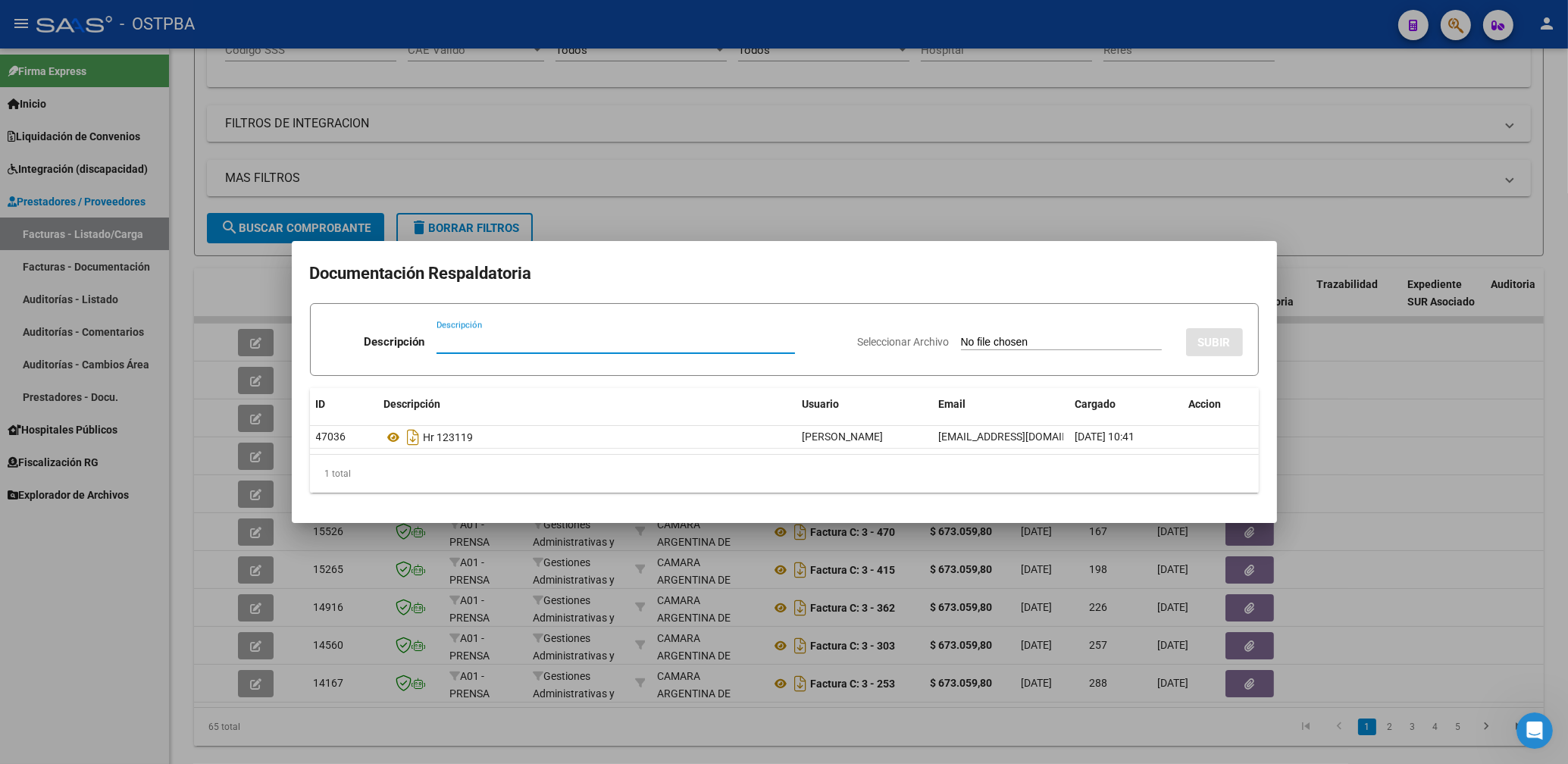
click at [1169, 200] on div at bounding box center [784, 382] width 1568 height 764
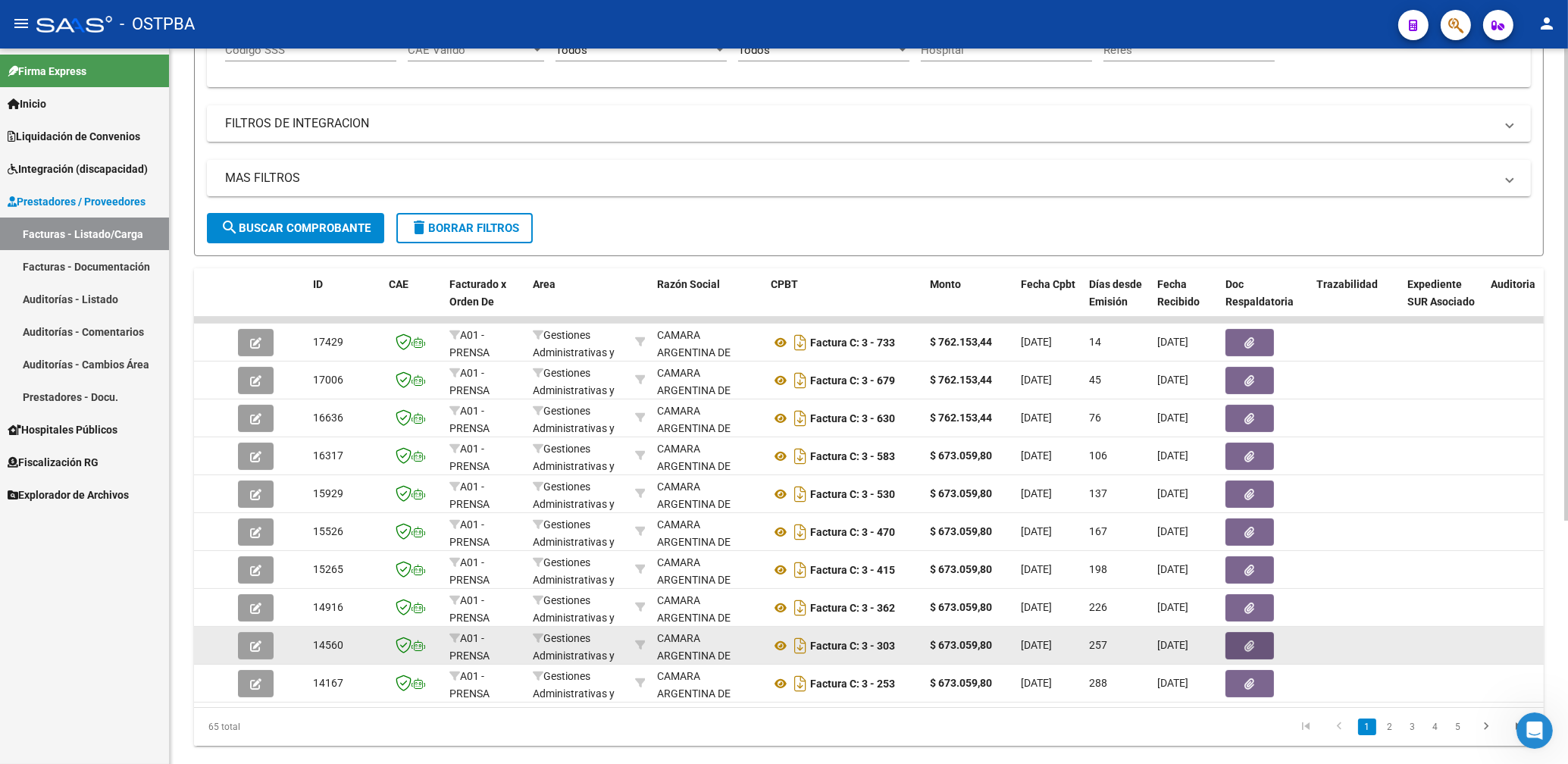
click at [1256, 647] on button "button" at bounding box center [1250, 645] width 49 height 27
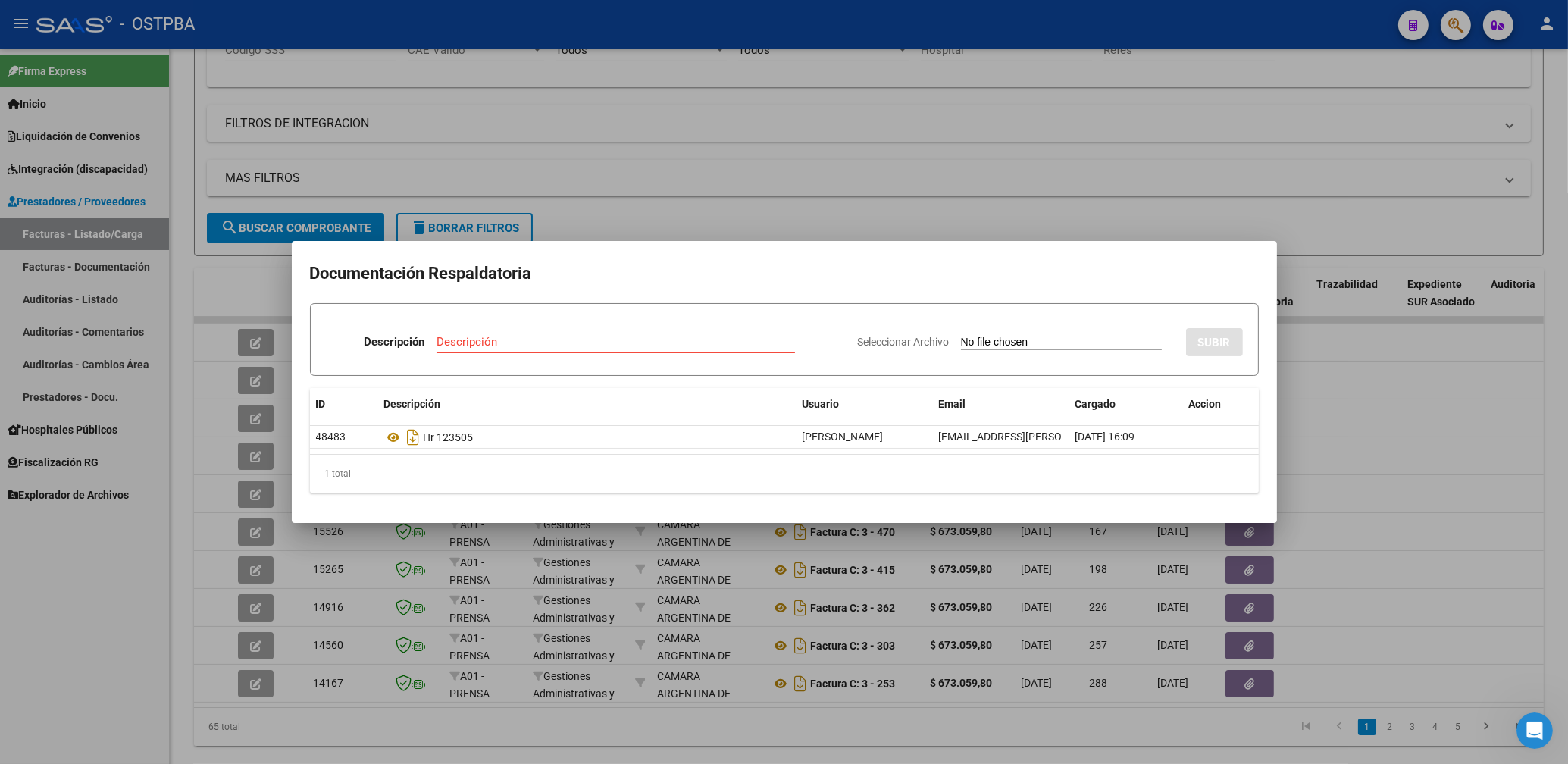
click at [1050, 158] on div at bounding box center [784, 382] width 1568 height 764
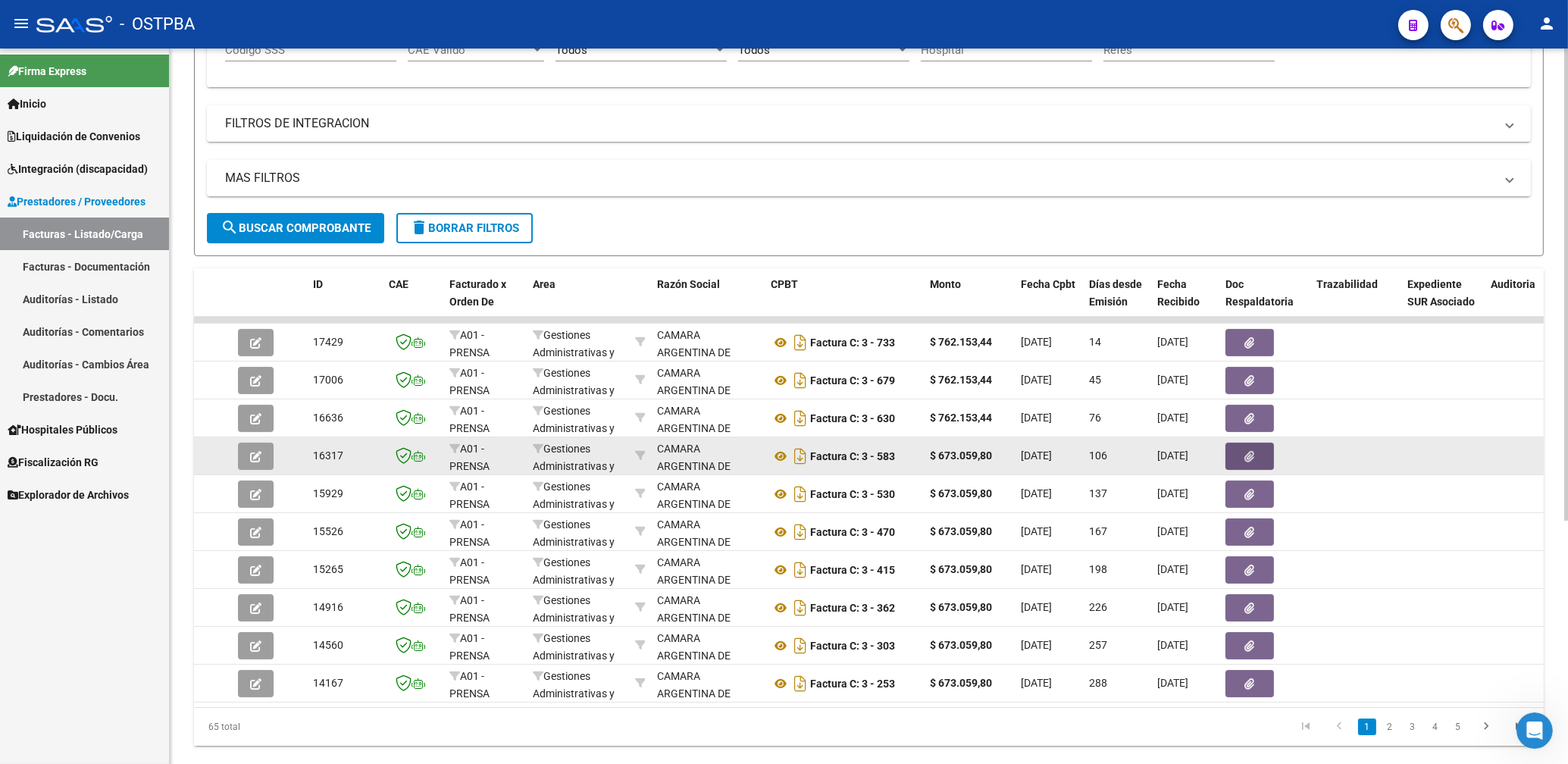
click at [1258, 460] on button "button" at bounding box center [1250, 456] width 49 height 27
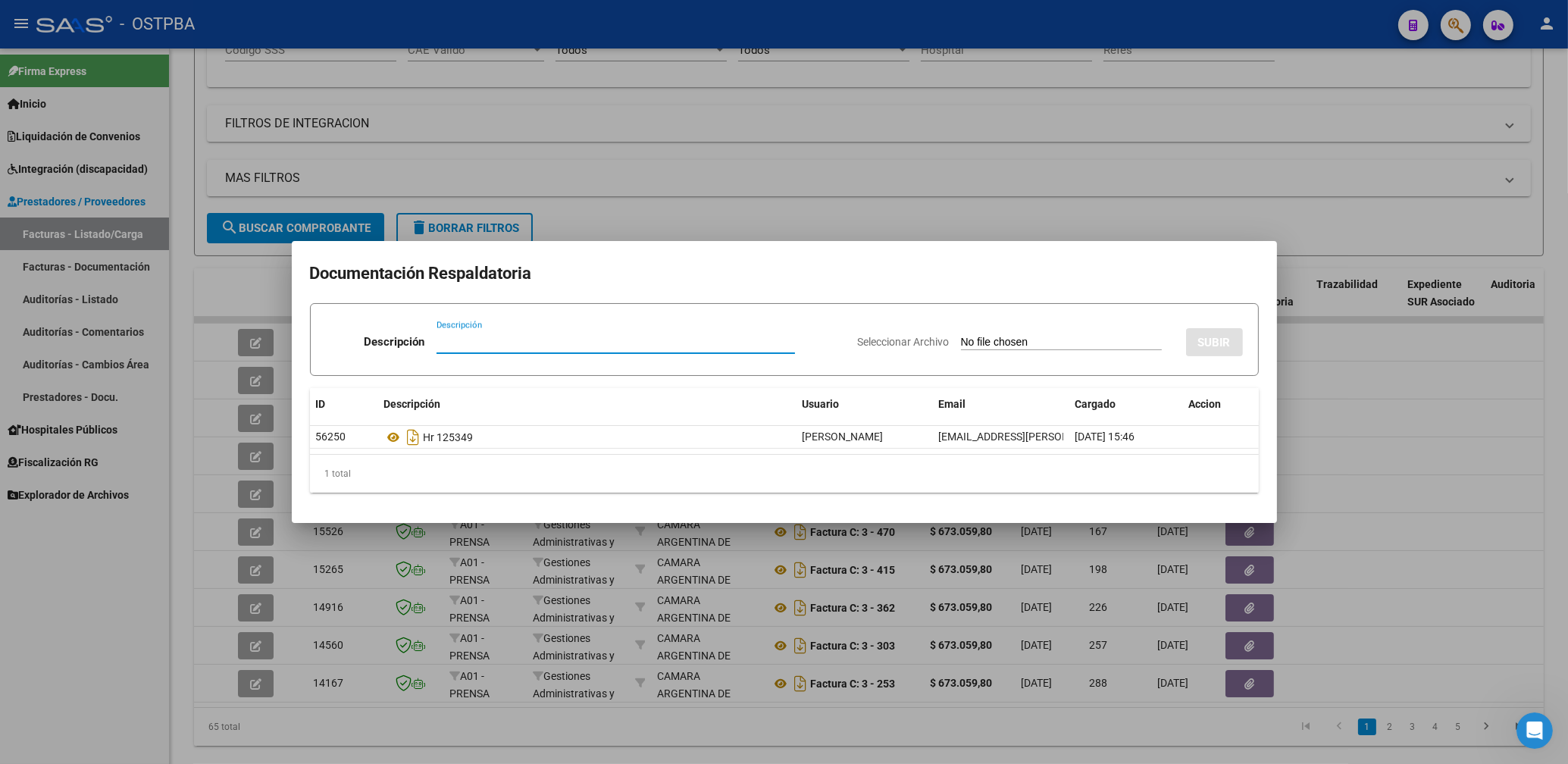
click at [1004, 167] on div at bounding box center [784, 382] width 1568 height 764
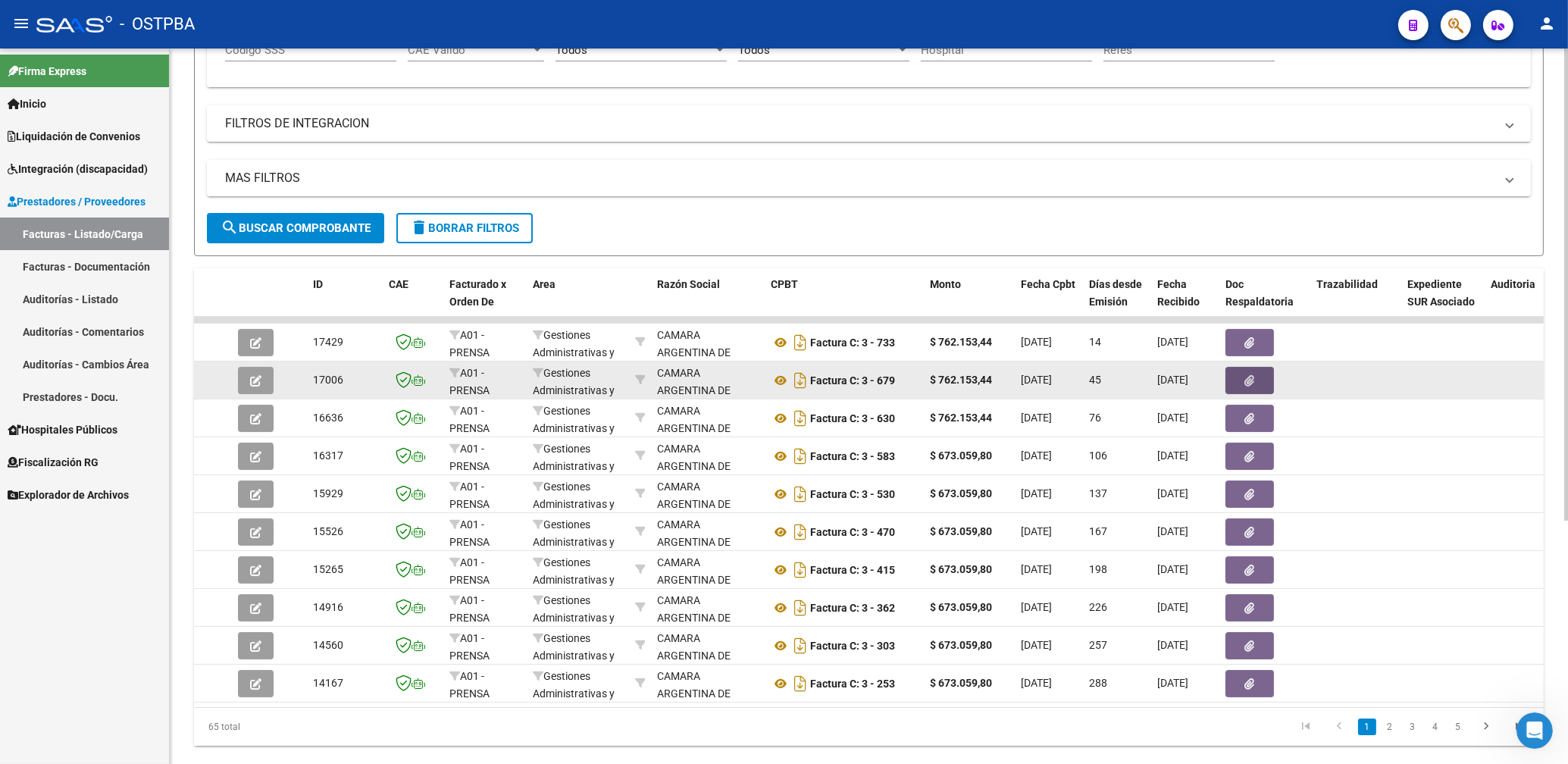
click at [1242, 379] on button "button" at bounding box center [1250, 380] width 49 height 27
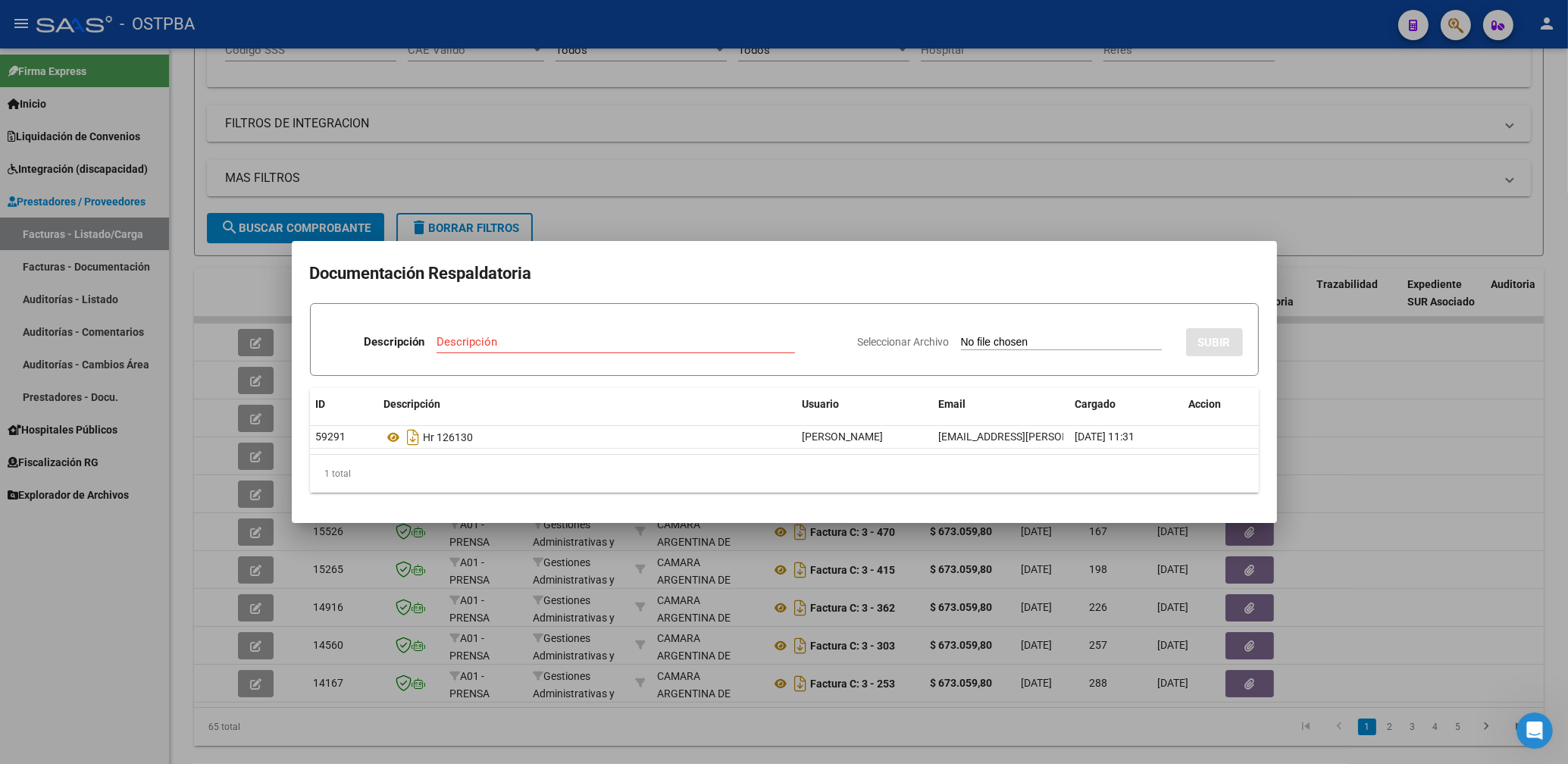
click at [1067, 129] on div at bounding box center [784, 382] width 1568 height 764
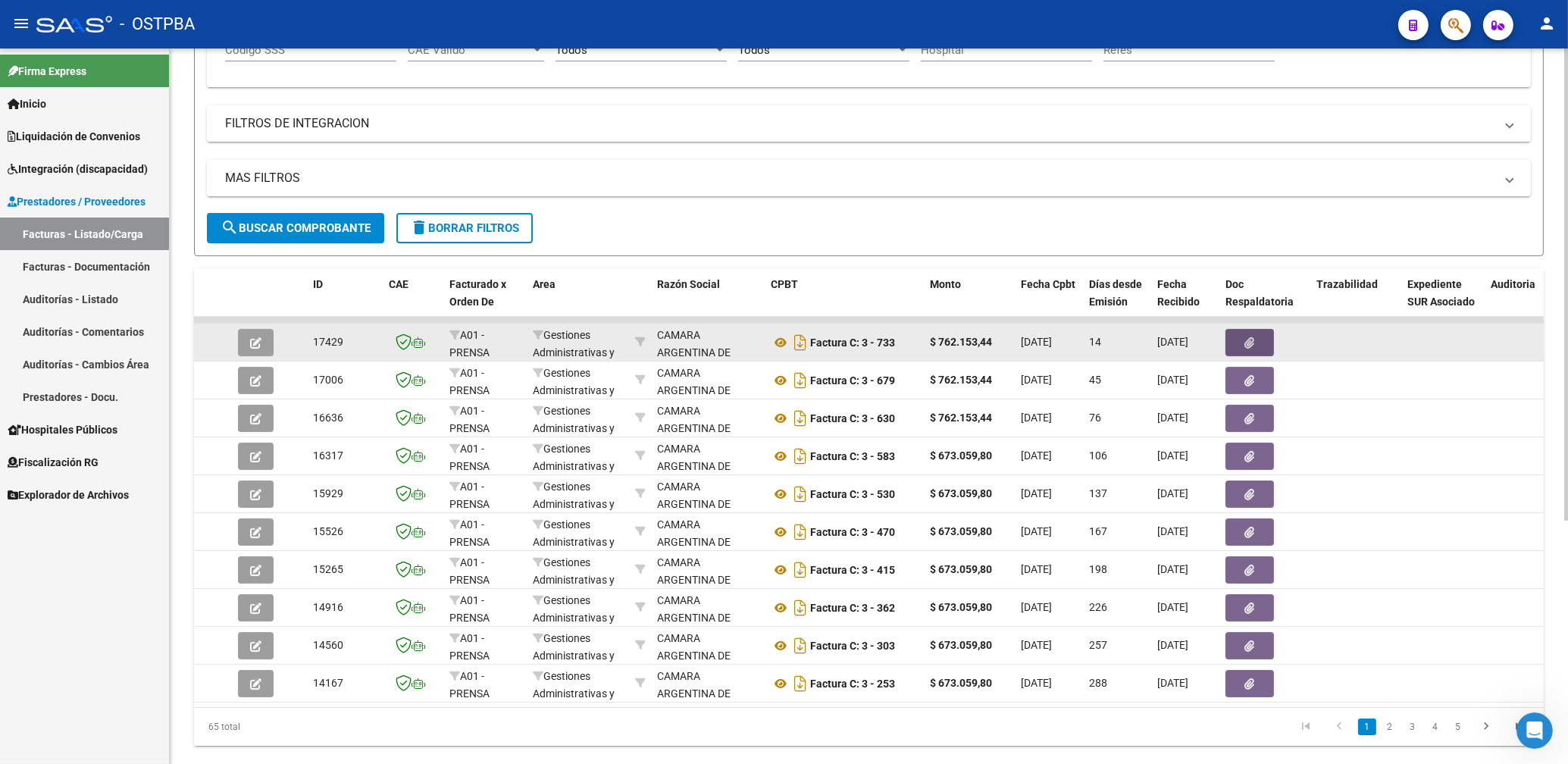
click at [1248, 340] on icon "button" at bounding box center [1250, 342] width 10 height 11
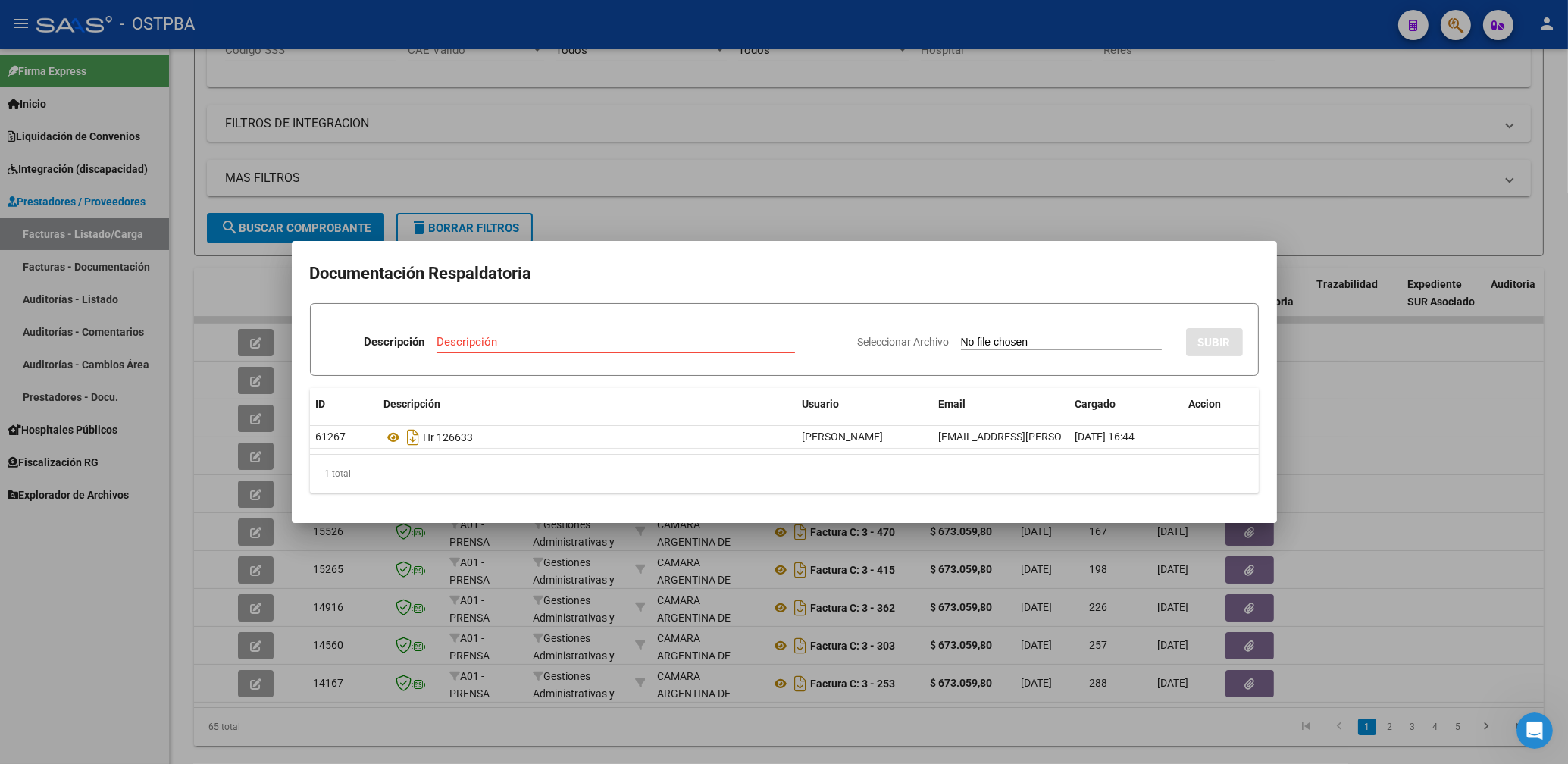
click at [1028, 198] on div at bounding box center [784, 382] width 1568 height 764
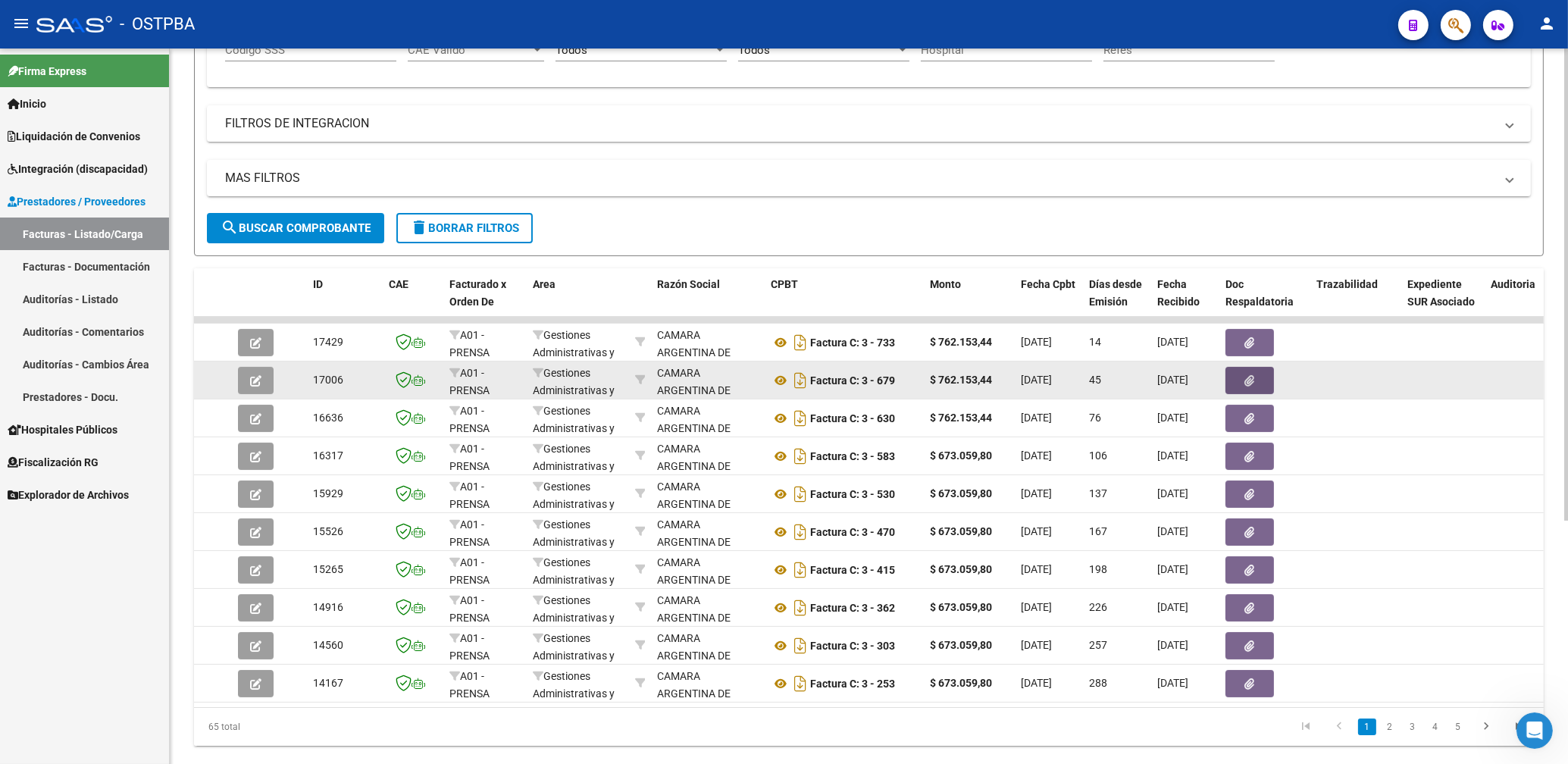
click at [1248, 377] on icon "button" at bounding box center [1250, 381] width 10 height 11
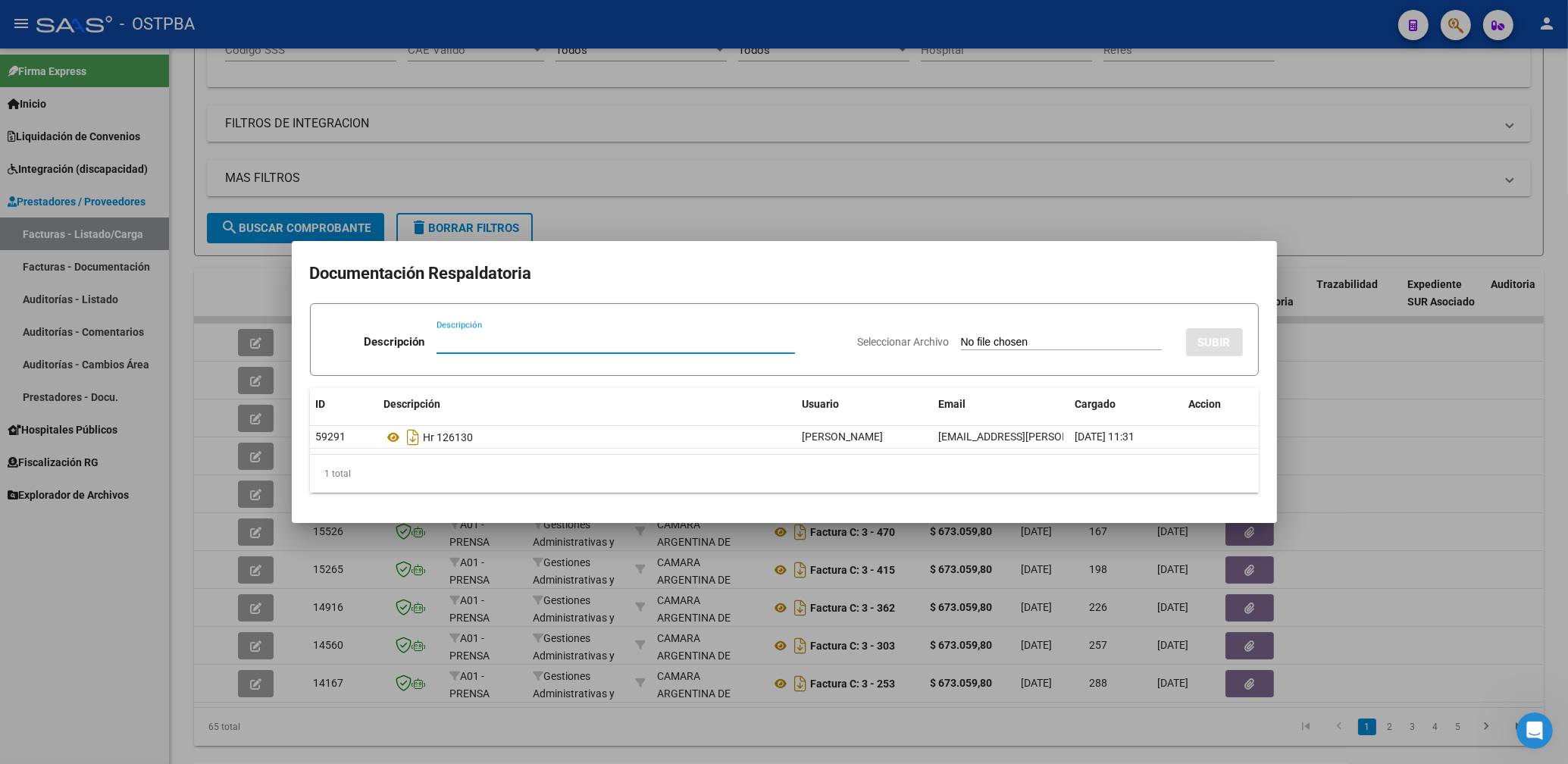
click at [1002, 201] on div at bounding box center [784, 382] width 1568 height 764
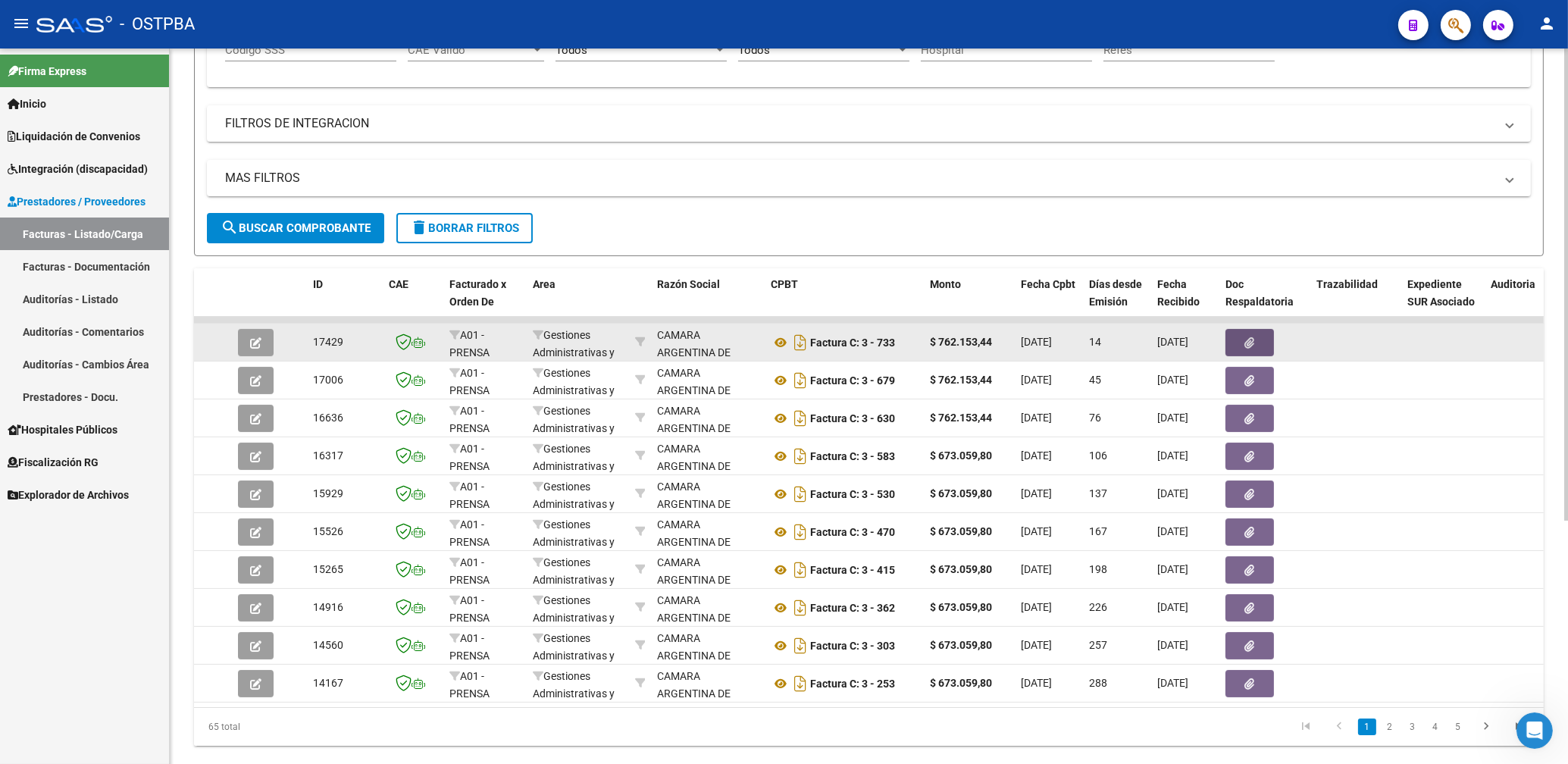
click at [1243, 341] on button "button" at bounding box center [1250, 342] width 49 height 27
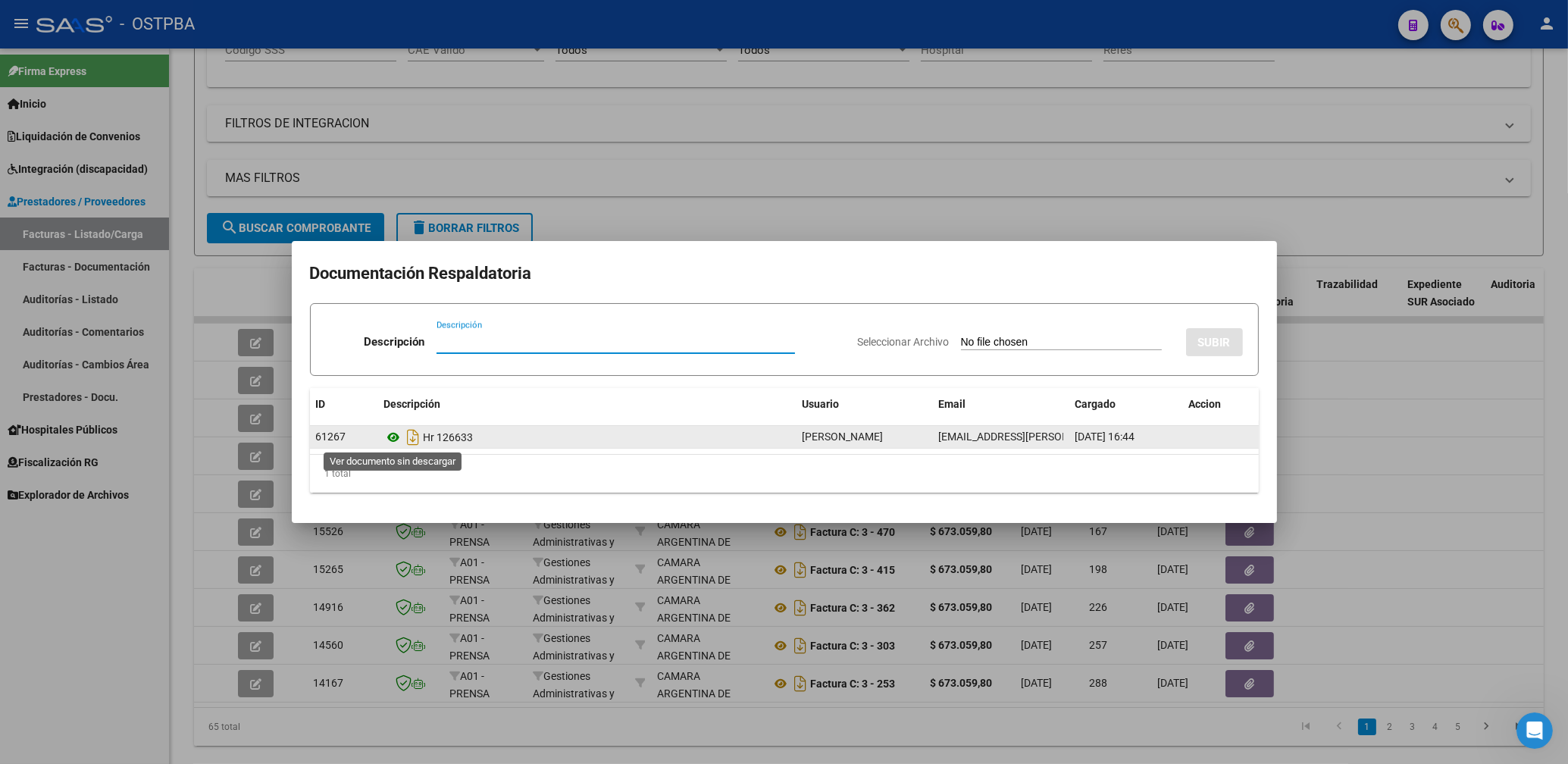
click at [398, 433] on icon at bounding box center [394, 437] width 20 height 18
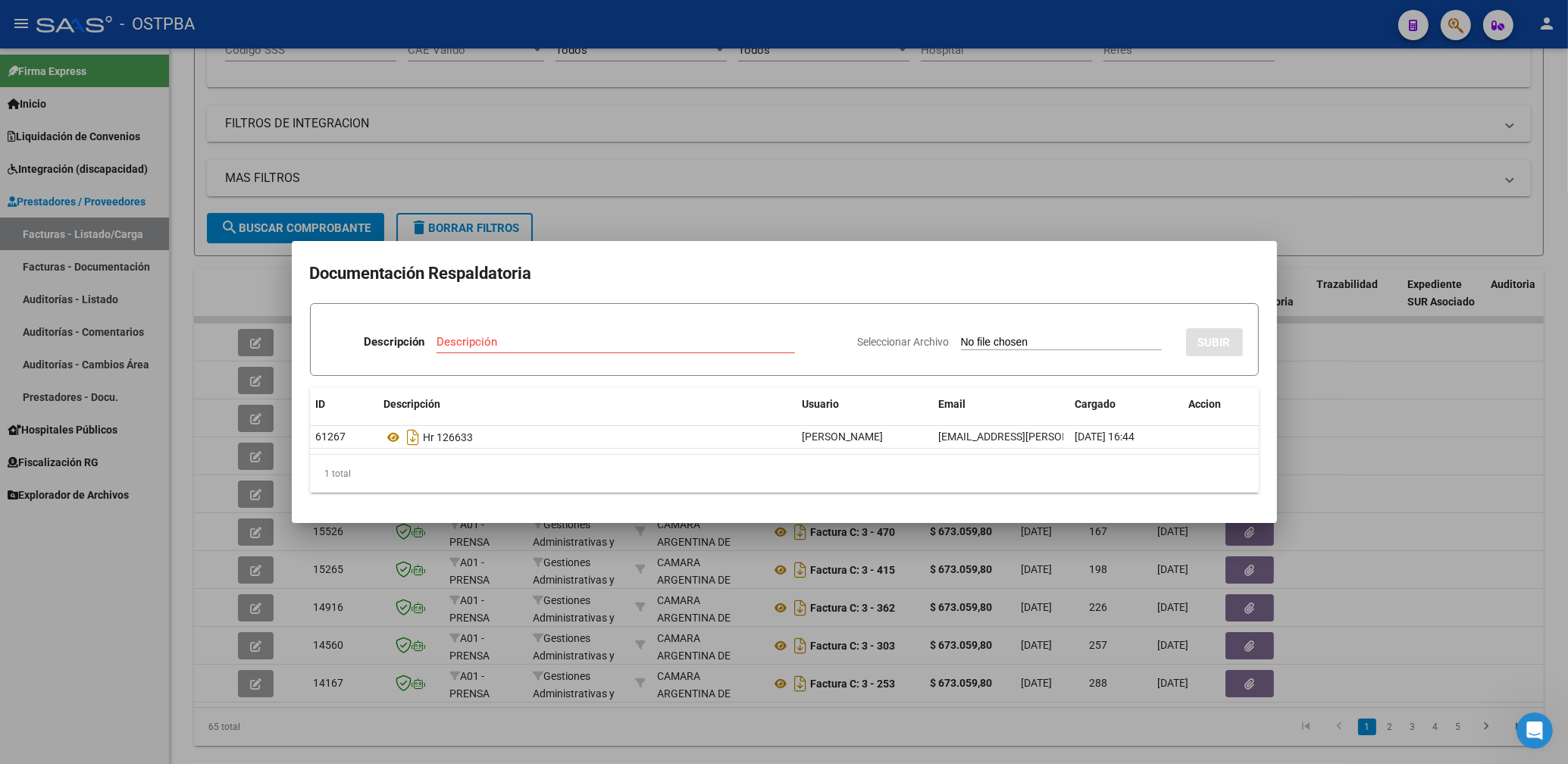
click at [720, 142] on div at bounding box center [784, 382] width 1568 height 764
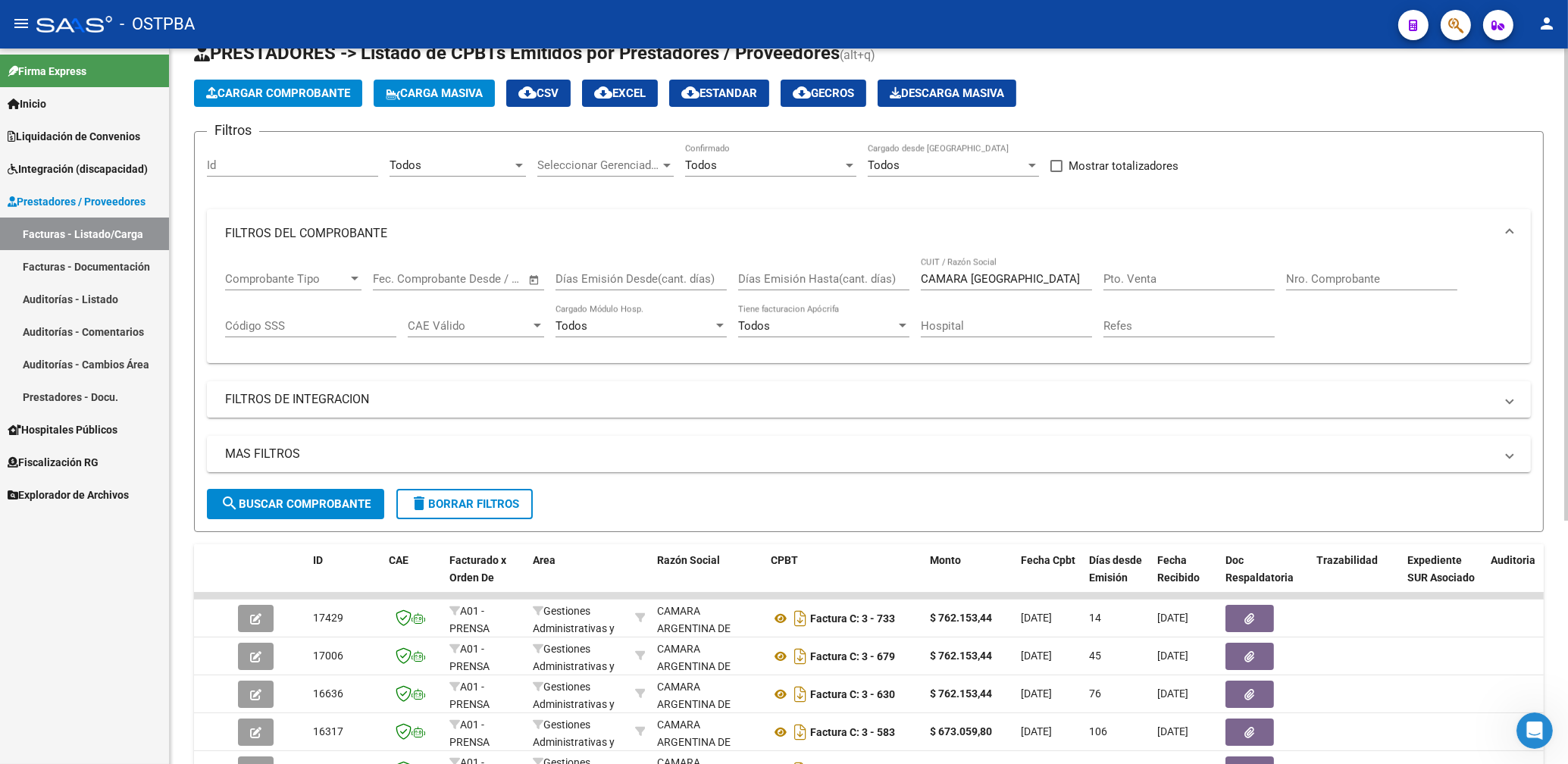
scroll to position [0, 0]
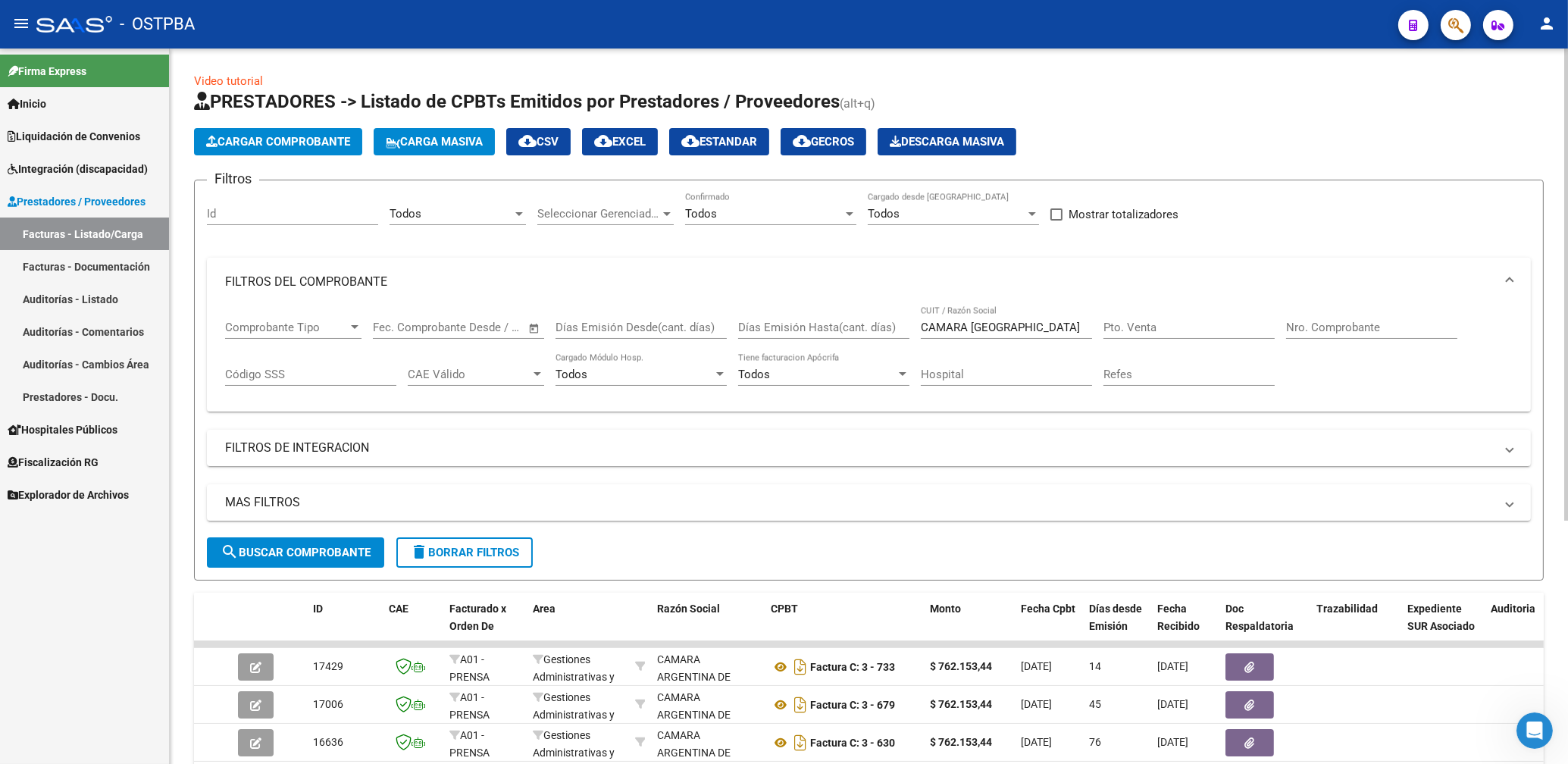
click at [1044, 329] on input "CAMARA [GEOGRAPHIC_DATA]" at bounding box center [1007, 328] width 171 height 14
type input "C"
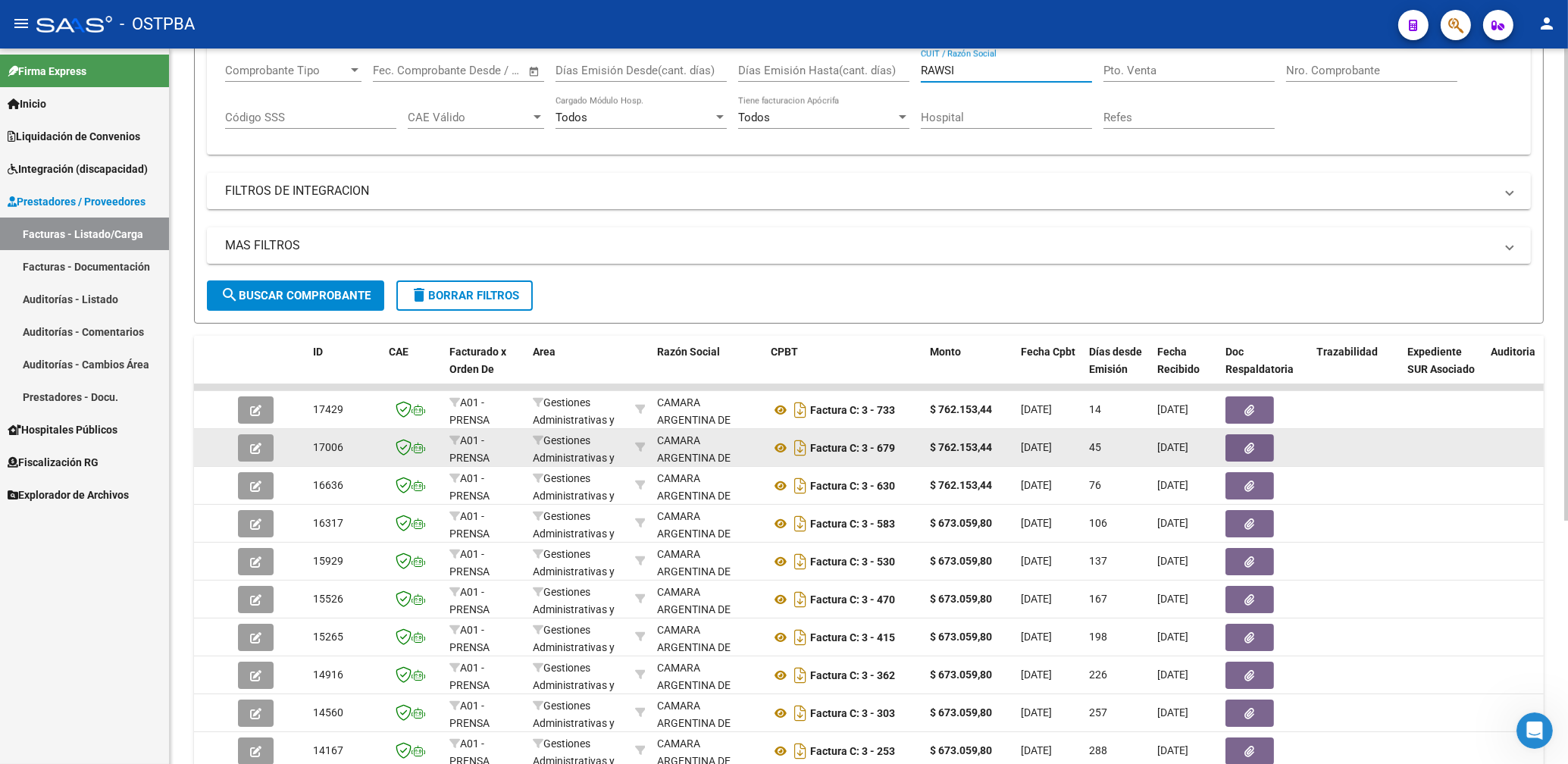
scroll to position [325, 0]
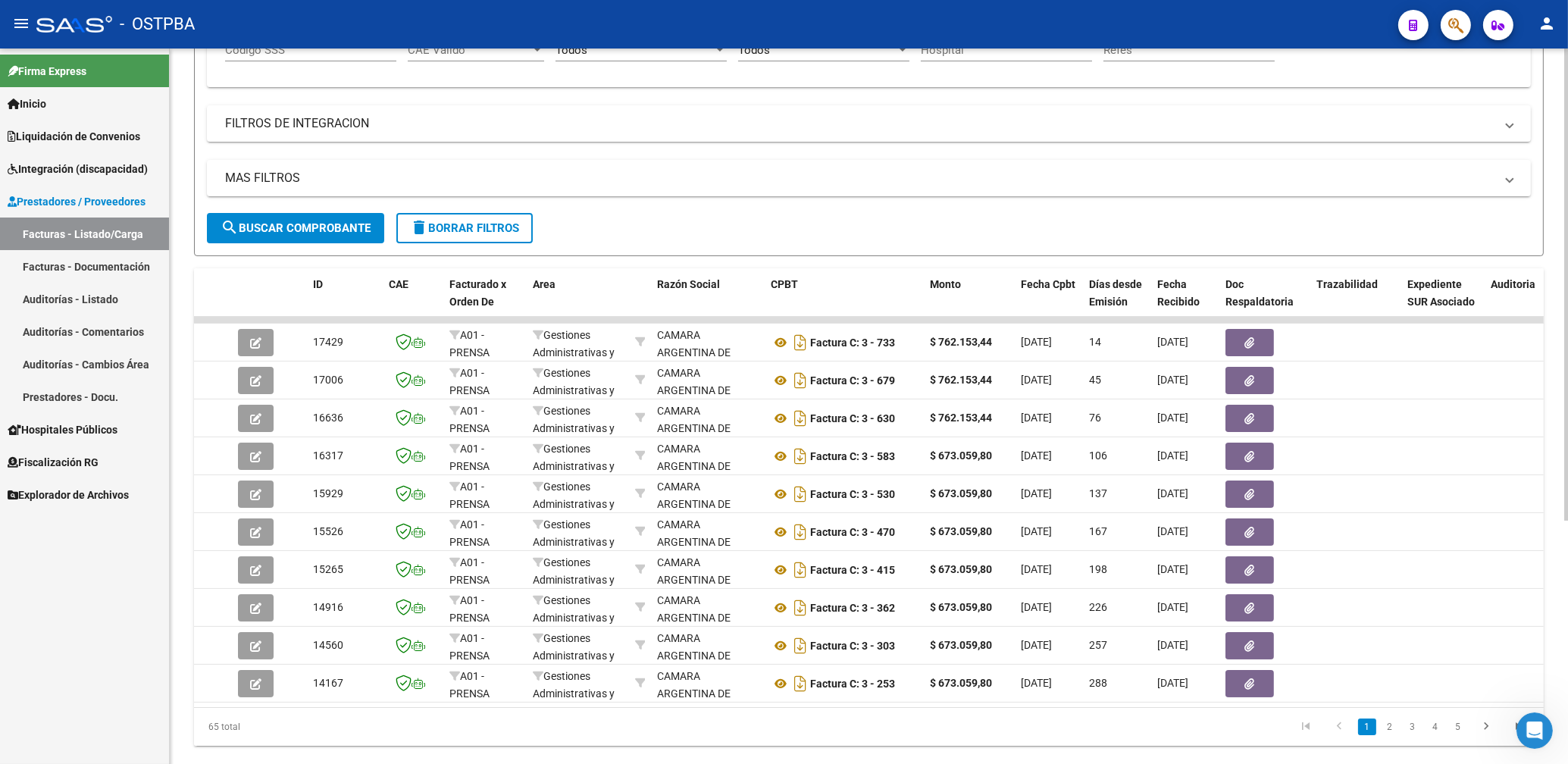
type input "RAWSI"
click at [322, 226] on span "search Buscar Comprobante" at bounding box center [295, 229] width 150 height 14
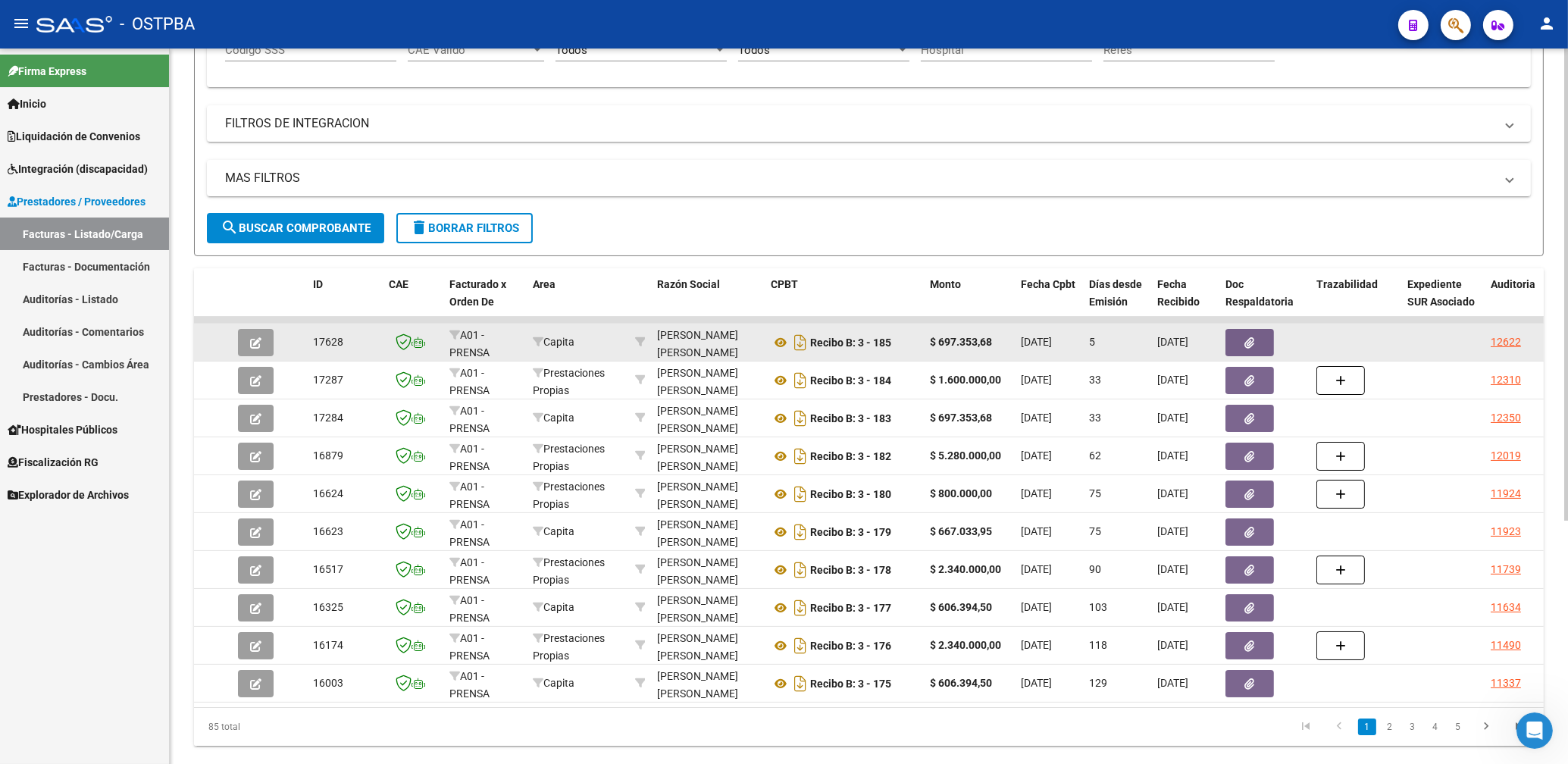
click at [1249, 347] on icon "button" at bounding box center [1250, 342] width 10 height 11
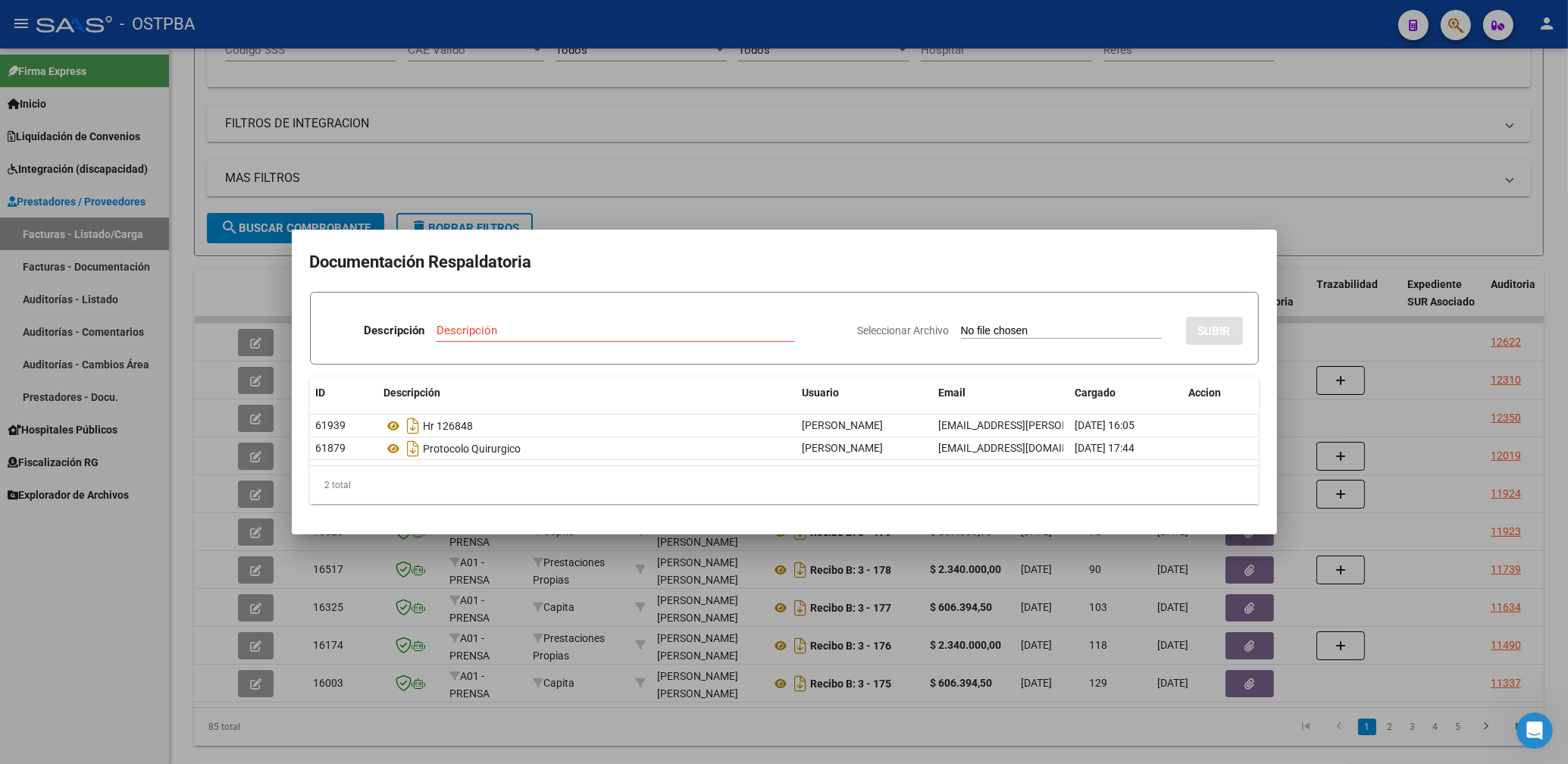
click at [1092, 162] on div at bounding box center [784, 382] width 1568 height 764
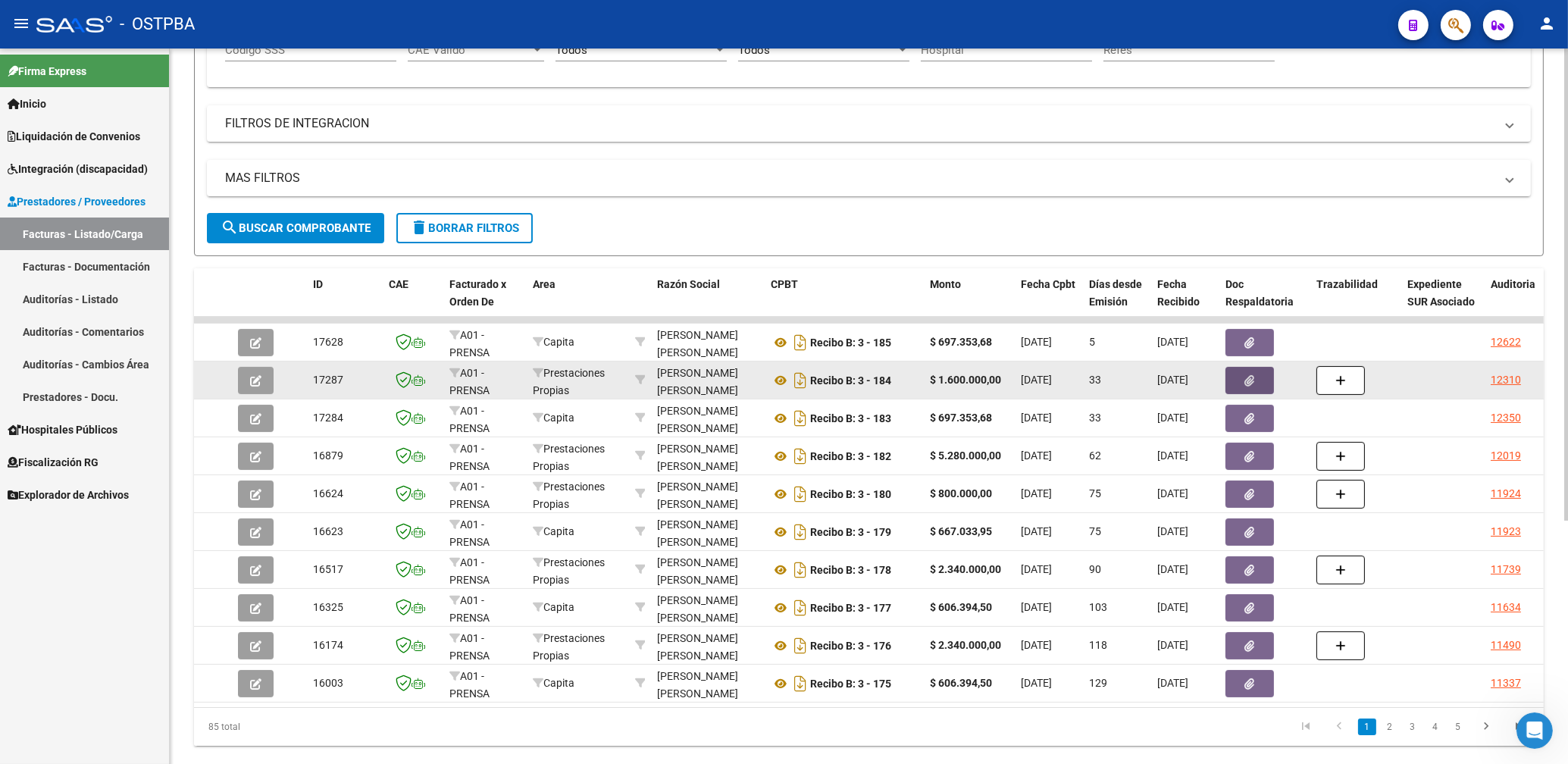
click at [1236, 376] on button "button" at bounding box center [1250, 380] width 49 height 27
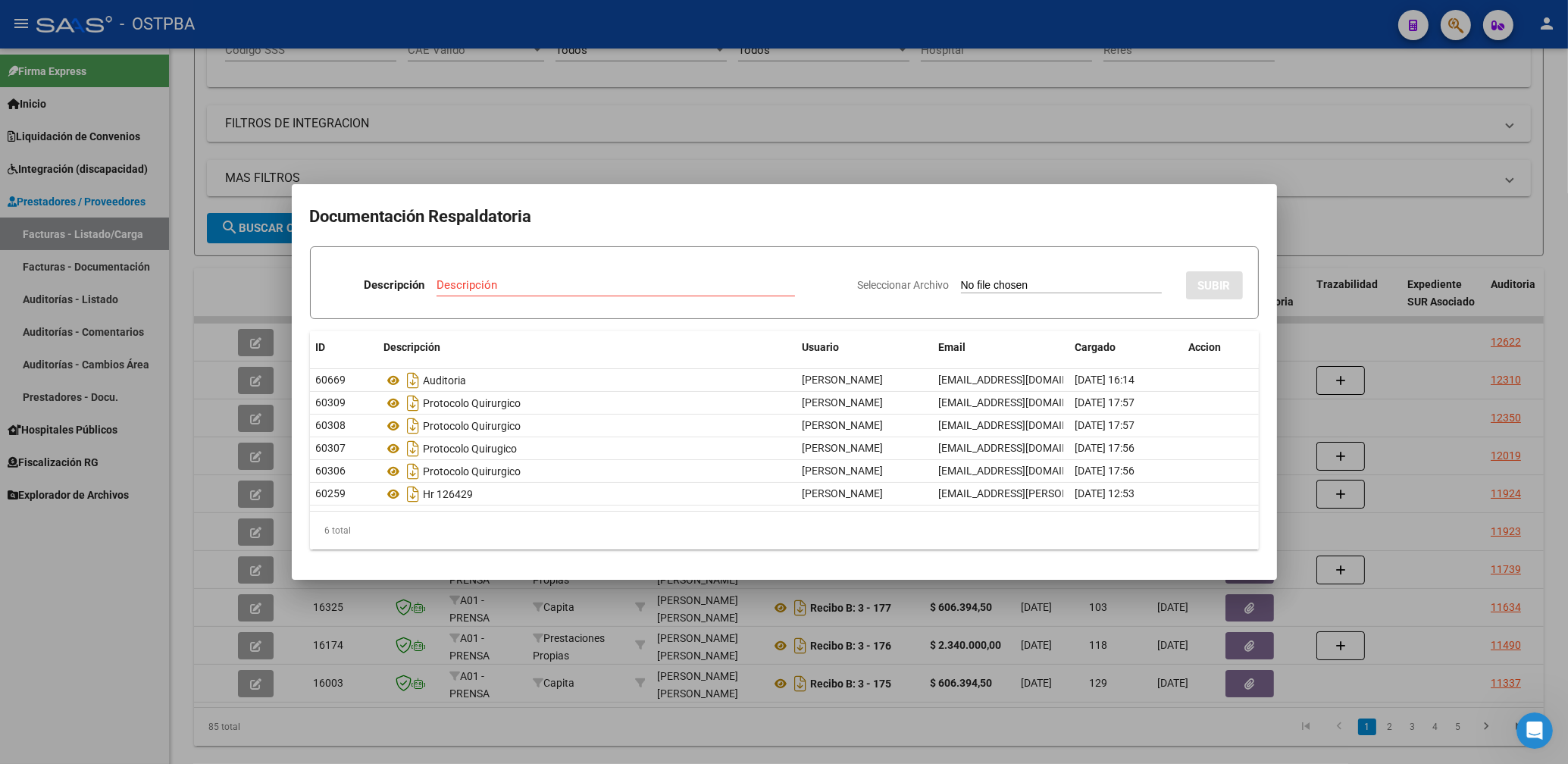
click at [1114, 168] on div at bounding box center [784, 382] width 1568 height 764
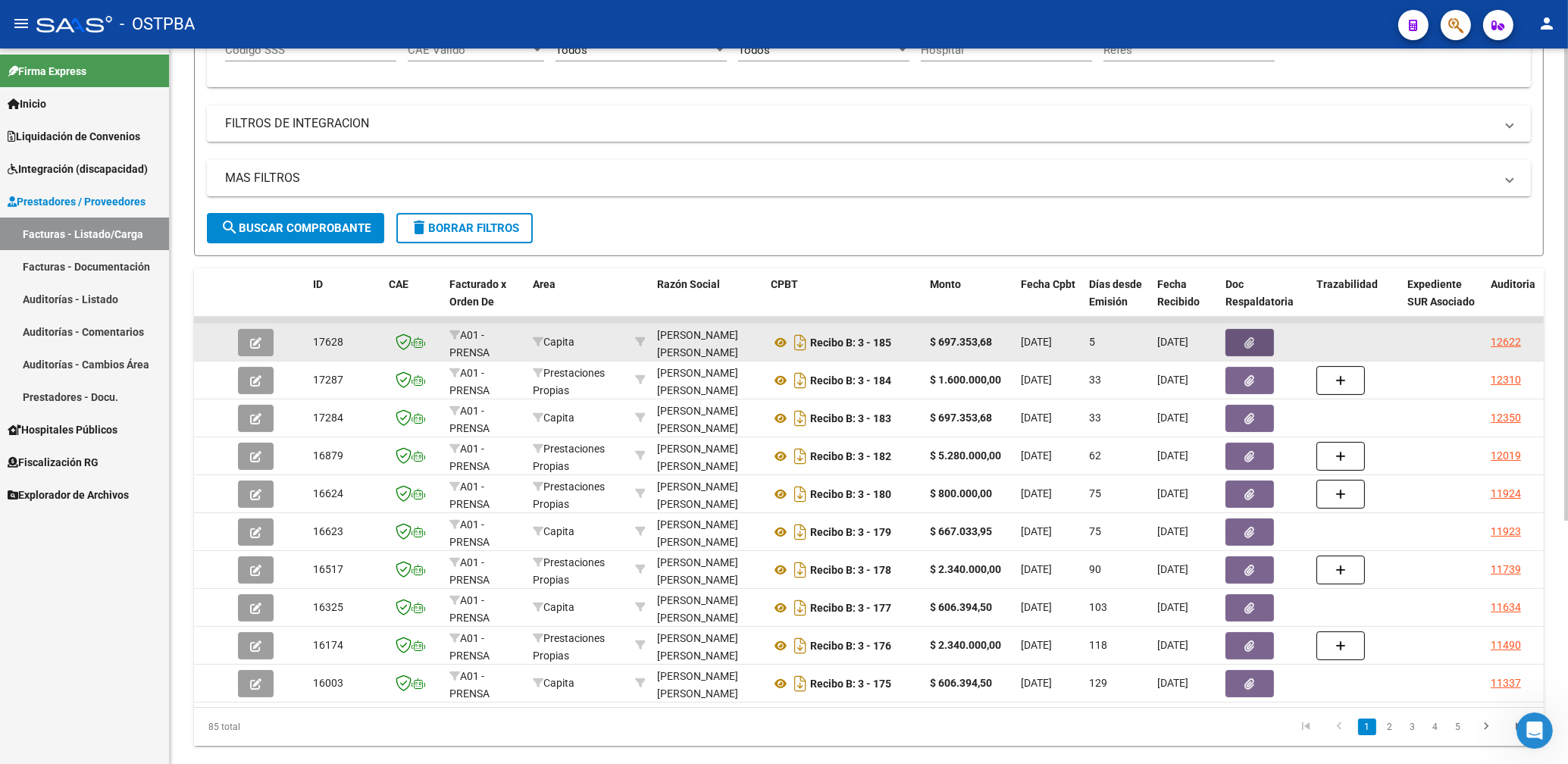
click at [1261, 341] on button "button" at bounding box center [1250, 342] width 49 height 27
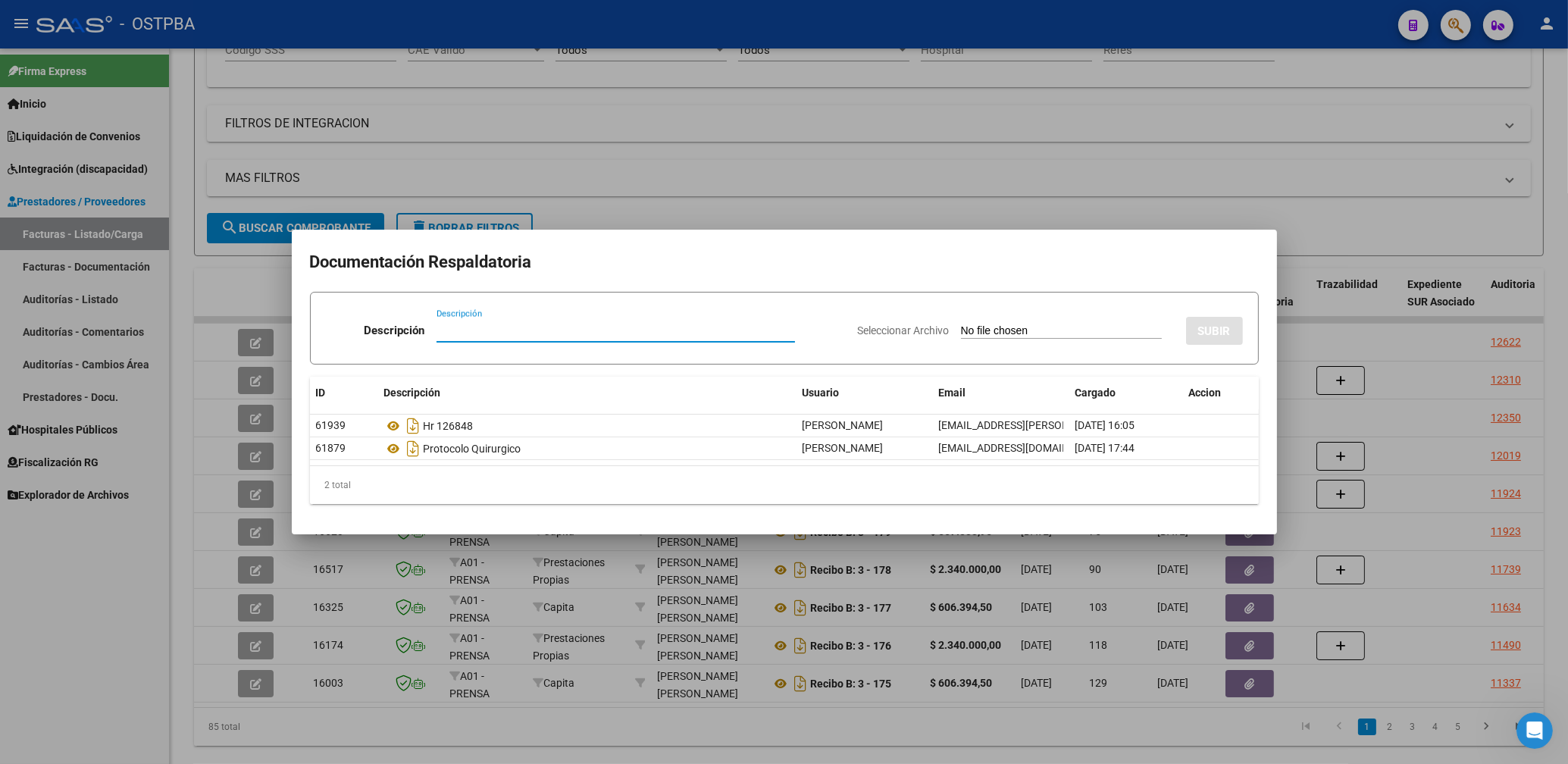
click at [964, 204] on div at bounding box center [784, 382] width 1568 height 764
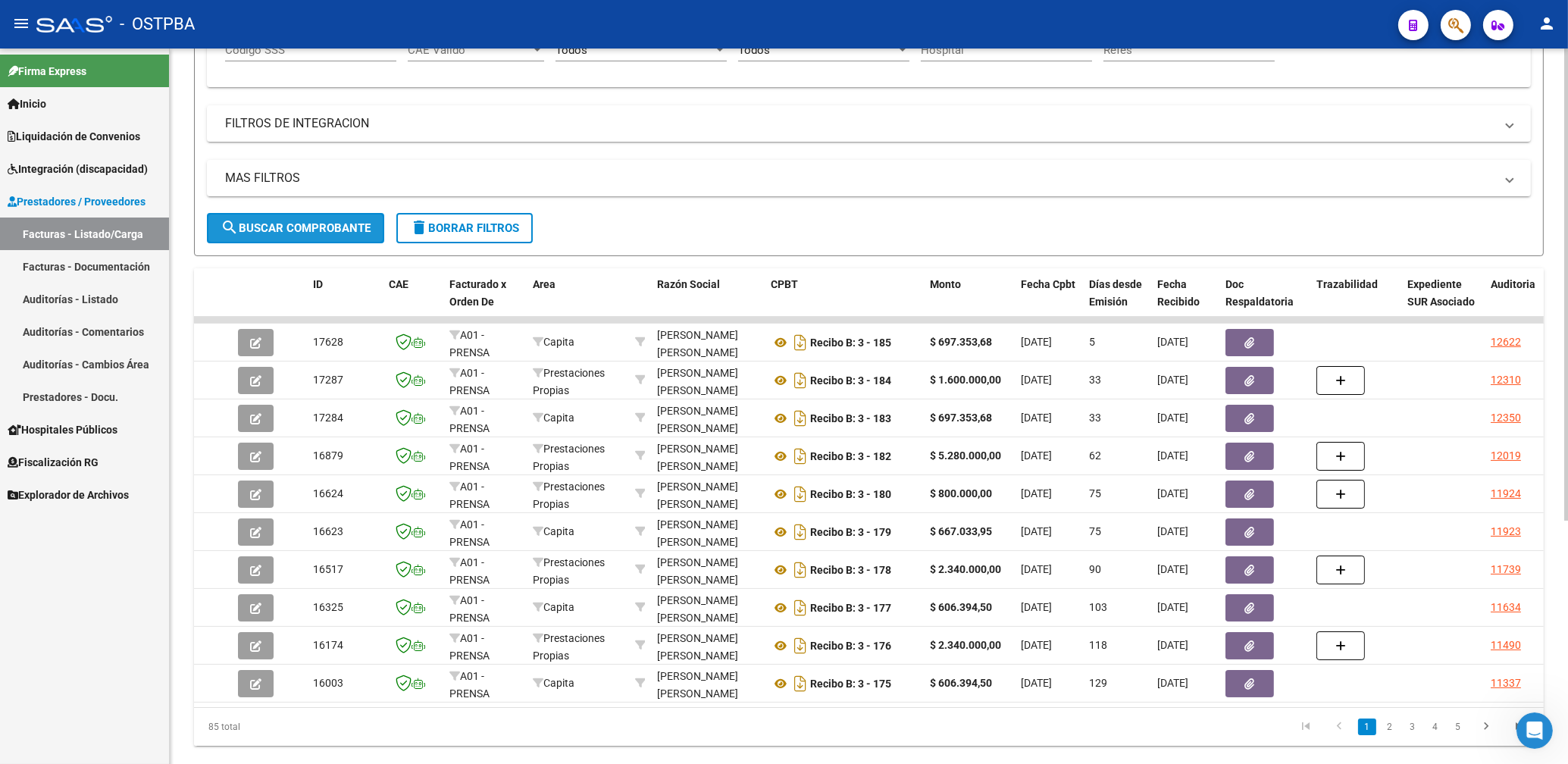
click at [291, 229] on span "search Buscar Comprobante" at bounding box center [295, 229] width 150 height 14
click at [274, 221] on button "search Buscar Comprobante" at bounding box center [295, 228] width 178 height 31
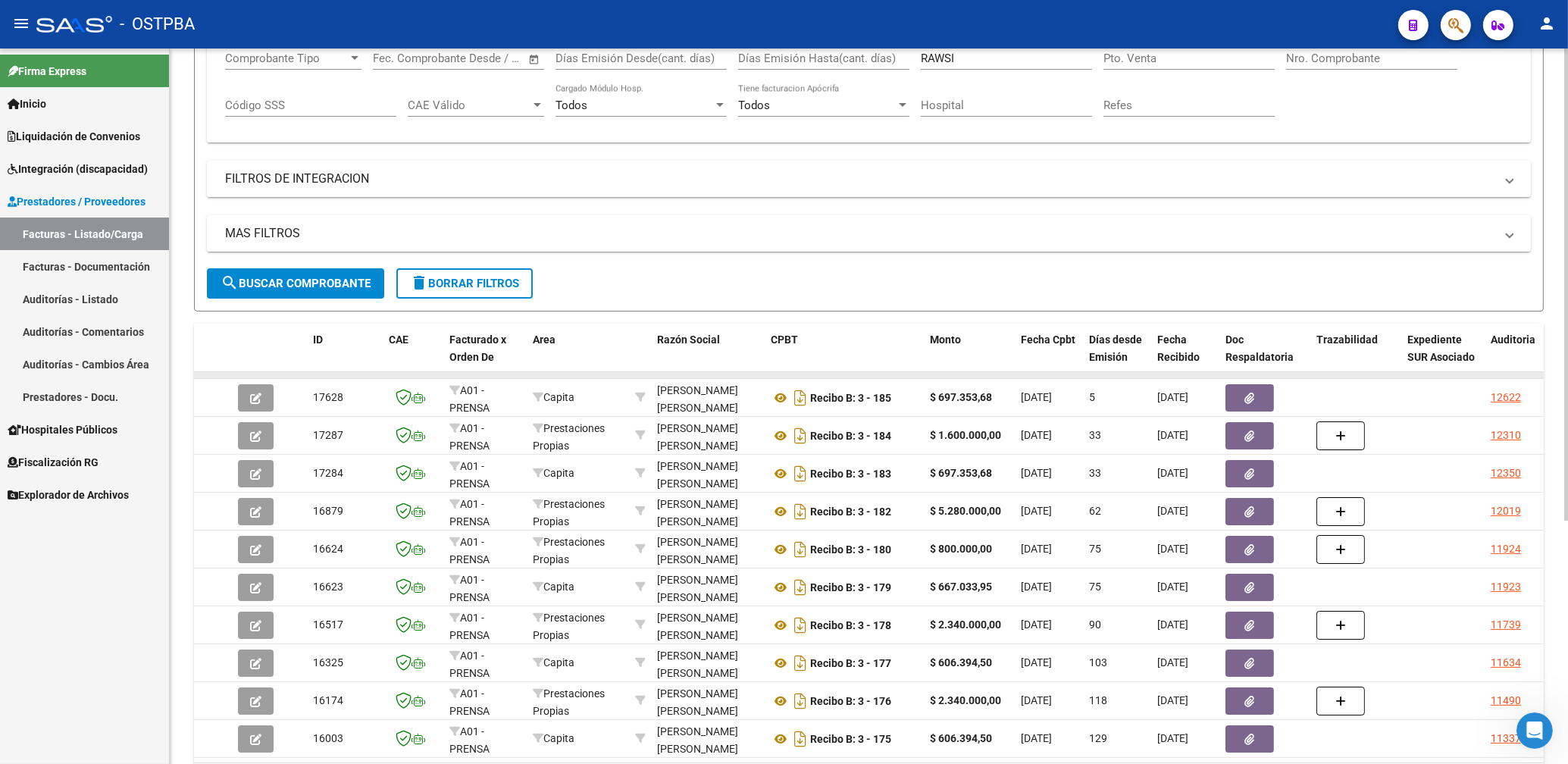
scroll to position [243, 0]
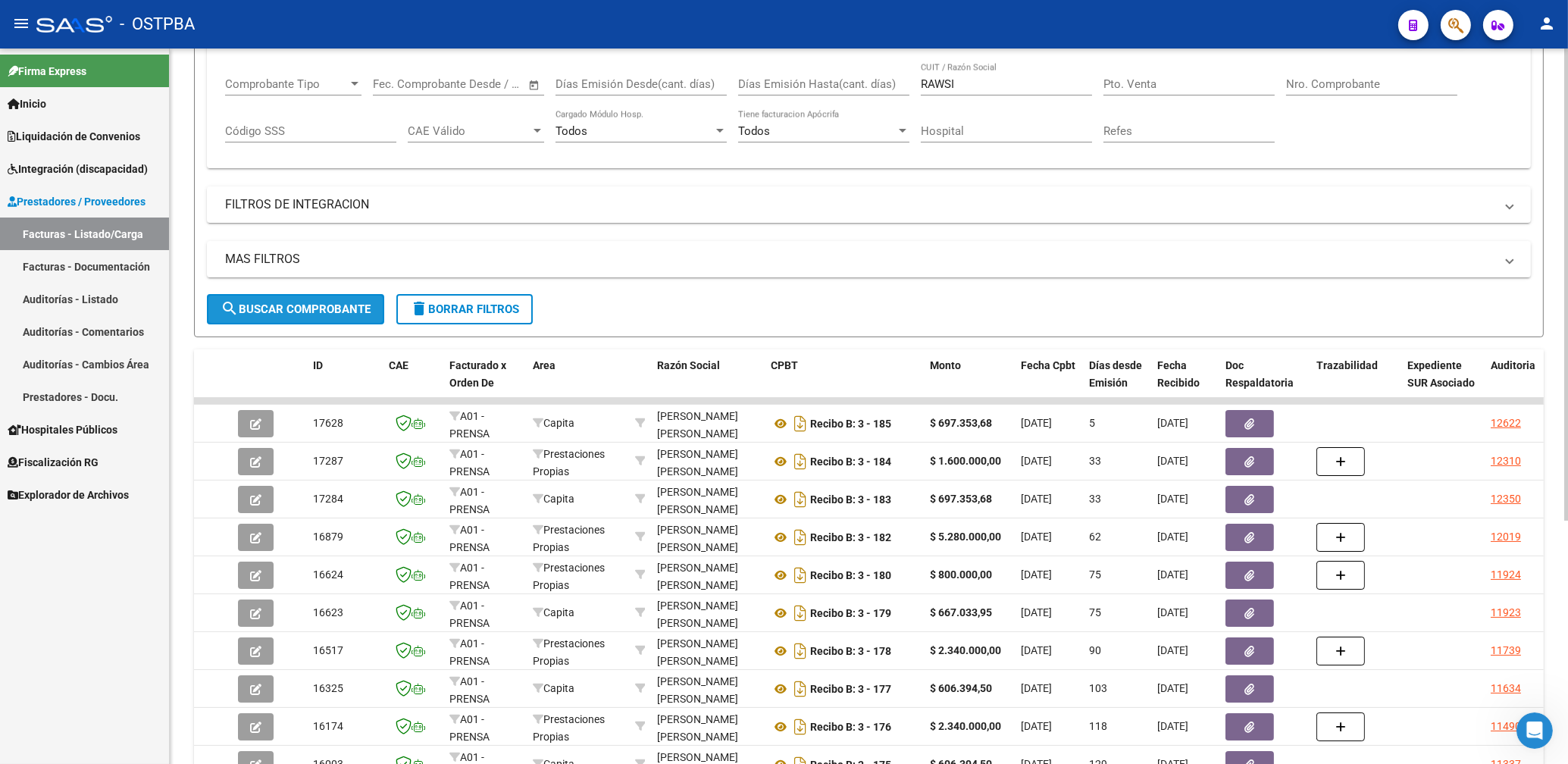
click at [326, 309] on span "search Buscar Comprobante" at bounding box center [295, 309] width 150 height 14
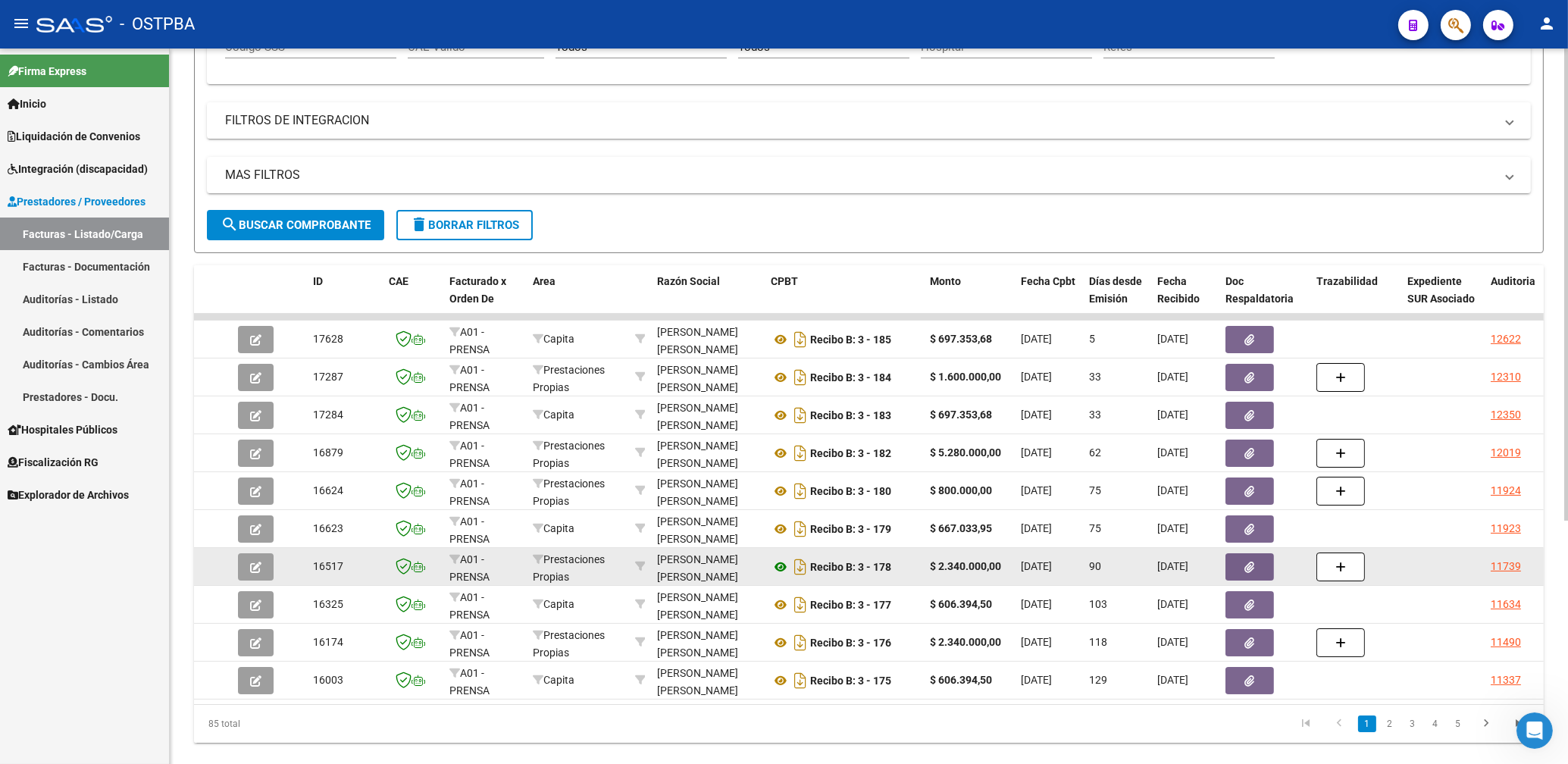
scroll to position [368, 0]
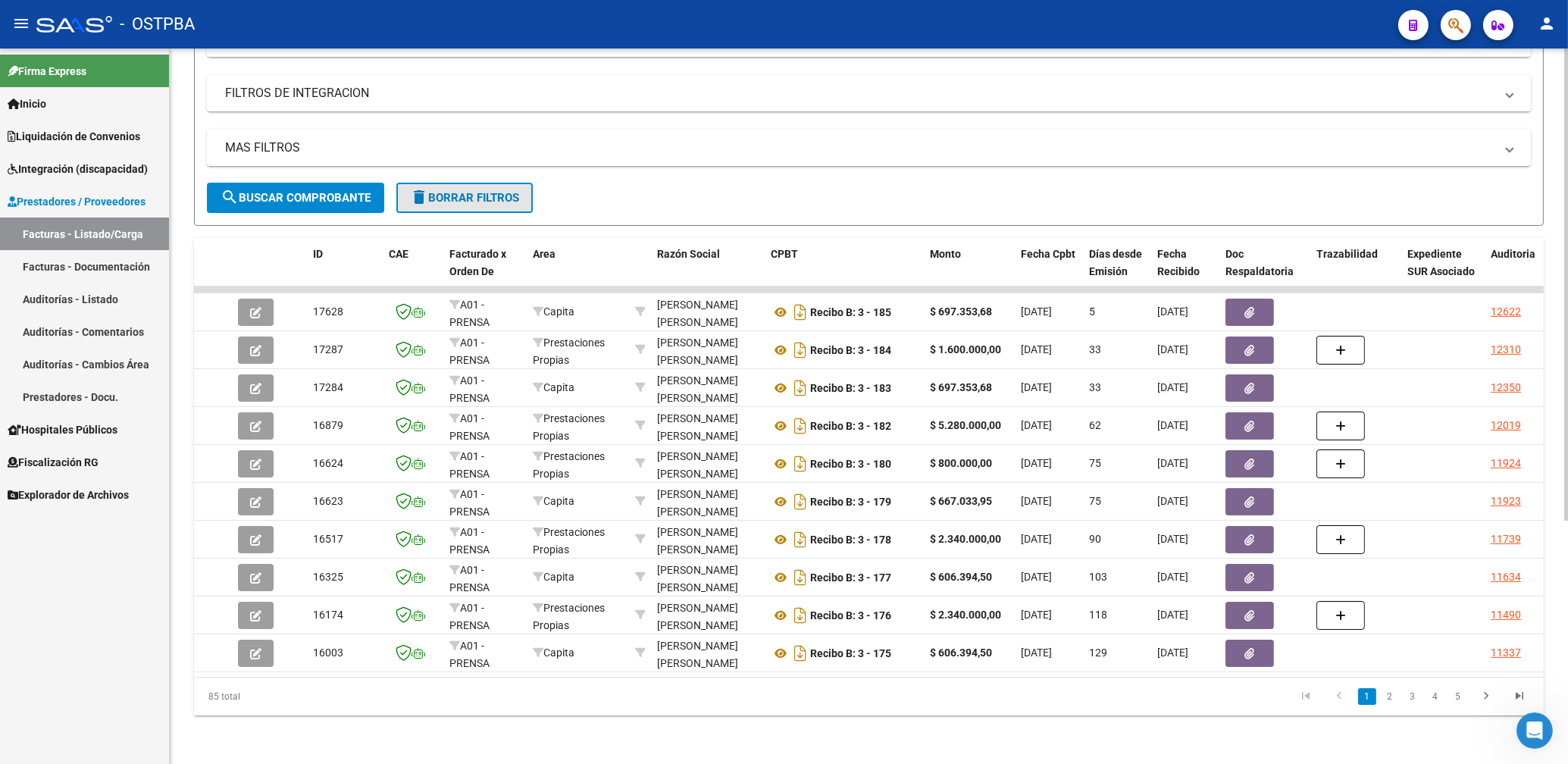
click at [471, 191] on span "delete Borrar Filtros" at bounding box center [465, 198] width 109 height 14
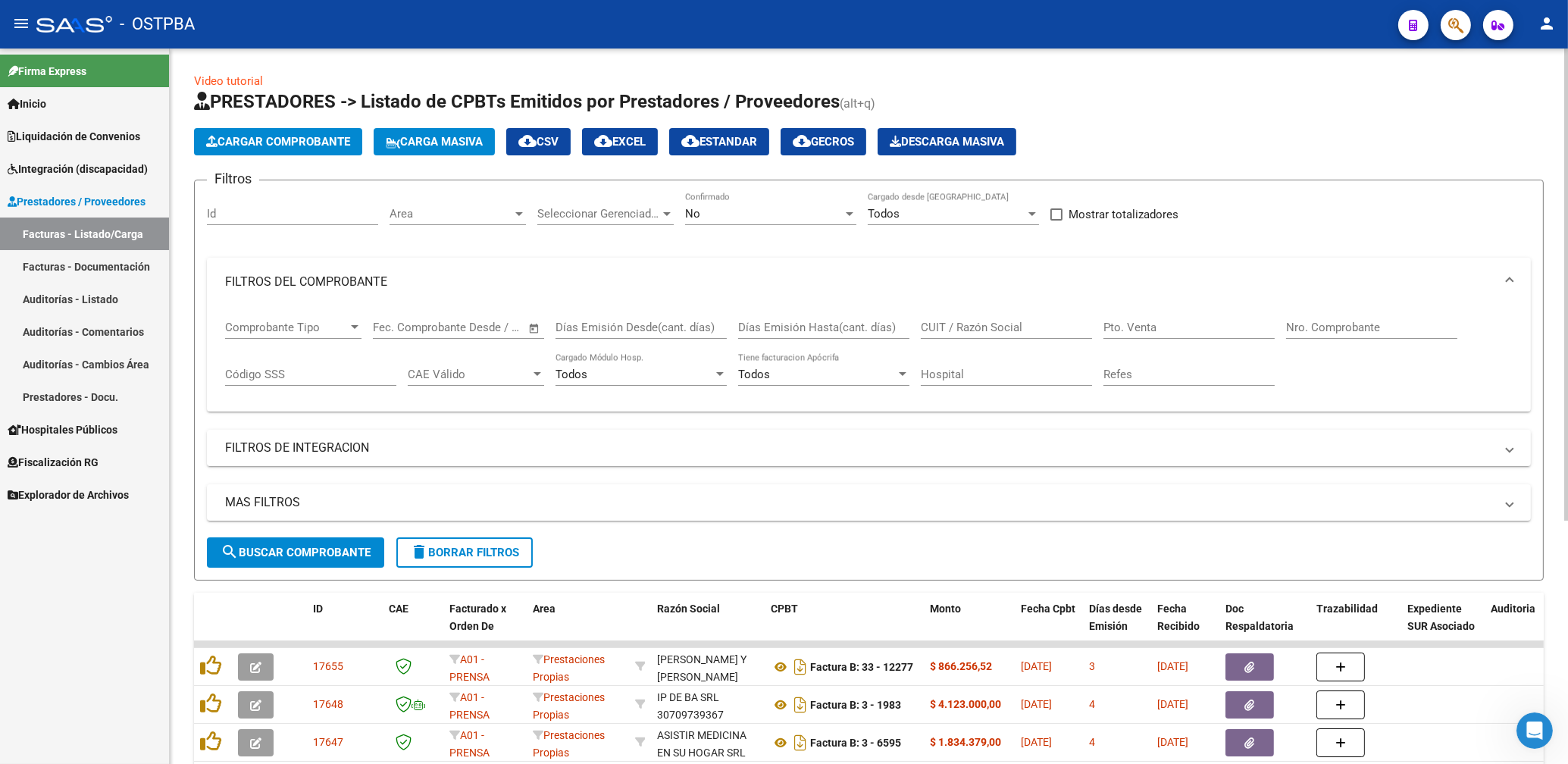
click at [444, 219] on span "Area" at bounding box center [451, 214] width 123 height 14
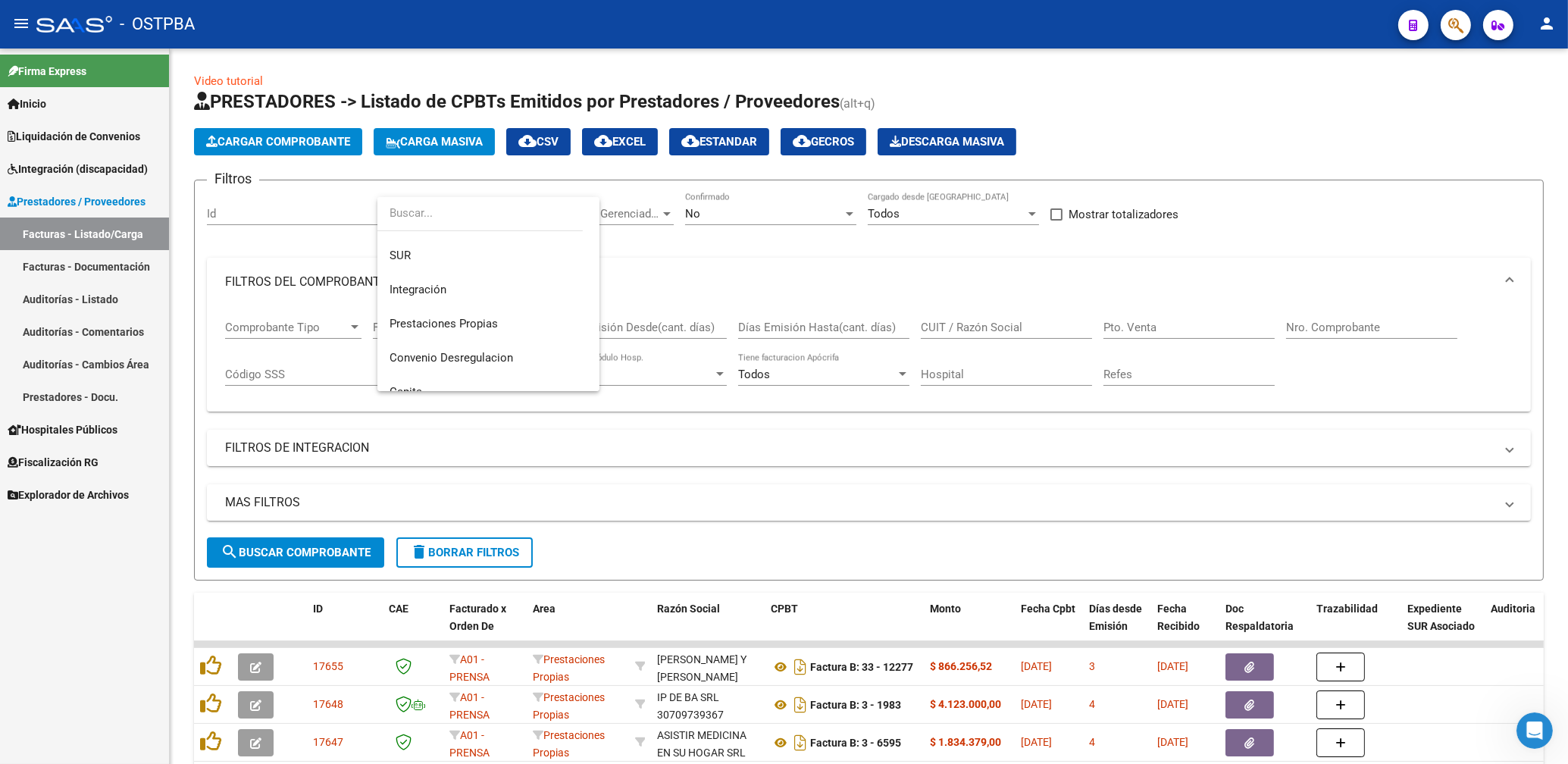
scroll to position [142, 0]
click at [406, 380] on span "Protesis" at bounding box center [410, 379] width 43 height 14
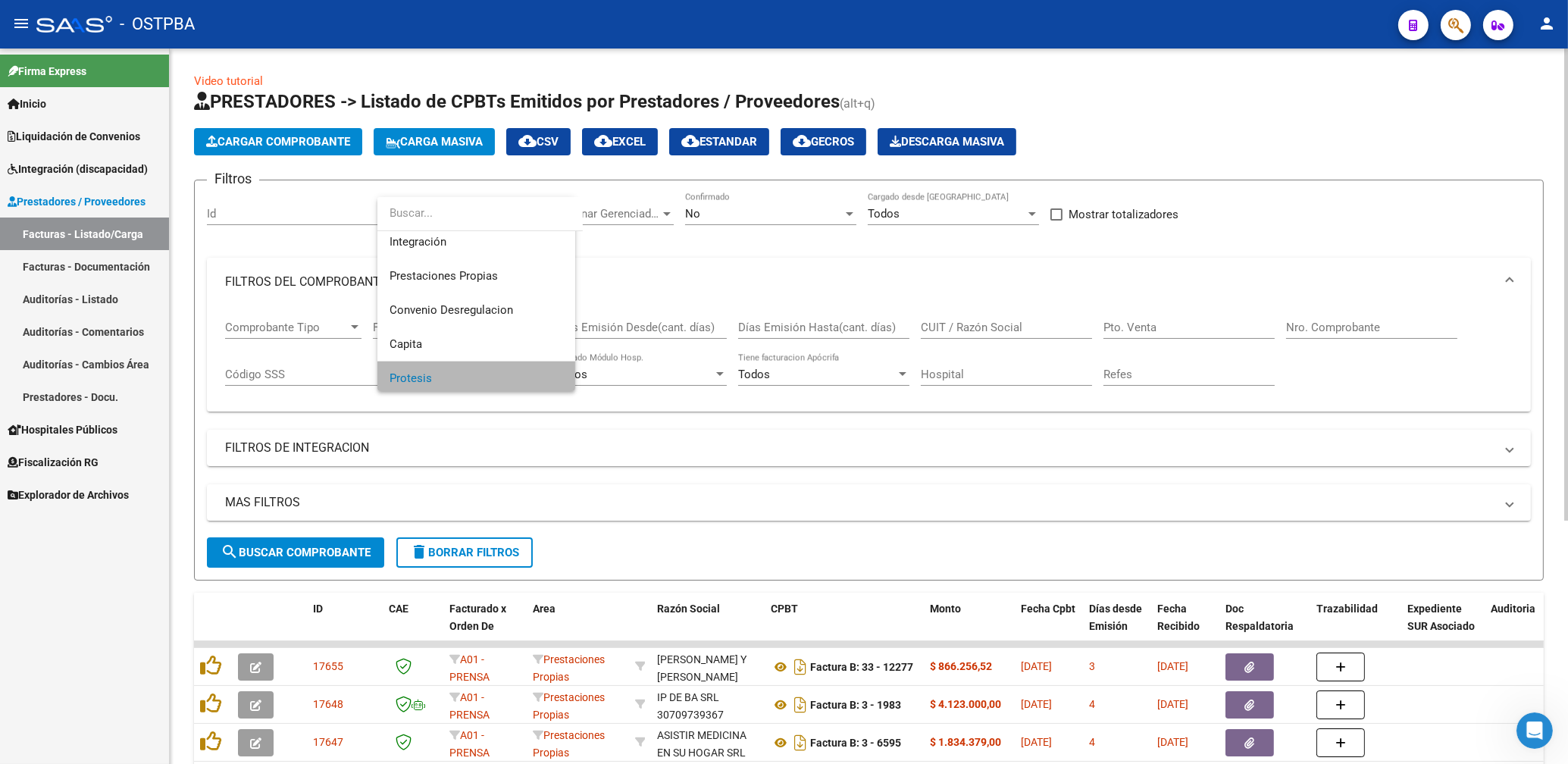
scroll to position [147, 0]
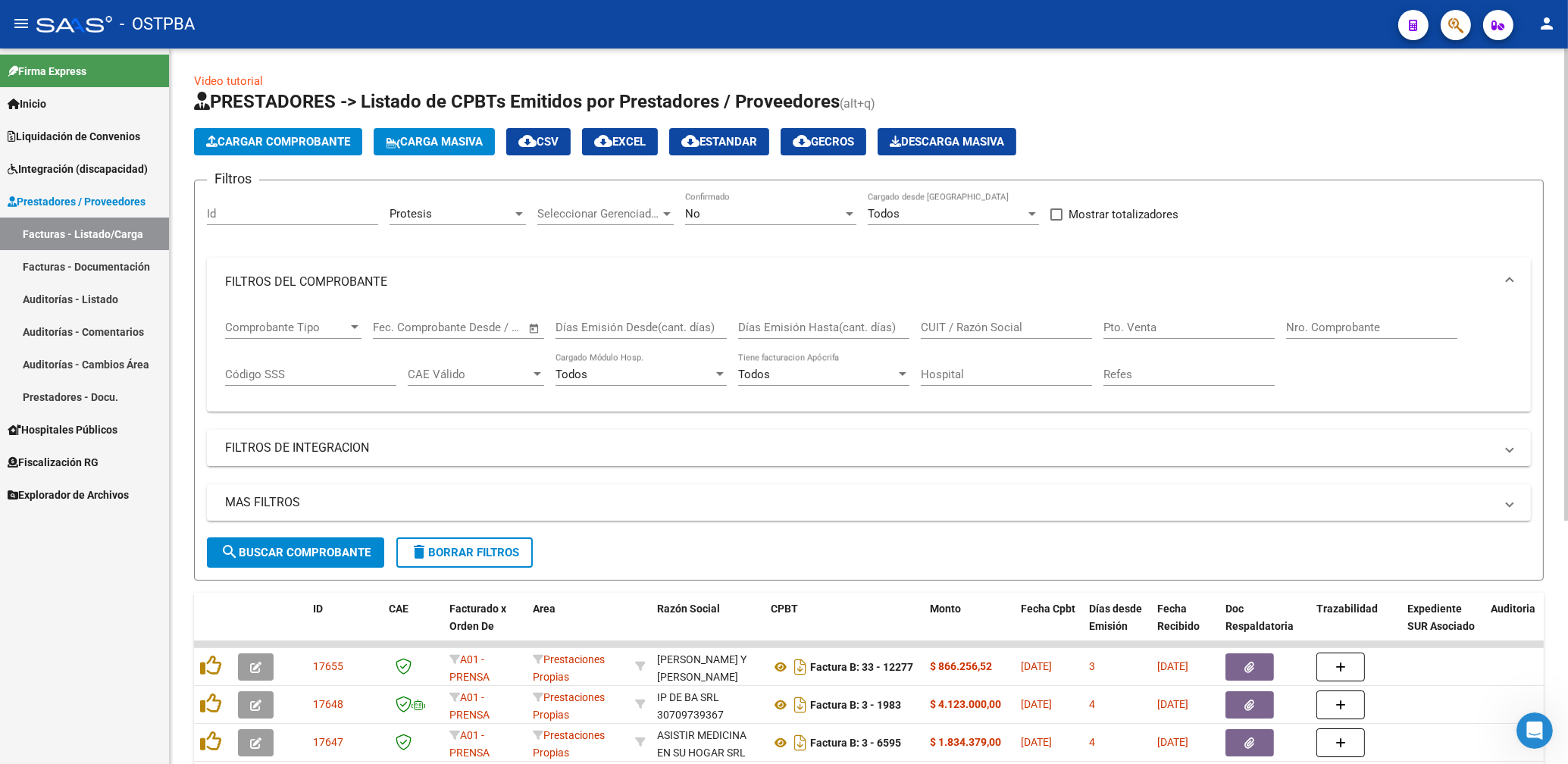
click at [705, 223] on div "No Confirmado" at bounding box center [771, 209] width 171 height 33
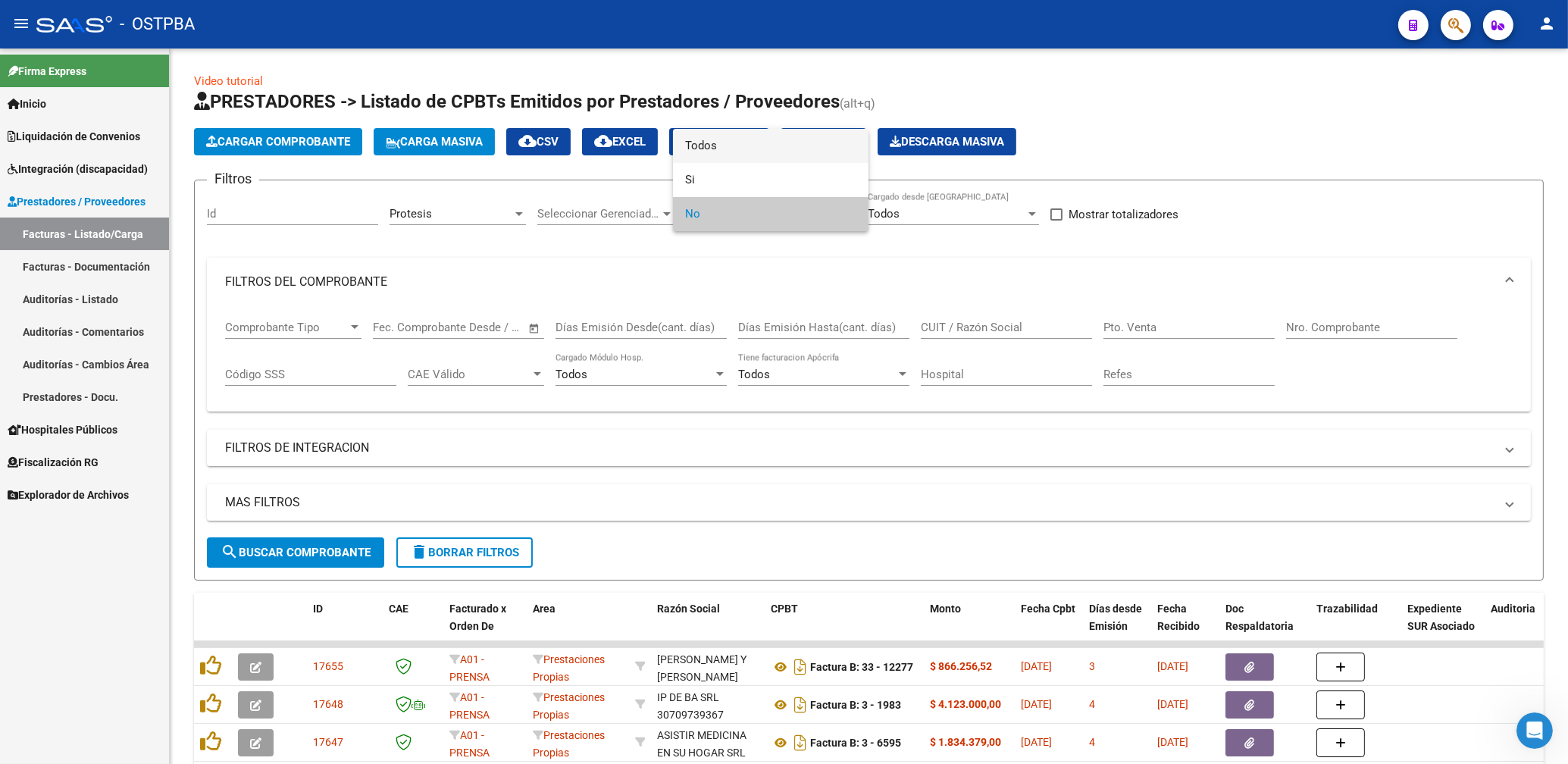
click at [700, 151] on span "Todos" at bounding box center [771, 146] width 171 height 34
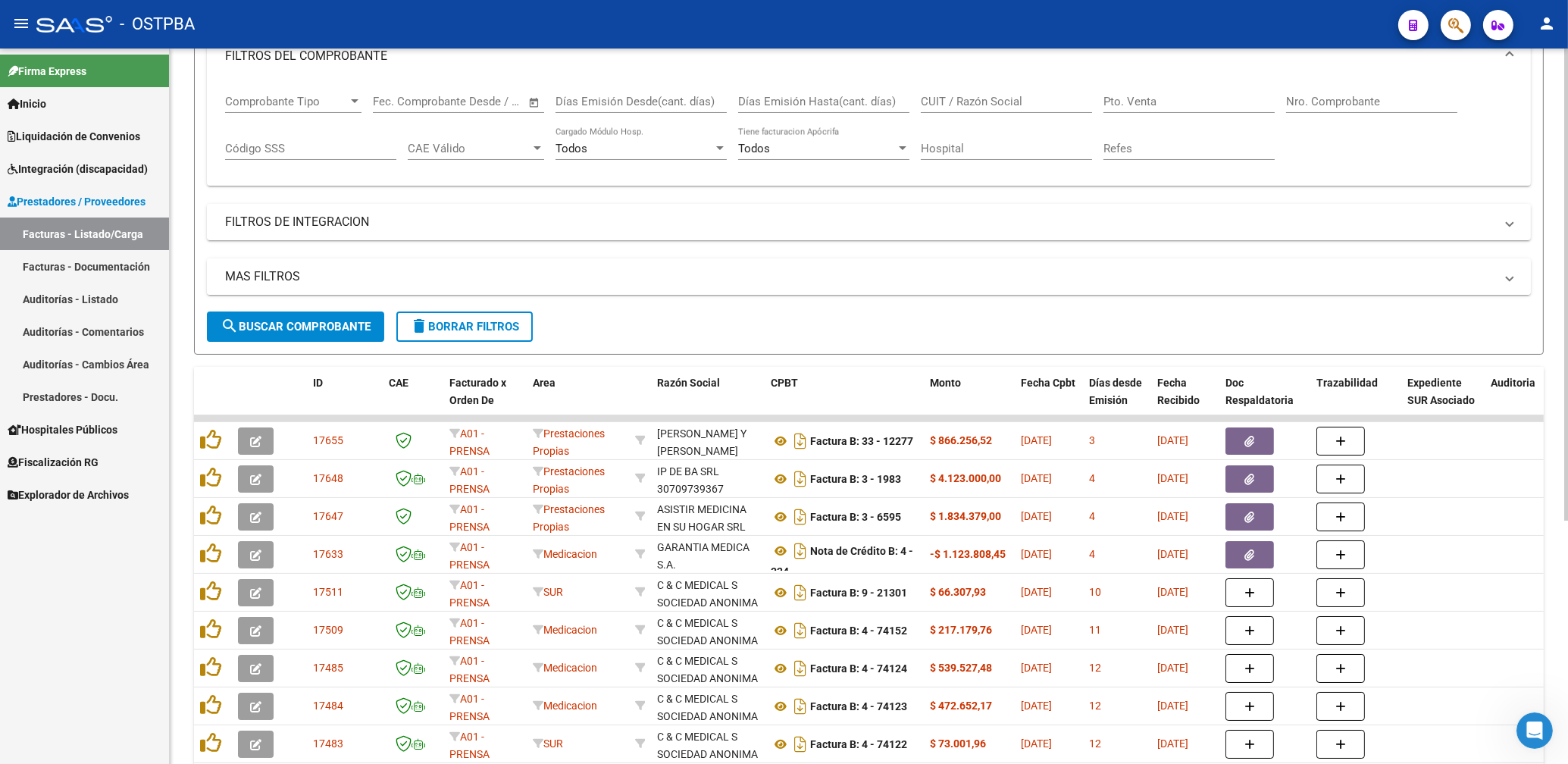
scroll to position [243, 0]
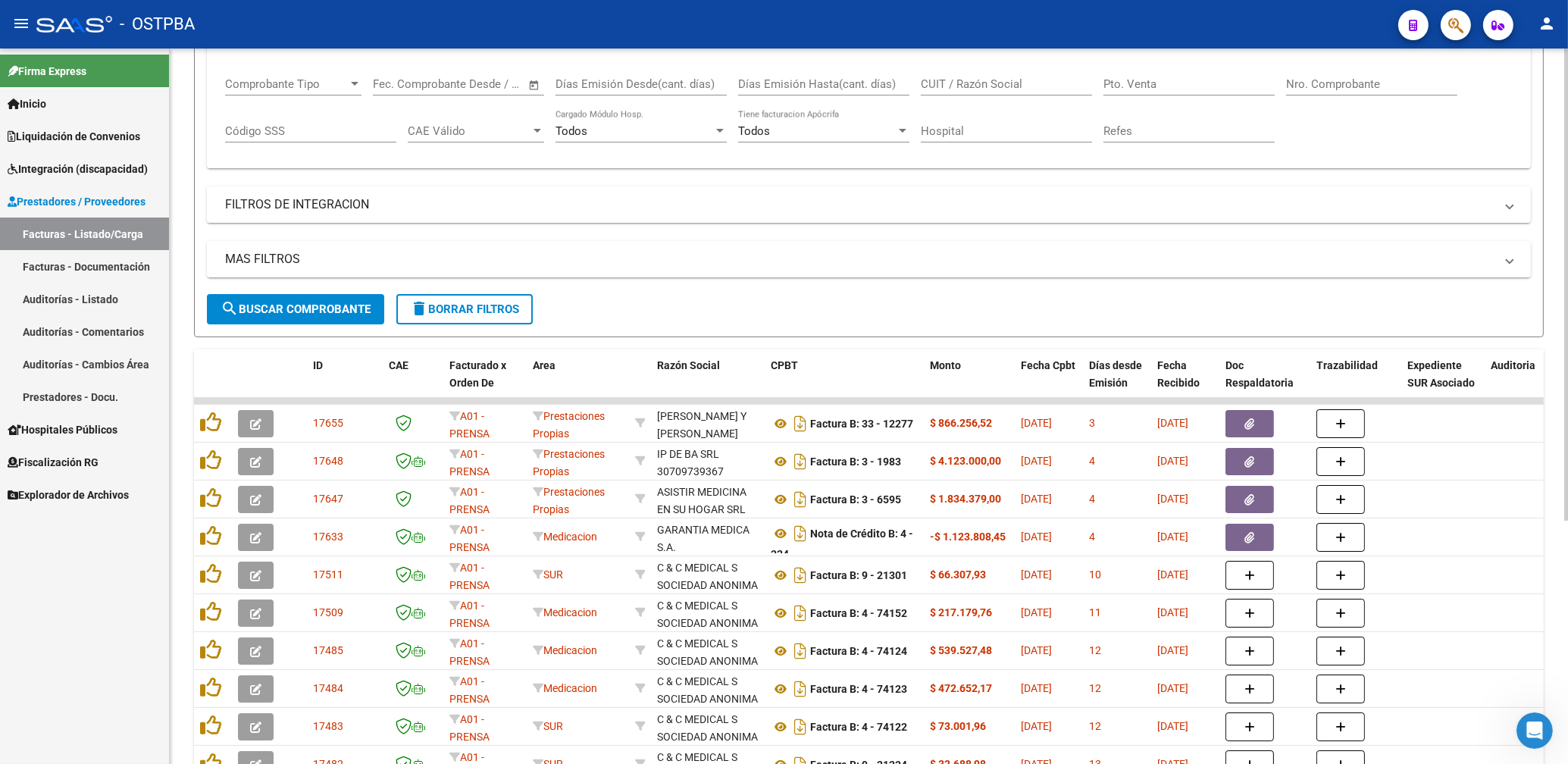
click at [299, 314] on span "search Buscar Comprobante" at bounding box center [295, 309] width 150 height 14
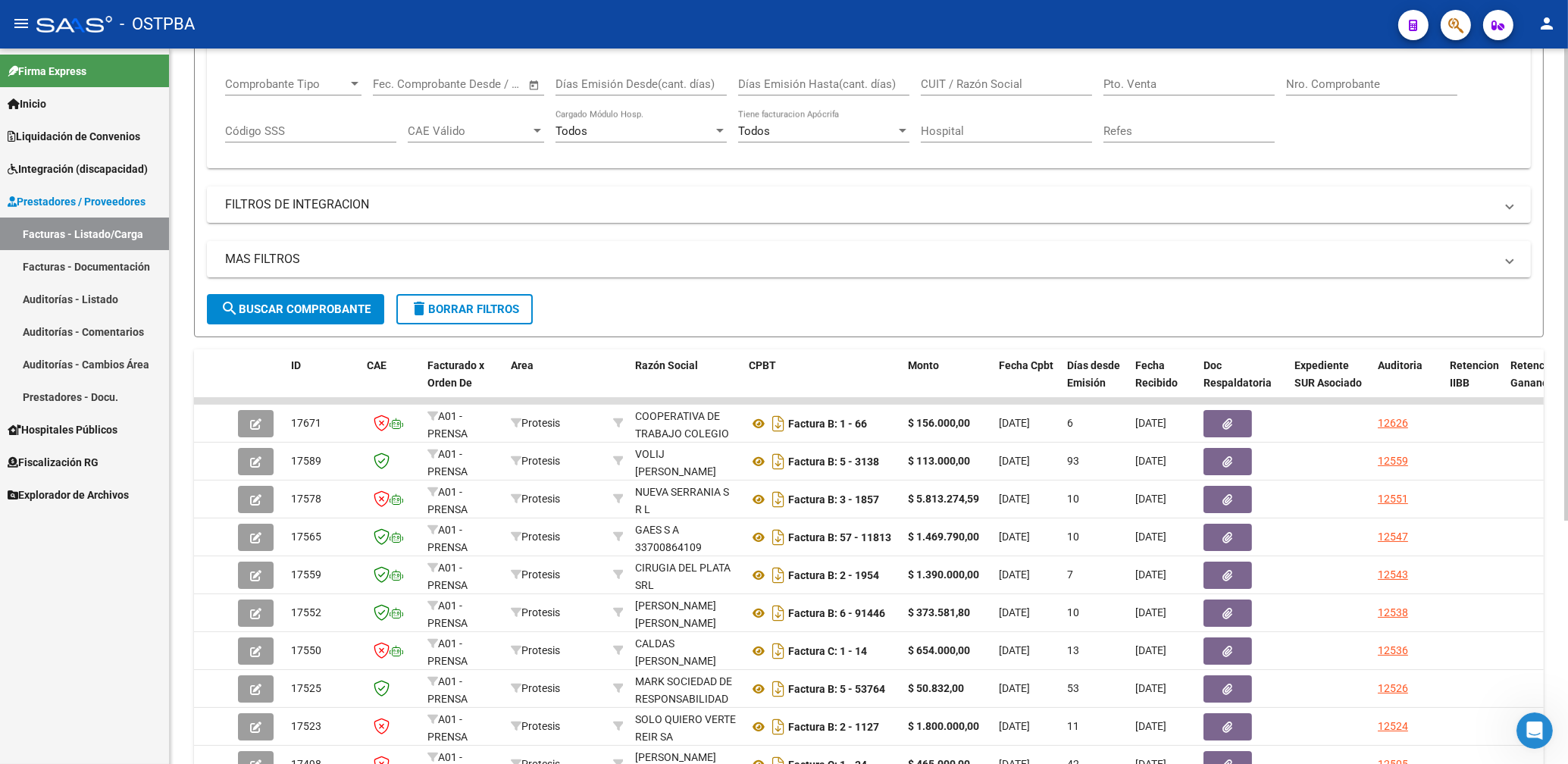
scroll to position [325, 0]
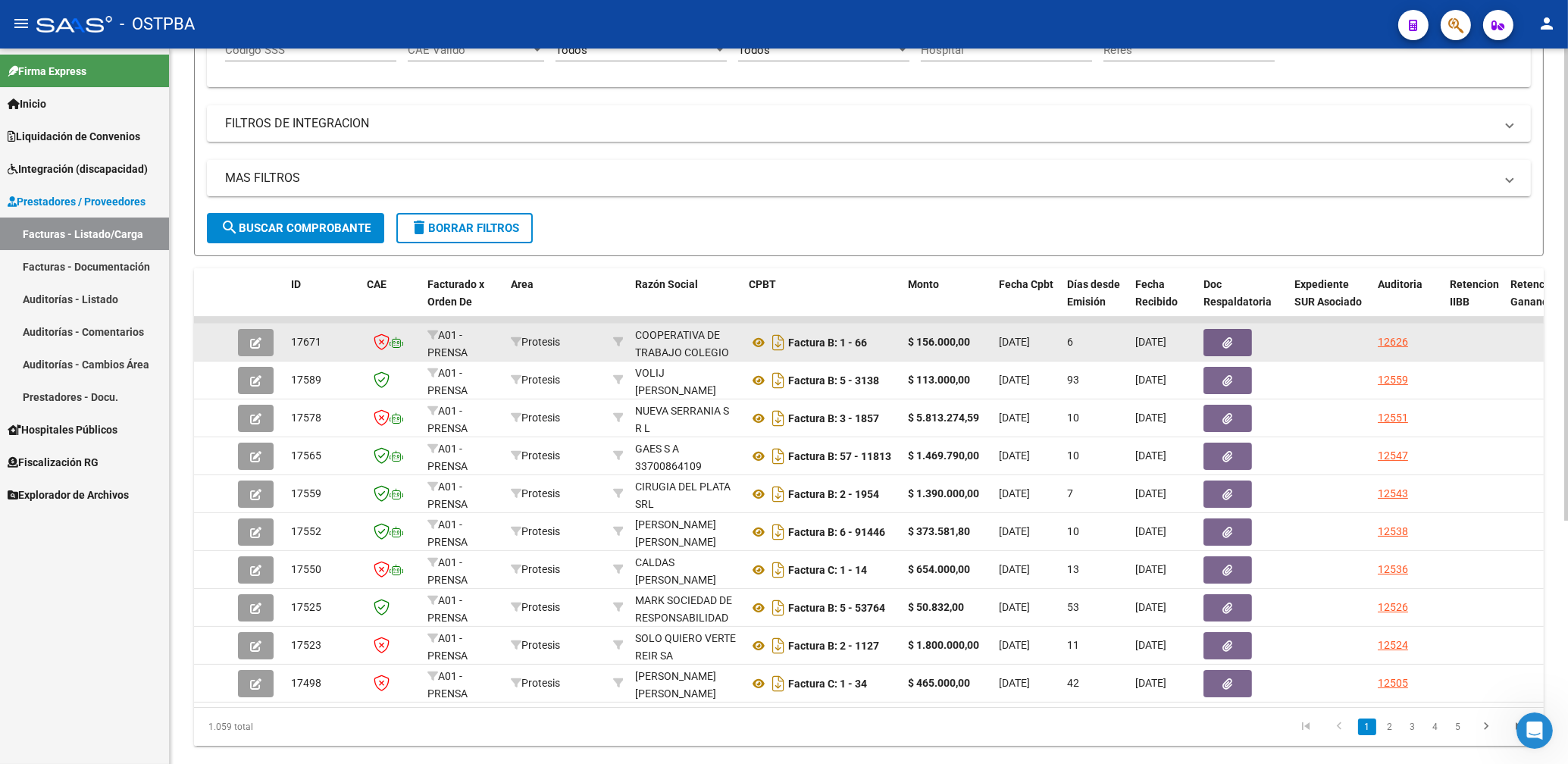
click at [1223, 344] on icon "button" at bounding box center [1228, 342] width 10 height 11
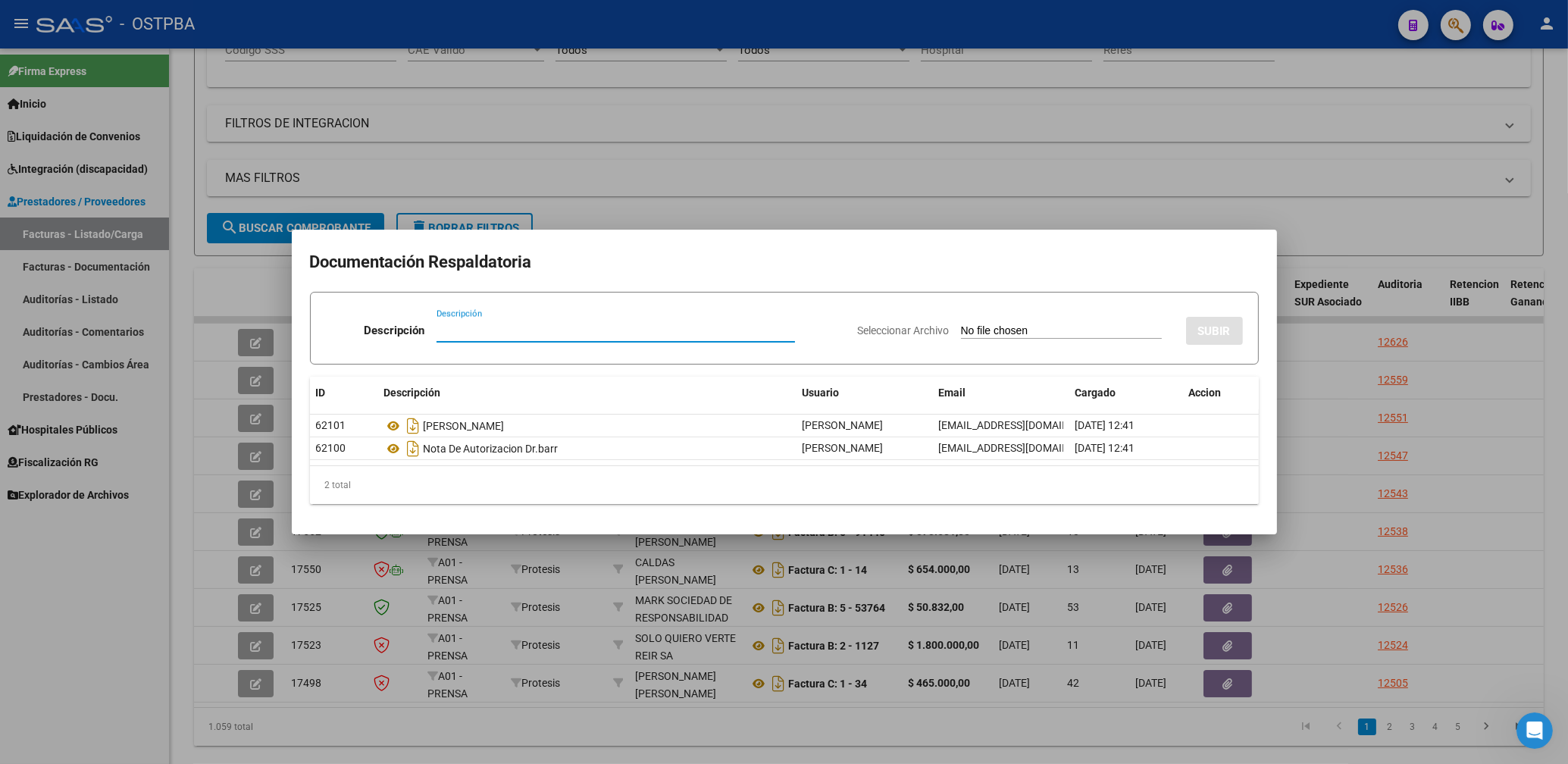
click at [600, 189] on div at bounding box center [784, 382] width 1568 height 764
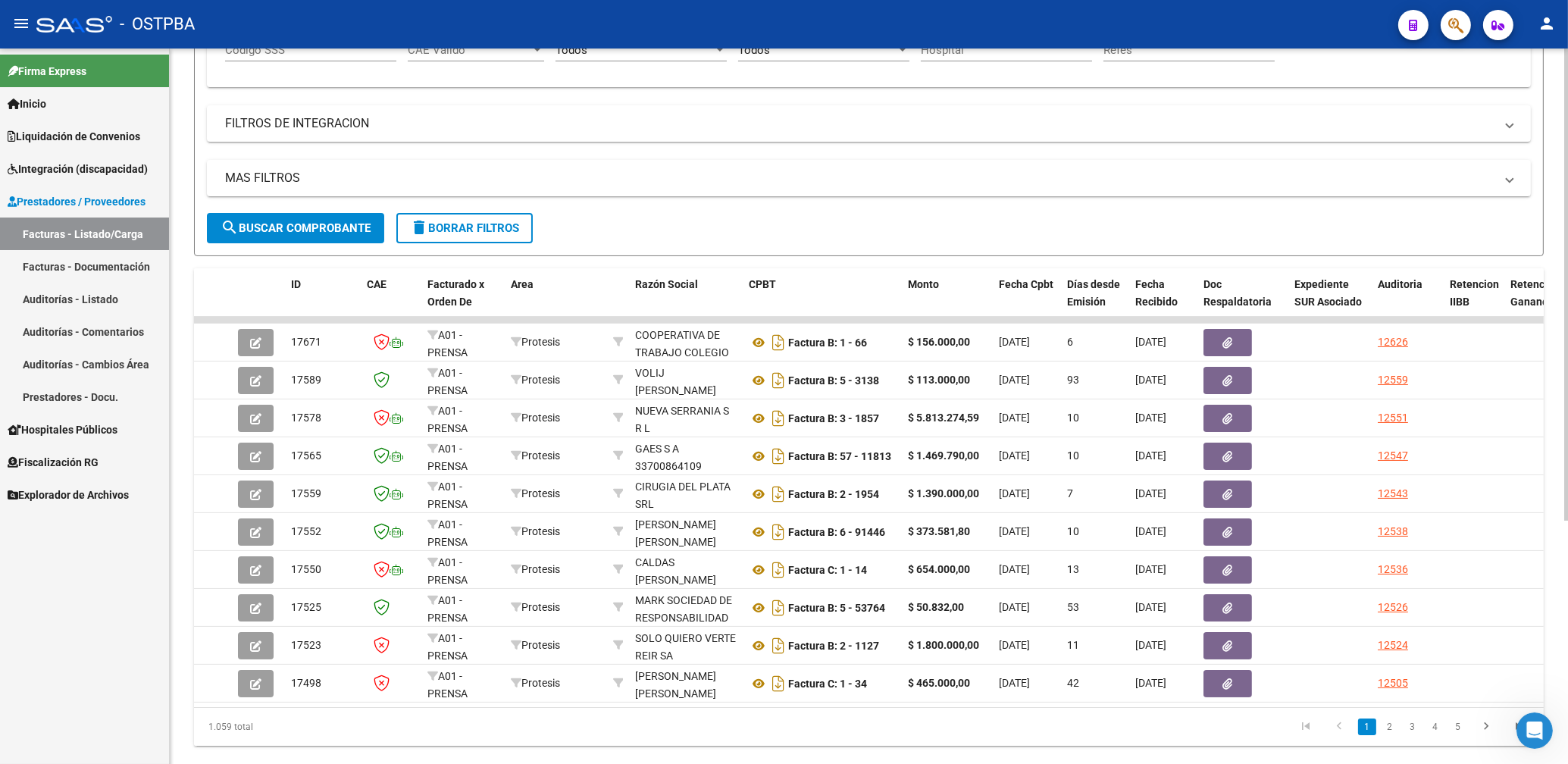
click at [354, 234] on span "search Buscar Comprobante" at bounding box center [295, 229] width 150 height 14
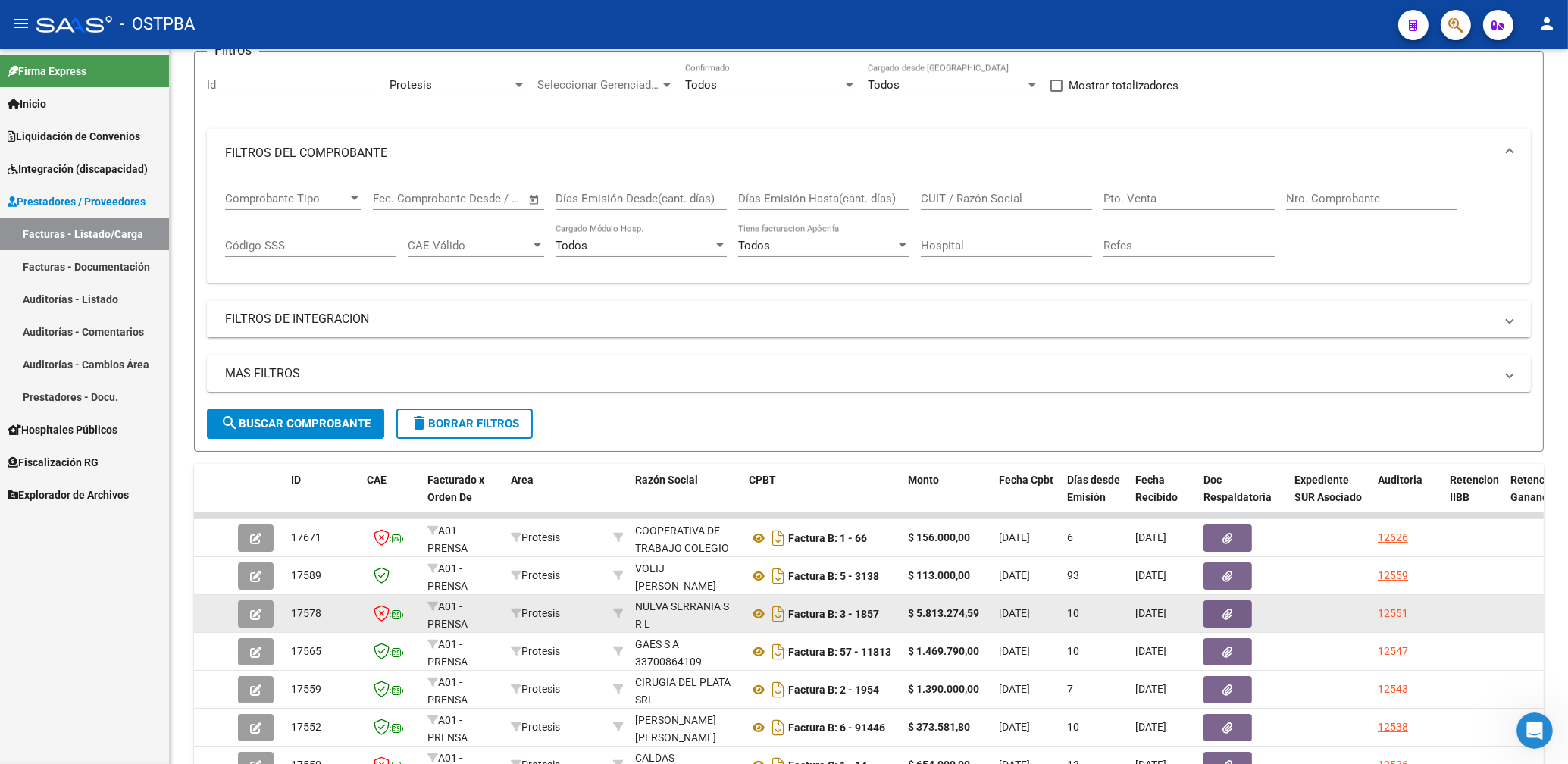
scroll to position [0, 0]
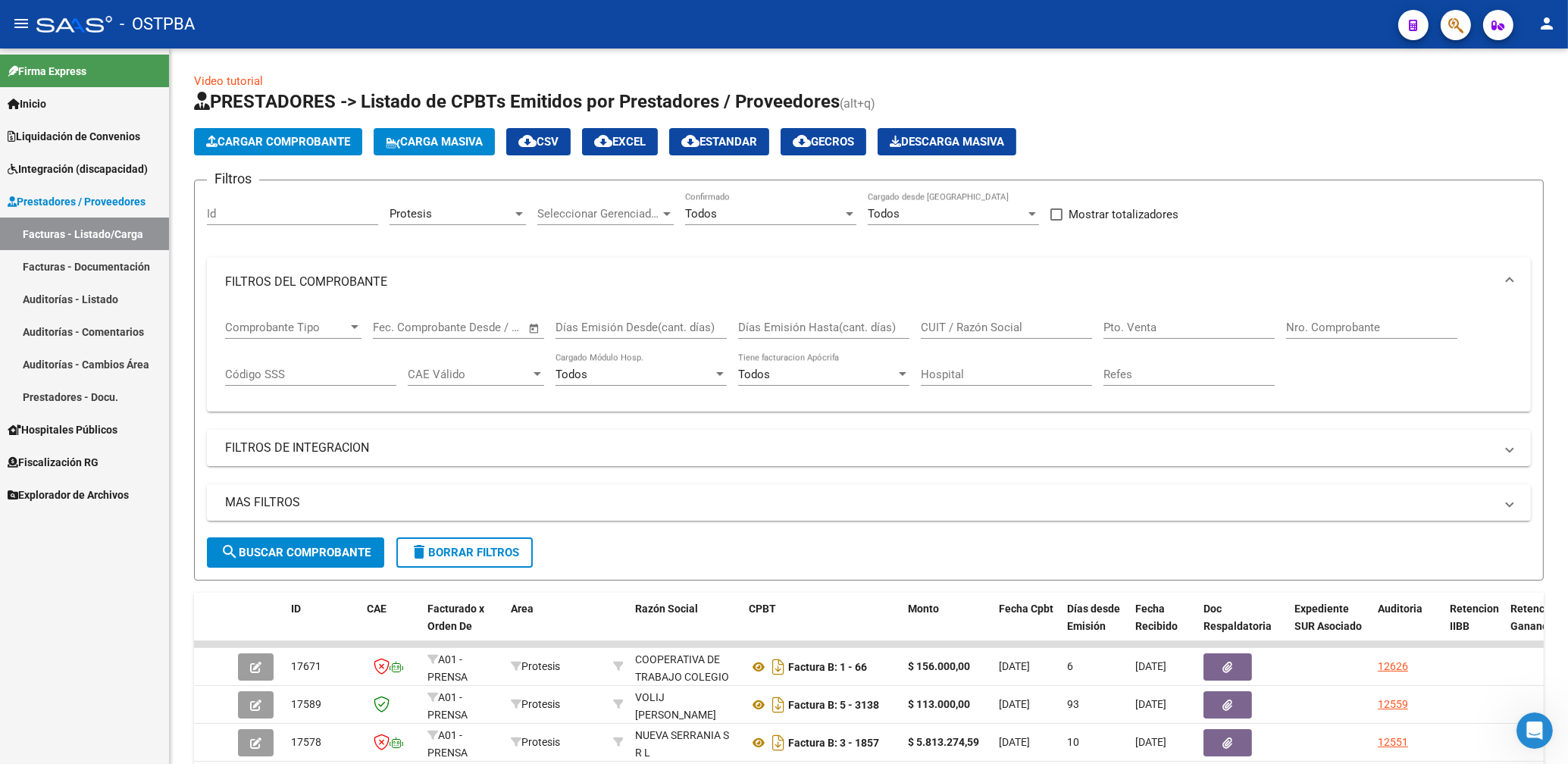
click at [966, 326] on input "CUIT / Razón Social" at bounding box center [1007, 328] width 171 height 14
type input "[PERSON_NAME]"
click at [492, 210] on div "Protesis" at bounding box center [451, 214] width 123 height 14
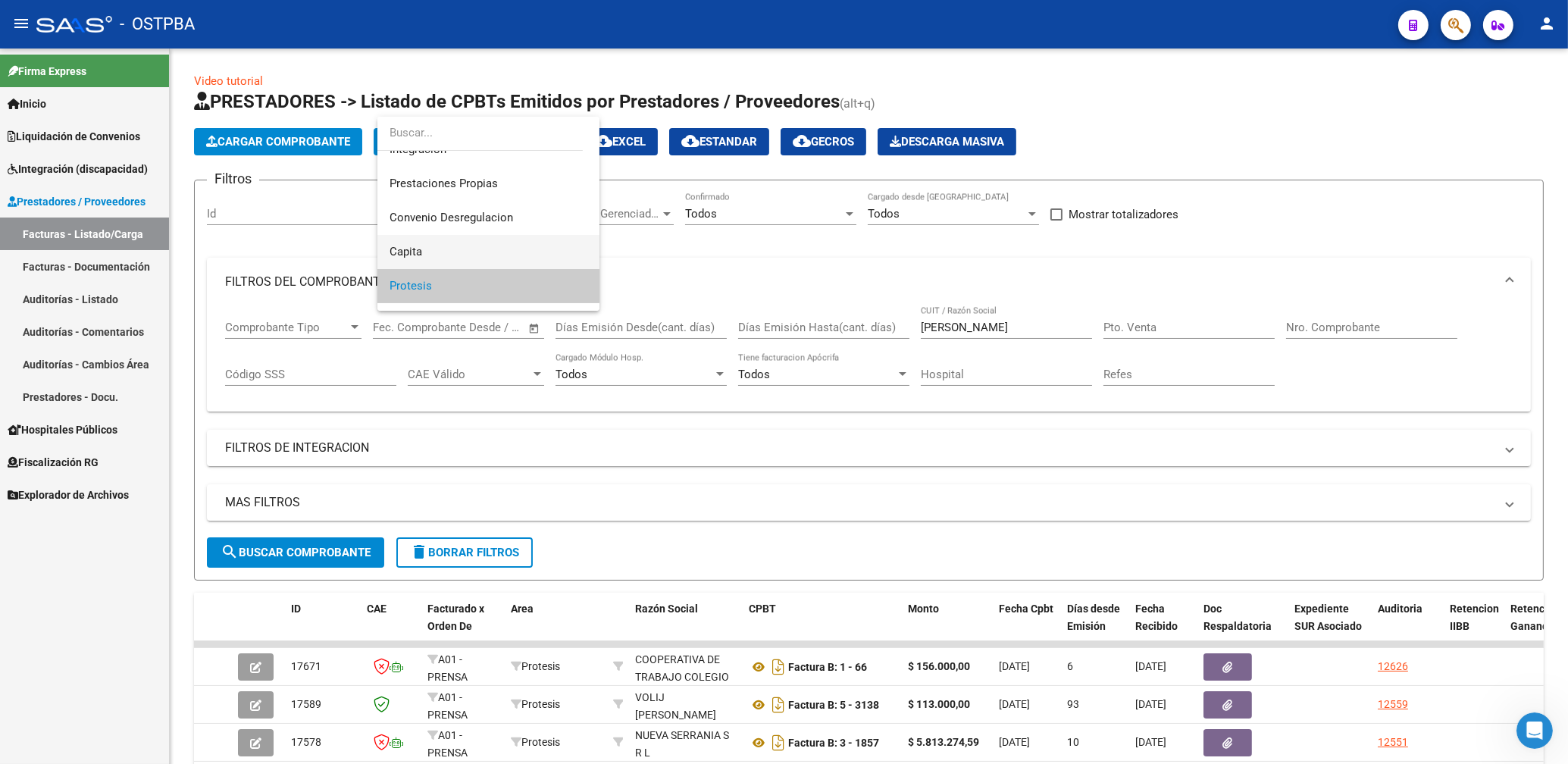
scroll to position [150, 0]
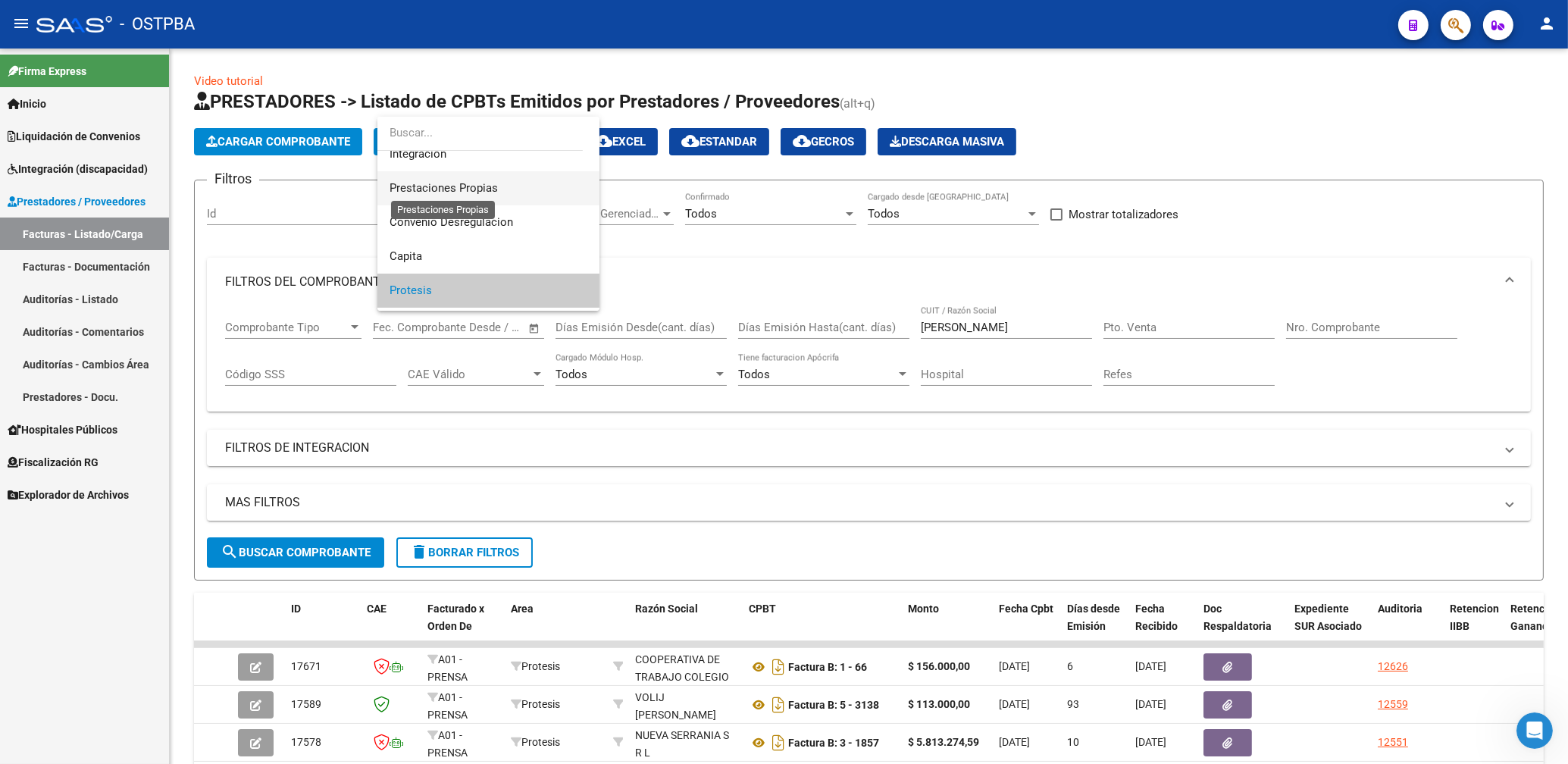
click at [469, 181] on span "Prestaciones Propias" at bounding box center [488, 188] width 198 height 34
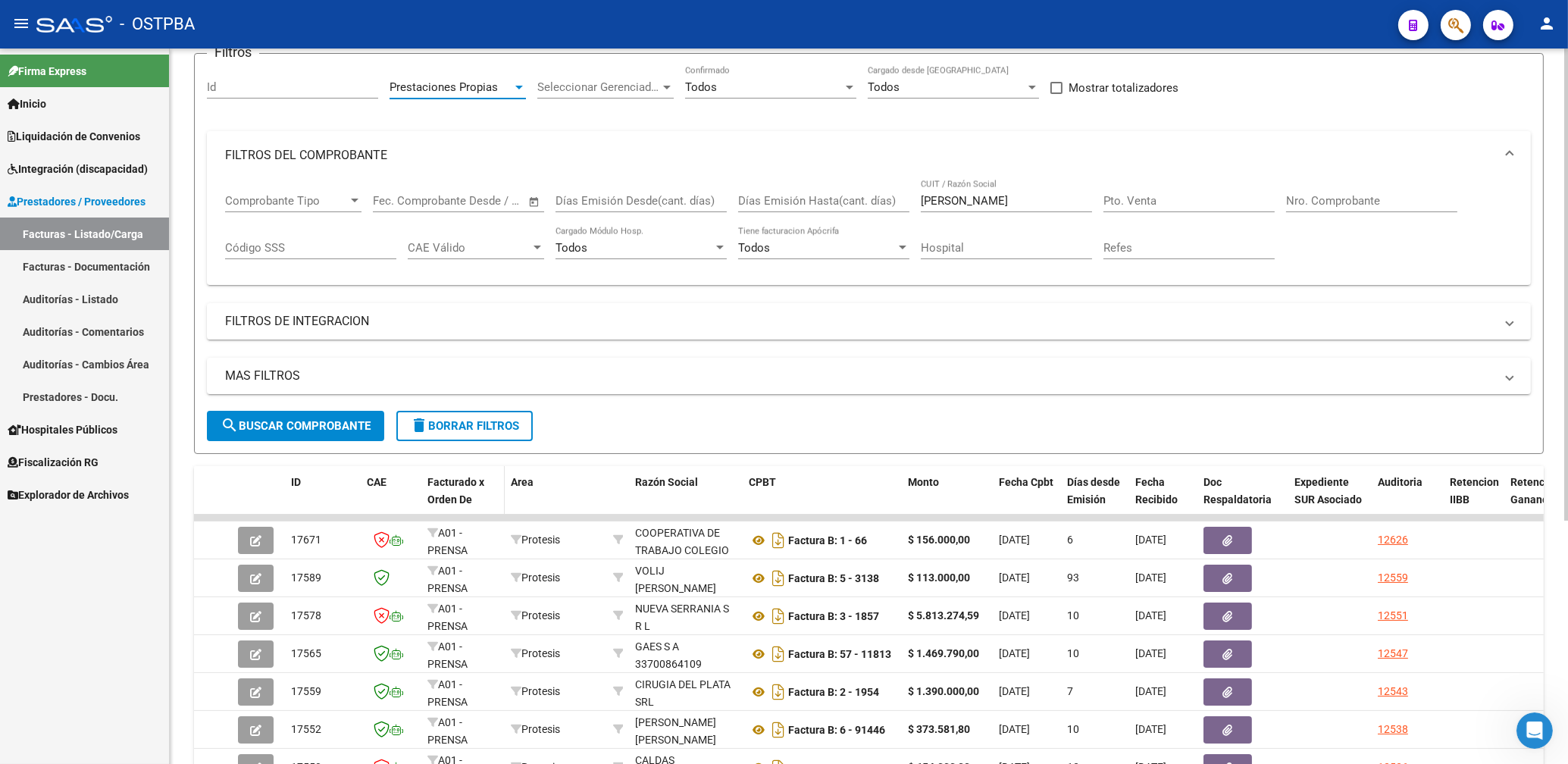
scroll to position [162, 0]
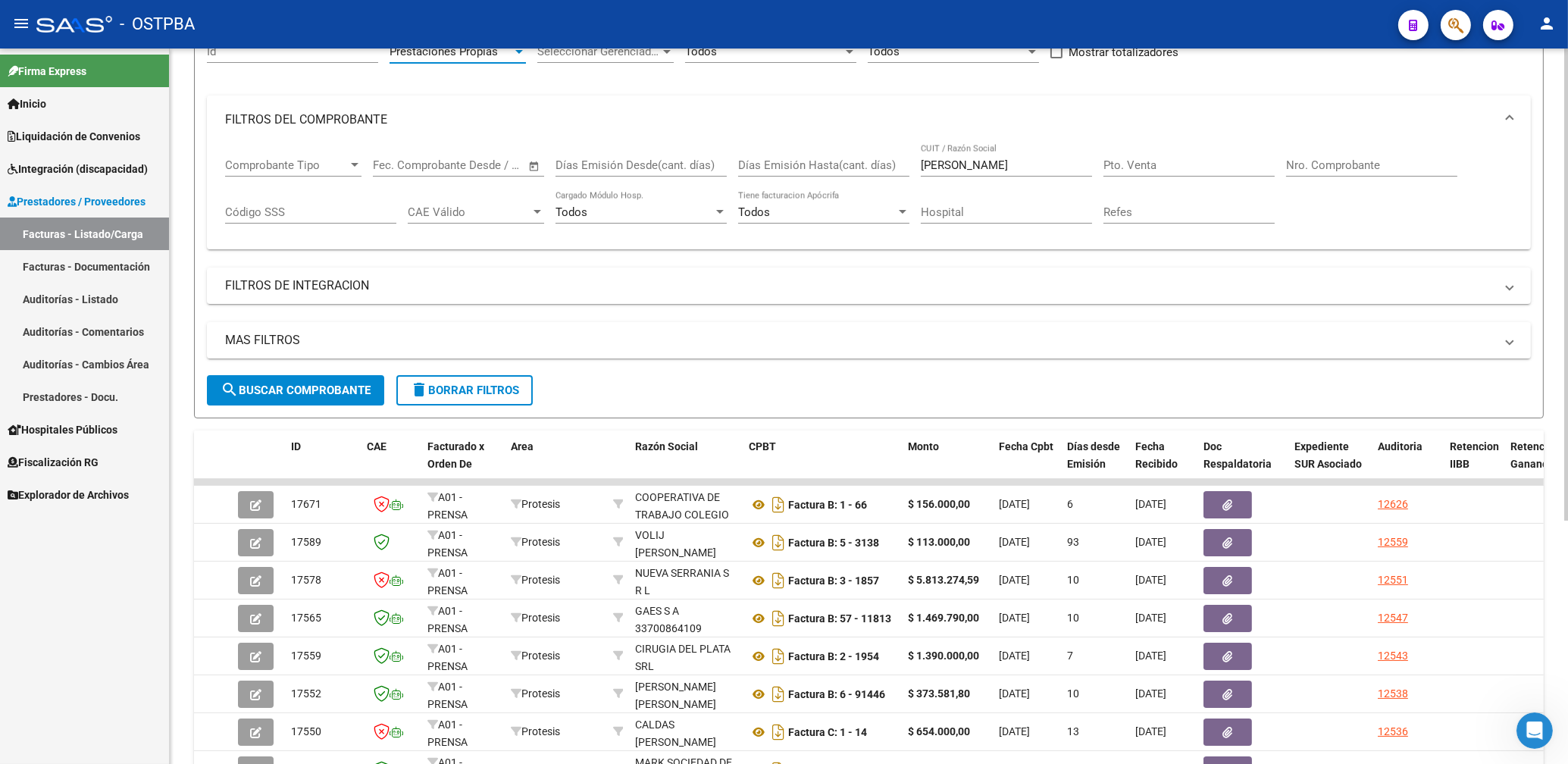
click at [328, 383] on button "search Buscar Comprobante" at bounding box center [295, 390] width 178 height 31
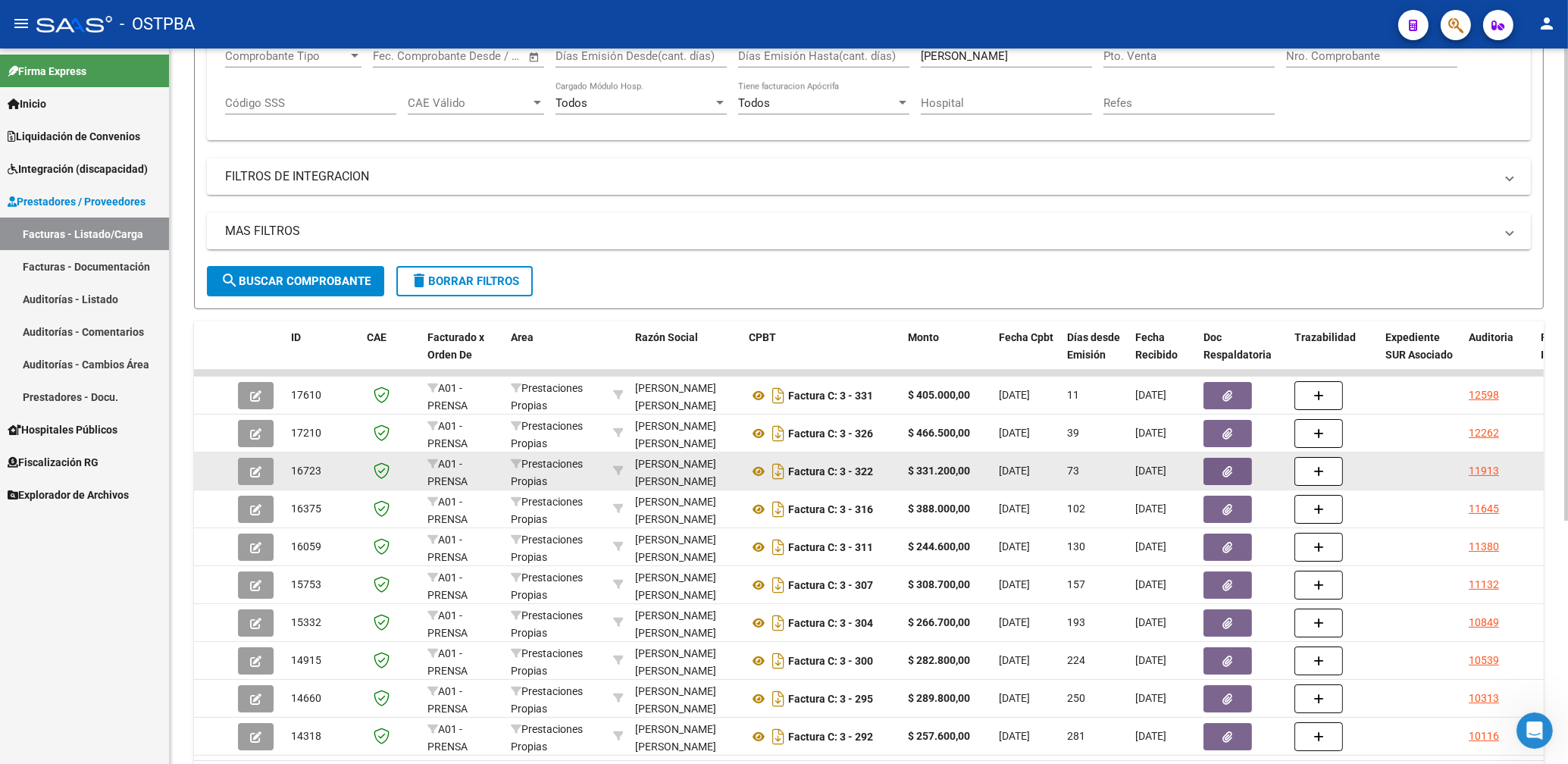
scroll to position [325, 0]
